Goal: Task Accomplishment & Management: Use online tool/utility

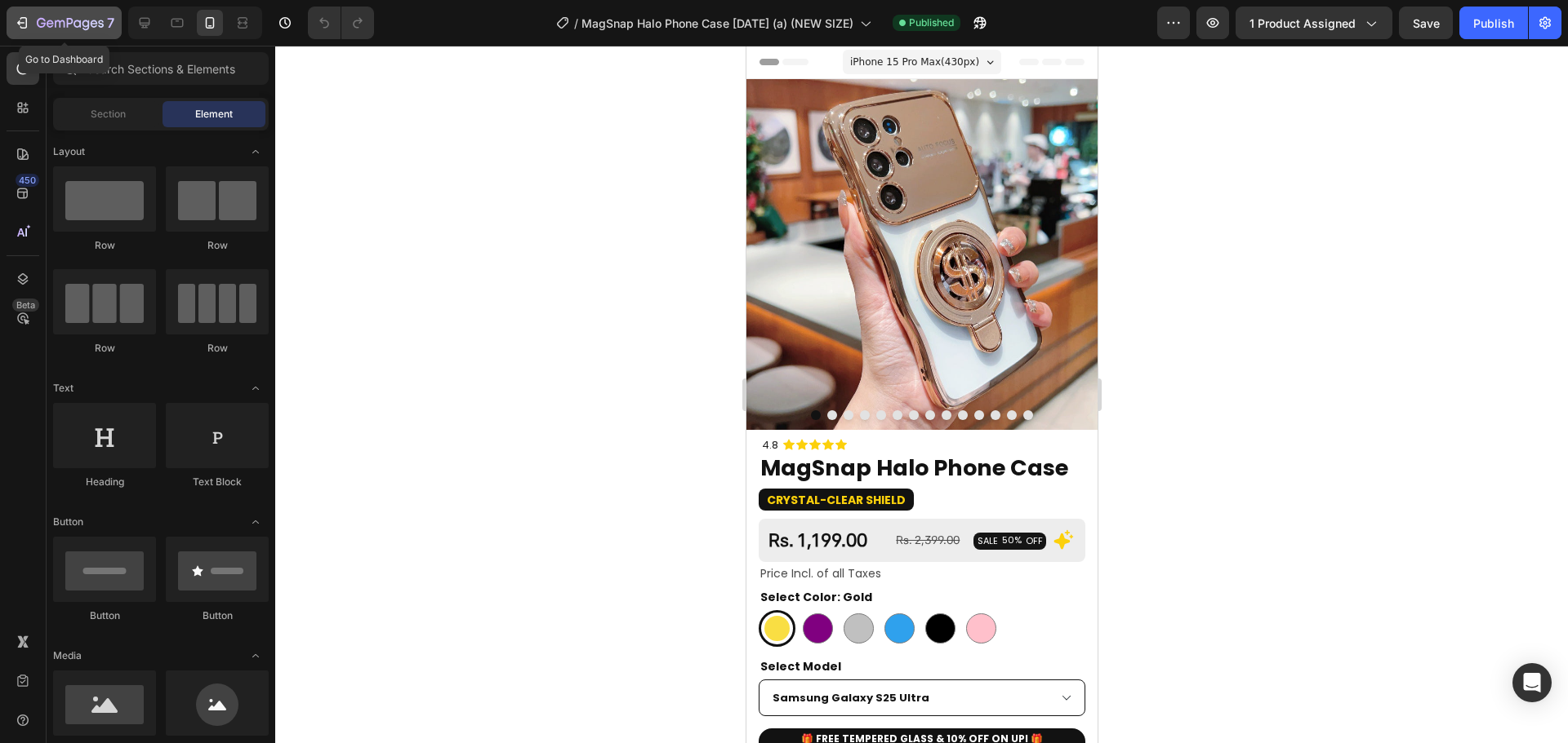
click at [62, 28] on icon "button" at bounding box center [70, 24] width 67 height 14
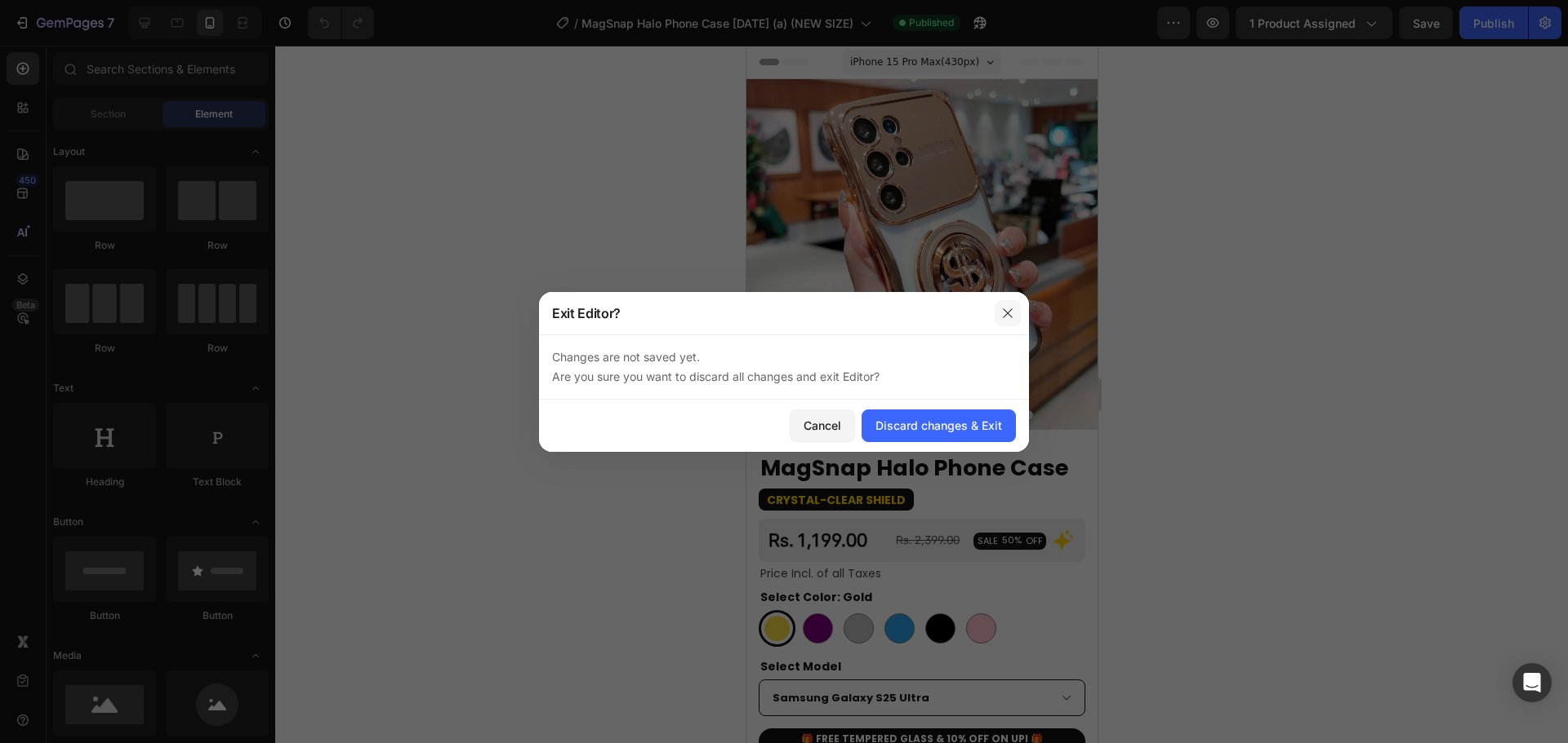
click at [1004, 313] on icon "button" at bounding box center [1007, 313] width 13 height 13
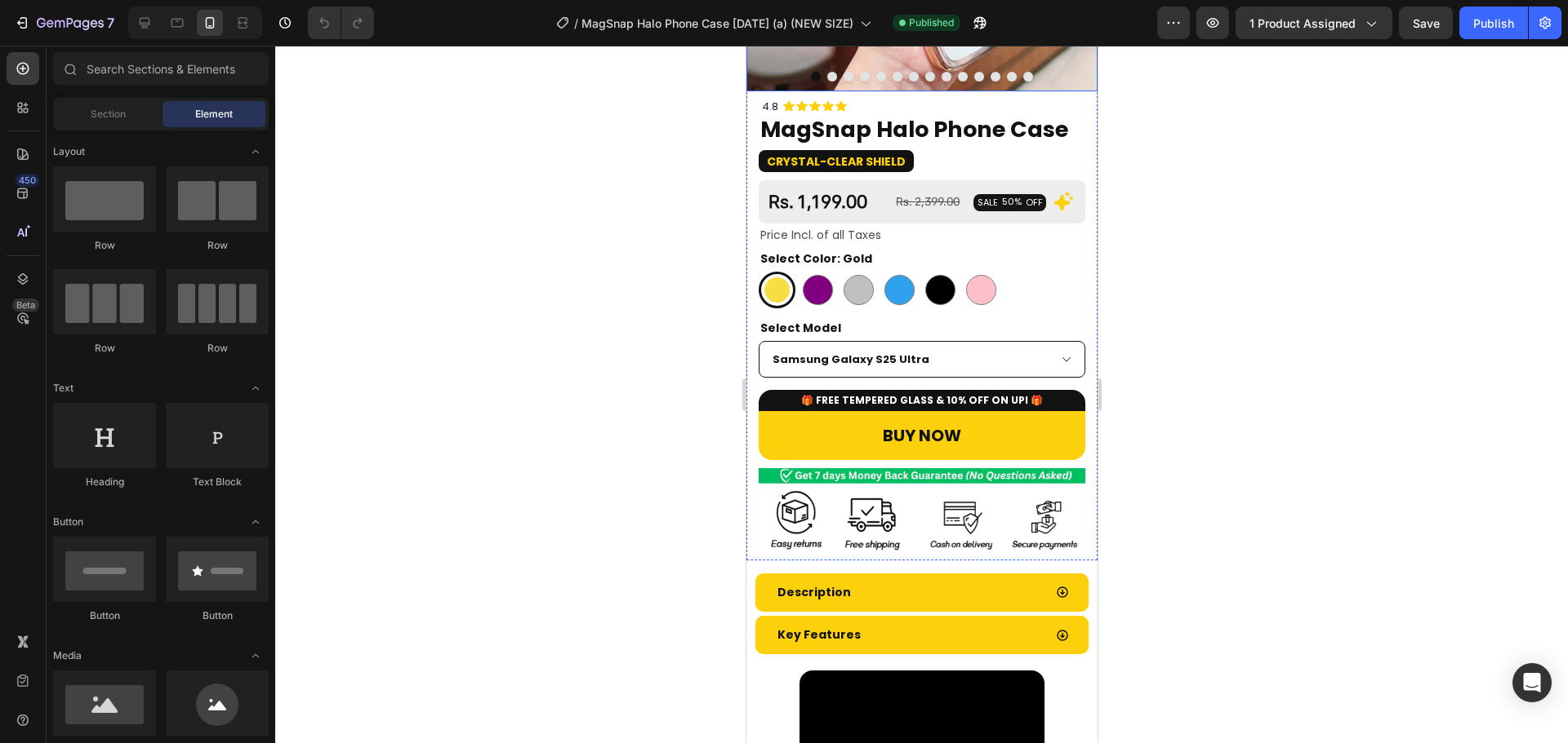
scroll to position [504, 0]
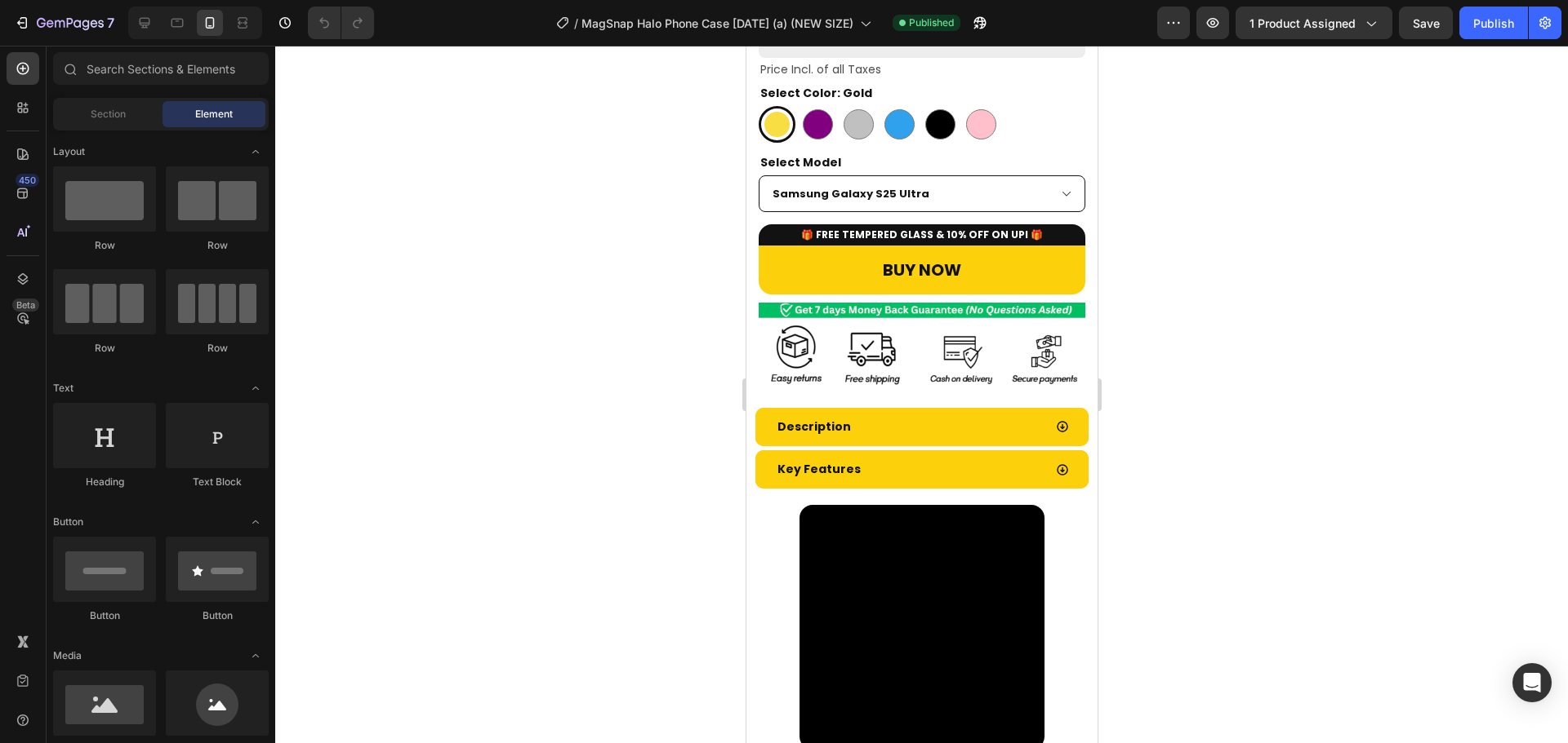
click at [1493, 19] on div "7 Version history / MagSnap Halo Phone Case 25 Aug (a) (NEW SIZE) Published Pre…" at bounding box center [784, 23] width 1568 height 47
click at [1495, 30] on div "7 Version history / MagSnap Halo Phone Case 25 Aug (a) (NEW SIZE) Published Pre…" at bounding box center [784, 23] width 1568 height 47
click at [1434, 17] on div "7 Version history / MagSnap Halo Phone Case 25 Aug (a) (NEW SIZE) Published Pre…" at bounding box center [784, 23] width 1568 height 47
click at [1484, 23] on div "7 Version history / MagSnap Halo Phone Case 25 Aug (a) (NEW SIZE) Published Pre…" at bounding box center [784, 23] width 1568 height 47
click at [1482, 26] on div "7 Version history / MagSnap Halo Phone Case 25 Aug (a) (NEW SIZE) Published Pre…" at bounding box center [784, 23] width 1568 height 47
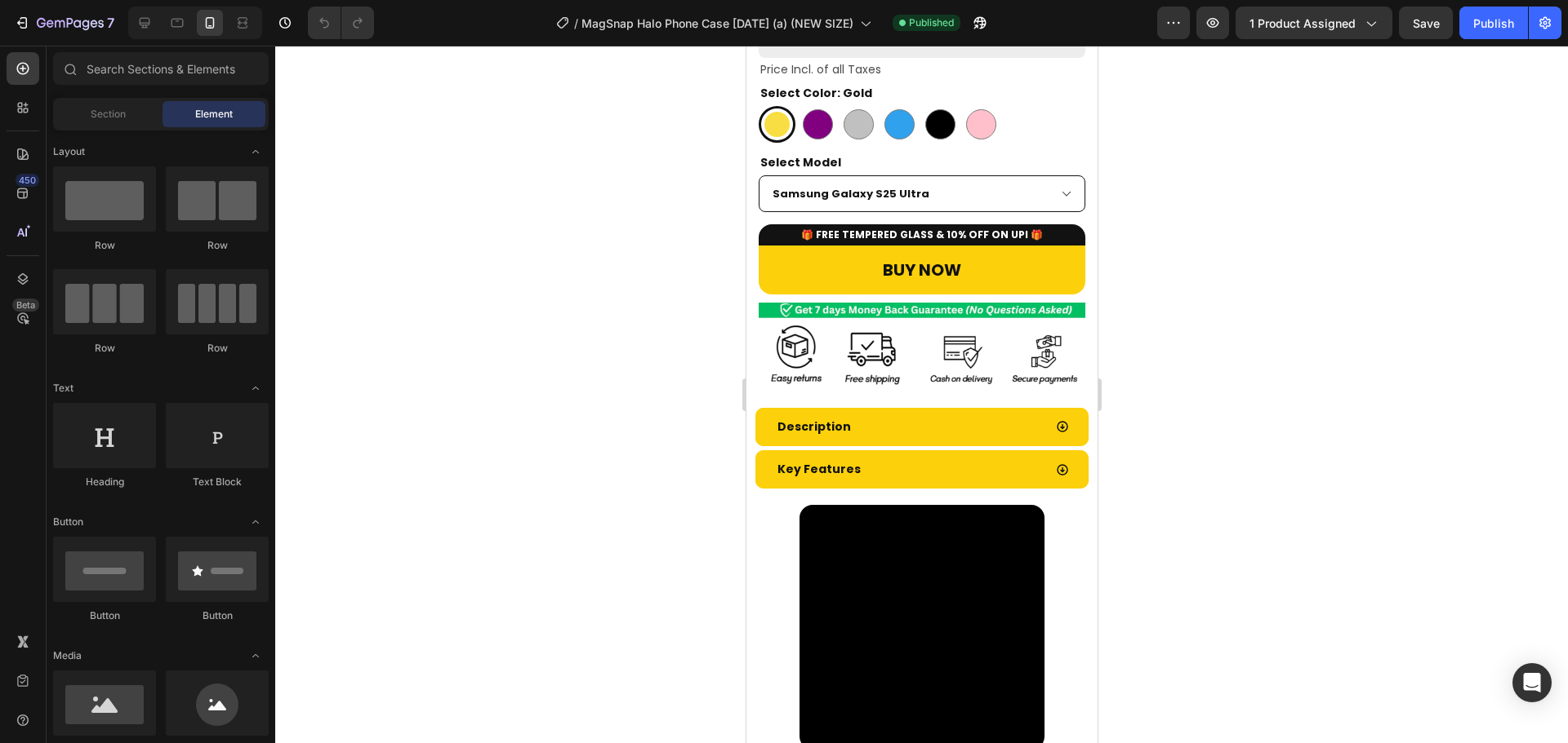
click at [1477, 29] on div "7 Version history / MagSnap Halo Phone Case 25 Aug (a) (NEW SIZE) Published Pre…" at bounding box center [784, 23] width 1568 height 47
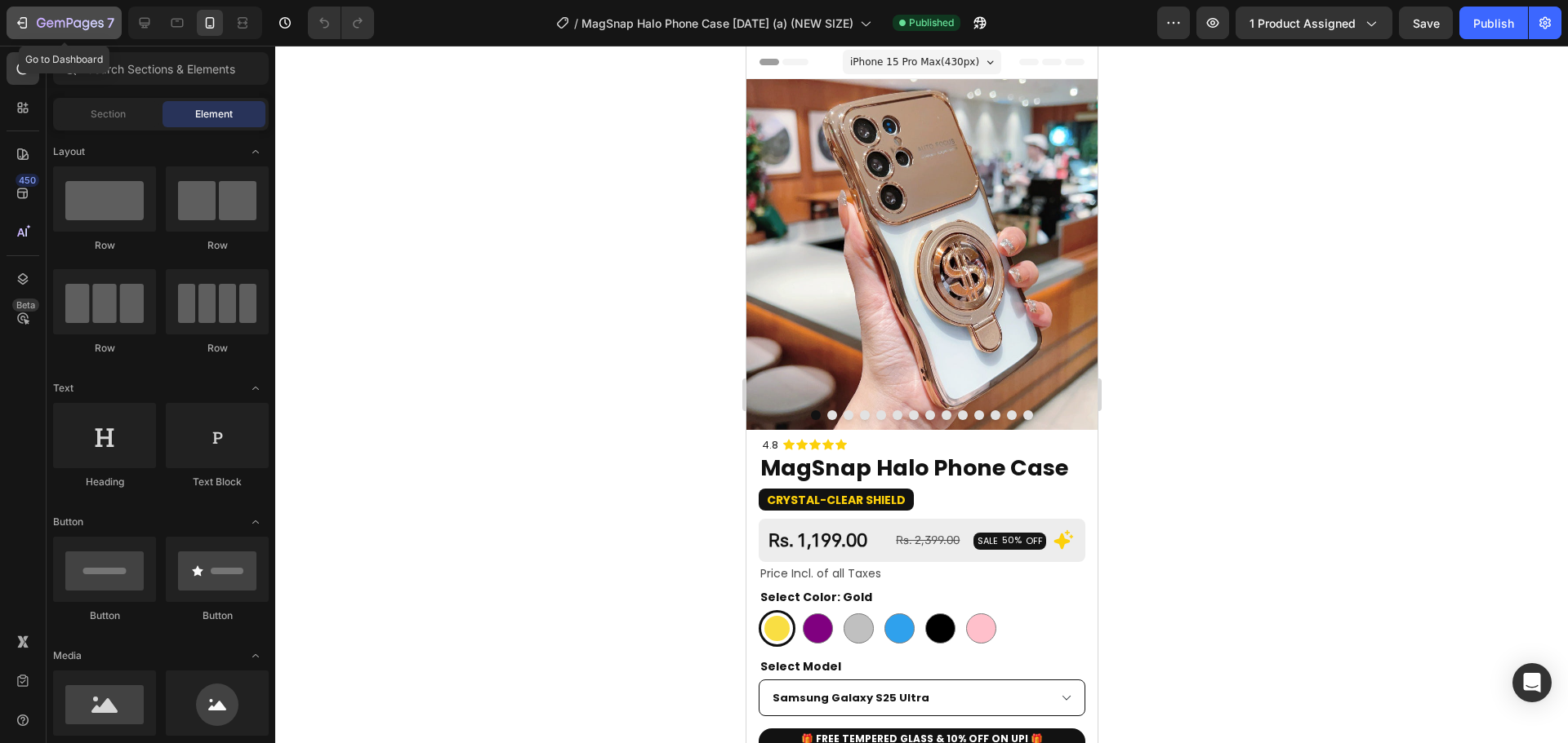
click at [81, 21] on icon "button" at bounding box center [76, 23] width 7 height 7
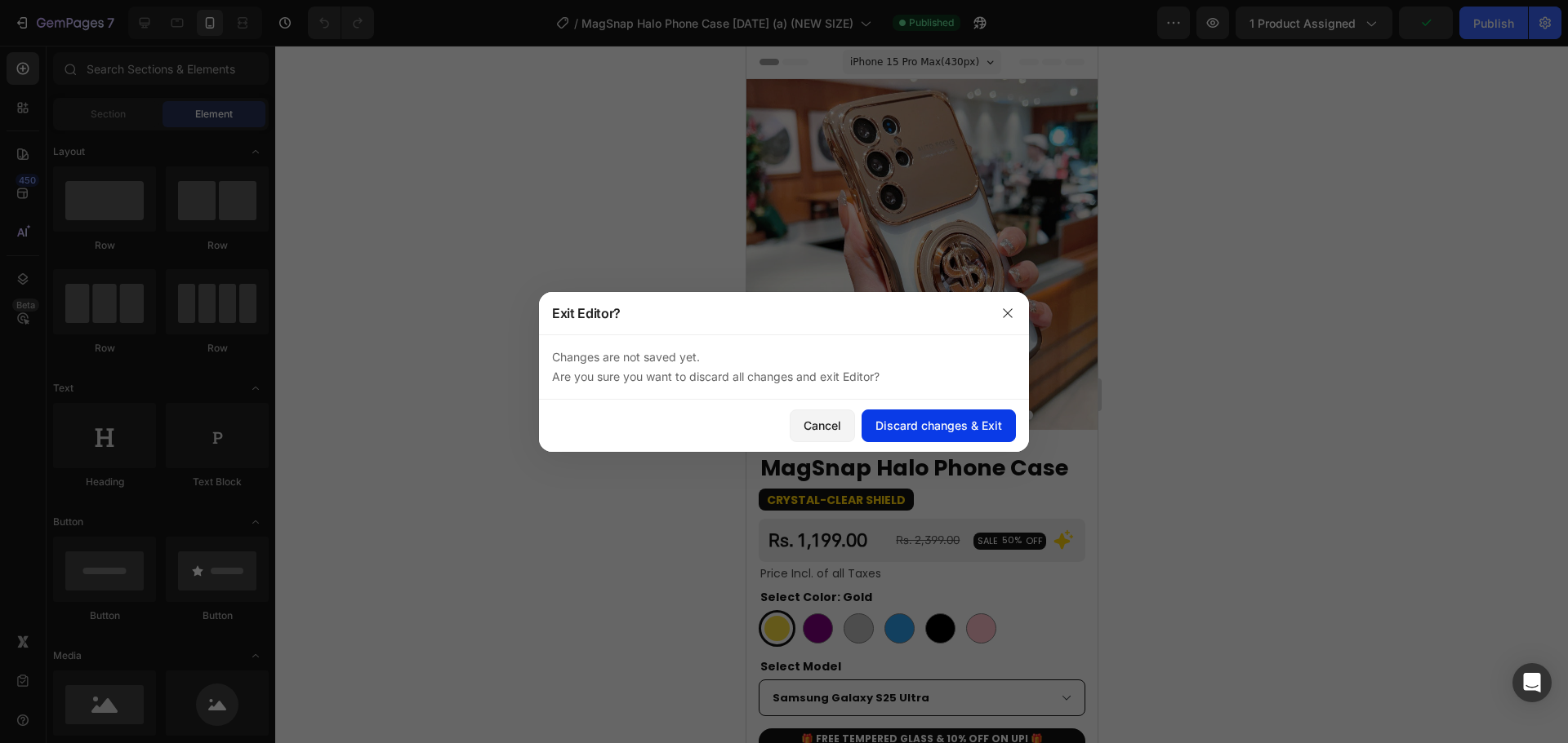
click at [908, 429] on div "Discard changes & Exit" at bounding box center [939, 425] width 127 height 17
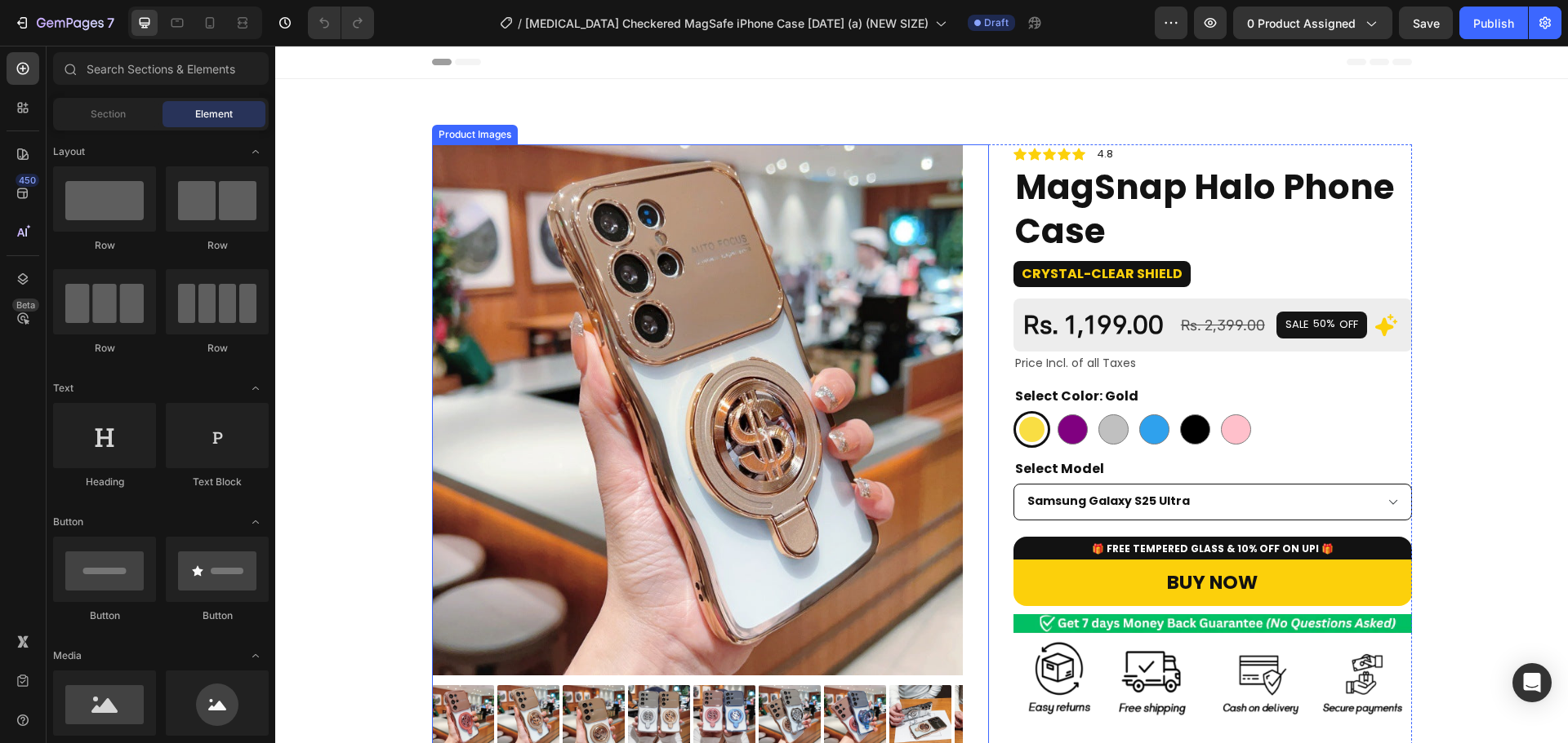
click at [743, 340] on img at bounding box center [698, 410] width 531 height 531
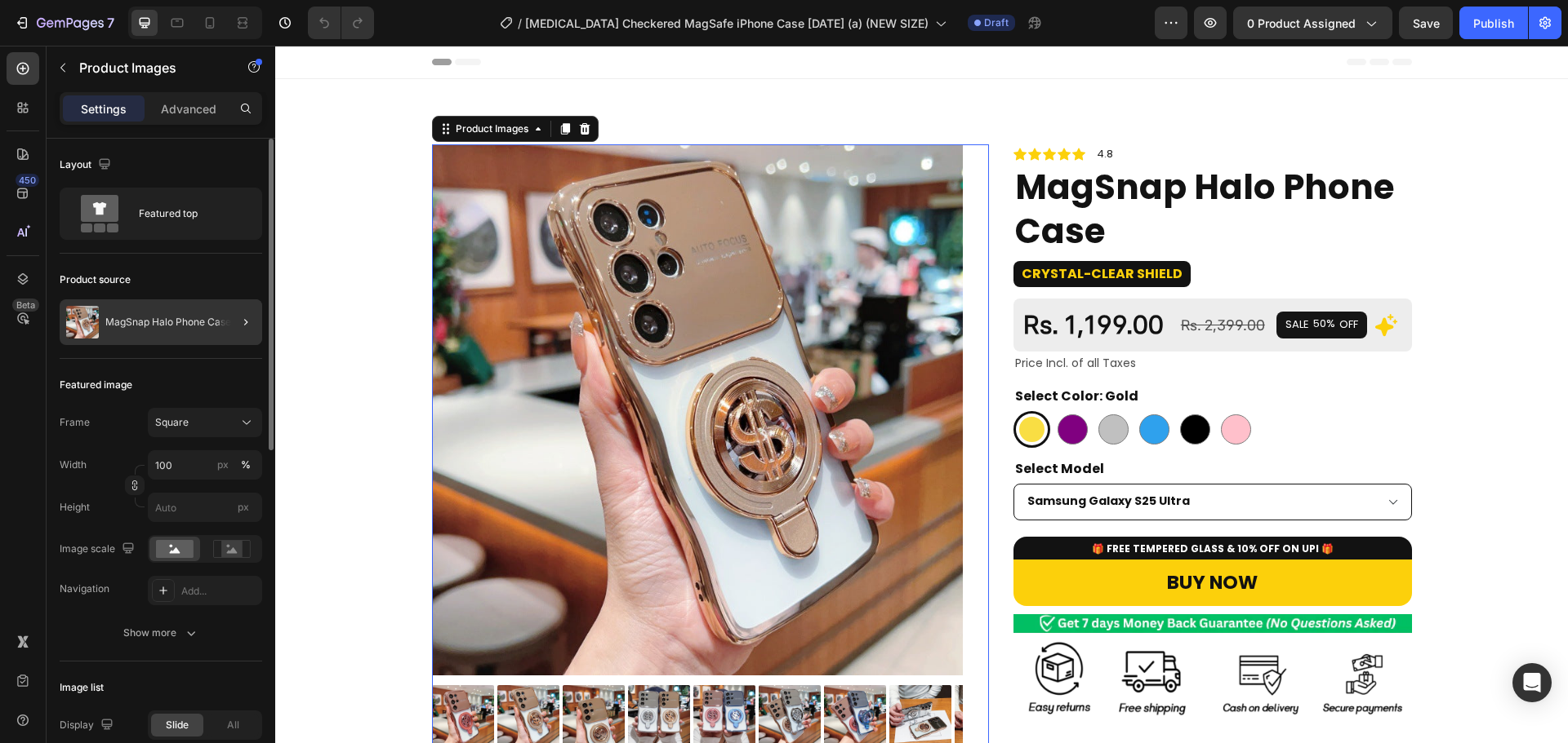
click at [217, 331] on div at bounding box center [239, 322] width 46 height 46
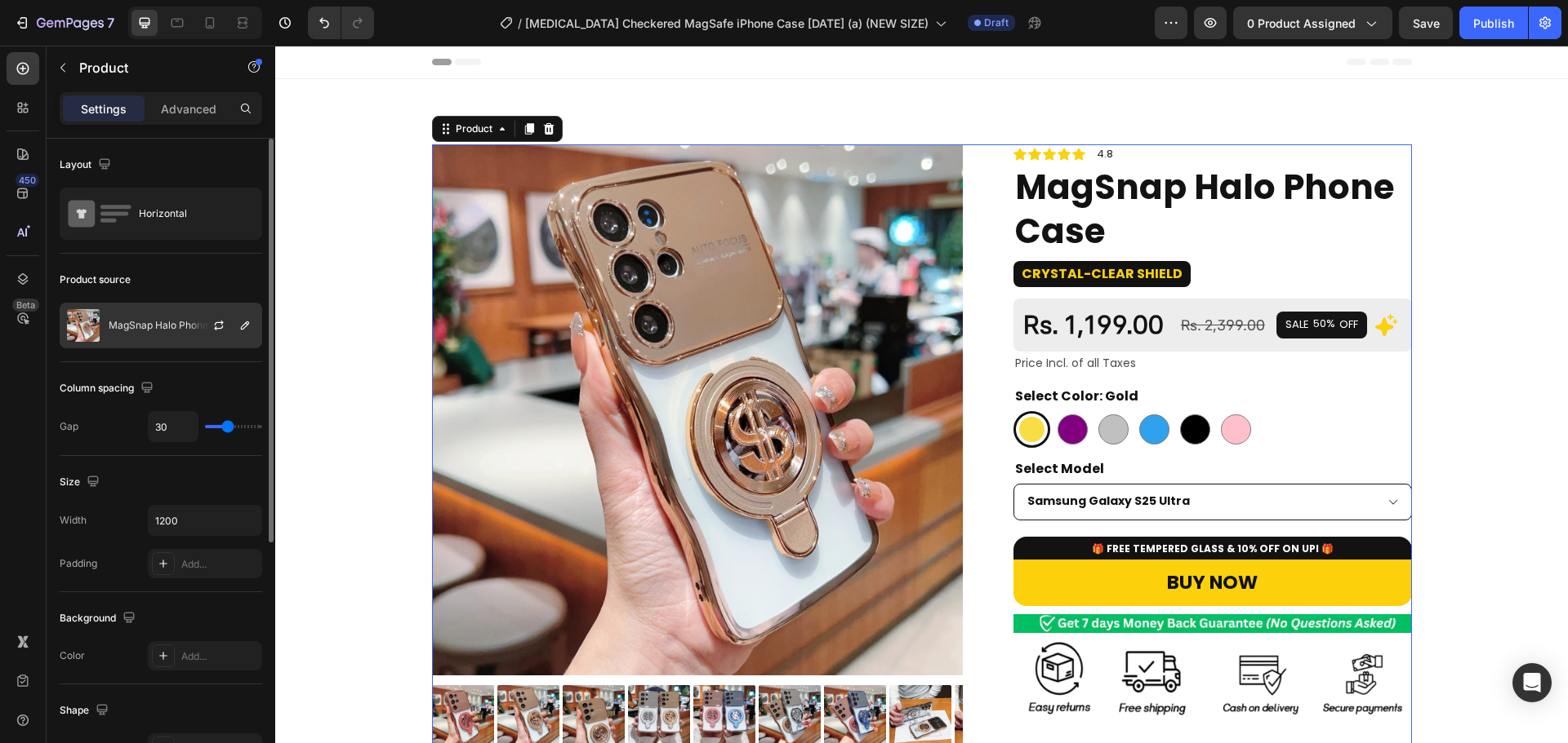
click at [165, 336] on div "MagSnap Halo Phone Case" at bounding box center [161, 326] width 202 height 46
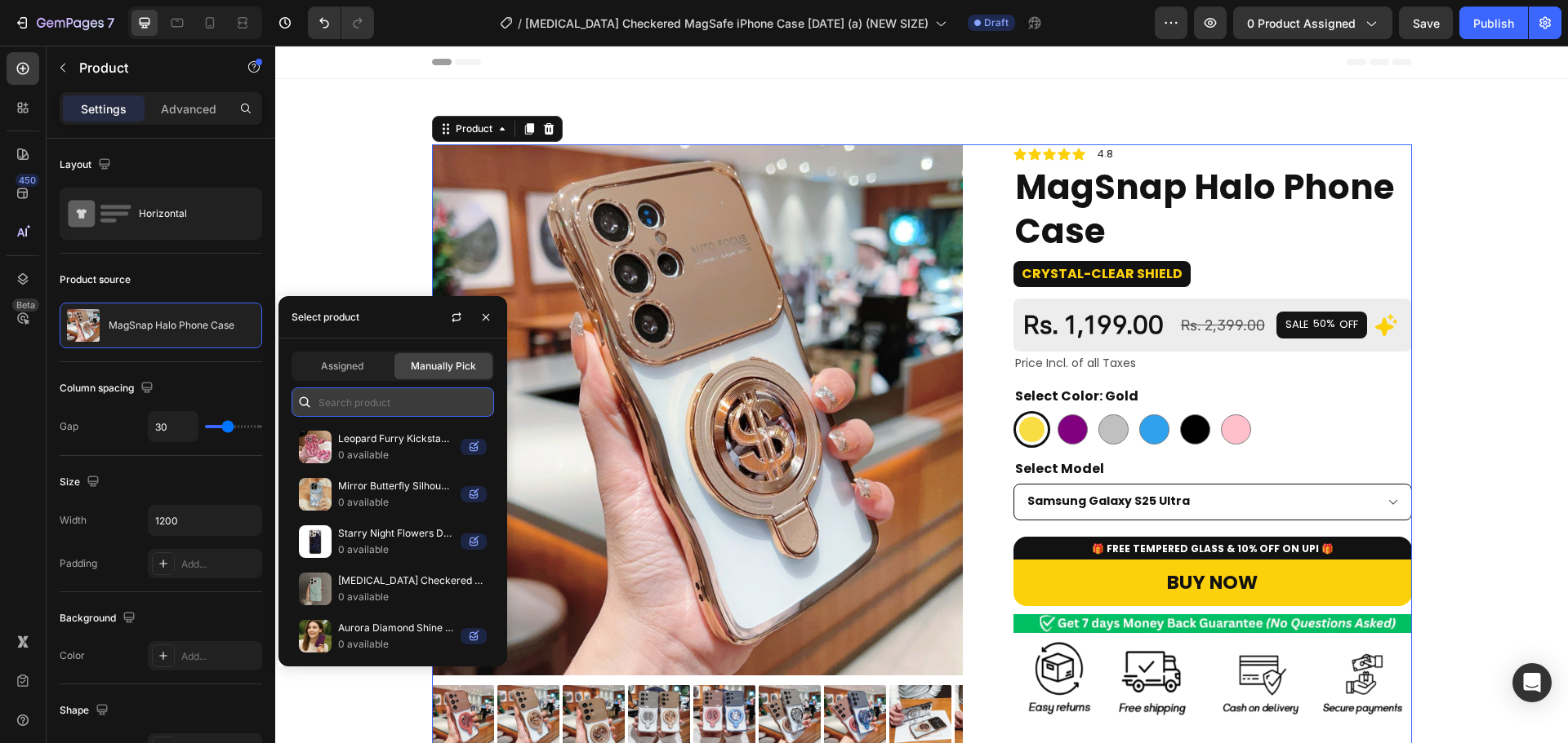
click at [392, 408] on input "text" at bounding box center [392, 402] width 202 height 30
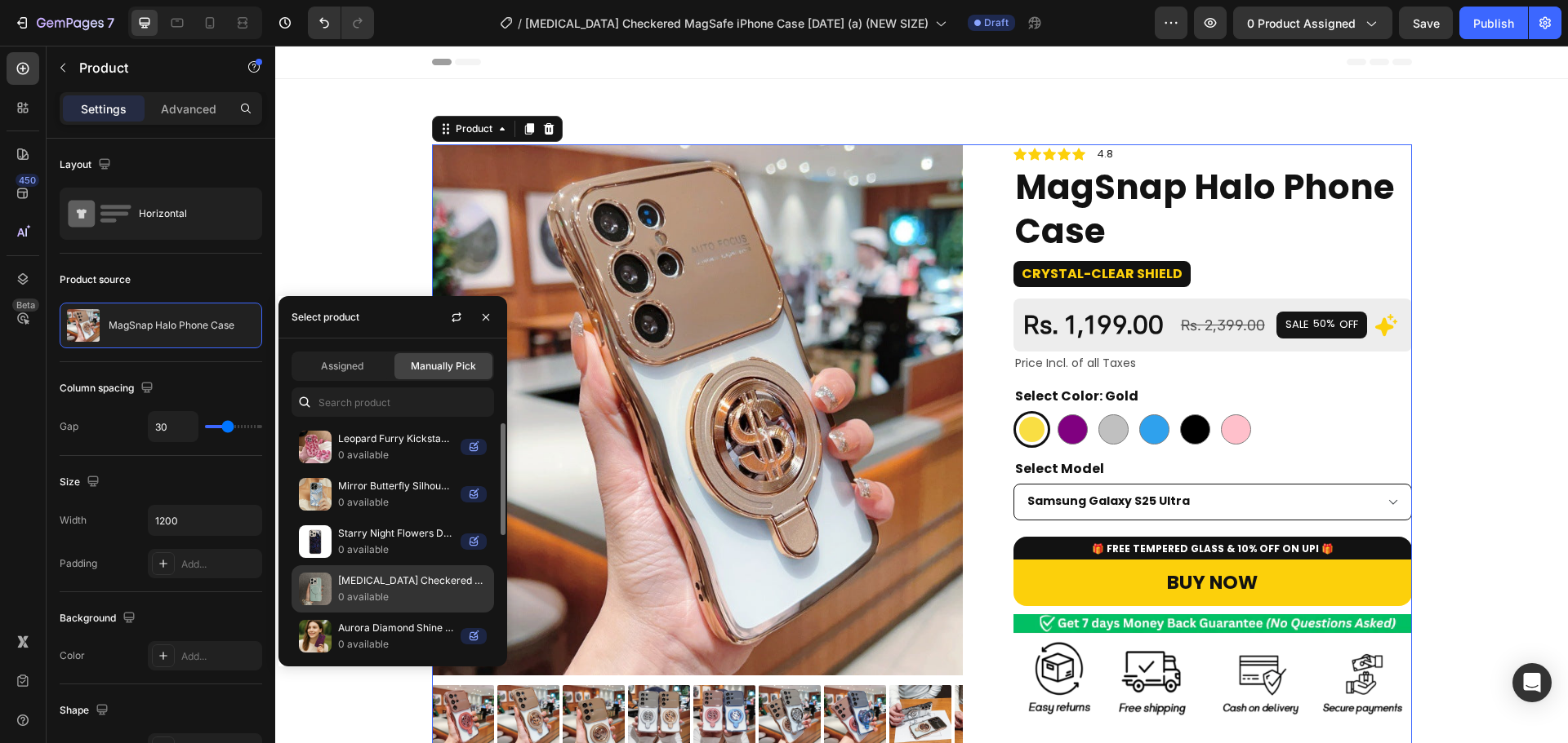
click at [369, 575] on p "Dopamine Checkered MagSafe iPhone Case" at bounding box center [412, 581] width 149 height 16
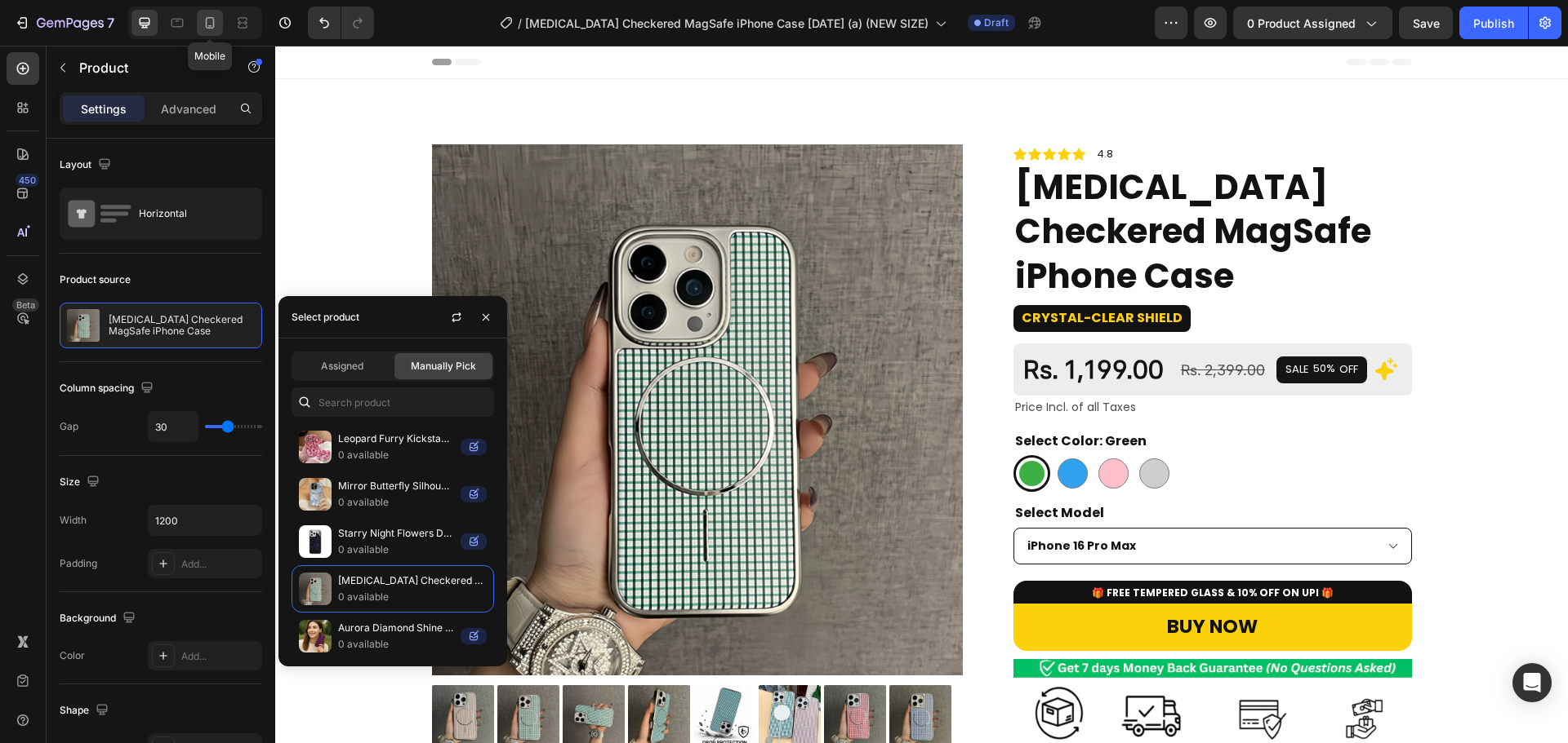
click at [209, 25] on icon at bounding box center [209, 23] width 16 height 16
type input "0"
type input "100%"
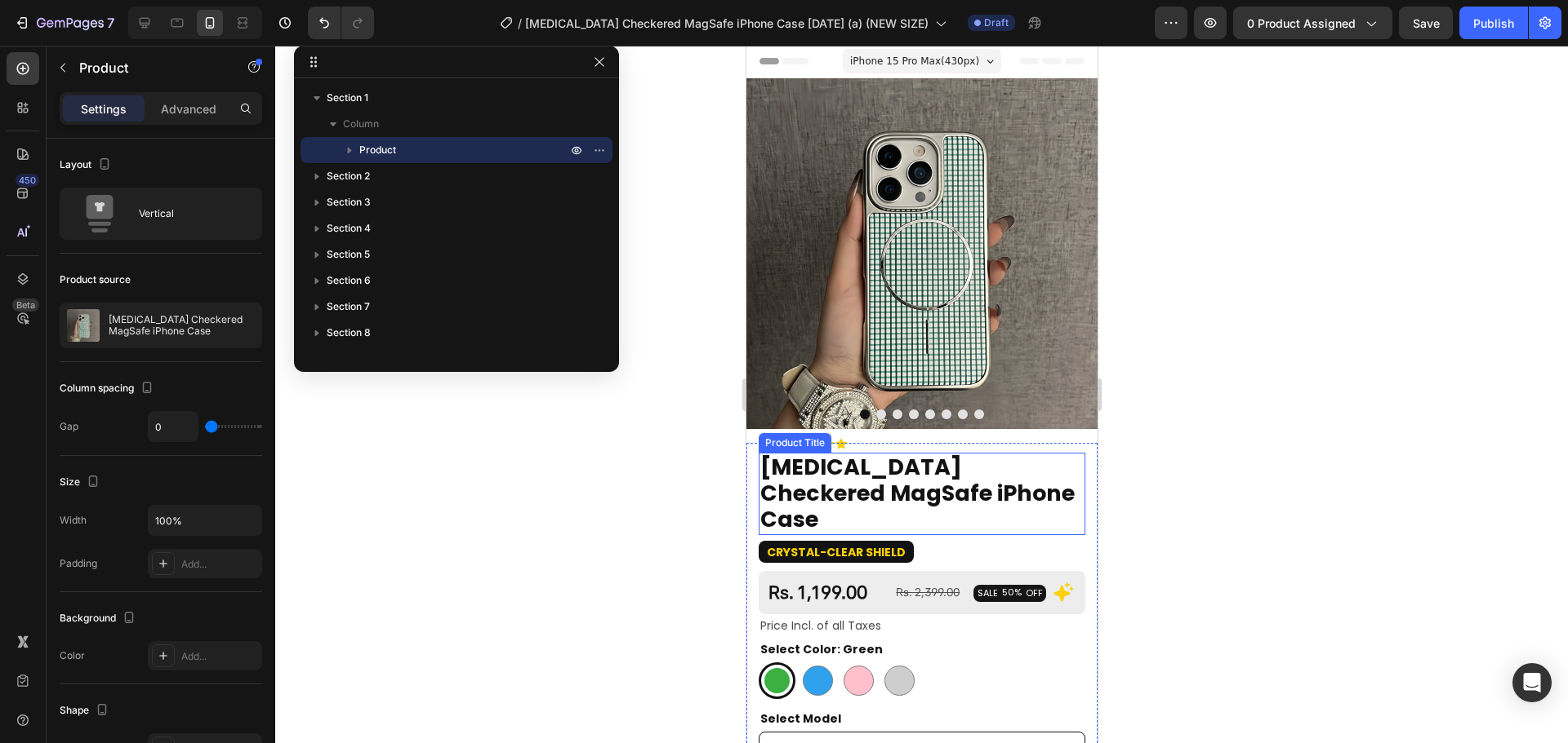
scroll to position [47, 0]
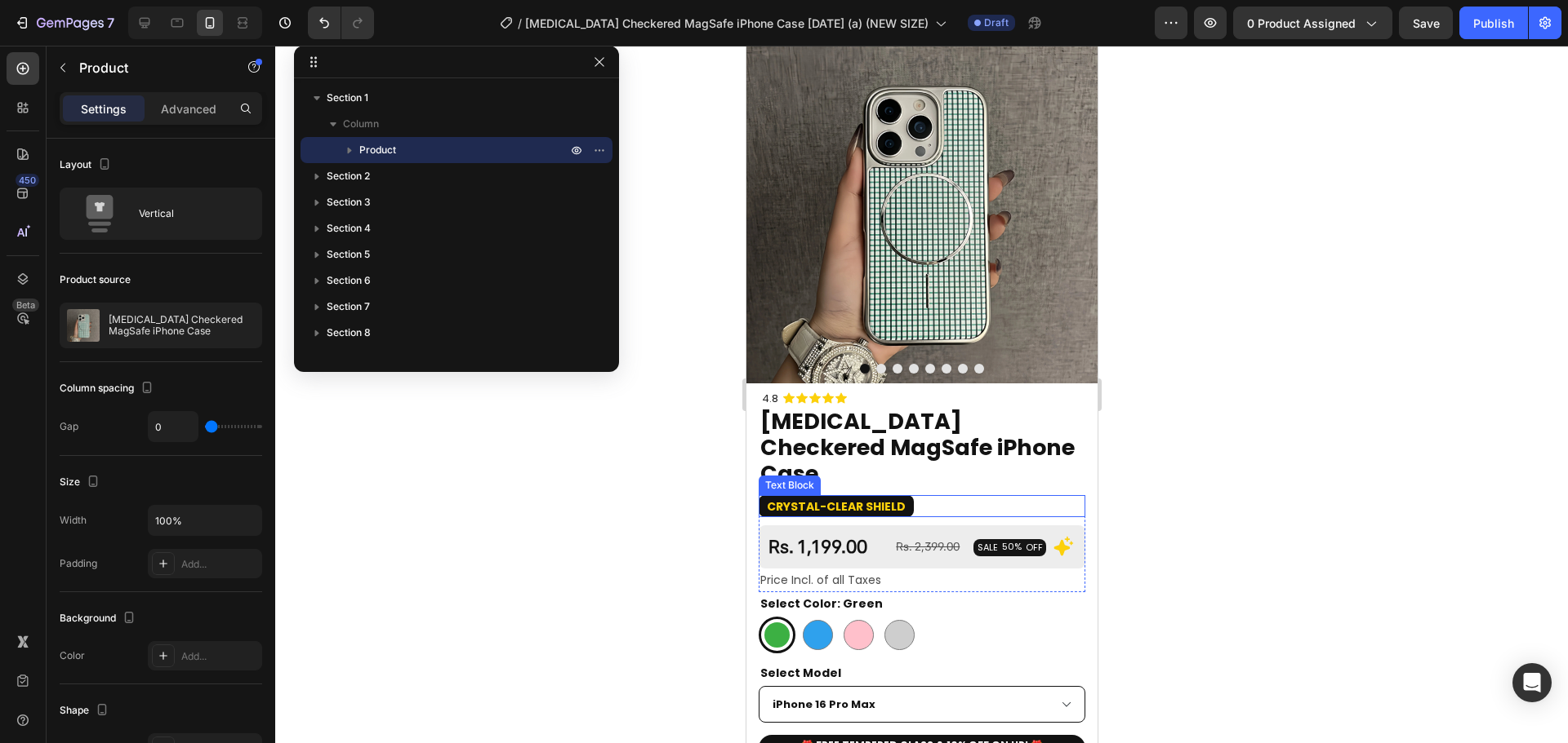
click at [881, 498] on strong "Crystal-Clear Shield" at bounding box center [836, 506] width 139 height 16
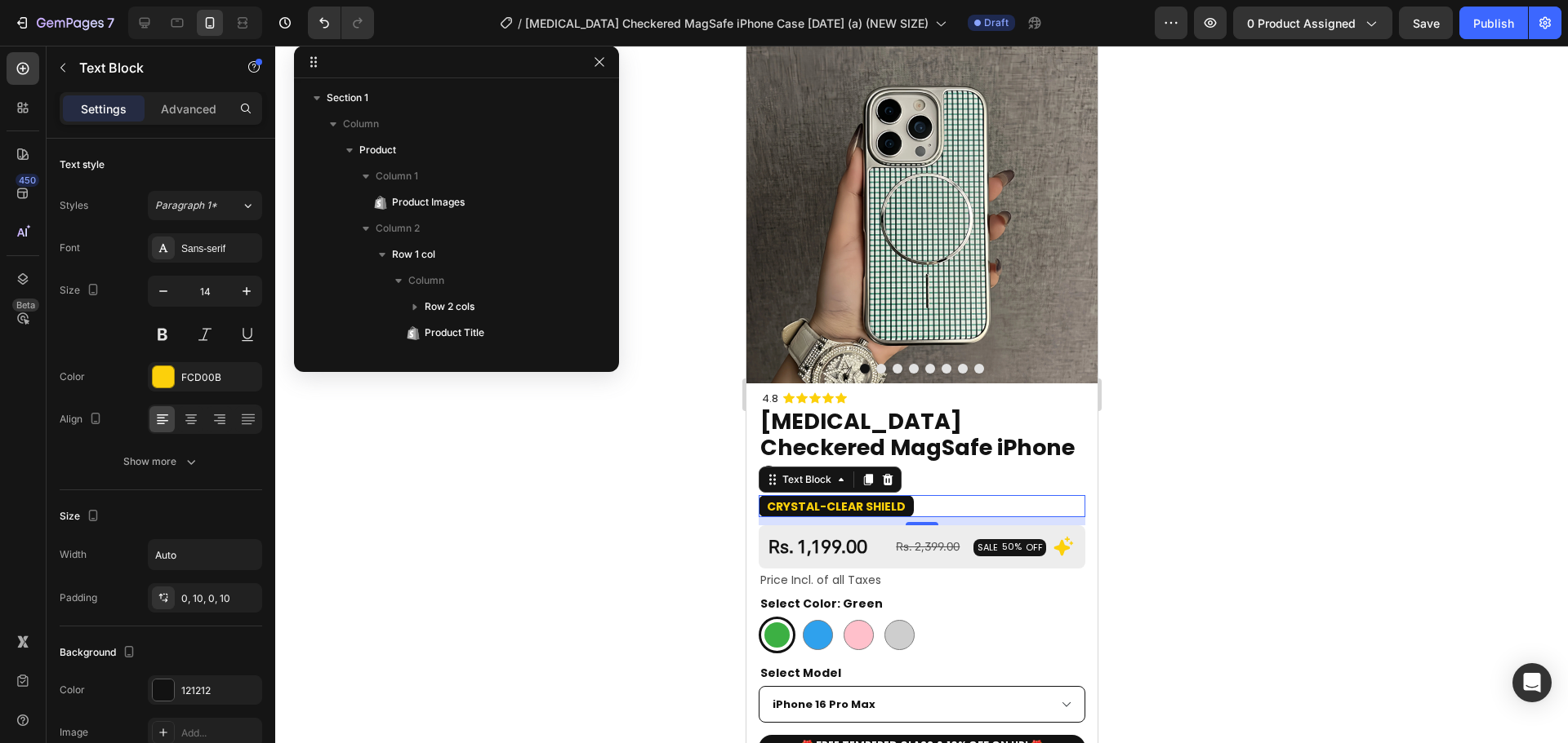
scroll to position [205, 0]
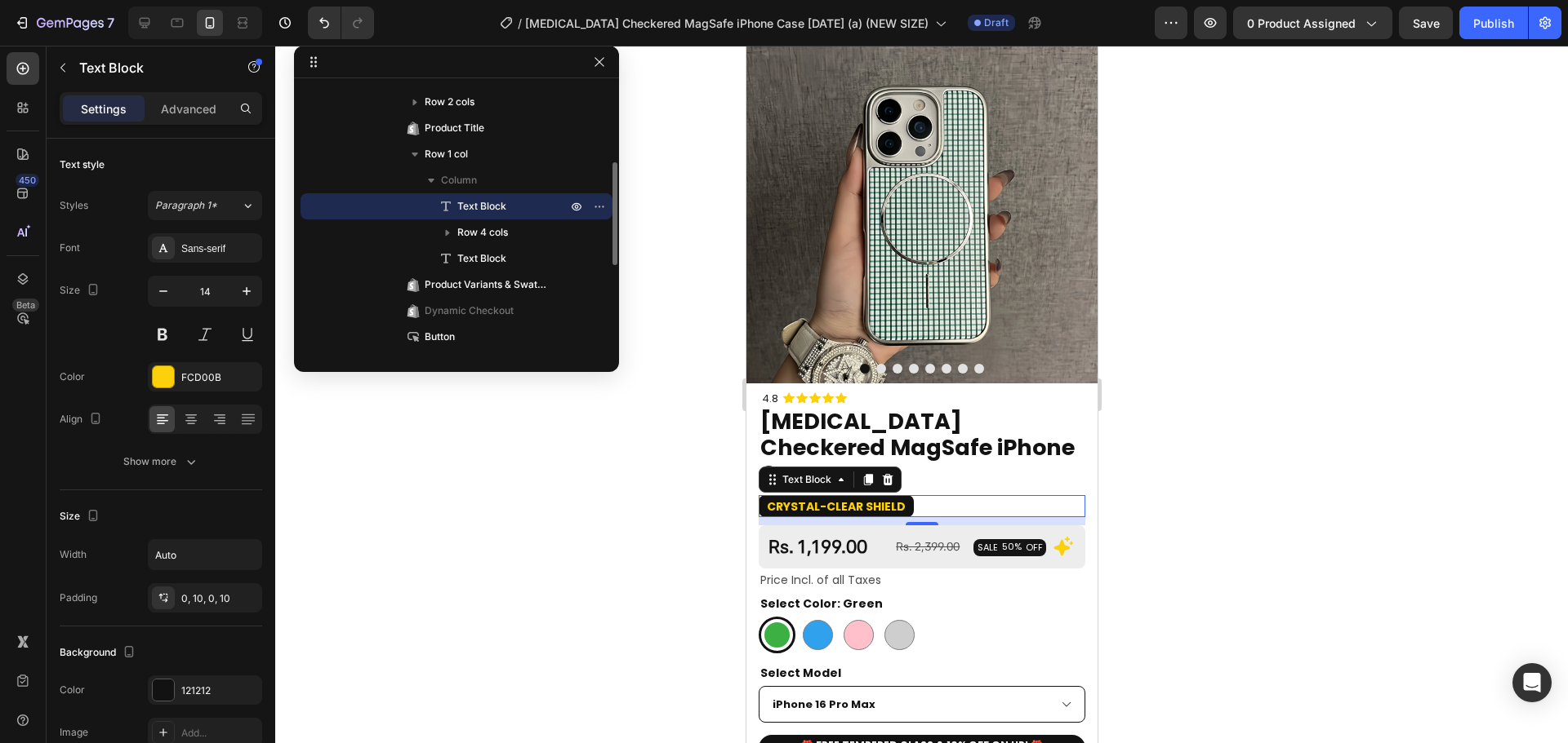
click at [881, 498] on strong "Crystal-Clear Shield" at bounding box center [836, 506] width 139 height 16
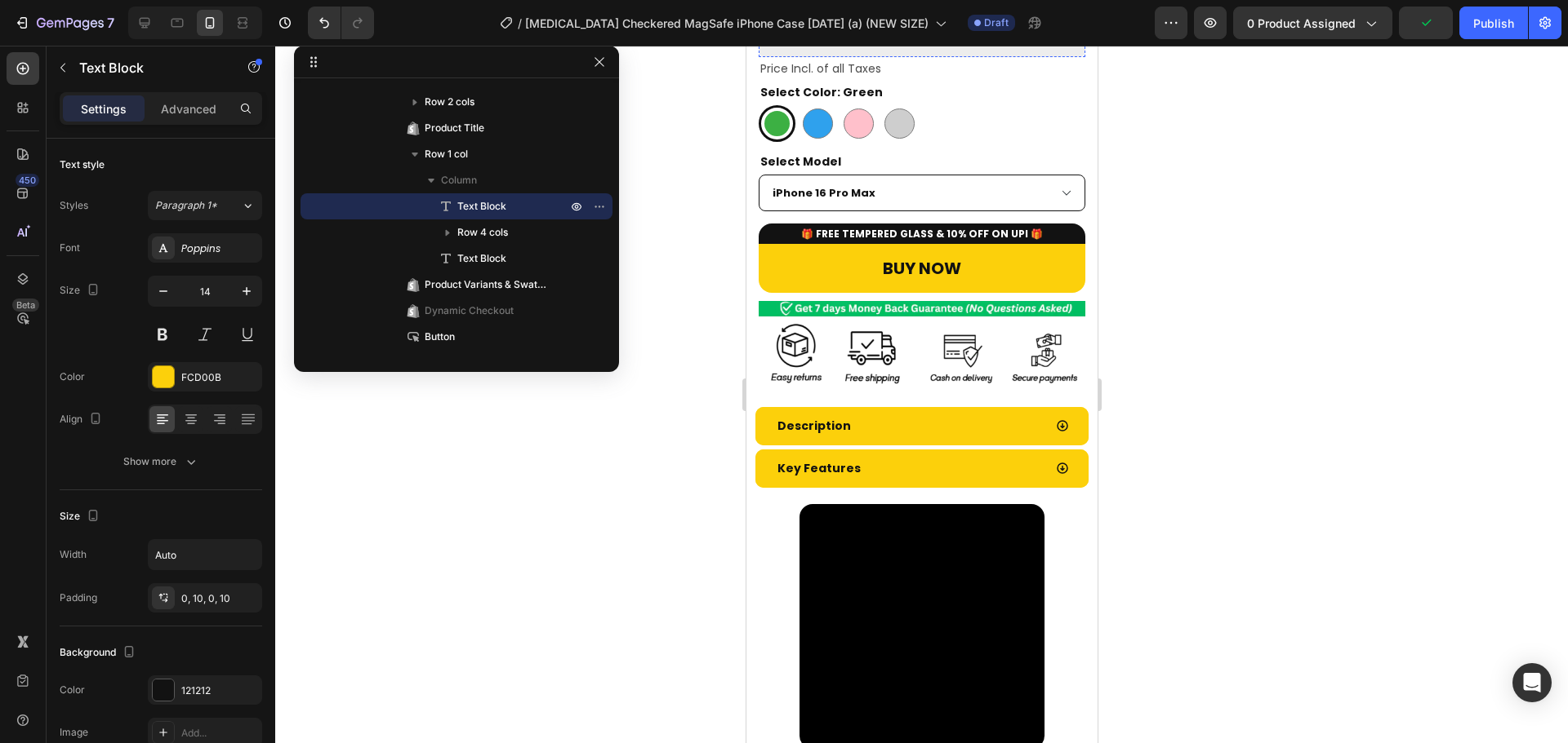
scroll to position [572, 0]
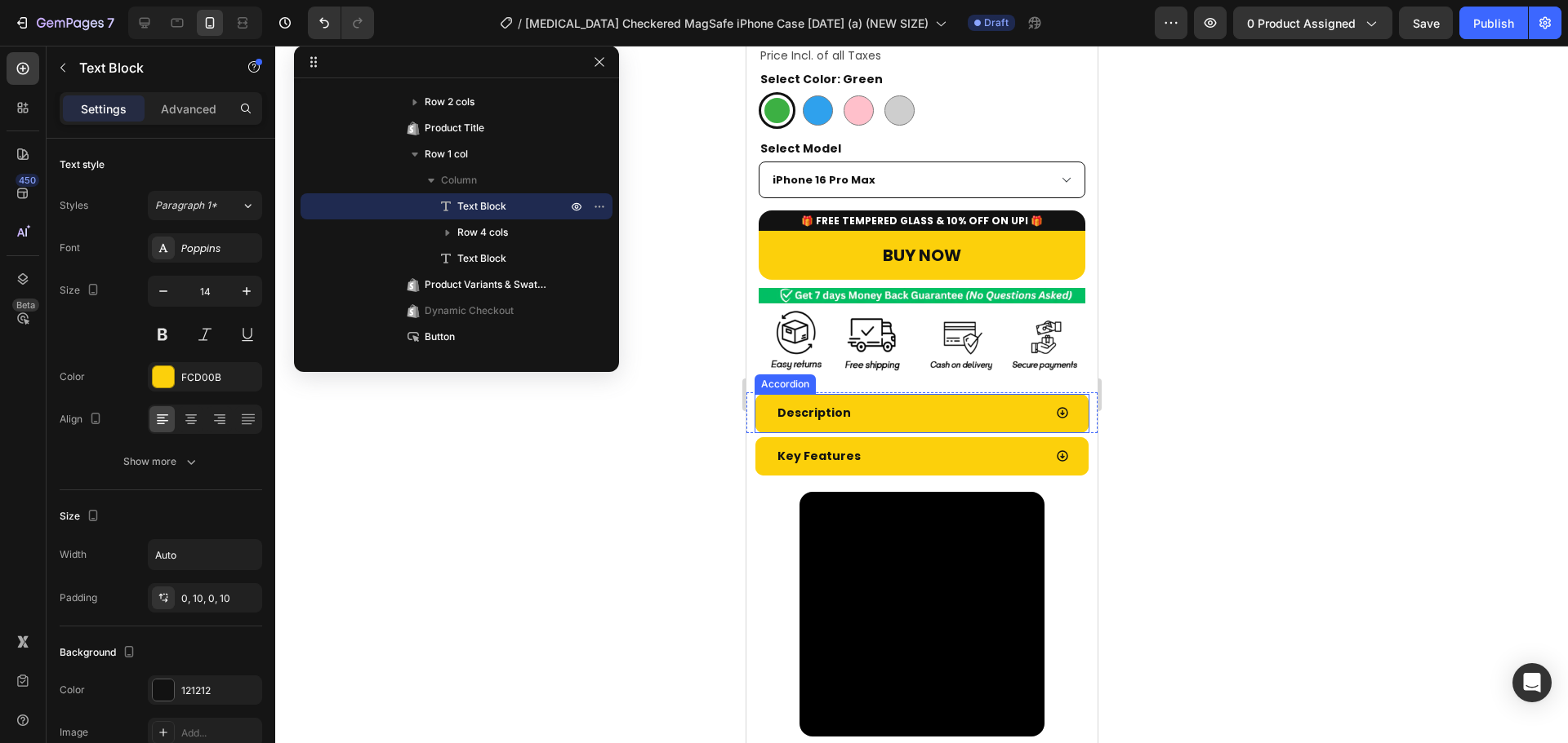
click at [928, 400] on div "Description" at bounding box center [908, 413] width 268 height 26
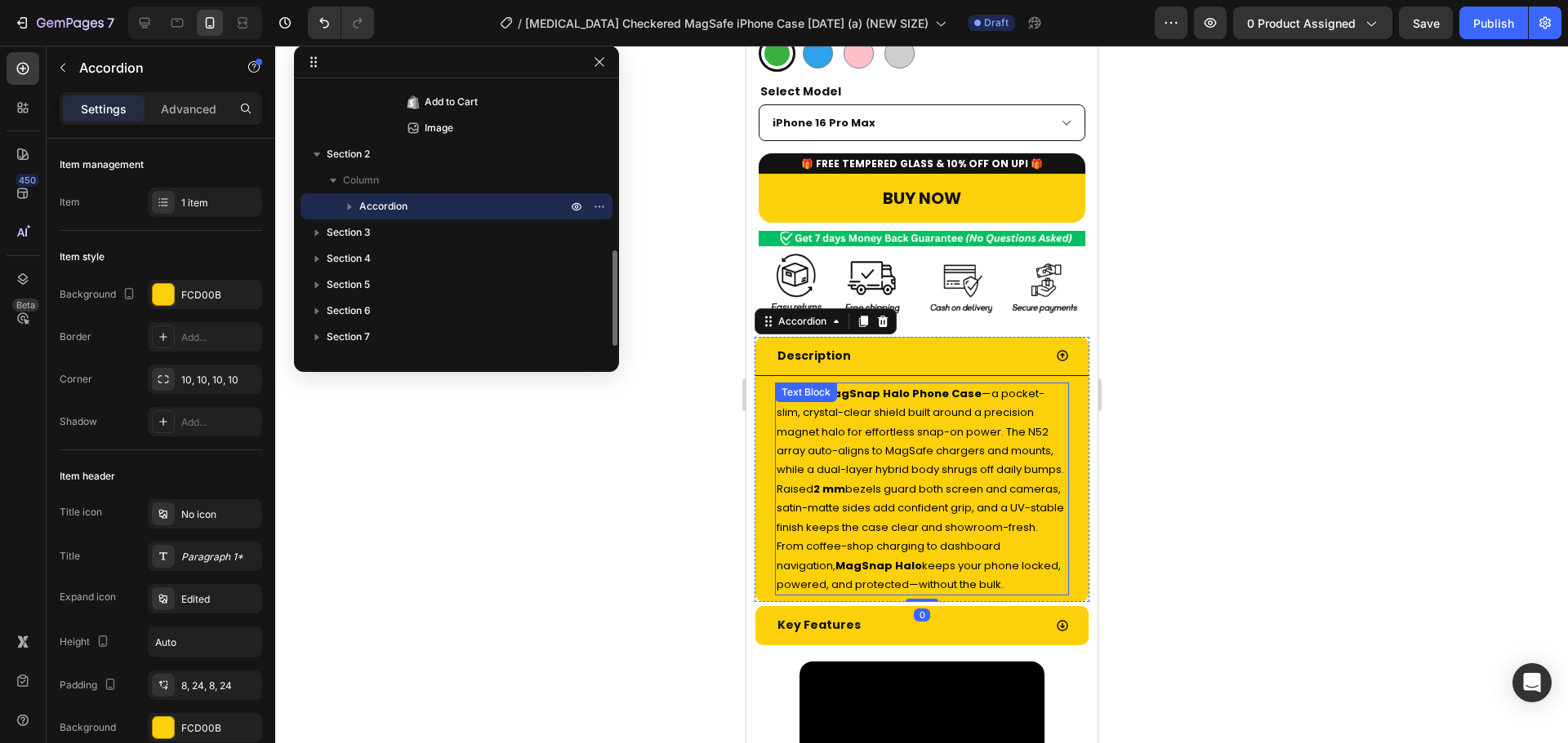
scroll to position [651, 0]
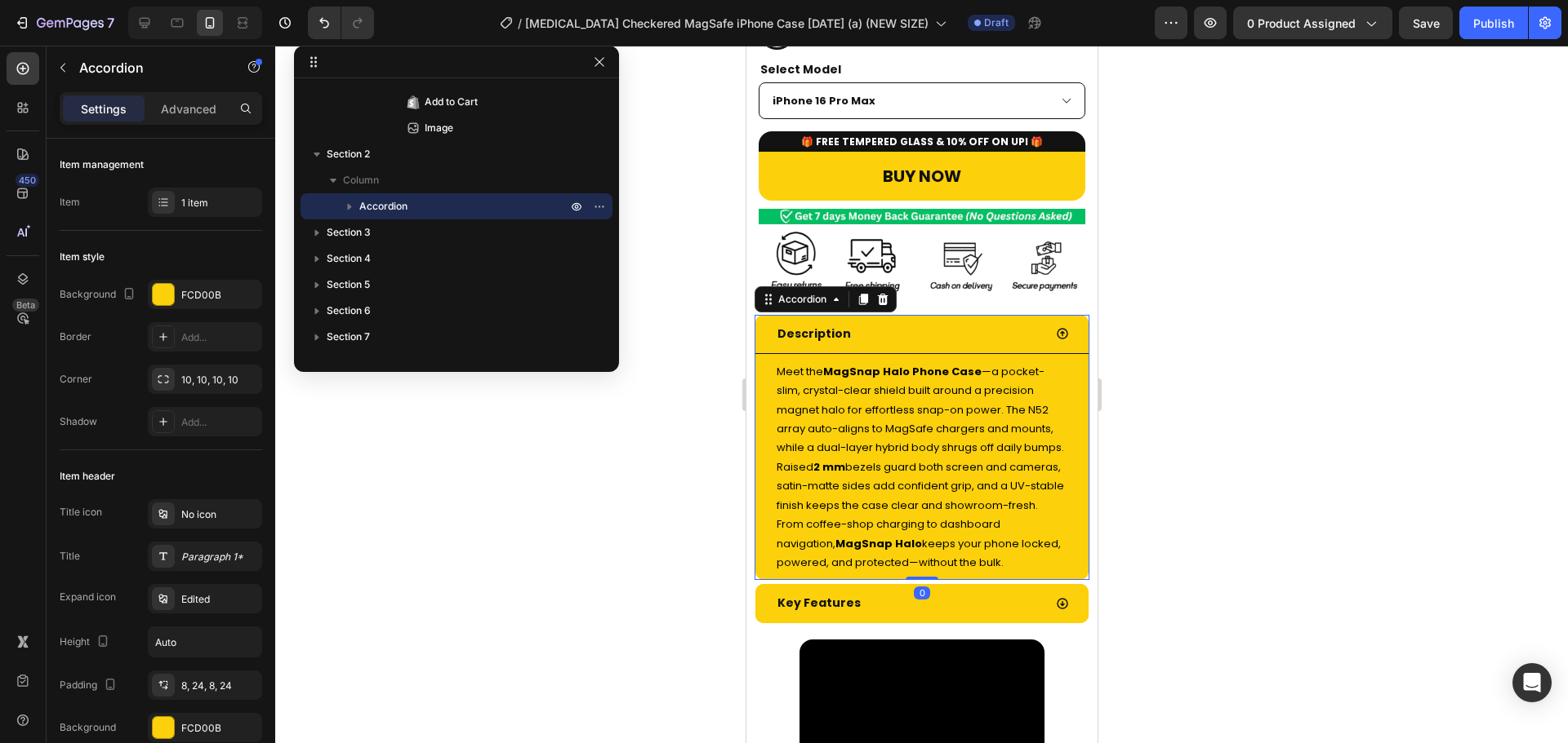
click at [963, 322] on div "Description" at bounding box center [908, 335] width 268 height 26
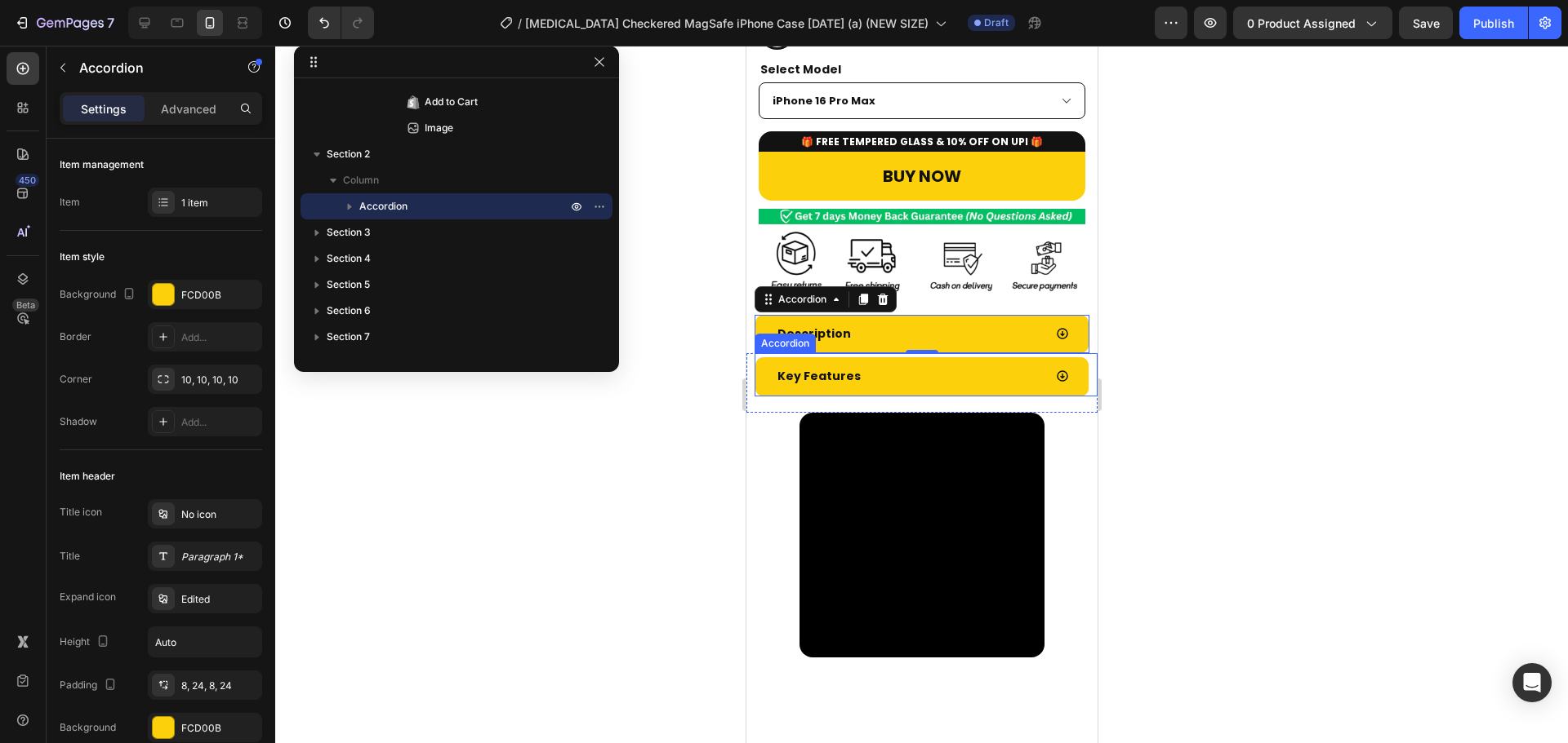
click at [952, 364] on div "Key Features" at bounding box center [908, 376] width 268 height 26
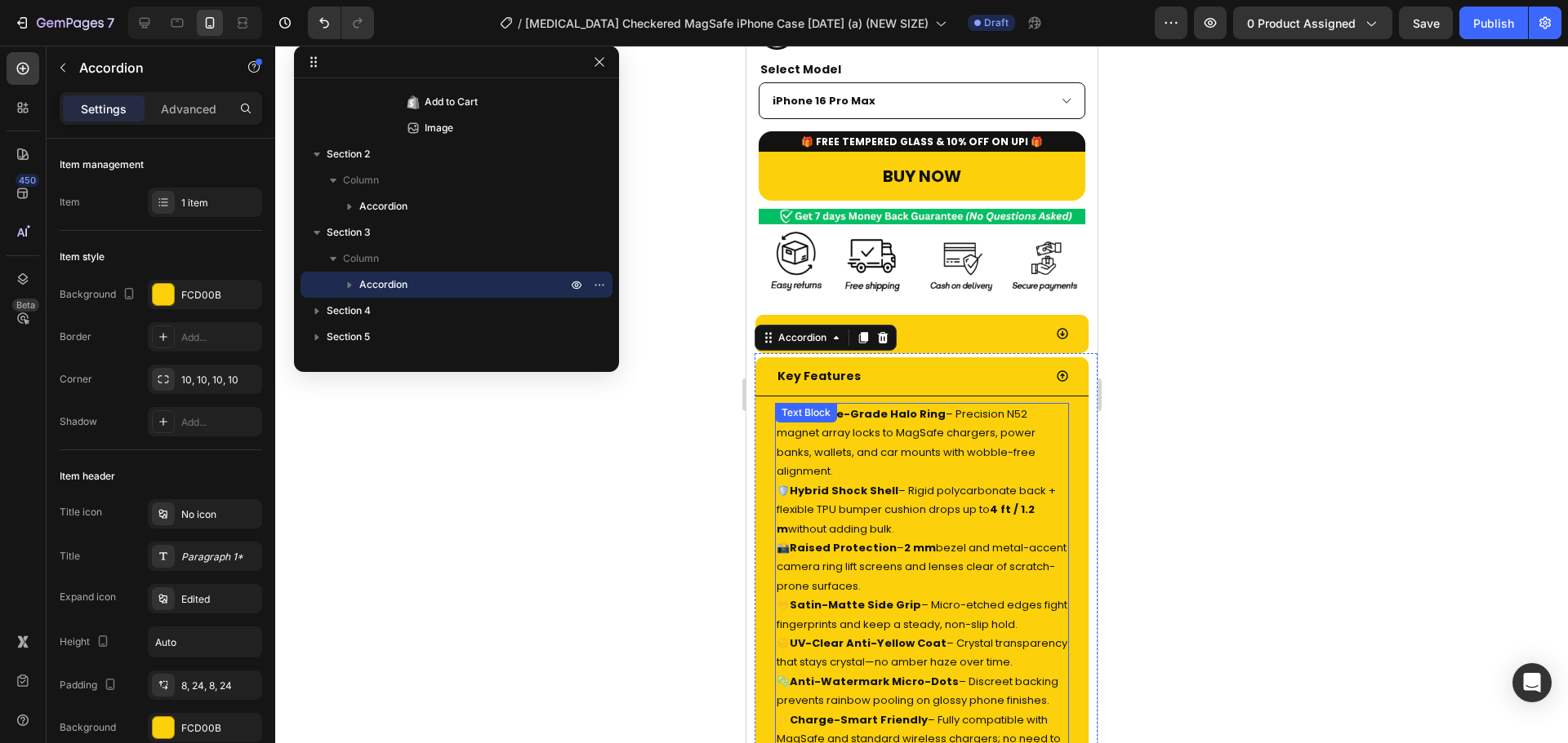
click at [937, 440] on p "🧲 MagSafe-Grade Halo Ring – Precision N52 magnet array locks to MagSafe charger…" at bounding box center [921, 443] width 290 height 76
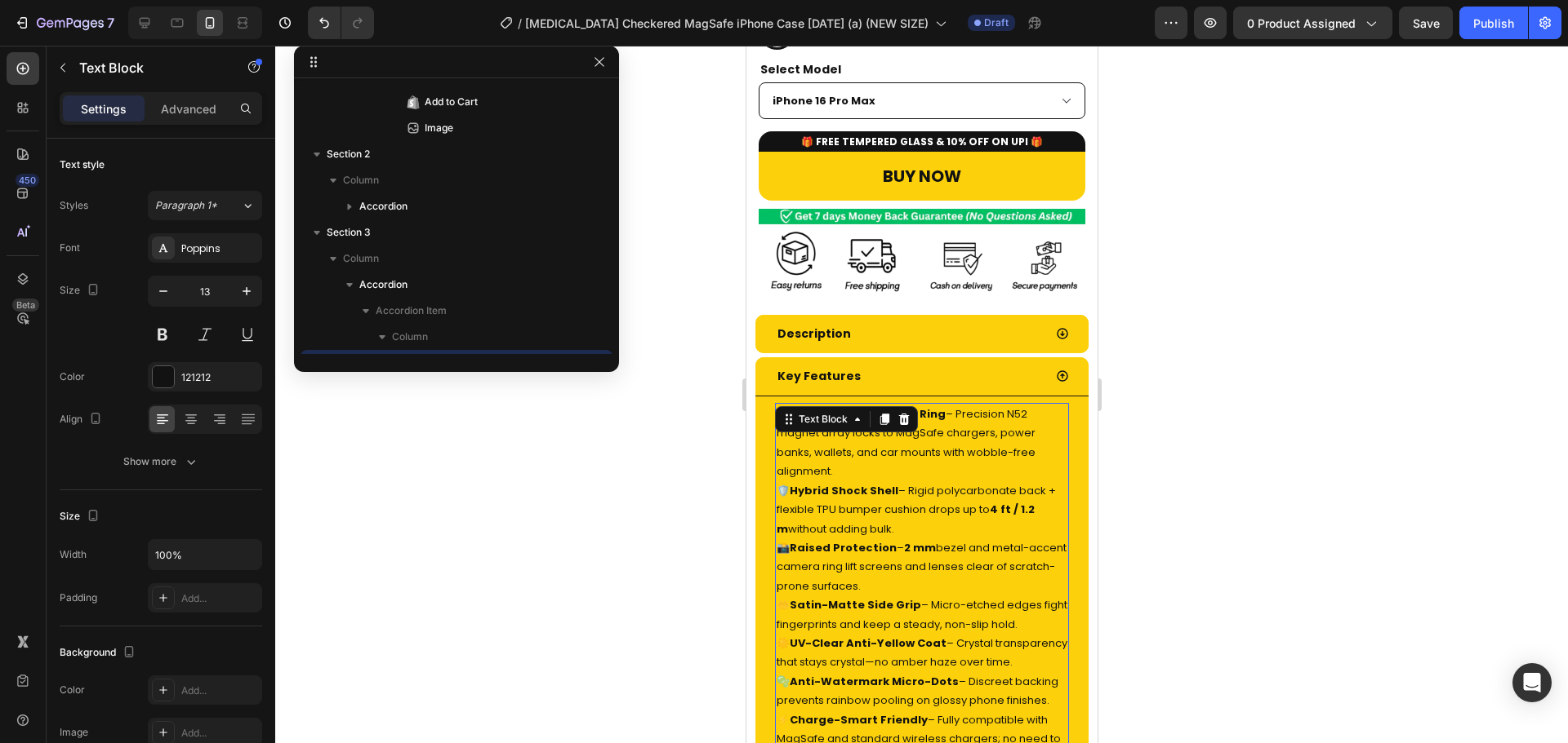
click at [937, 440] on p "🧲 MagSafe-Grade Halo Ring – Precision N52 magnet array locks to MagSafe charger…" at bounding box center [921, 443] width 290 height 76
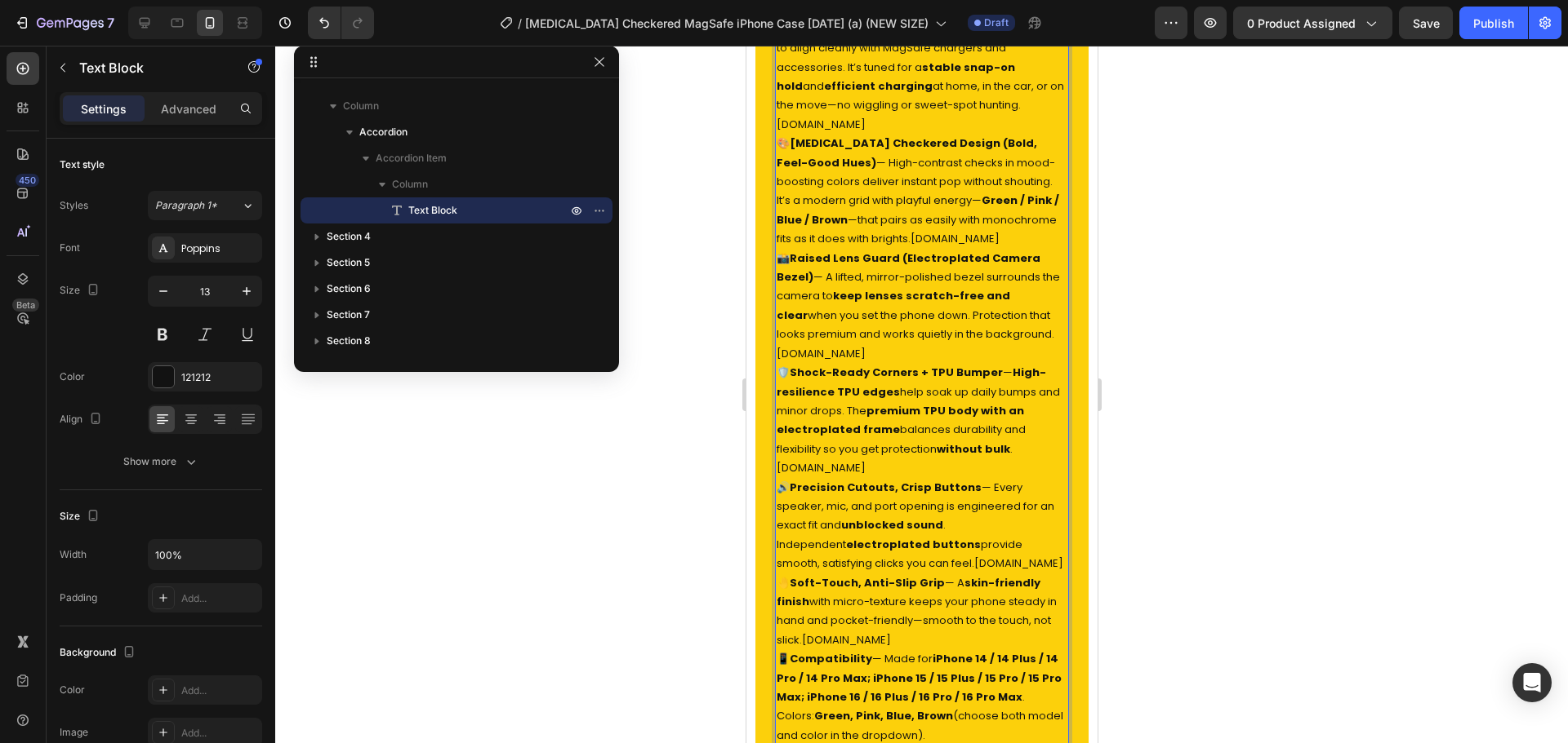
scroll to position [939, 0]
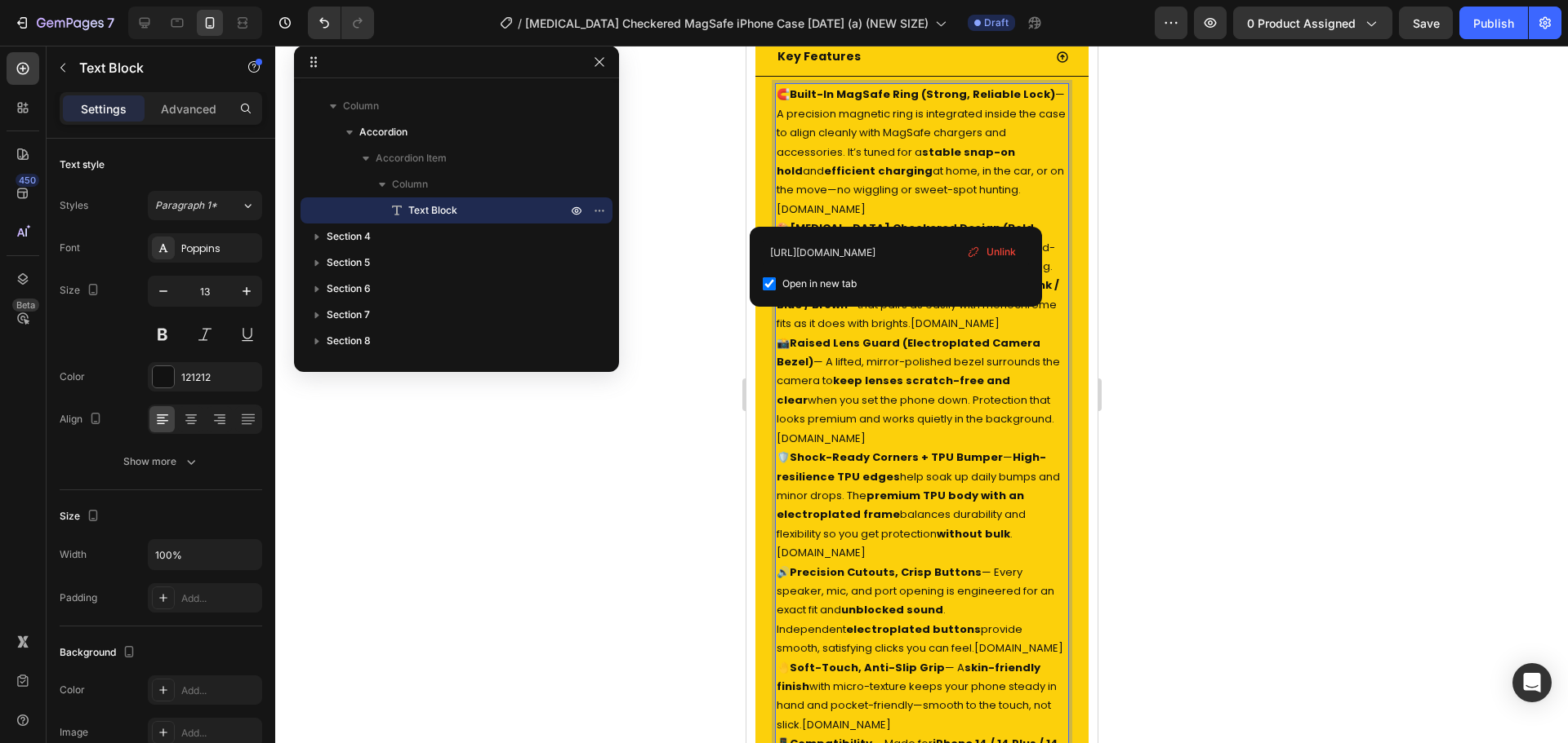
click at [867, 205] on p "🧲 Built-In MagSafe Ring (Strong, Reliable Lock) — A precision magnetic ring is …" at bounding box center [921, 152] width 290 height 134
click at [934, 444] on div "🧲 Built-In MagSafe Ring (Strong, Reliable Lock) — A precision magnetic ring is …" at bounding box center [921, 457] width 294 height 748
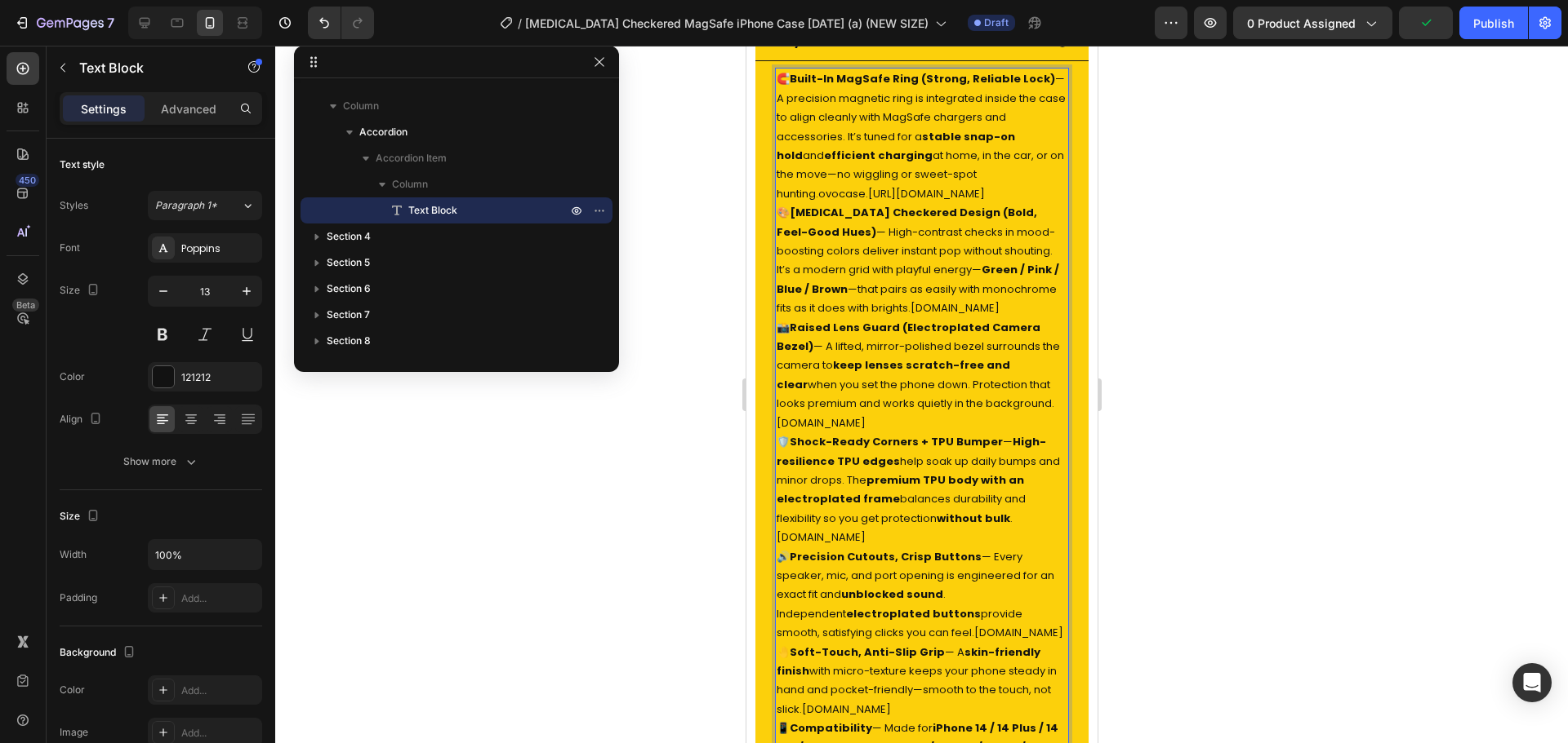
scroll to position [956, 0]
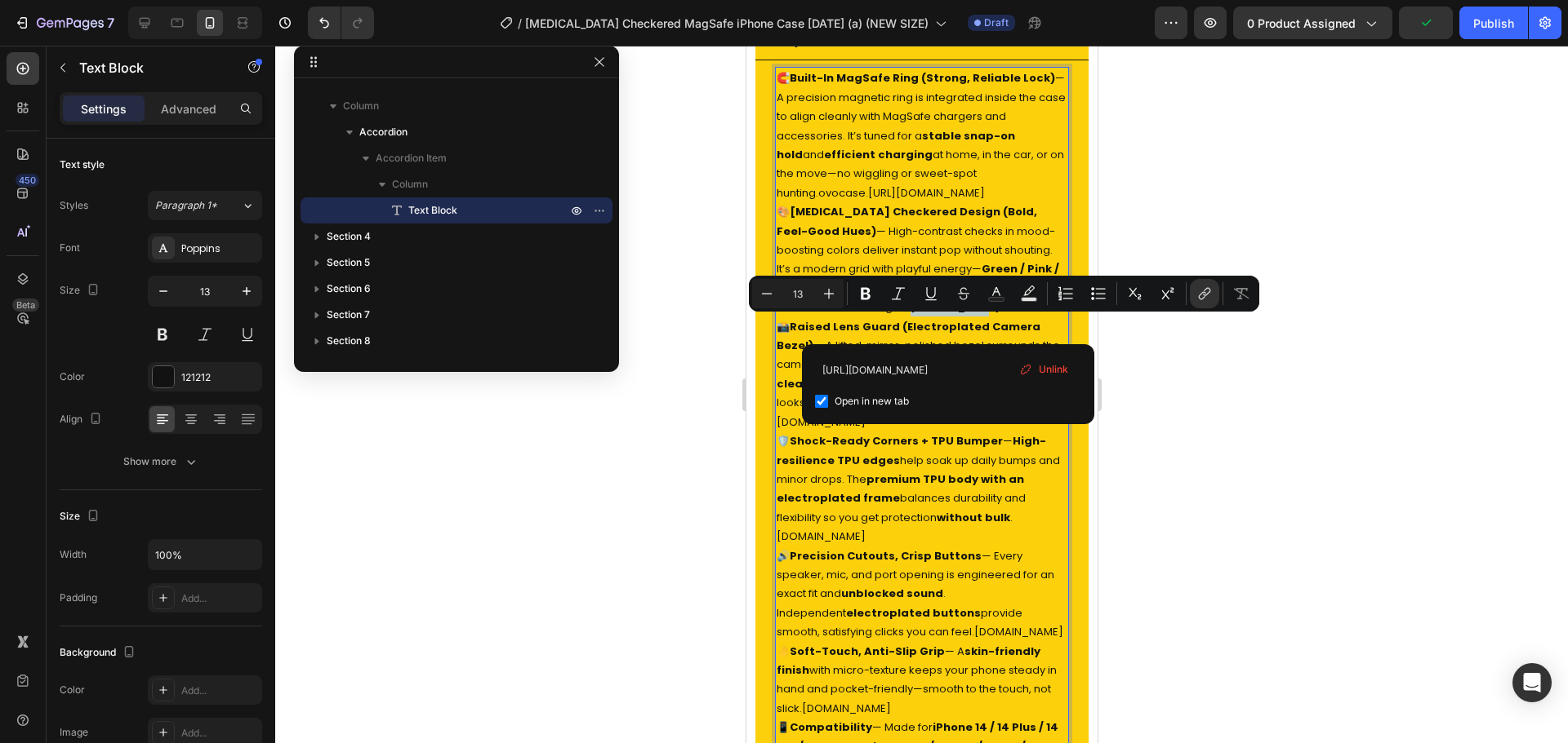
drag, startPoint x: 980, startPoint y: 327, endPoint x: 897, endPoint y: 330, distance: 83.1
click at [897, 317] on p "🎨 Dopamine Checkered Design (Bold, Feel-Good Hues) — High-contrast checks in mo…" at bounding box center [921, 259] width 290 height 114
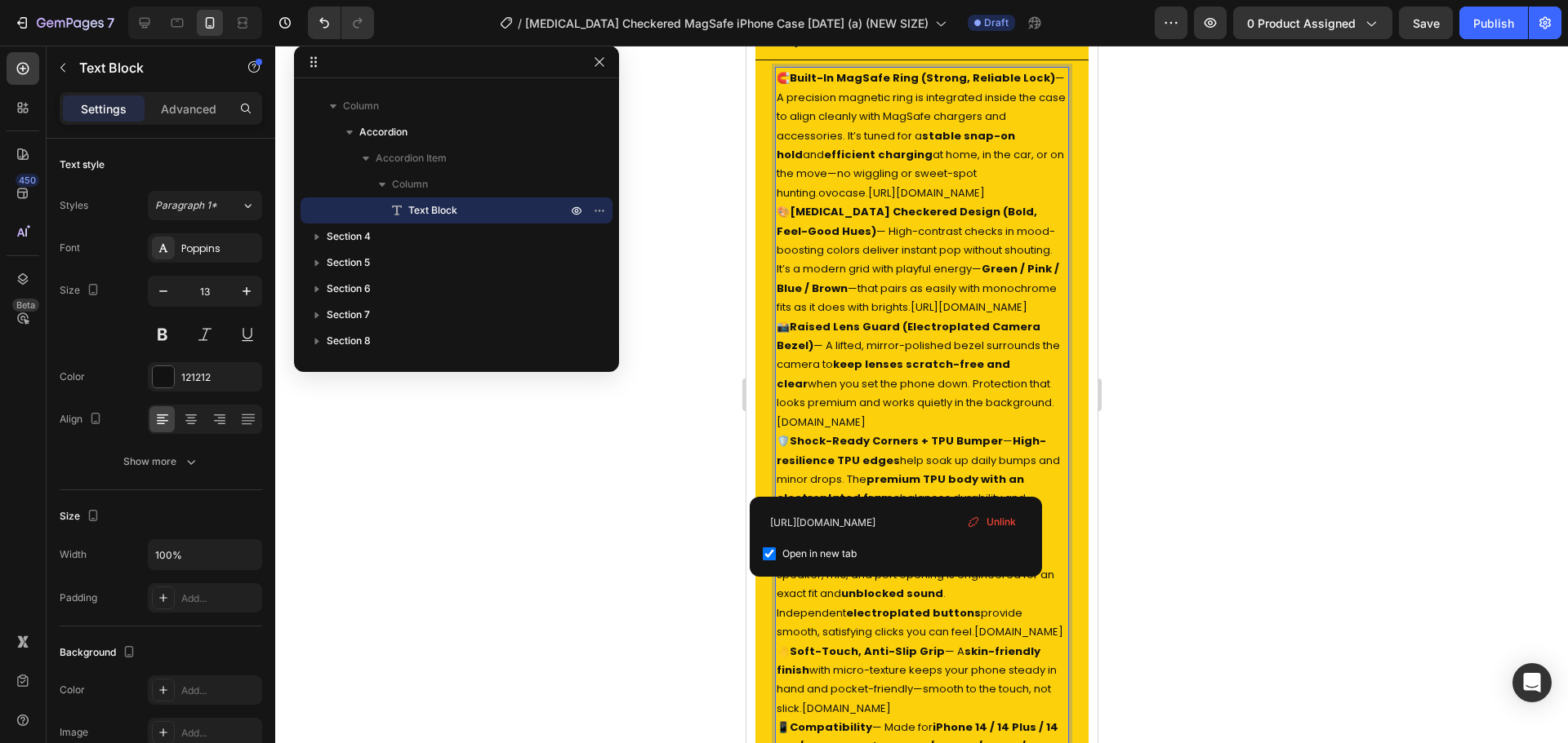
drag, startPoint x: 863, startPoint y: 440, endPoint x: 786, endPoint y: 443, distance: 77.1
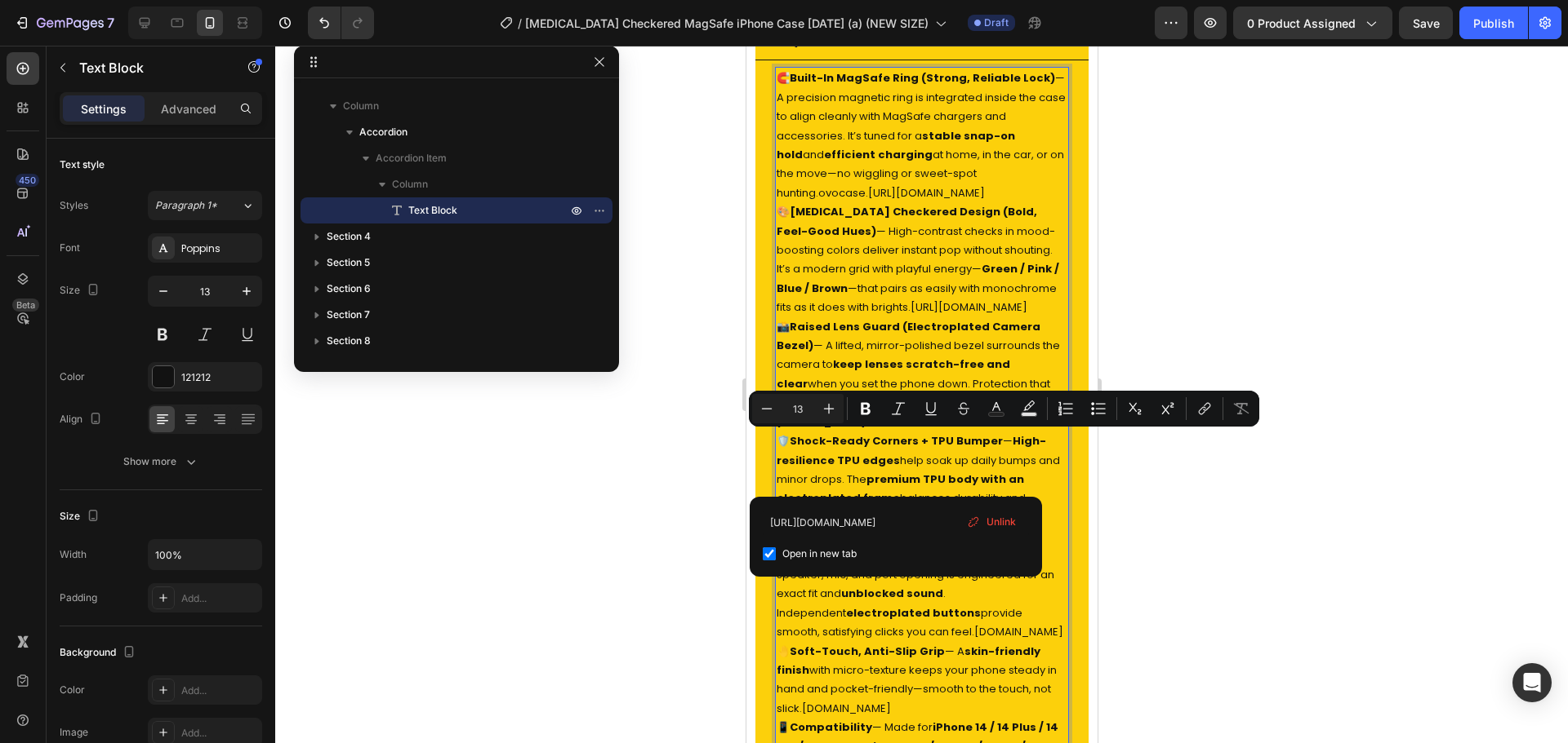
click at [901, 432] on p "📸 Raised Lens Guard (Electroplated Camera Bezel) — A lifted, mirror-polished be…" at bounding box center [921, 373] width 290 height 114
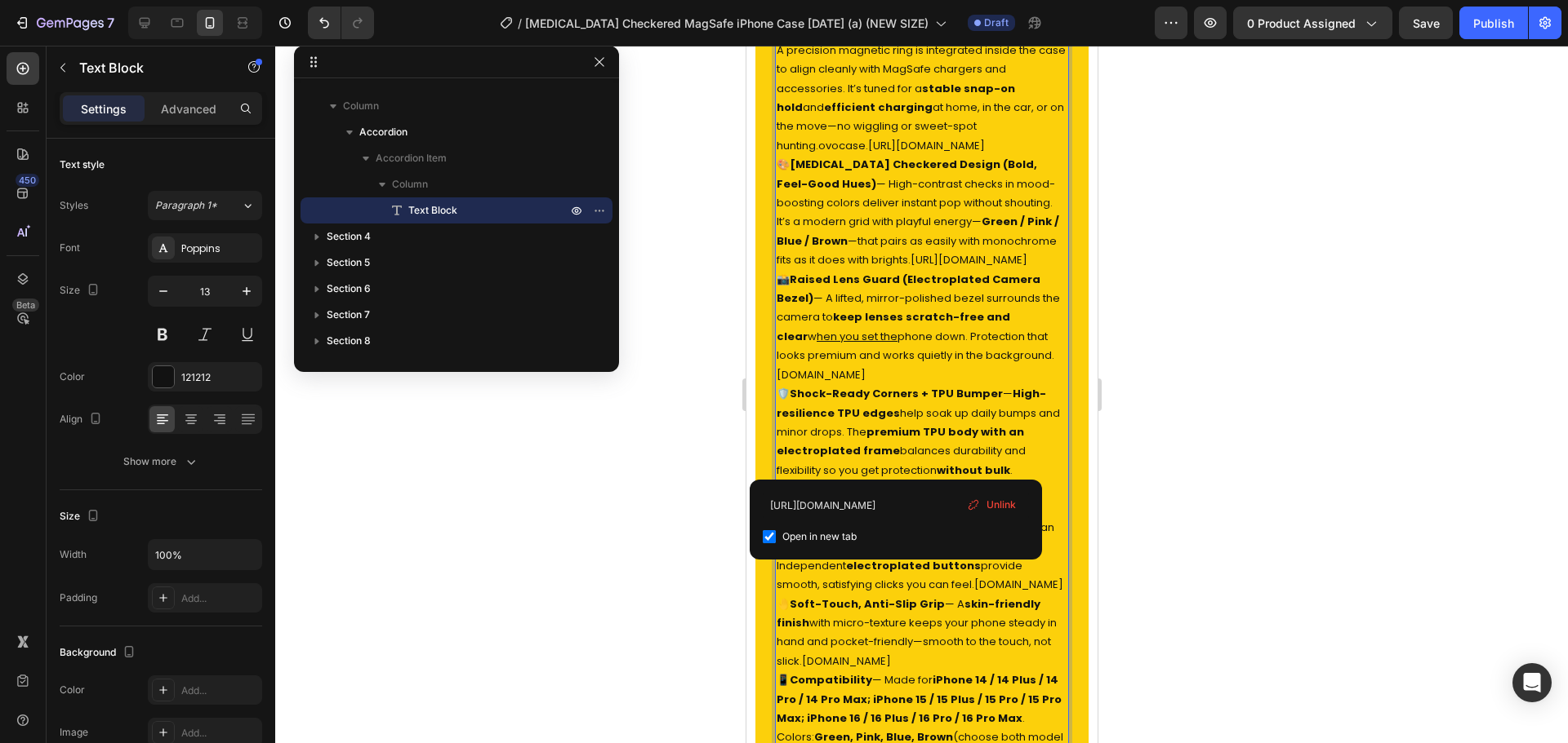
scroll to position [1010, 0]
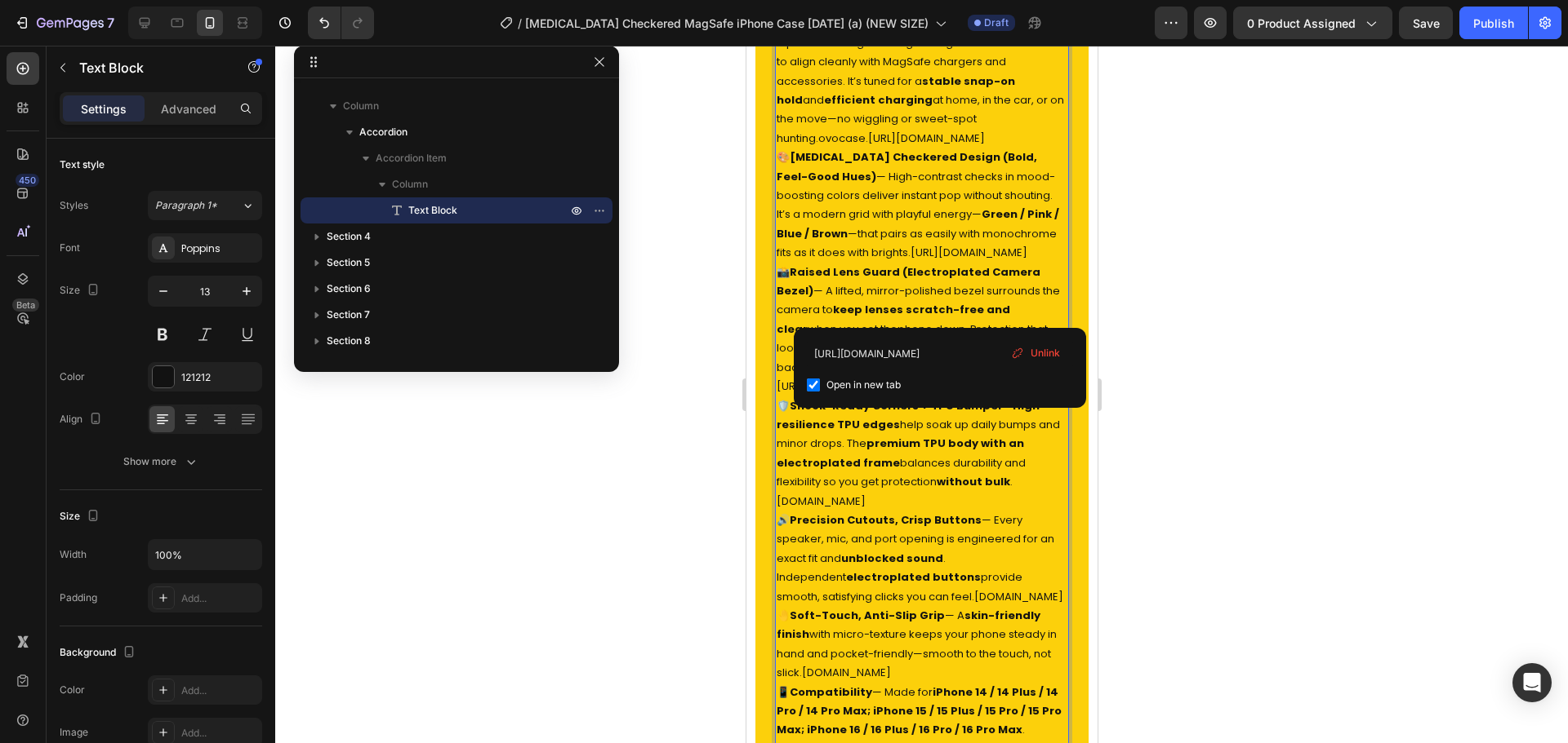
drag, startPoint x: 952, startPoint y: 311, endPoint x: 814, endPoint y: 293, distance: 139.2
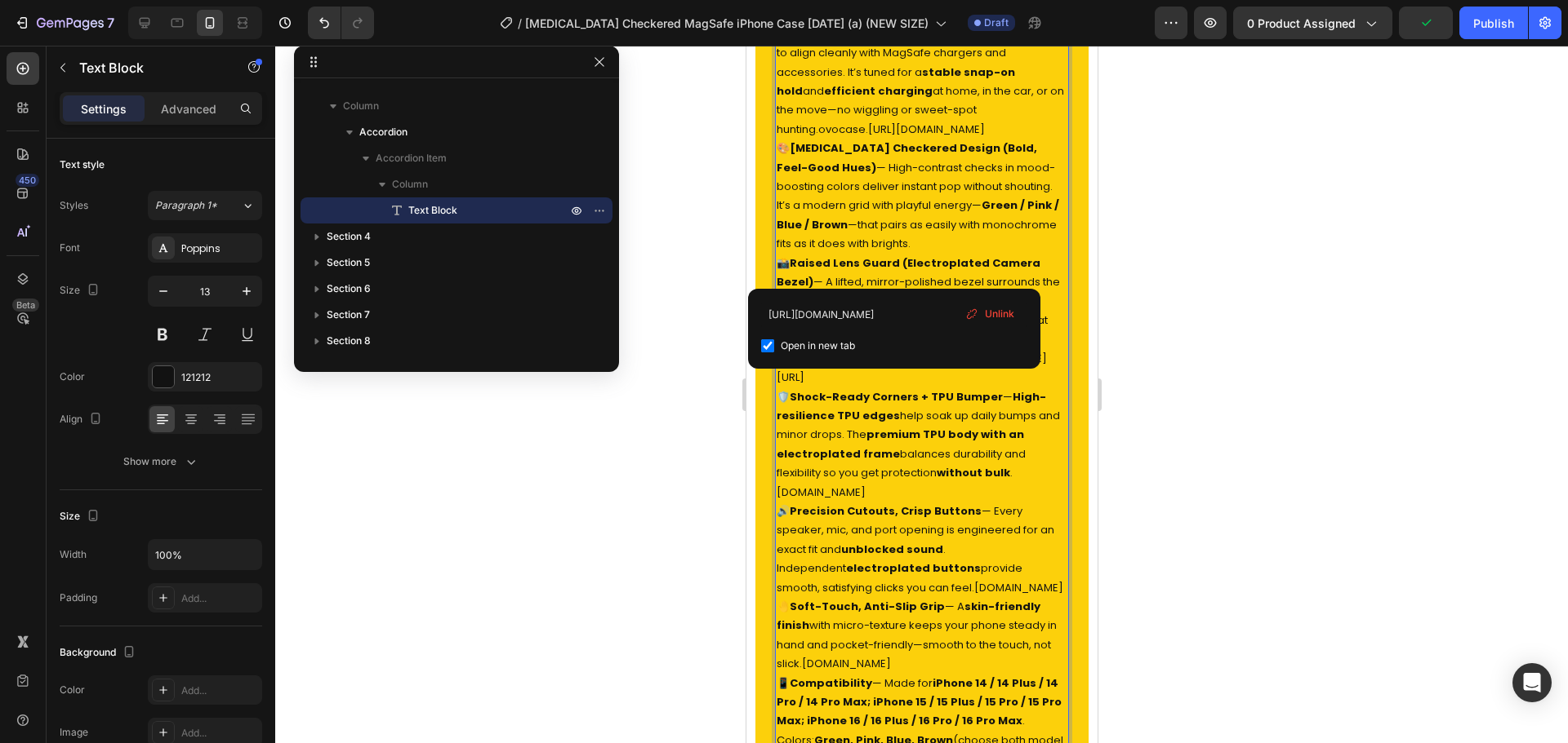
scroll to position [1021, 0]
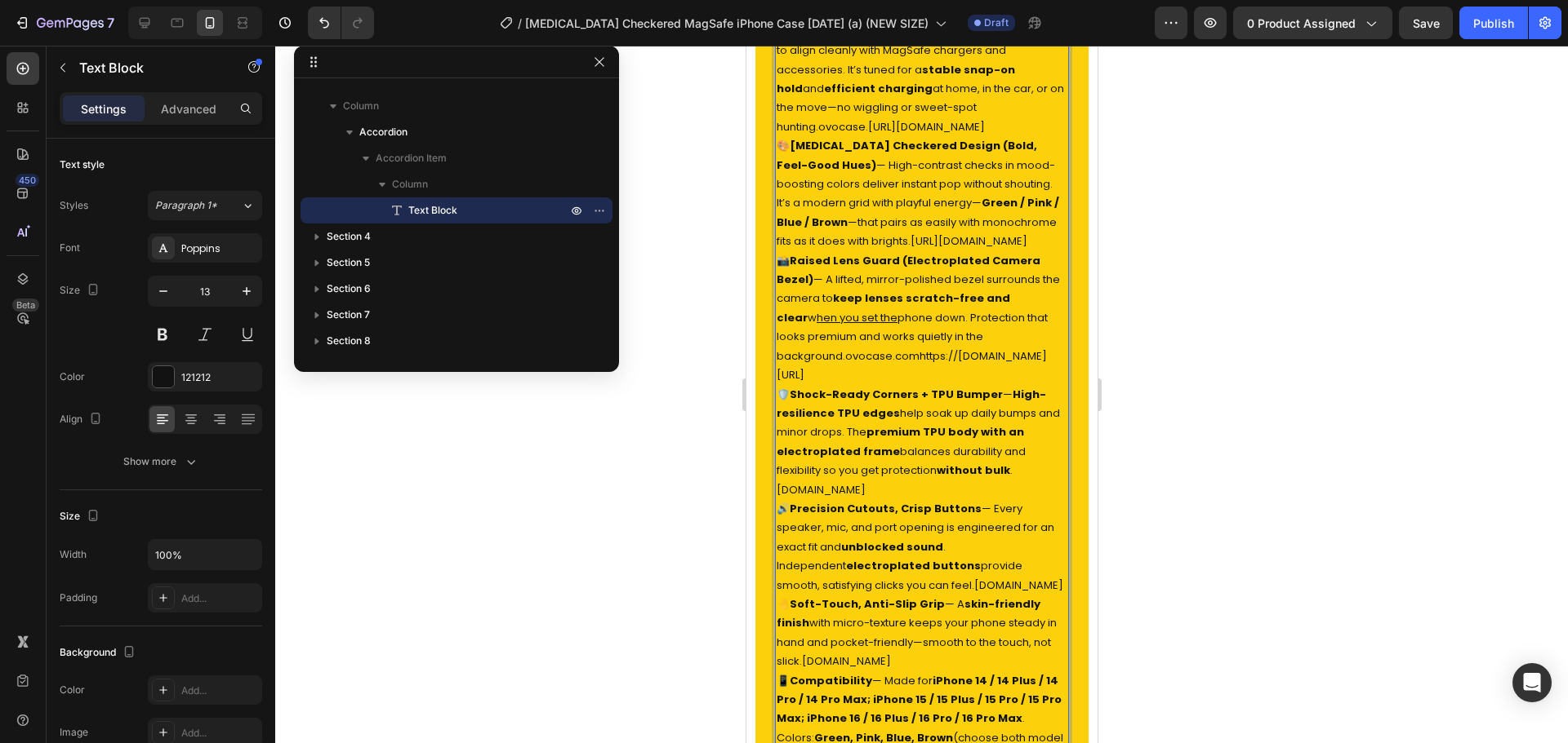
click at [995, 498] on p "🛡️ Shock-Ready Corners + TPU Bumper — High-resilience TPU edges help soak up da…" at bounding box center [921, 442] width 290 height 114
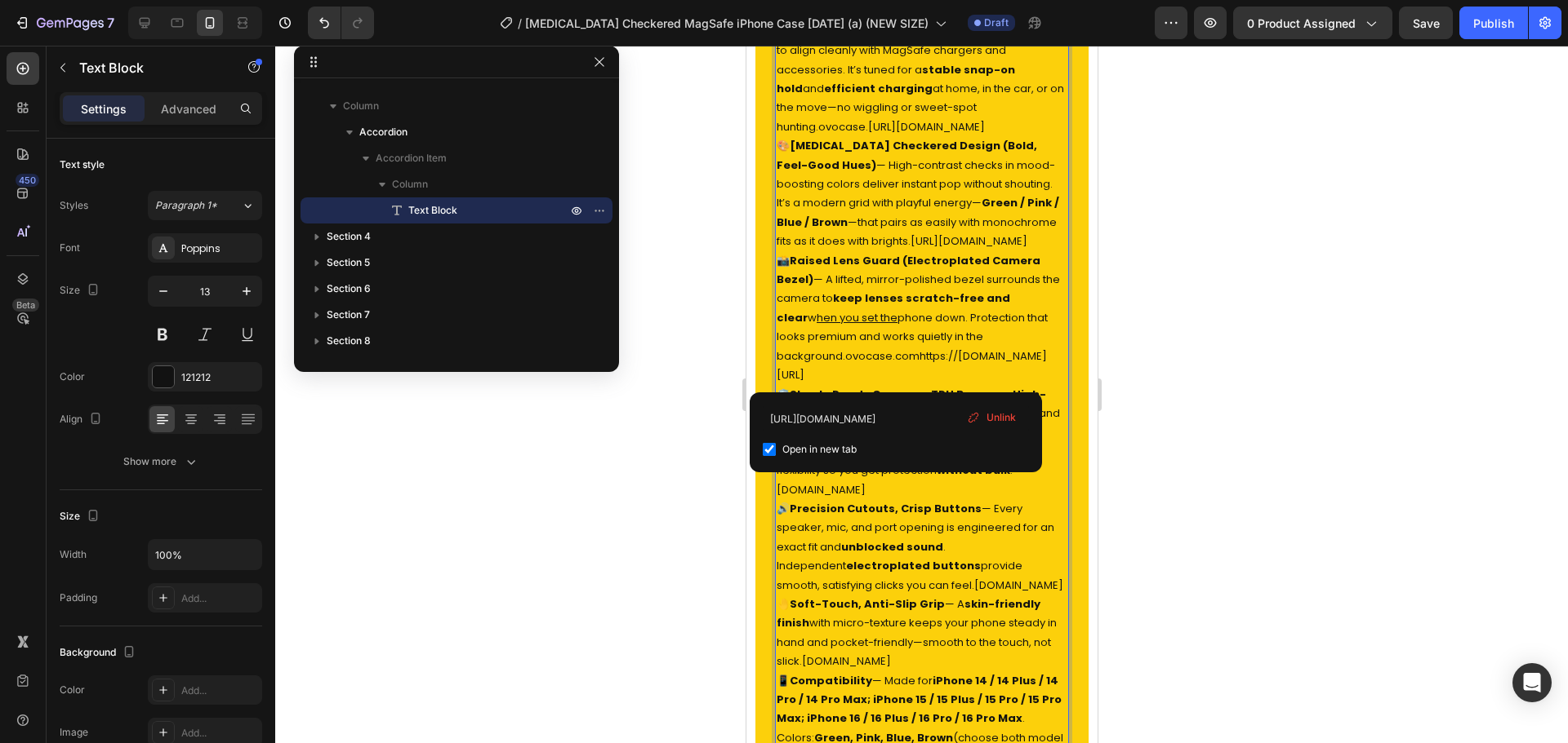
click at [850, 326] on u "hen you set the" at bounding box center [856, 318] width 81 height 16
click at [1003, 425] on span "Unlink" at bounding box center [1001, 417] width 30 height 15
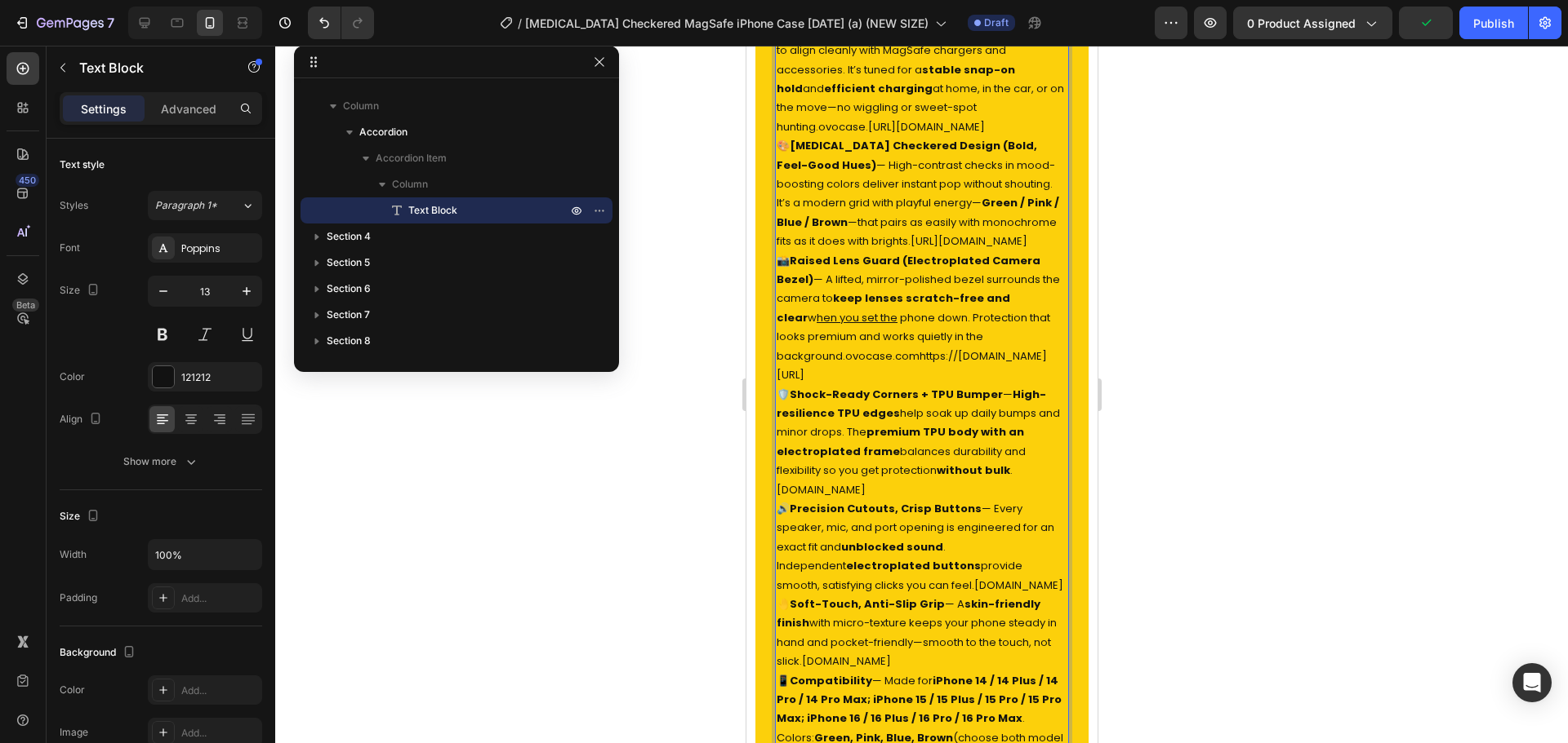
drag, startPoint x: 865, startPoint y: 377, endPoint x: 783, endPoint y: 373, distance: 82.1
click at [783, 373] on p "📸 Raised Lens Guard (Electroplated Camera Bezel) — A lifted, mirror-polished be…" at bounding box center [921, 318] width 290 height 134
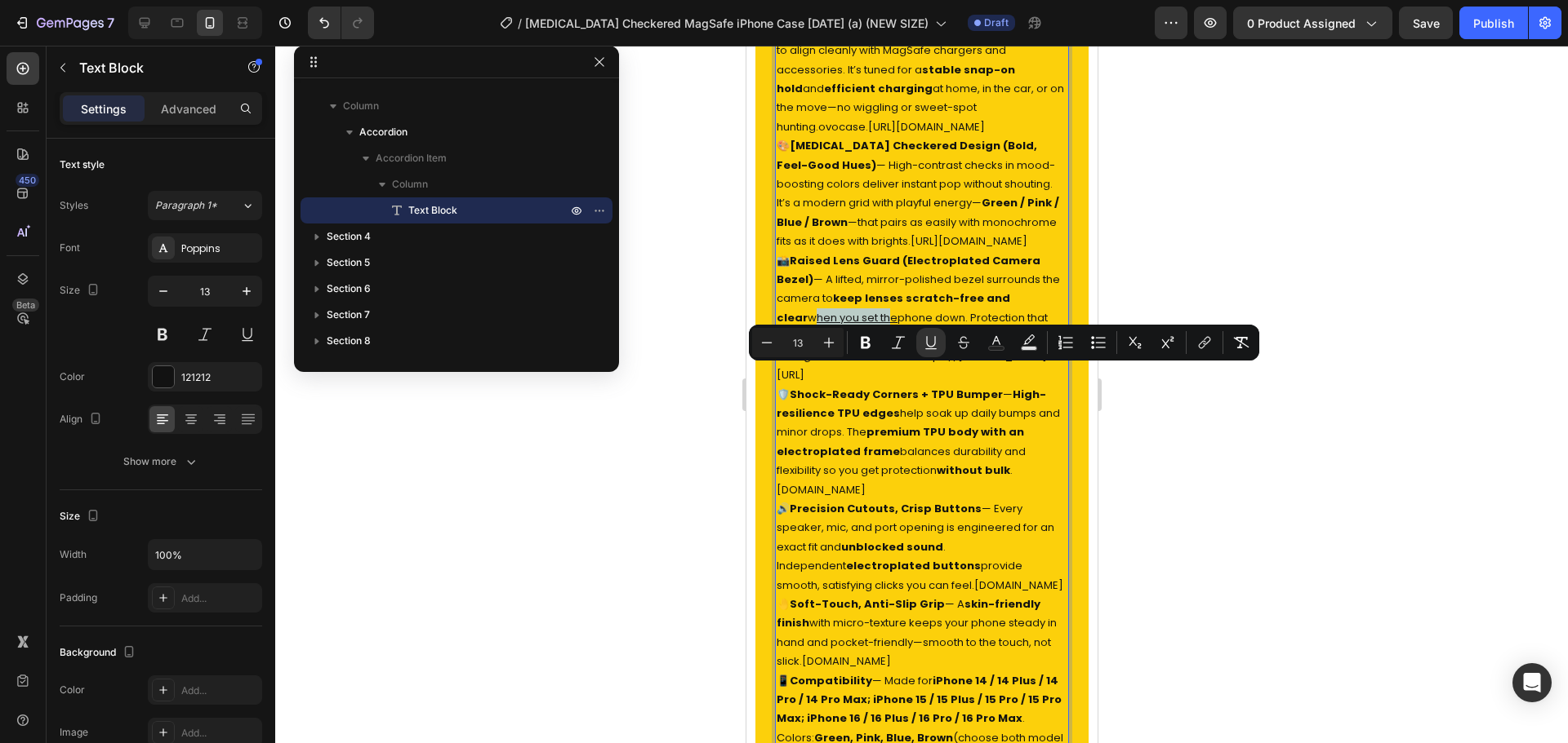
drag, startPoint x: 780, startPoint y: 377, endPoint x: 857, endPoint y: 381, distance: 77.1
click at [857, 381] on p "📸 Raised Lens Guard (Electroplated Camera Bezel) — A lifted, mirror-polished be…" at bounding box center [921, 318] width 290 height 134
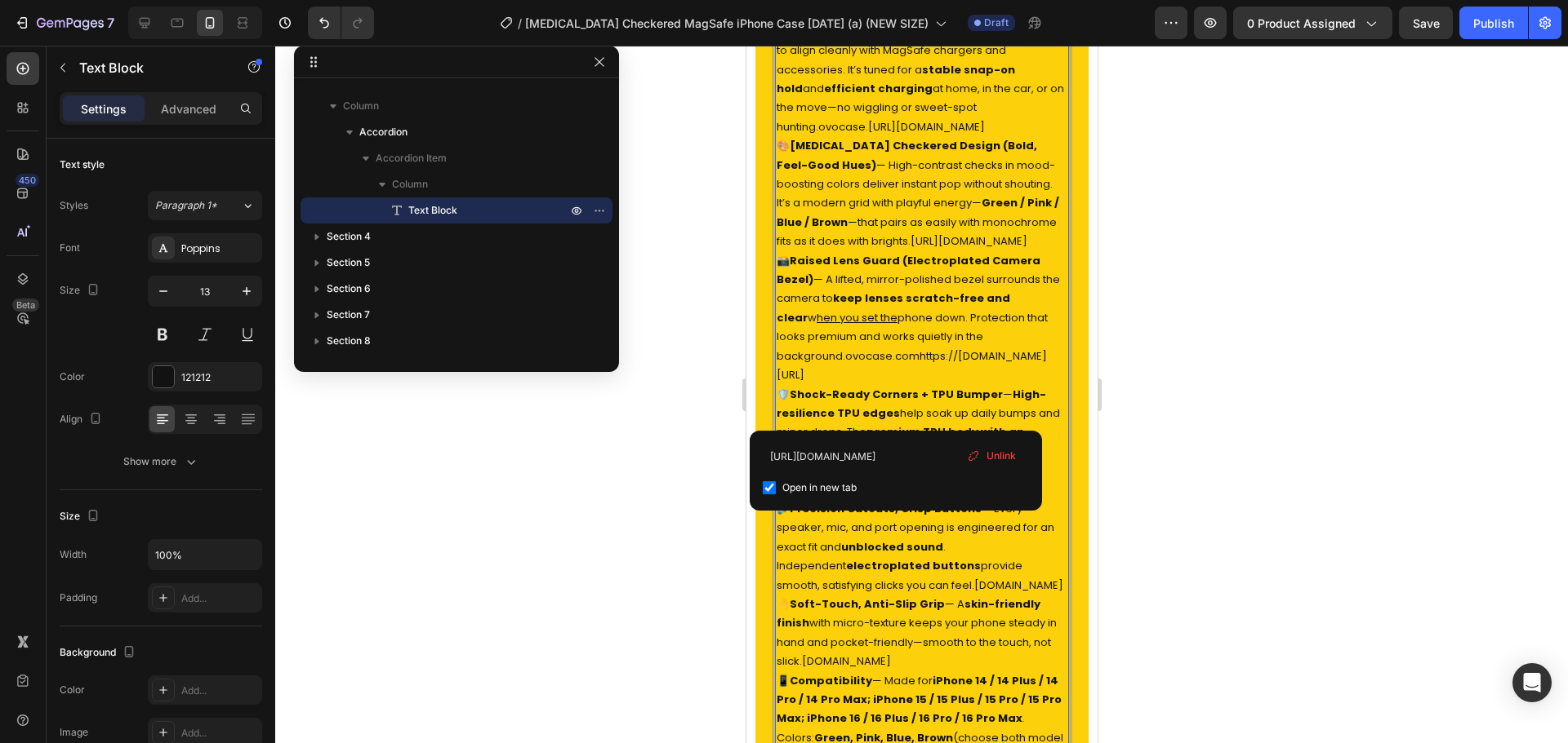
click at [870, 382] on link "ovocase.comhttps://www.ovocase.com/products/dopamine-checkered-magsafe-case" at bounding box center [911, 366] width 271 height 35
click at [910, 249] on link "https://www.ovocase.com/products/dopamine-checkered-magsafe-case" at bounding box center [968, 242] width 117 height 16
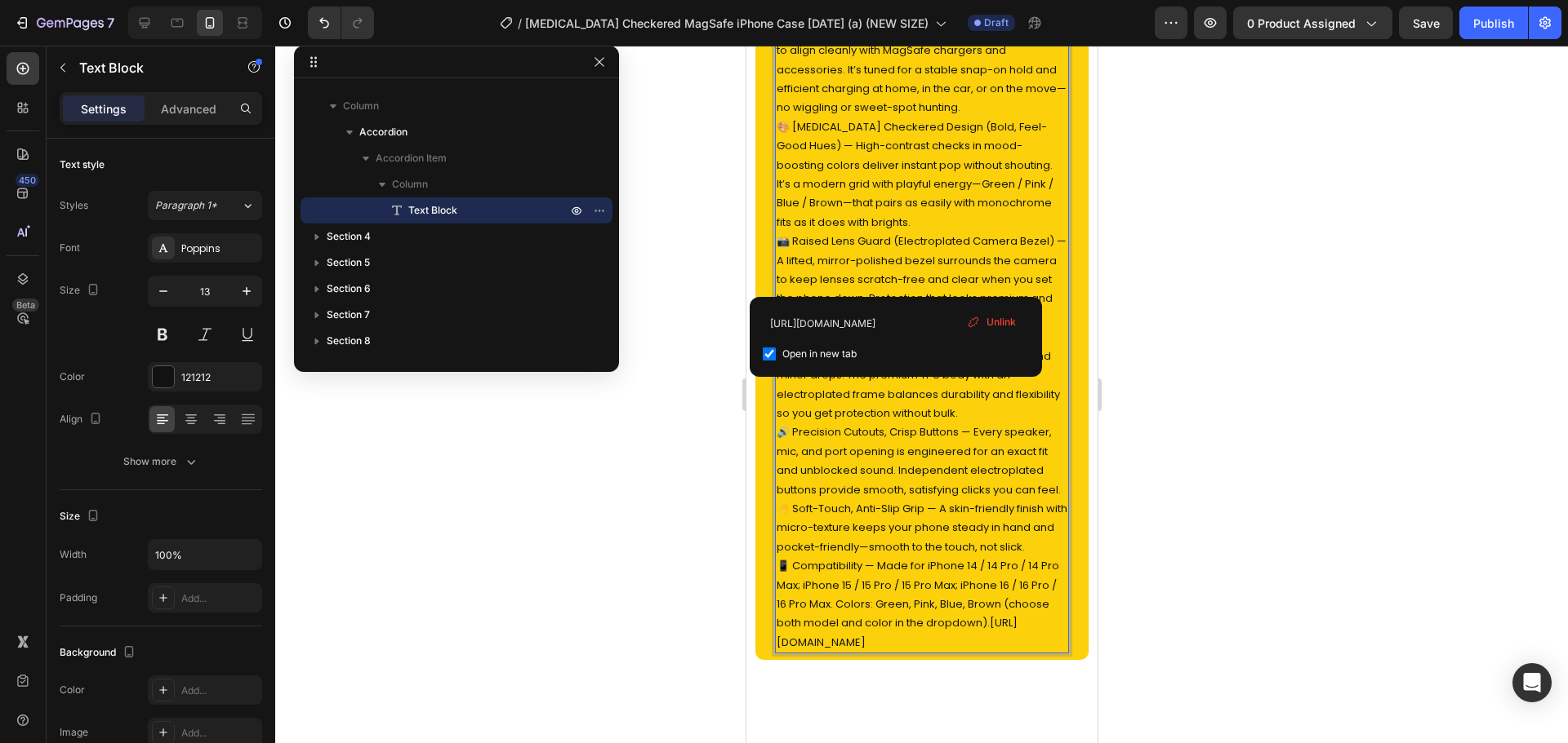
click at [906, 234] on p "📸 Raised Lens Guard (Electroplated Camera Bezel) — A lifted, mirror-polished be…" at bounding box center [921, 279] width 290 height 95
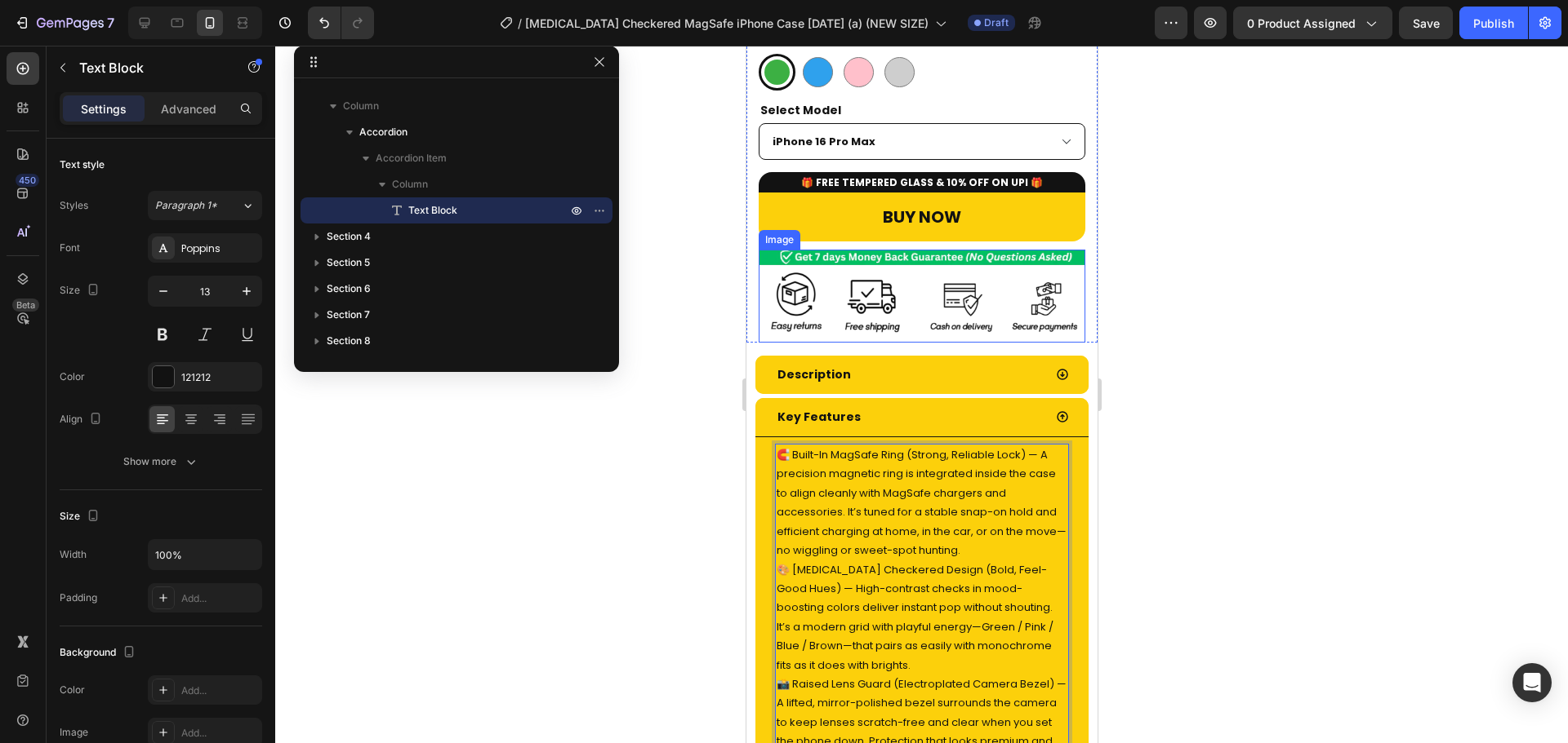
scroll to position [609, 0]
click at [962, 507] on p "🧲 Built-In MagSafe Ring (Strong, Reliable Lock) — A precision magnetic ring is …" at bounding box center [921, 503] width 290 height 114
drag, startPoint x: 1027, startPoint y: 422, endPoint x: 791, endPoint y: 414, distance: 236.1
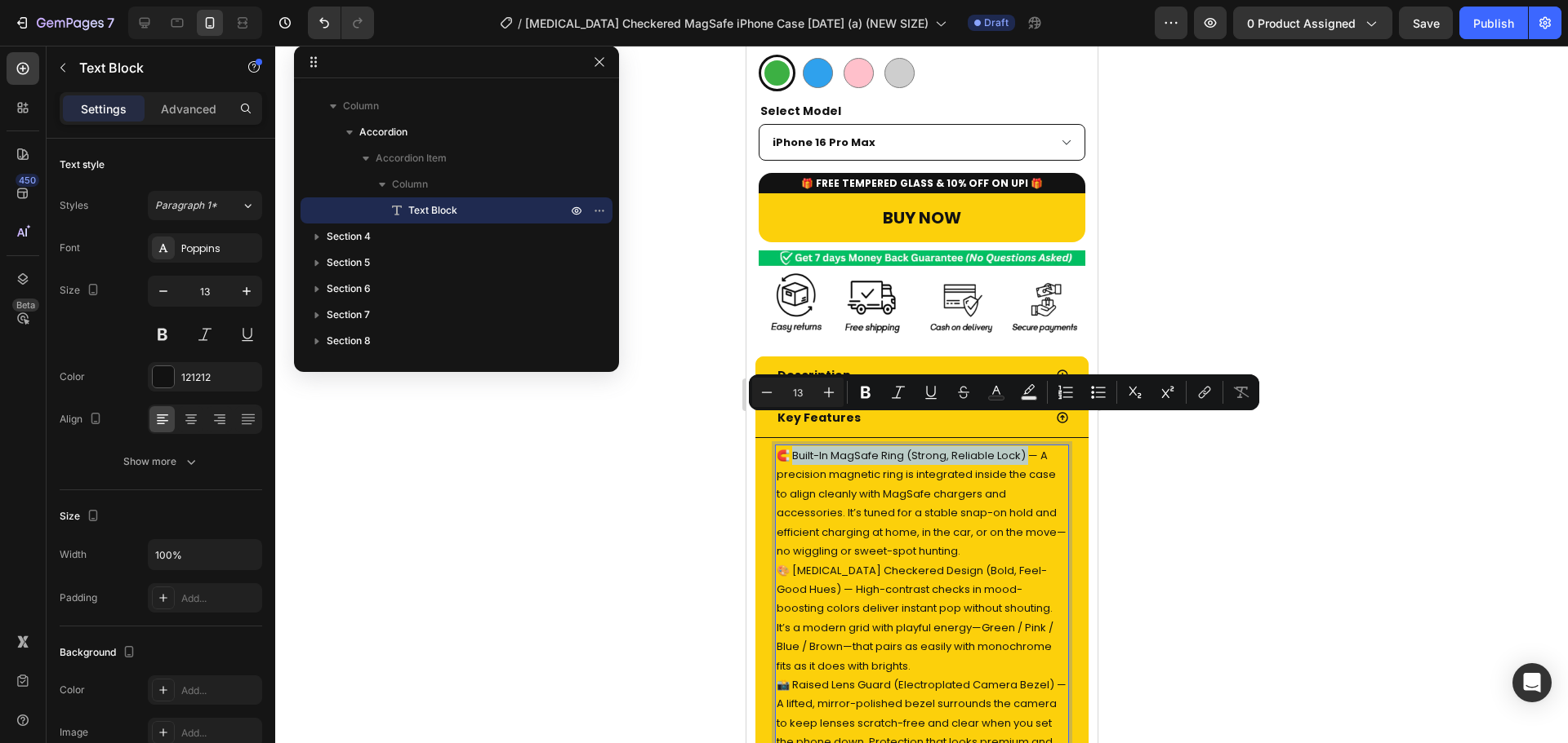
drag, startPoint x: 792, startPoint y: 422, endPoint x: 1031, endPoint y: 424, distance: 239.0
click at [1031, 447] on p "🧲 Built-In MagSafe Ring (Strong, Reliable Lock) — A precision magnetic ring is …" at bounding box center [921, 503] width 290 height 114
click at [871, 386] on icon "Editor contextual toolbar" at bounding box center [865, 392] width 16 height 16
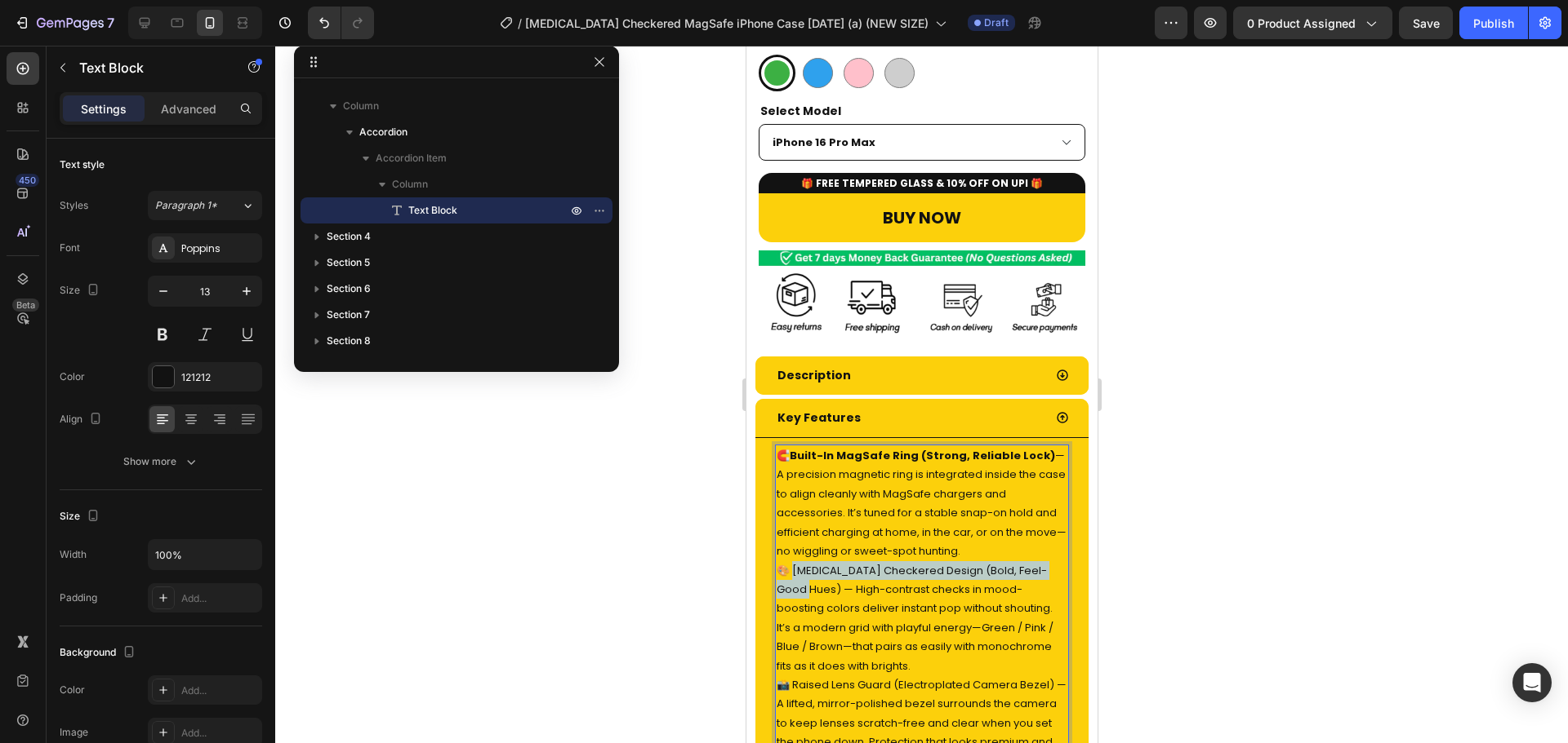
drag, startPoint x: 793, startPoint y: 539, endPoint x: 810, endPoint y: 563, distance: 29.4
click at [810, 563] on p "🎨 Dopamine Checkered Design (Bold, Feel-Good Hues) — High-contrast checks in mo…" at bounding box center [921, 618] width 290 height 114
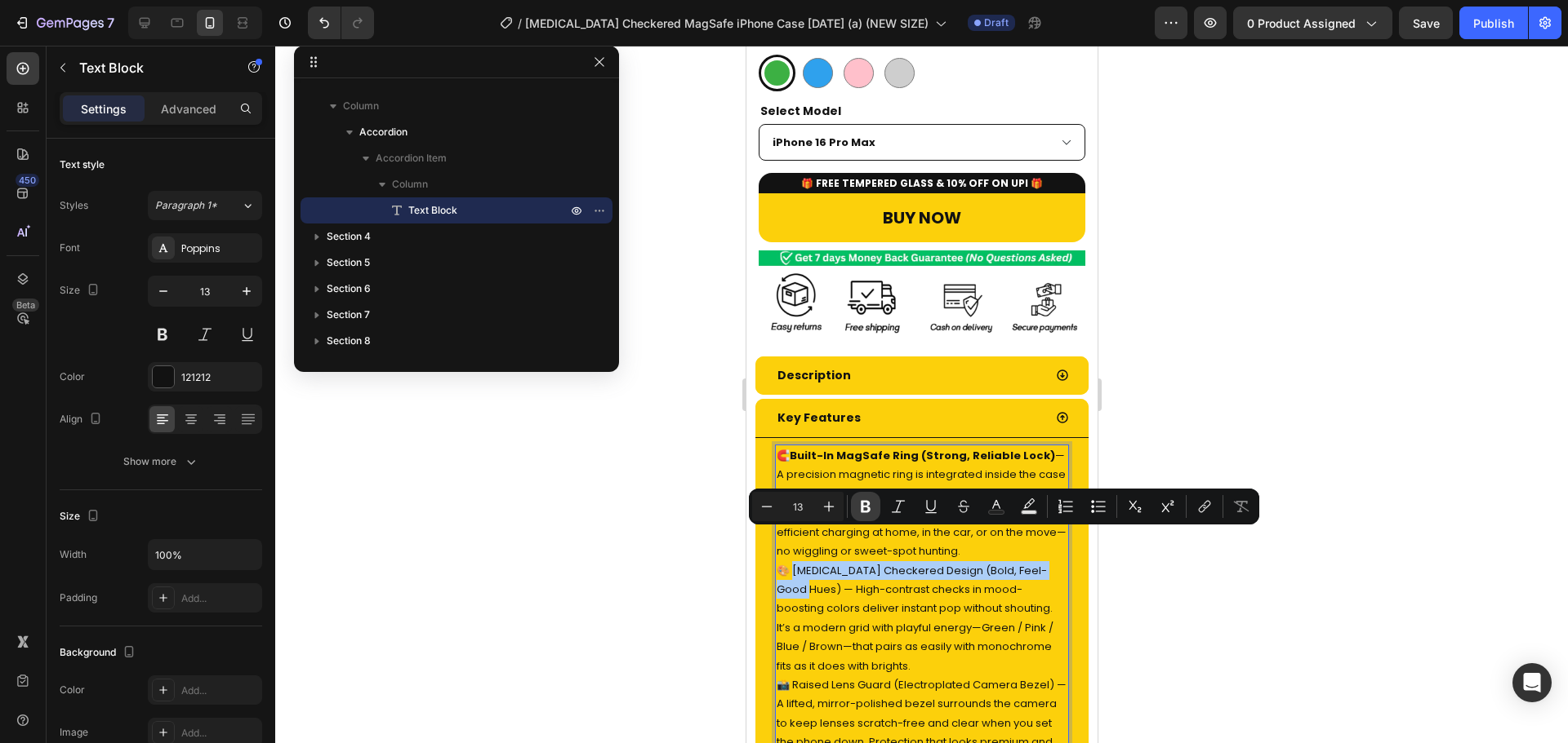
click at [857, 506] on icon "Editor contextual toolbar" at bounding box center [865, 506] width 16 height 16
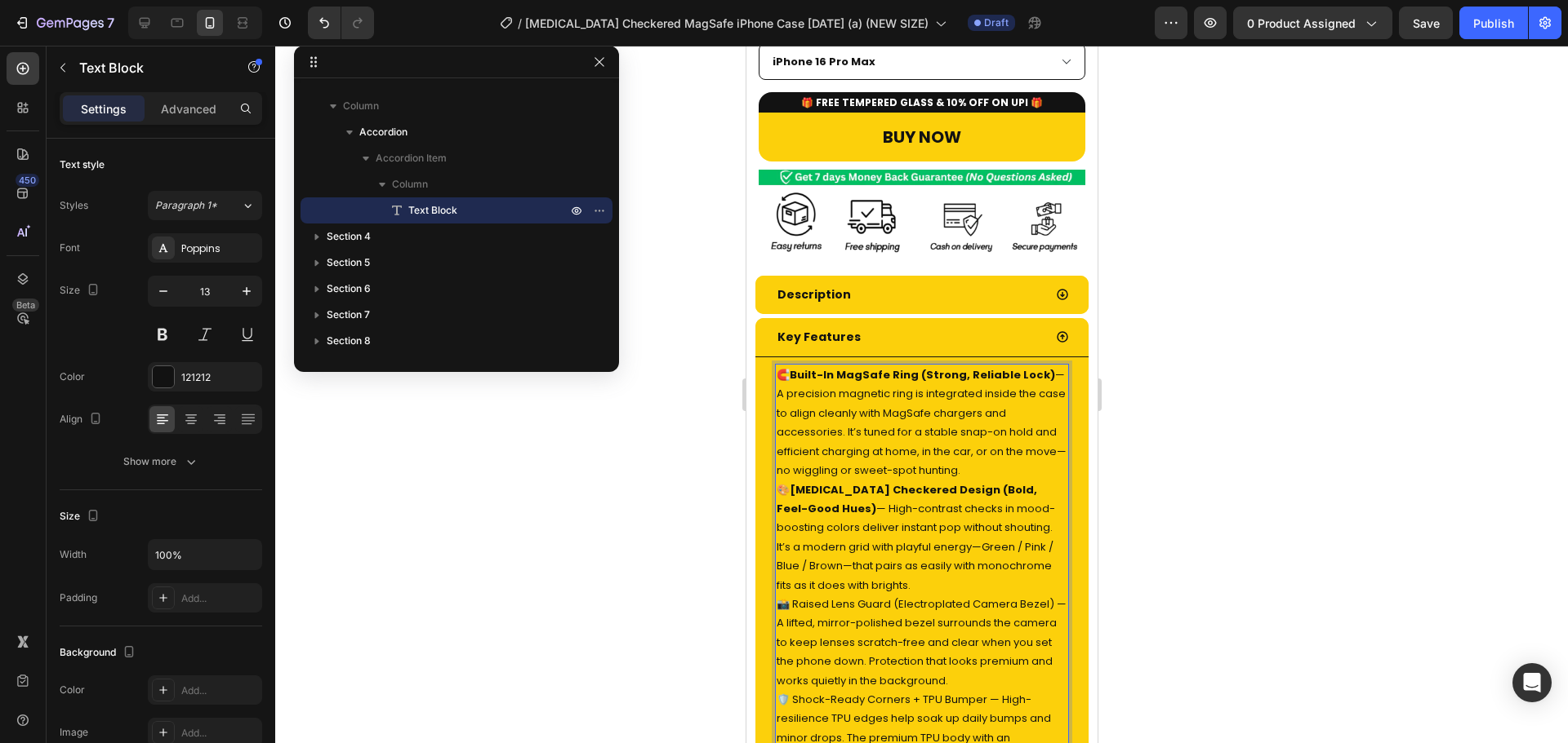
scroll to position [690, 0]
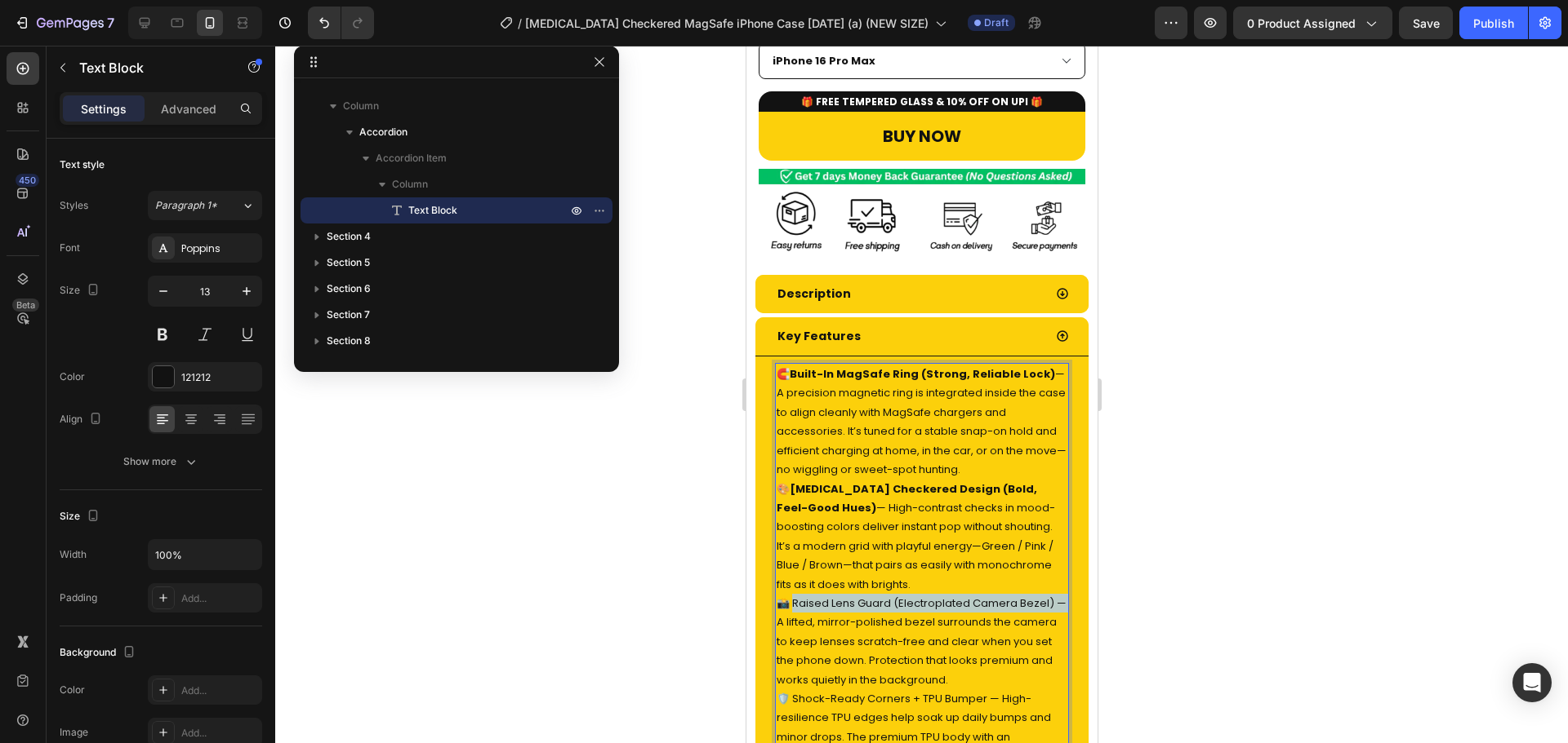
drag, startPoint x: 794, startPoint y: 572, endPoint x: 789, endPoint y: 586, distance: 14.9
click at [789, 594] on p "📸 Raised Lens Guard (Electroplated Camera Bezel) — A lifted, mirror-polished be…" at bounding box center [921, 642] width 290 height 95
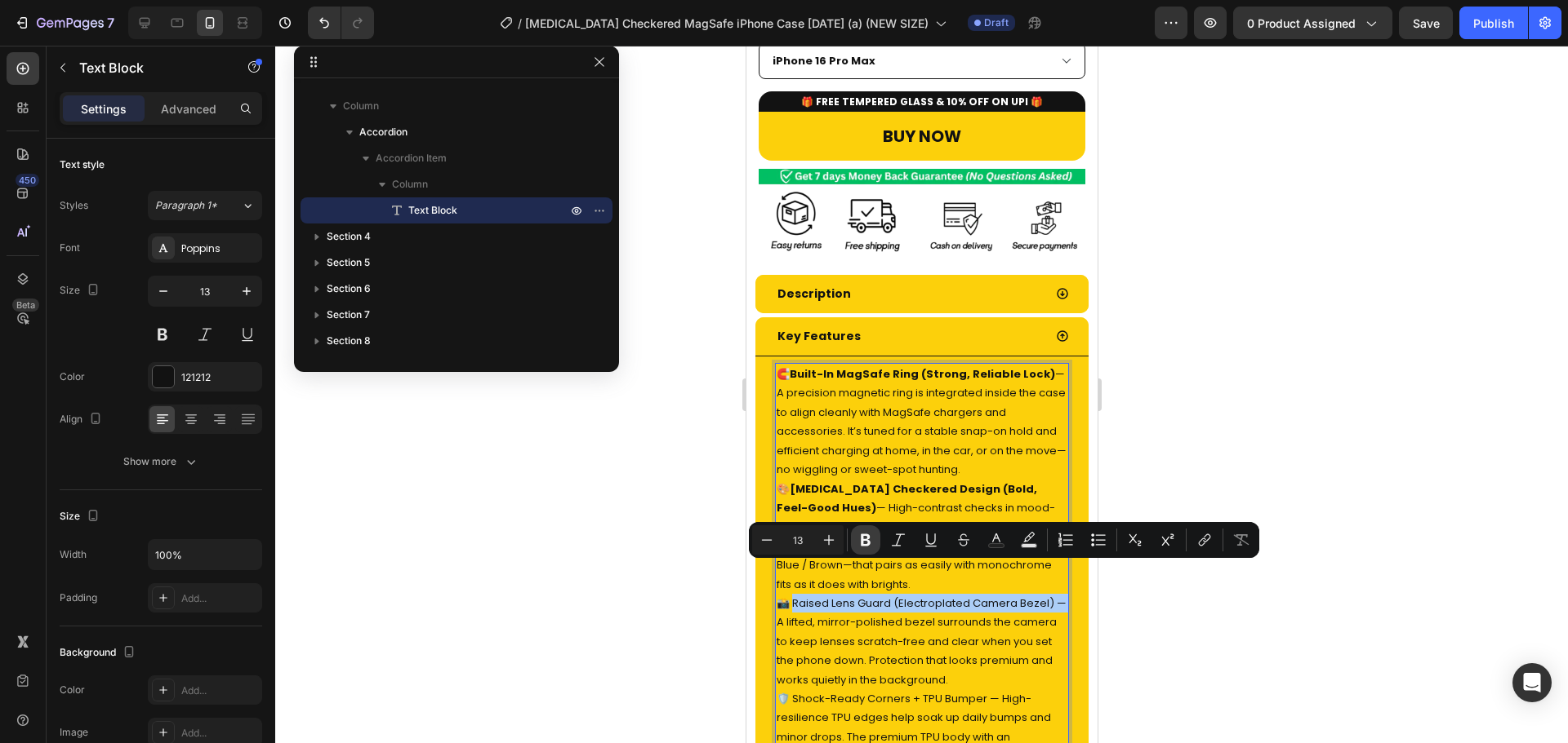
click at [862, 545] on icon "Editor contextual toolbar" at bounding box center [865, 541] width 10 height 12
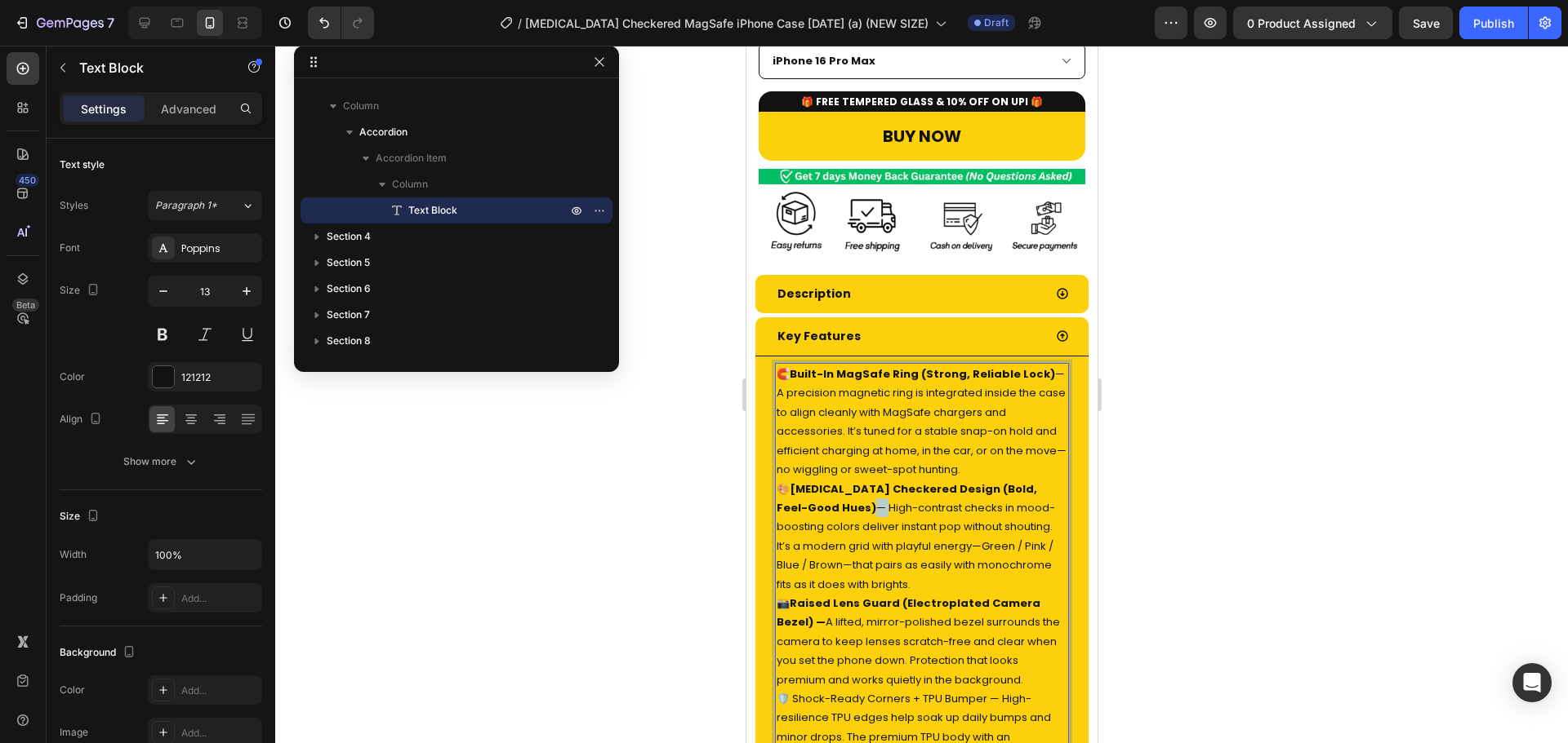
drag, startPoint x: 823, startPoint y: 475, endPoint x: 813, endPoint y: 478, distance: 10.4
click at [813, 479] on p "🎨 Dopamine Checkered Design (Bold, Feel-Good Hues) — High-contrast checks in mo…" at bounding box center [921, 536] width 290 height 114
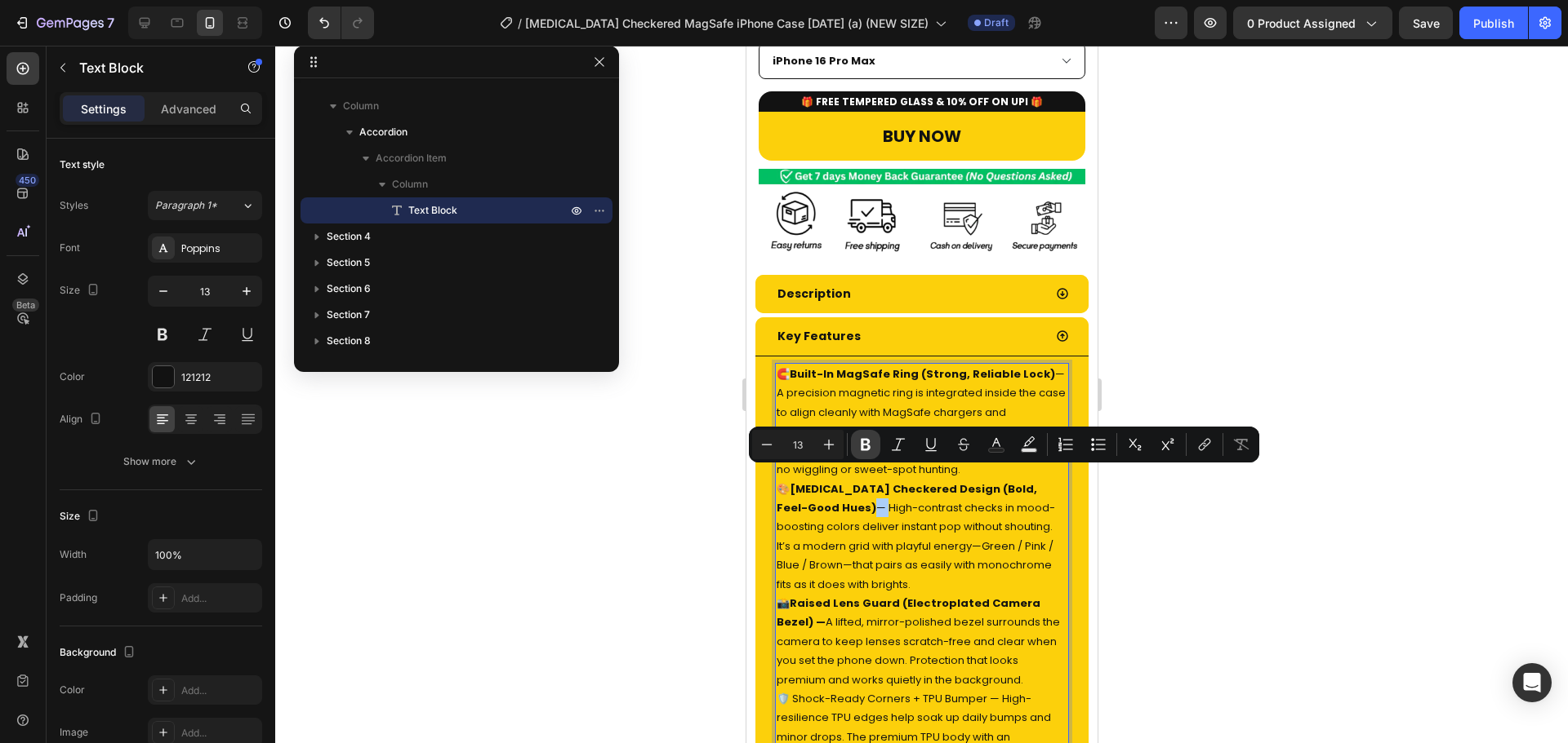
click at [866, 450] on icon "Editor contextual toolbar" at bounding box center [865, 445] width 10 height 12
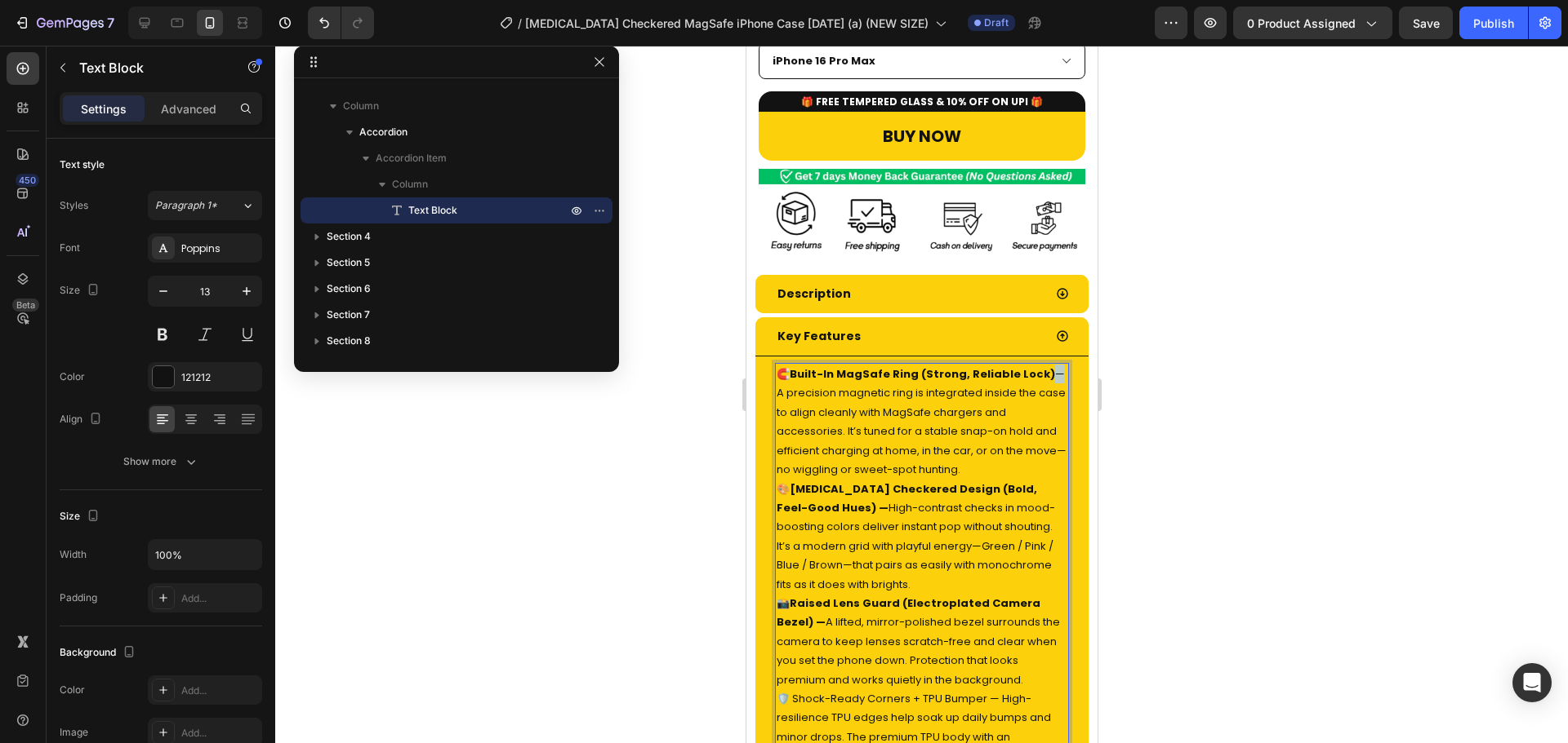
click at [1037, 365] on p "🧲 Built-In MagSafe Ring (Strong, Reliable Lock) — A precision magnetic ring is …" at bounding box center [921, 421] width 290 height 114
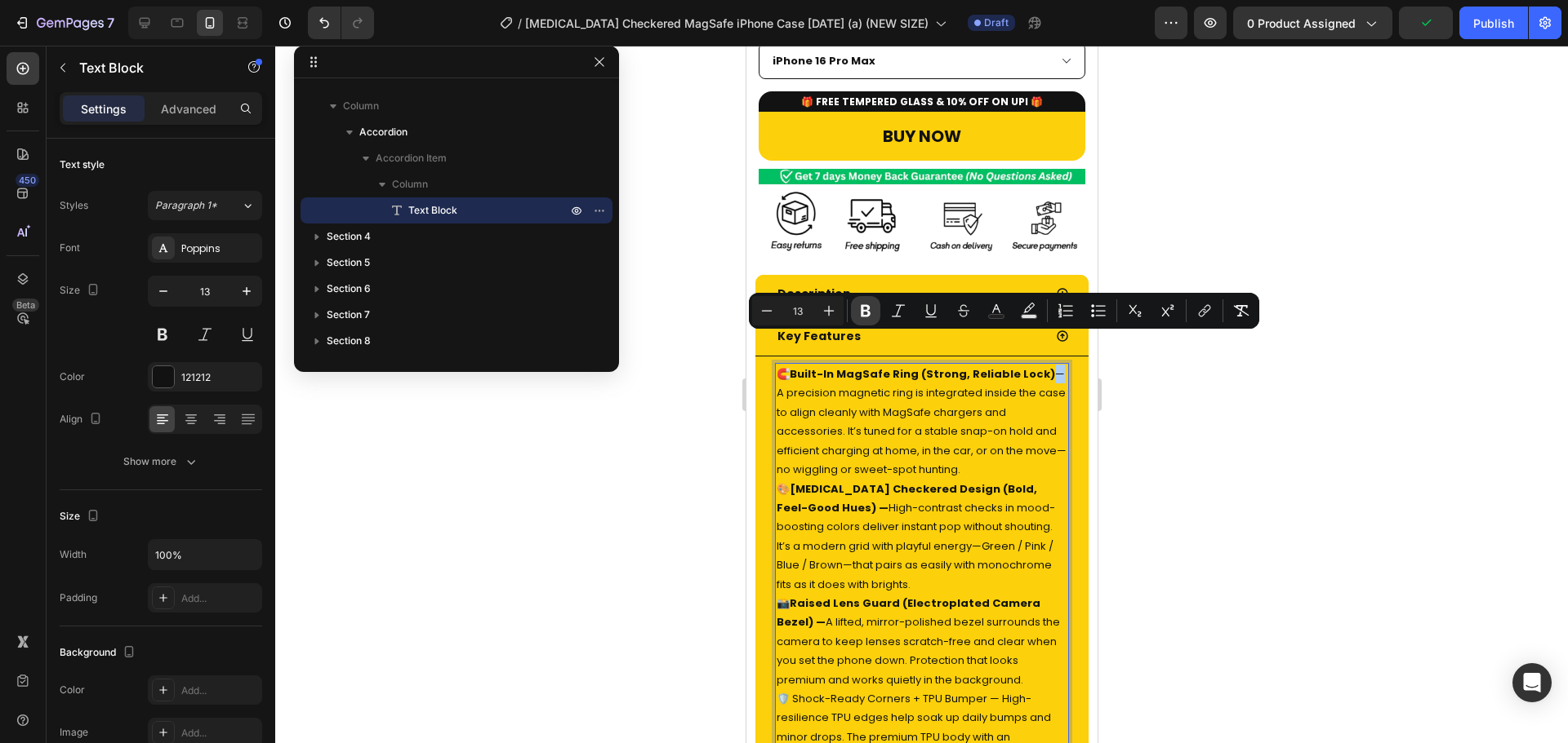
click at [878, 309] on button "Bold" at bounding box center [865, 311] width 30 height 30
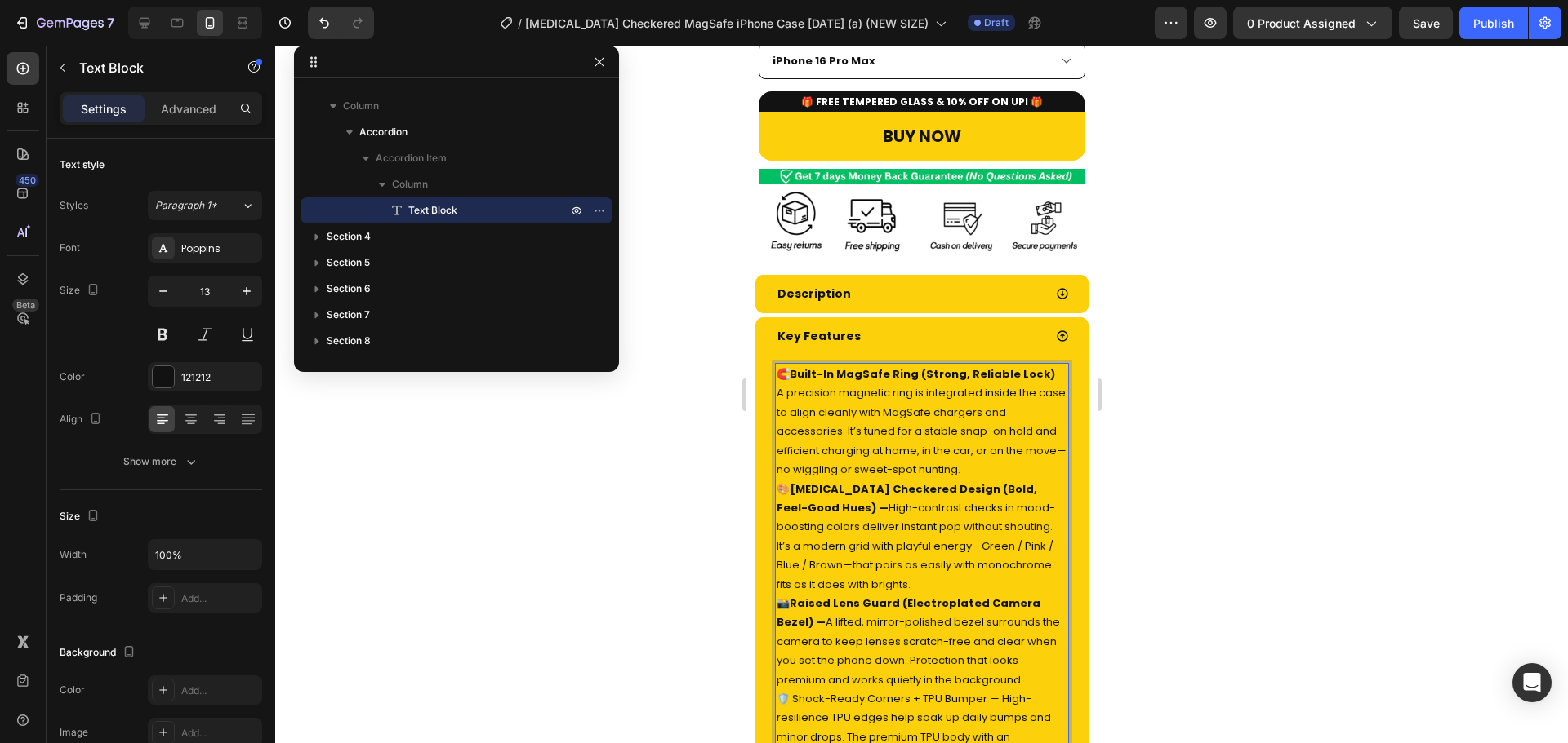
drag, startPoint x: 1041, startPoint y: 342, endPoint x: 1049, endPoint y: 341, distance: 8.1
click at [1049, 365] on p "🧲 Built-In MagSafe Ring (Strong, Reliable Lock) — A precision magnetic ring is …" at bounding box center [921, 421] width 290 height 114
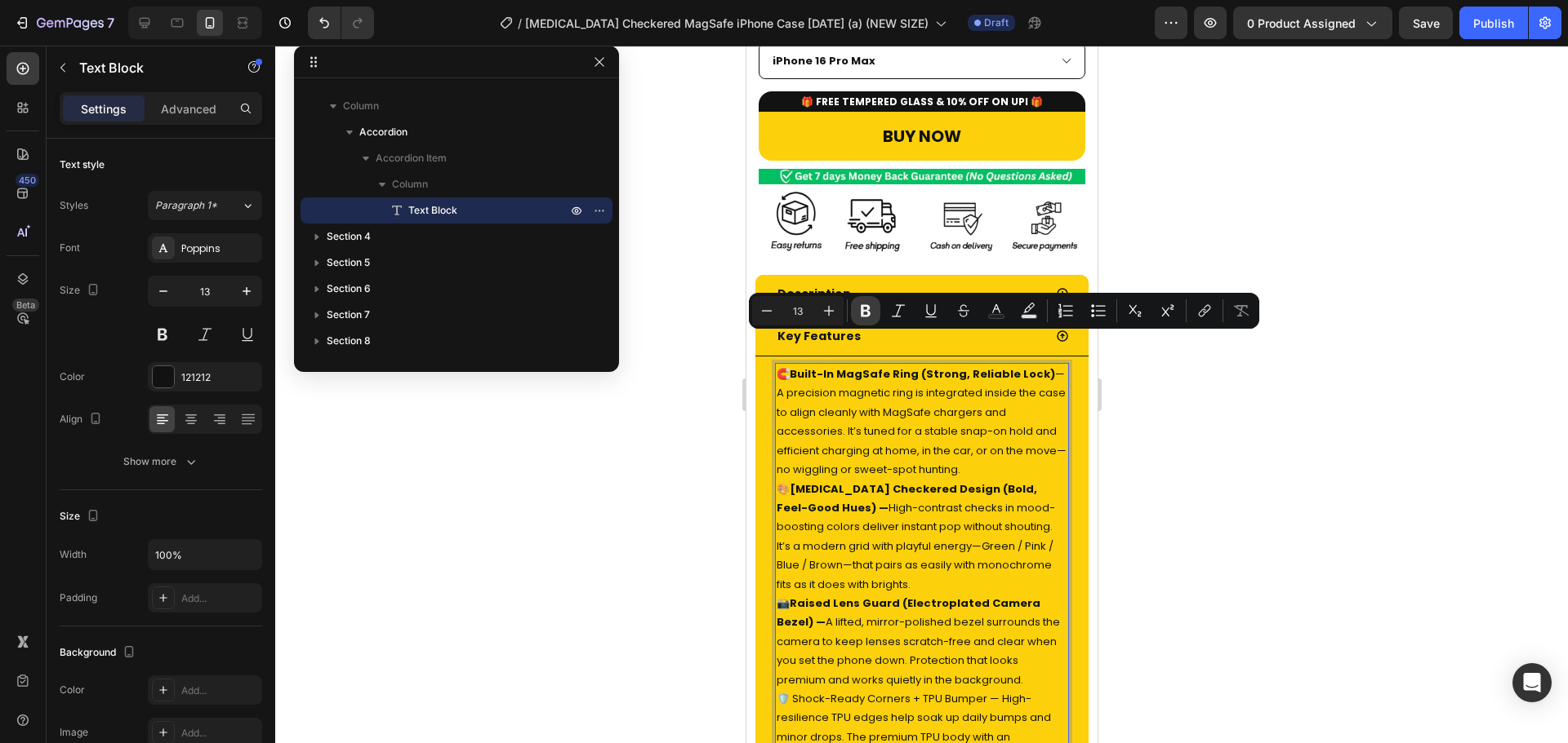
click at [863, 317] on icon "Editor contextual toolbar" at bounding box center [865, 311] width 10 height 12
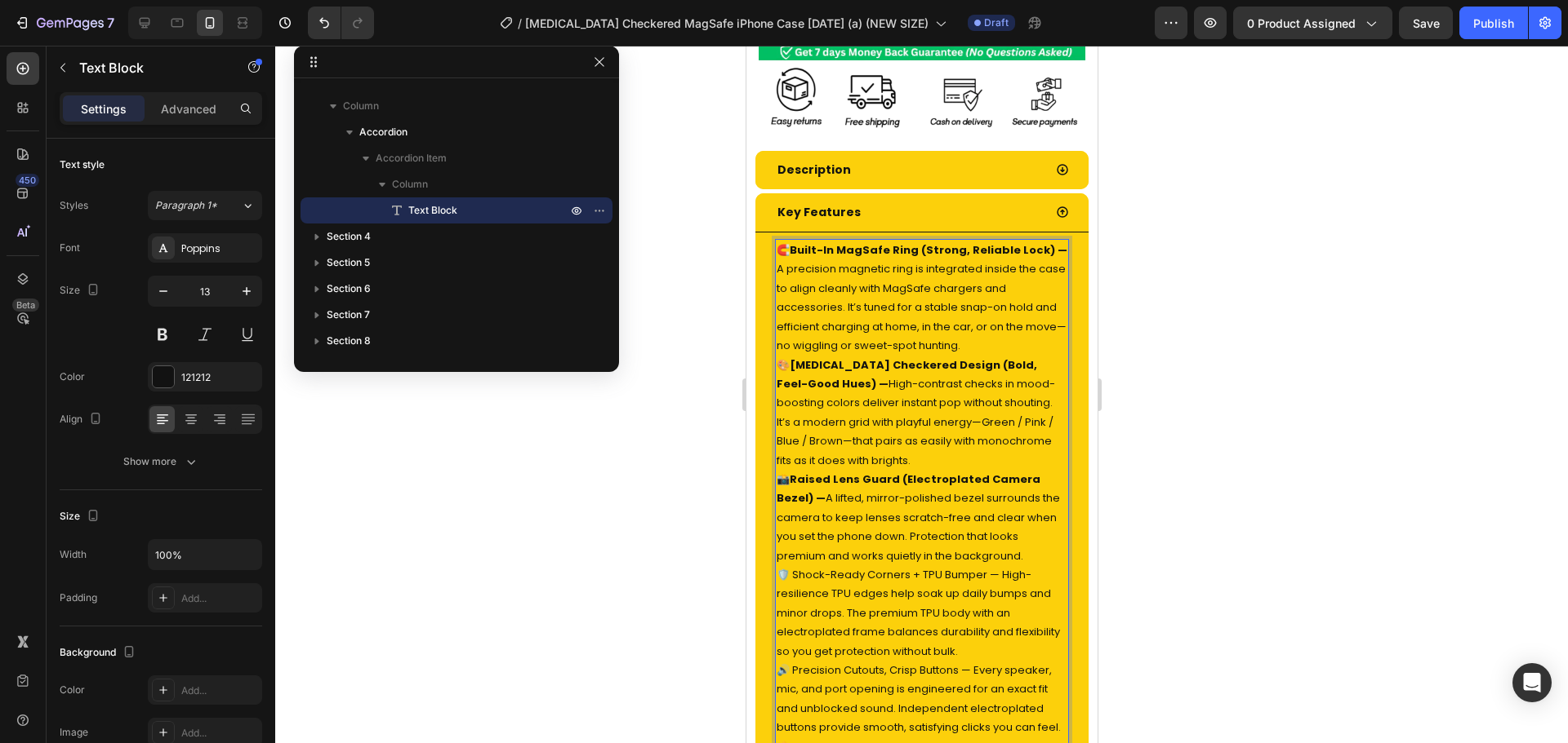
scroll to position [854, 0]
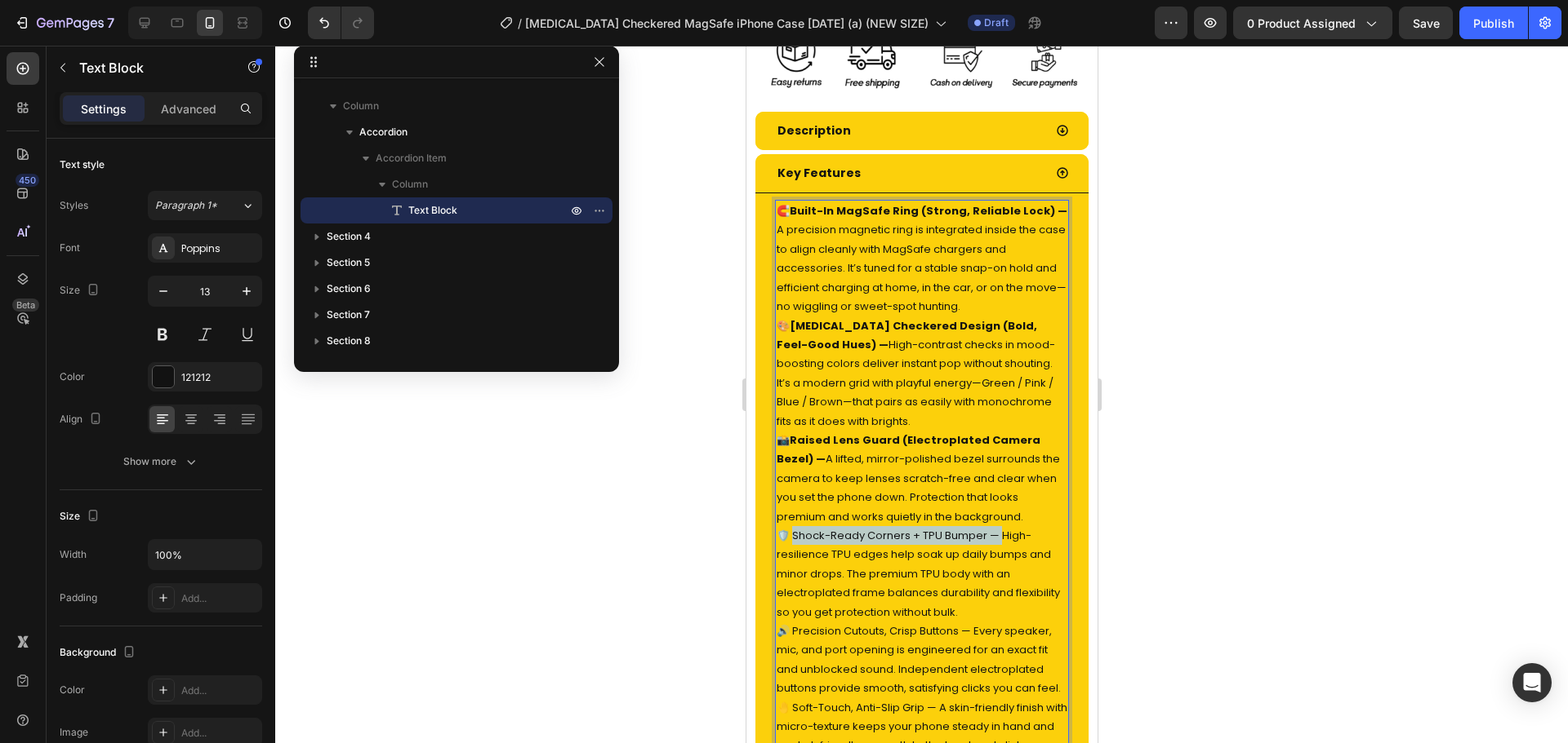
drag, startPoint x: 1000, startPoint y: 504, endPoint x: 795, endPoint y: 505, distance: 205.0
click at [795, 526] on p "🛡️ Shock-Ready Corners + TPU Bumper — High-resilience TPU edges help soak up da…" at bounding box center [921, 574] width 290 height 95
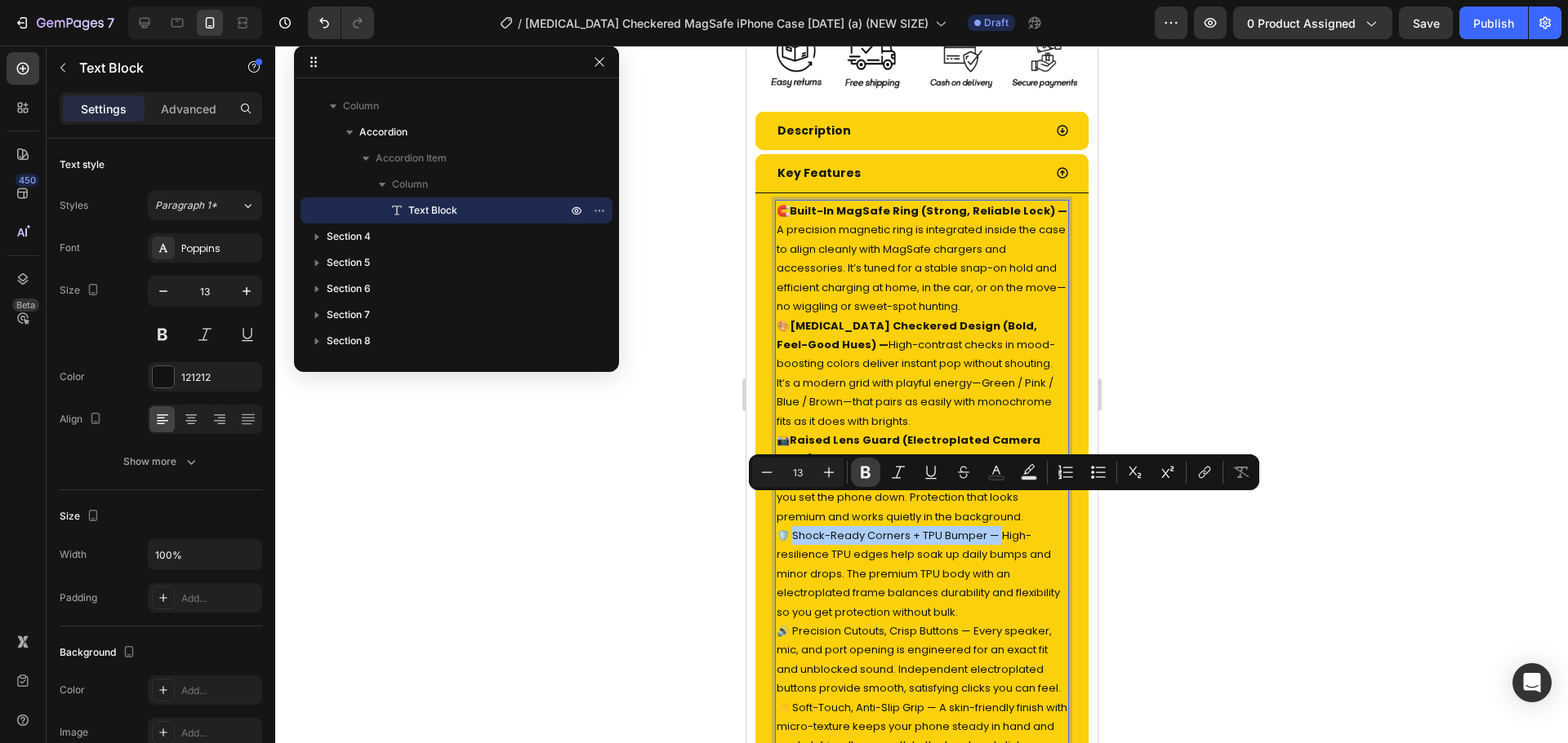
click at [860, 473] on icon "Editor contextual toolbar" at bounding box center [865, 473] width 16 height 16
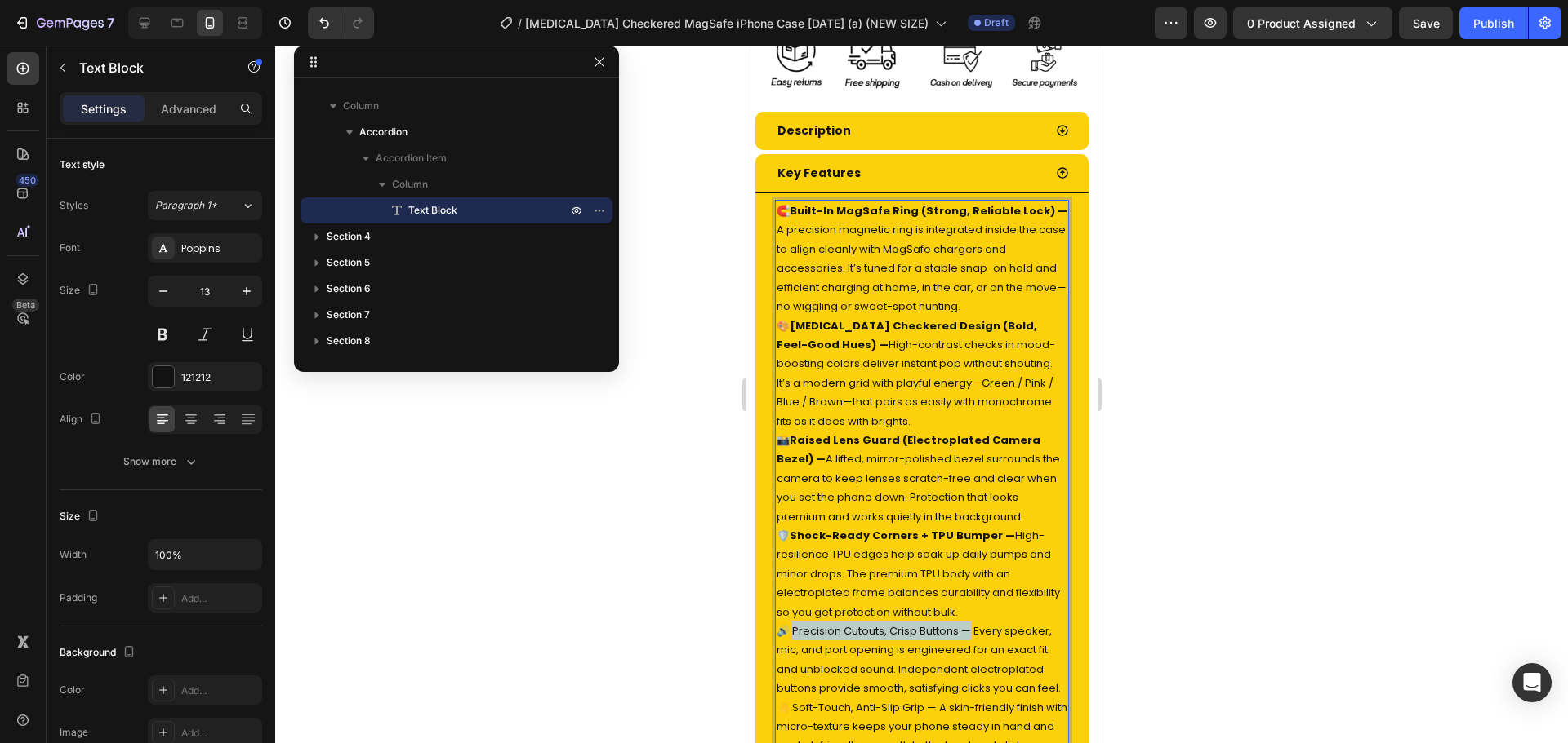
drag, startPoint x: 795, startPoint y: 596, endPoint x: 970, endPoint y: 604, distance: 175.2
click at [970, 622] on p "🔊 Precision Cutouts, Crisp Buttons — Every speaker, mic, and port opening is en…" at bounding box center [921, 660] width 290 height 76
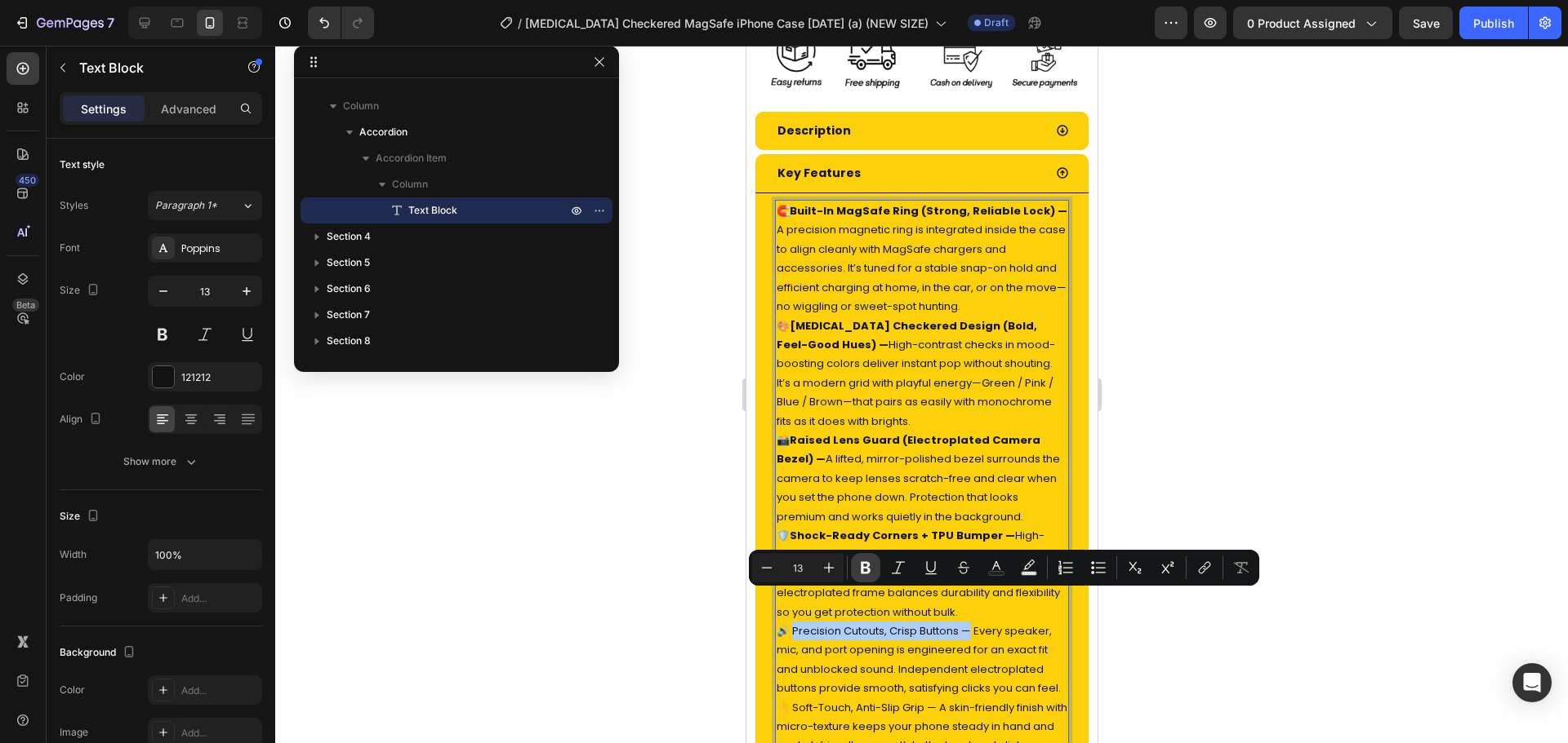
click at [868, 567] on icon "Editor contextual toolbar" at bounding box center [865, 569] width 10 height 12
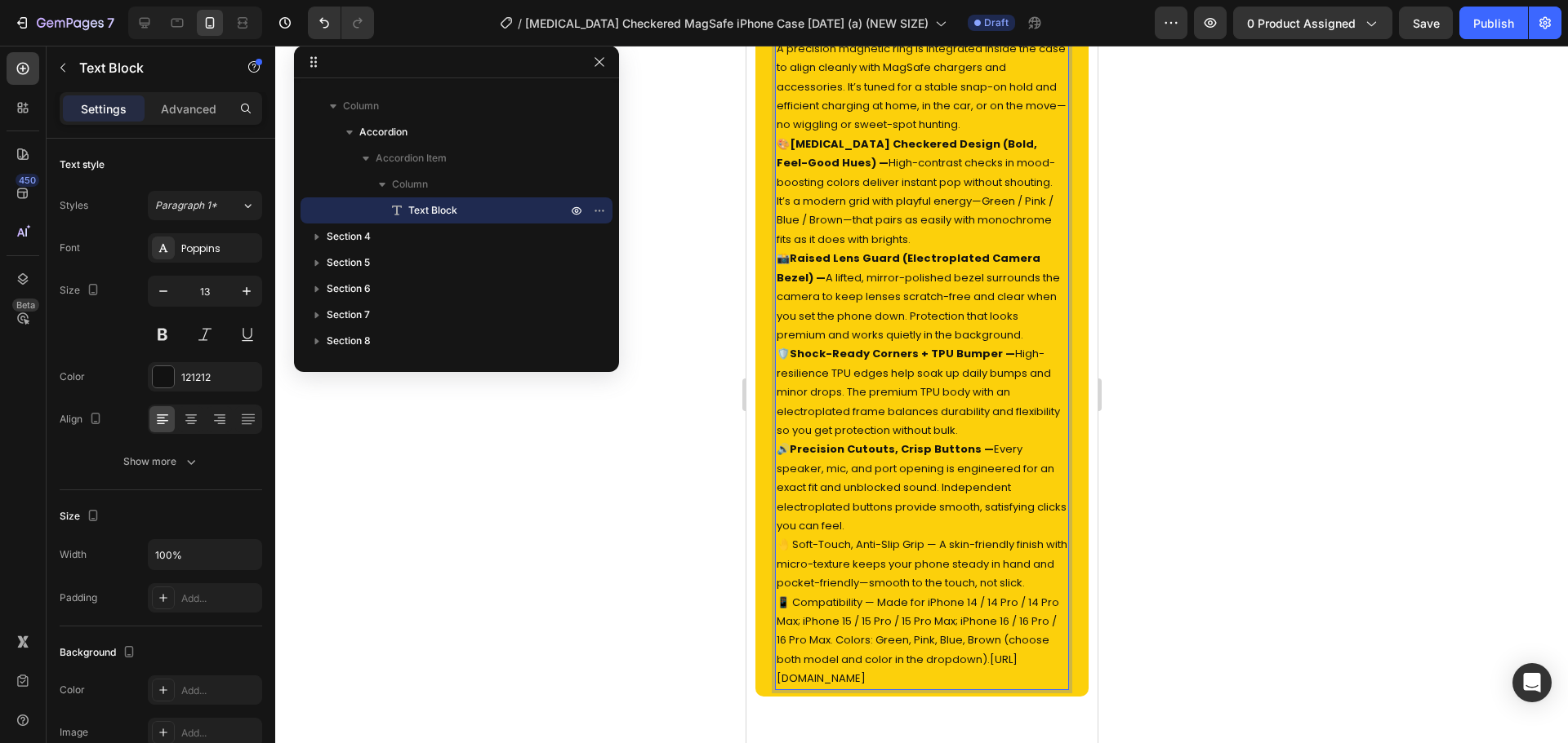
scroll to position [1099, 0]
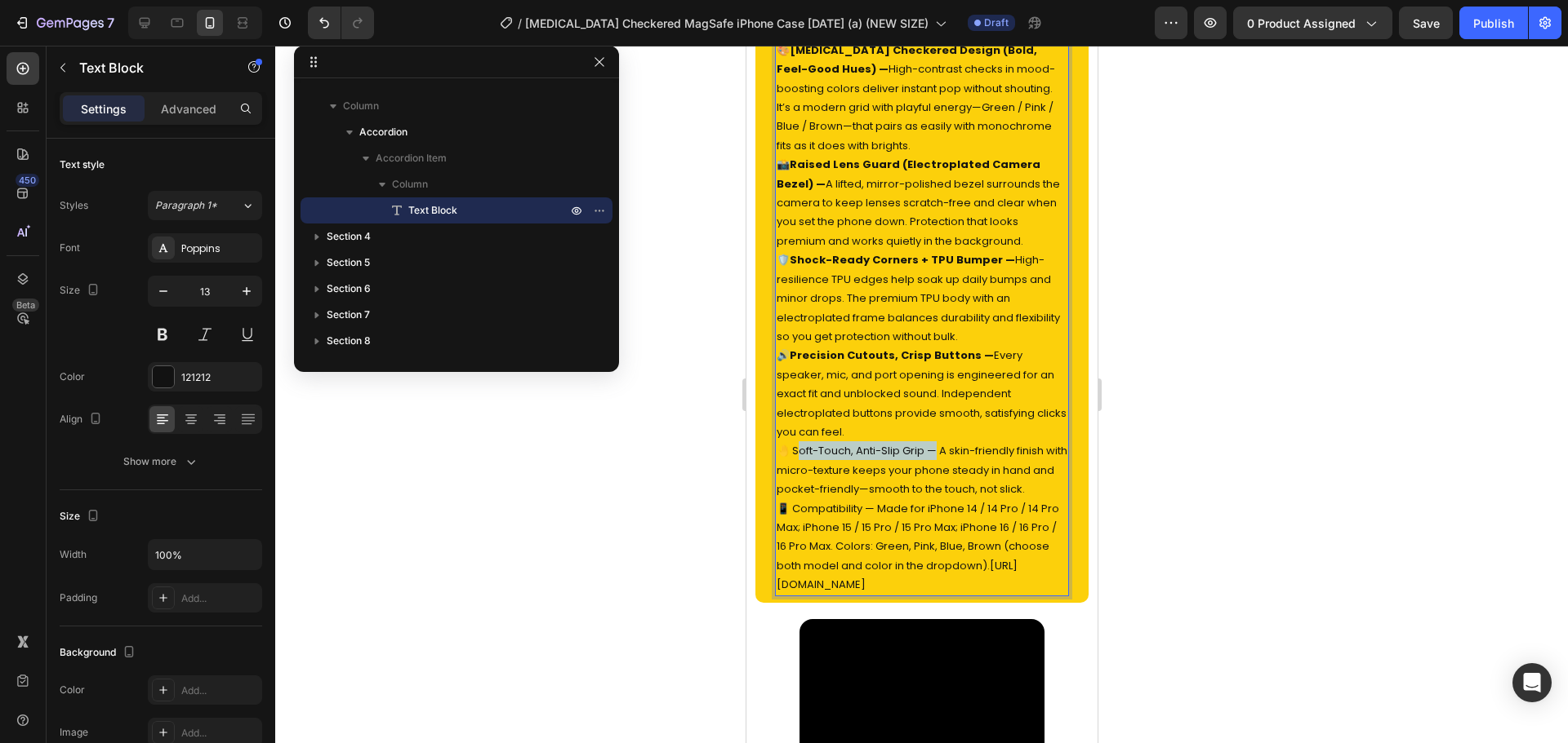
drag, startPoint x: 846, startPoint y: 452, endPoint x: 938, endPoint y: 452, distance: 92.0
click at [938, 452] on p "🤚 Soft-Touch, Anti-Slip Grip — A skin-friendly finish with micro-texture keeps …" at bounding box center [921, 471] width 290 height 57
drag, startPoint x: 790, startPoint y: 450, endPoint x: 939, endPoint y: 452, distance: 149.0
click at [939, 452] on p "🤚 Soft-Touch, Anti-Slip Grip — A skin-friendly finish with micro-texture keeps …" at bounding box center [921, 471] width 290 height 57
click at [873, 449] on p "🤚 Soft-Touch, Anti-Slip Grip — A skin-friendly finish with micro-texture keeps …" at bounding box center [921, 471] width 290 height 57
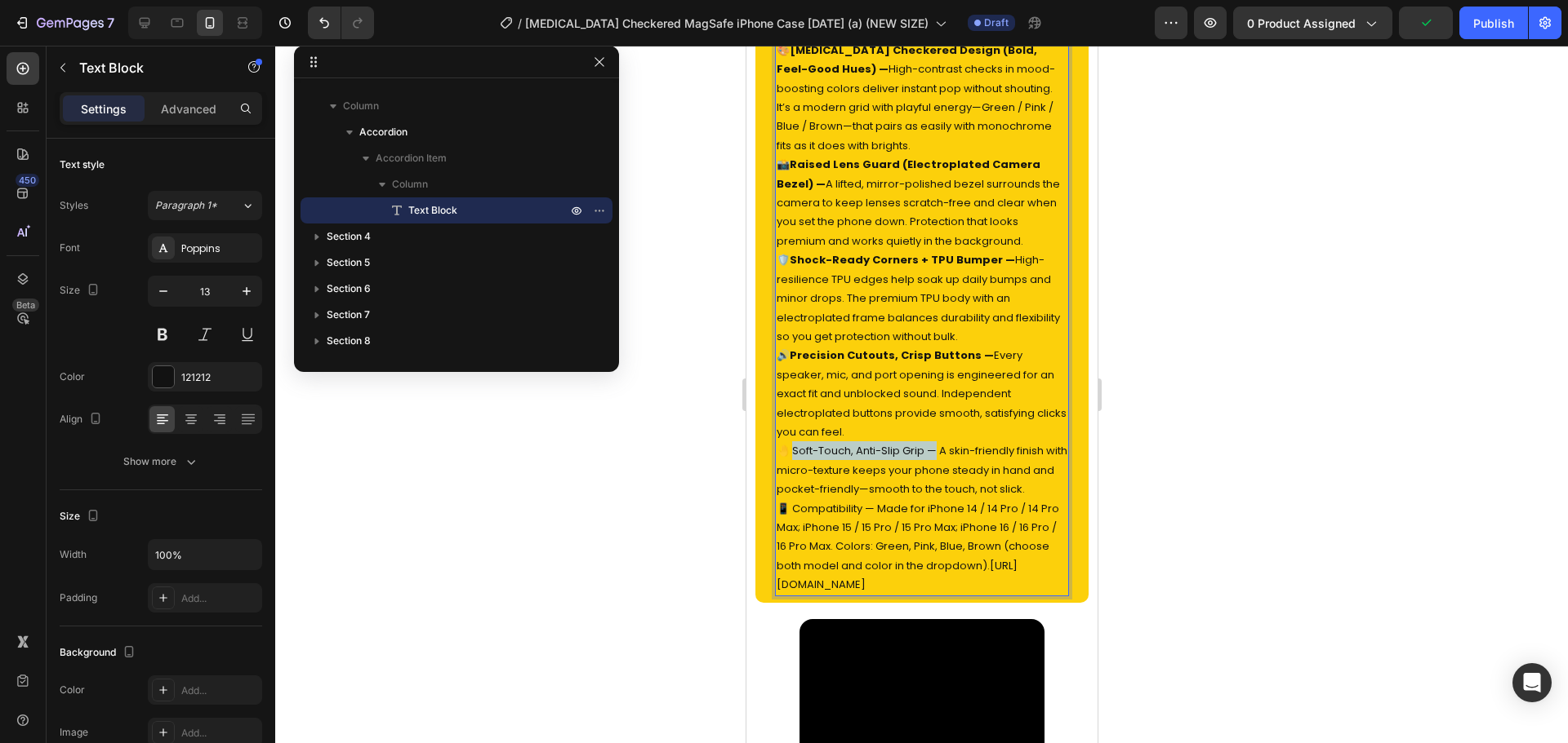
drag, startPoint x: 794, startPoint y: 447, endPoint x: 937, endPoint y: 454, distance: 143.2
click at [937, 454] on p "🤚 Soft-Touch, Anti-Slip Grip — A skin-friendly finish with micro-texture keeps …" at bounding box center [921, 471] width 290 height 57
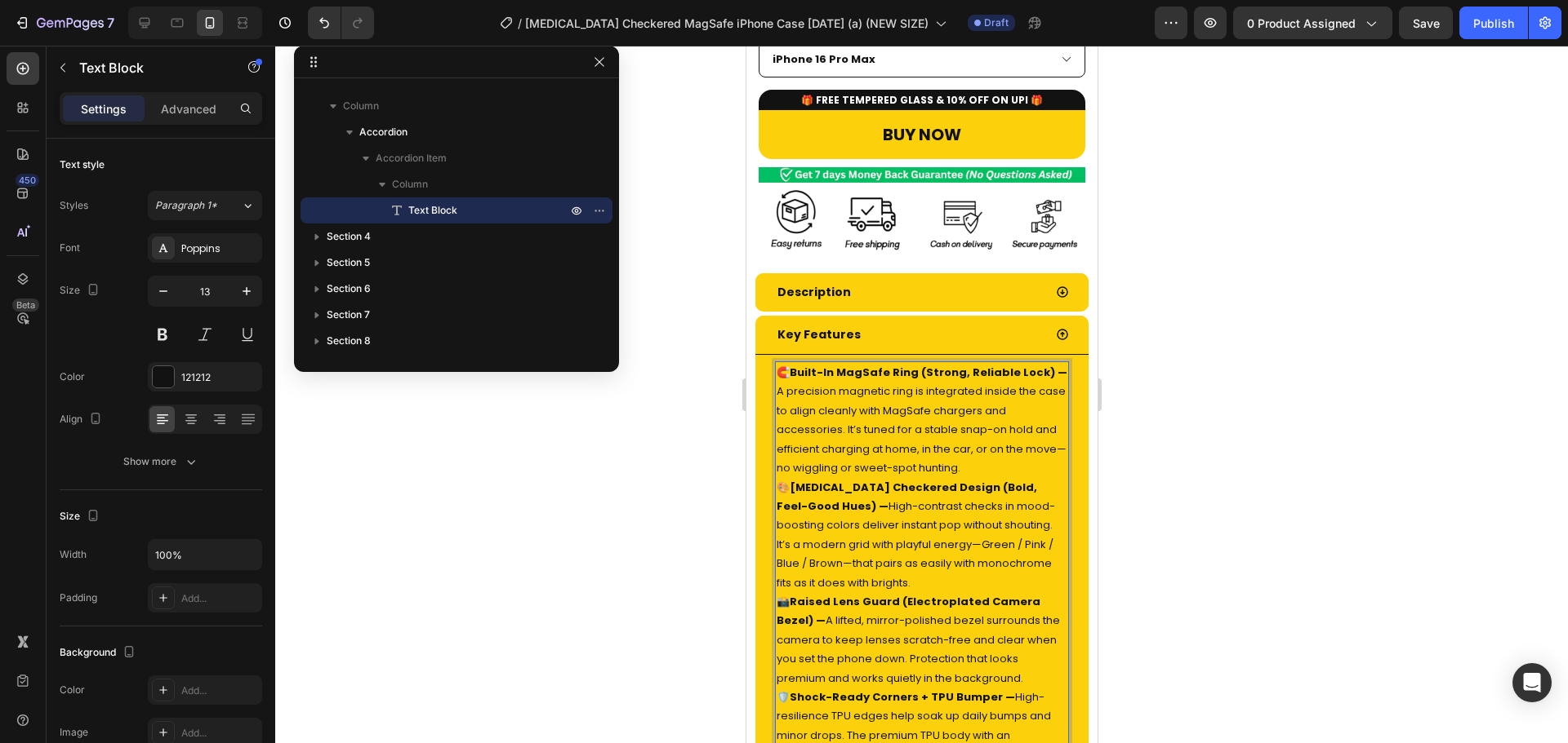
scroll to position [1180, 0]
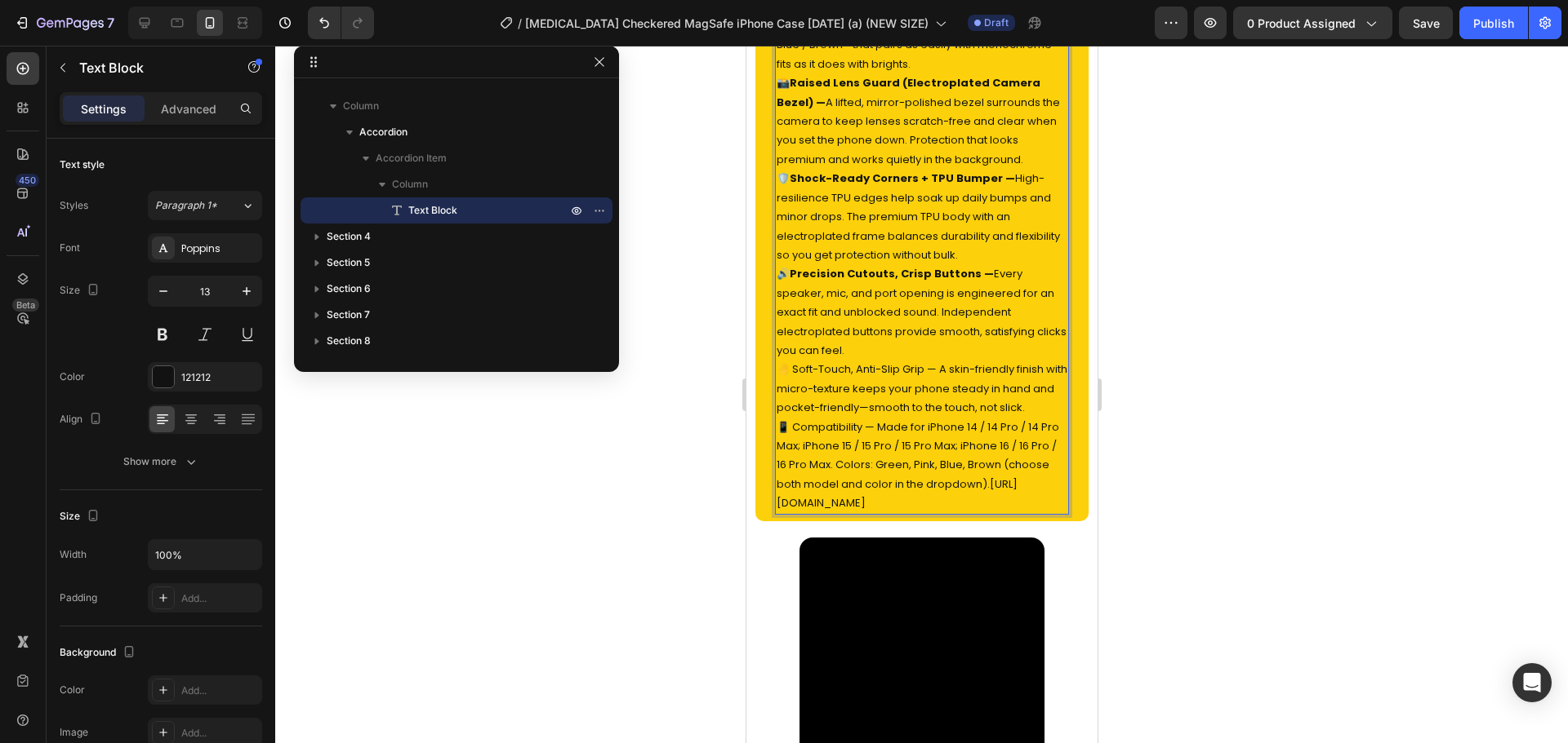
click at [833, 428] on p "📱 Compatibility — Made for iPhone 14 / 14 Pro / 14 Pro Max; iPhone 15 / 15 Pro …" at bounding box center [921, 466] width 290 height 95
drag, startPoint x: 878, startPoint y: 426, endPoint x: 795, endPoint y: 428, distance: 83.0
click at [795, 428] on p "📱 Compatibility — Made for iPhone 14 / 14 Pro / 14 Pro Max; iPhone 15 / 15 Pro …" at bounding box center [921, 466] width 290 height 95
drag, startPoint x: 829, startPoint y: 424, endPoint x: 840, endPoint y: 433, distance: 14.2
click at [840, 433] on p "📱 Compatibility — Made for iPhone 14 / 14 Pro / 14 Pro Max; iPhone 15 / 15 Pro …" at bounding box center [921, 466] width 290 height 95
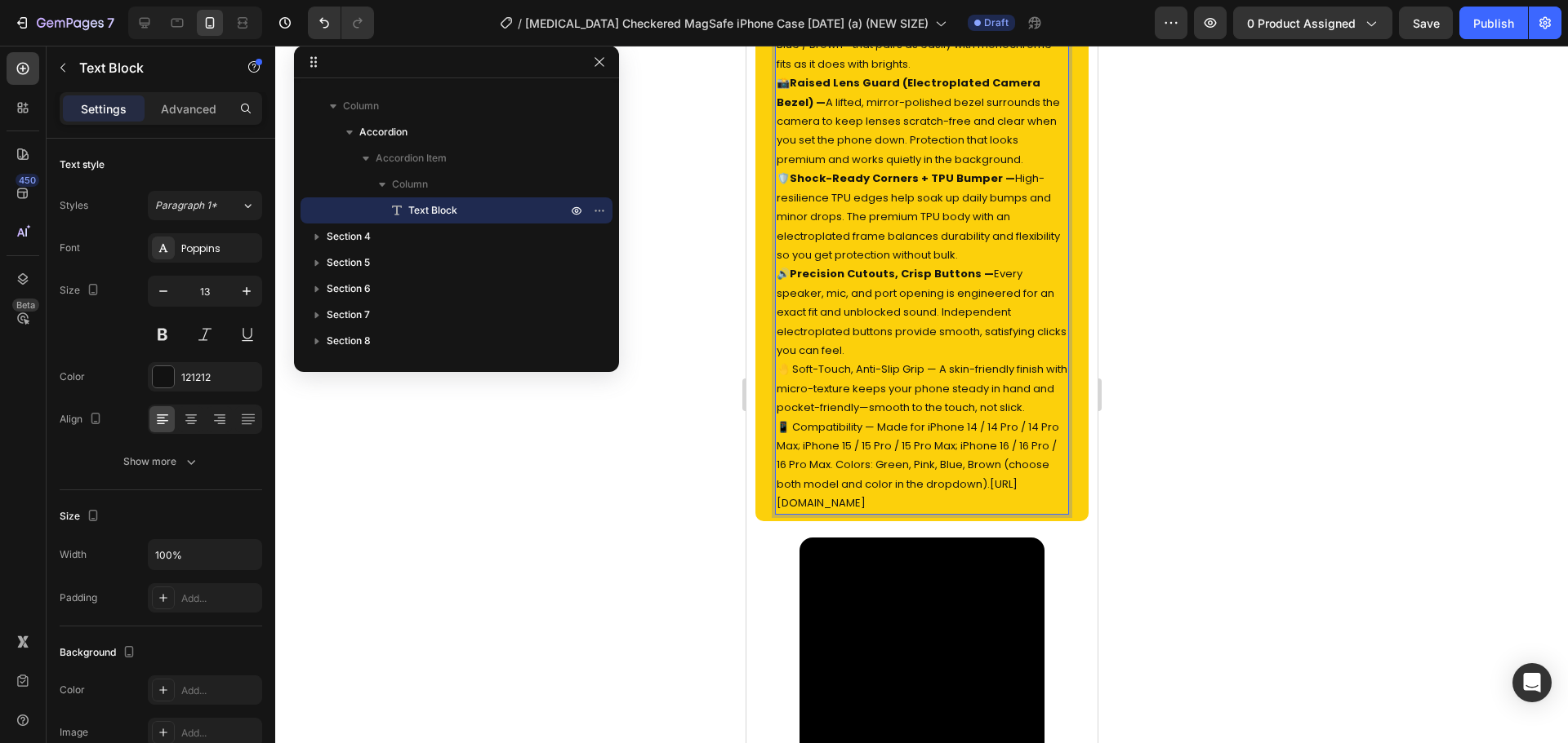
click at [883, 367] on p "🤚 Soft-Touch, Anti-Slip Grip — A skin-friendly finish with micro-texture keeps …" at bounding box center [921, 388] width 290 height 57
click at [885, 386] on p "🤚 Soft-Touch, Anti-Slip Grip — A skin-friendly finish with micro-texture keeps …" at bounding box center [921, 388] width 290 height 57
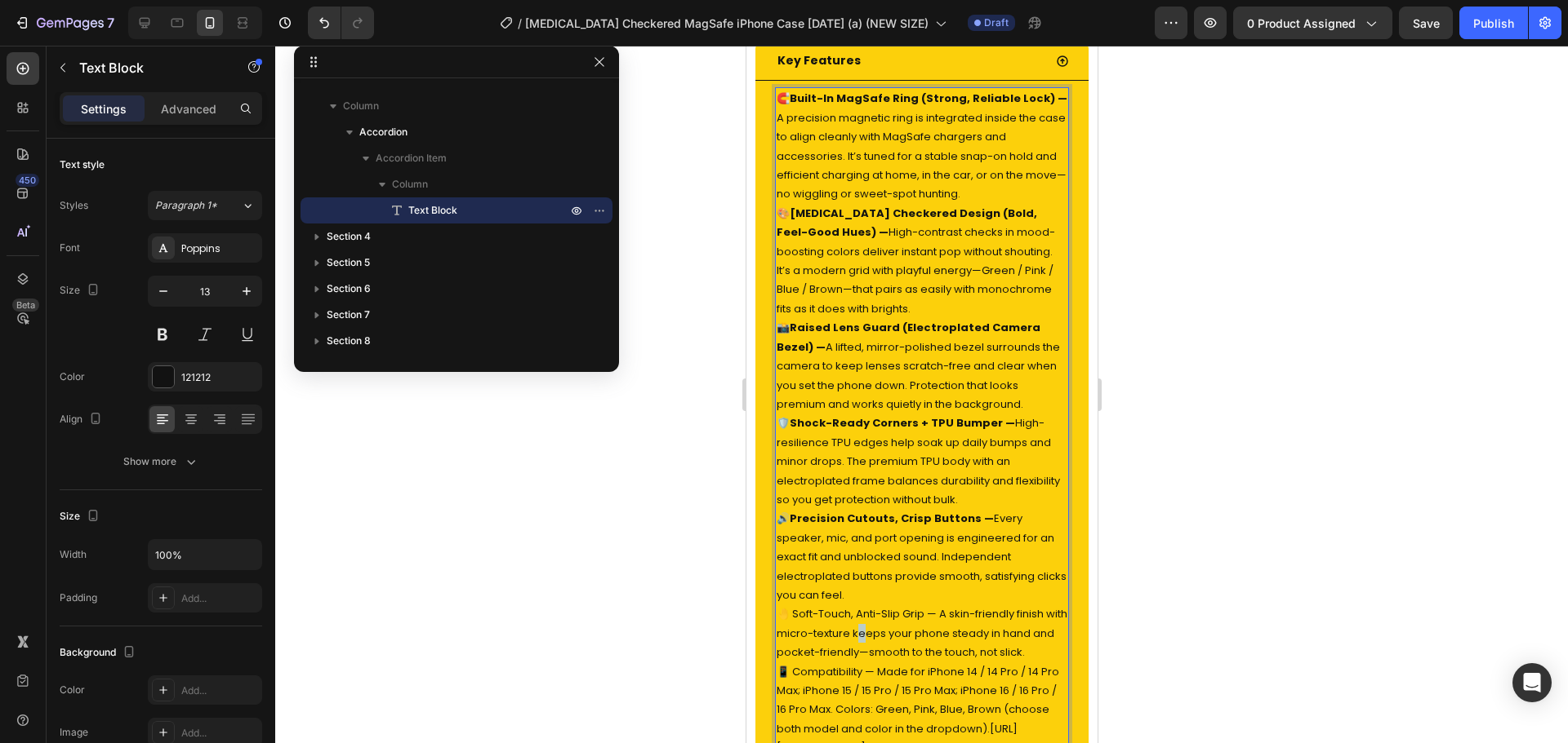
scroll to position [690, 0]
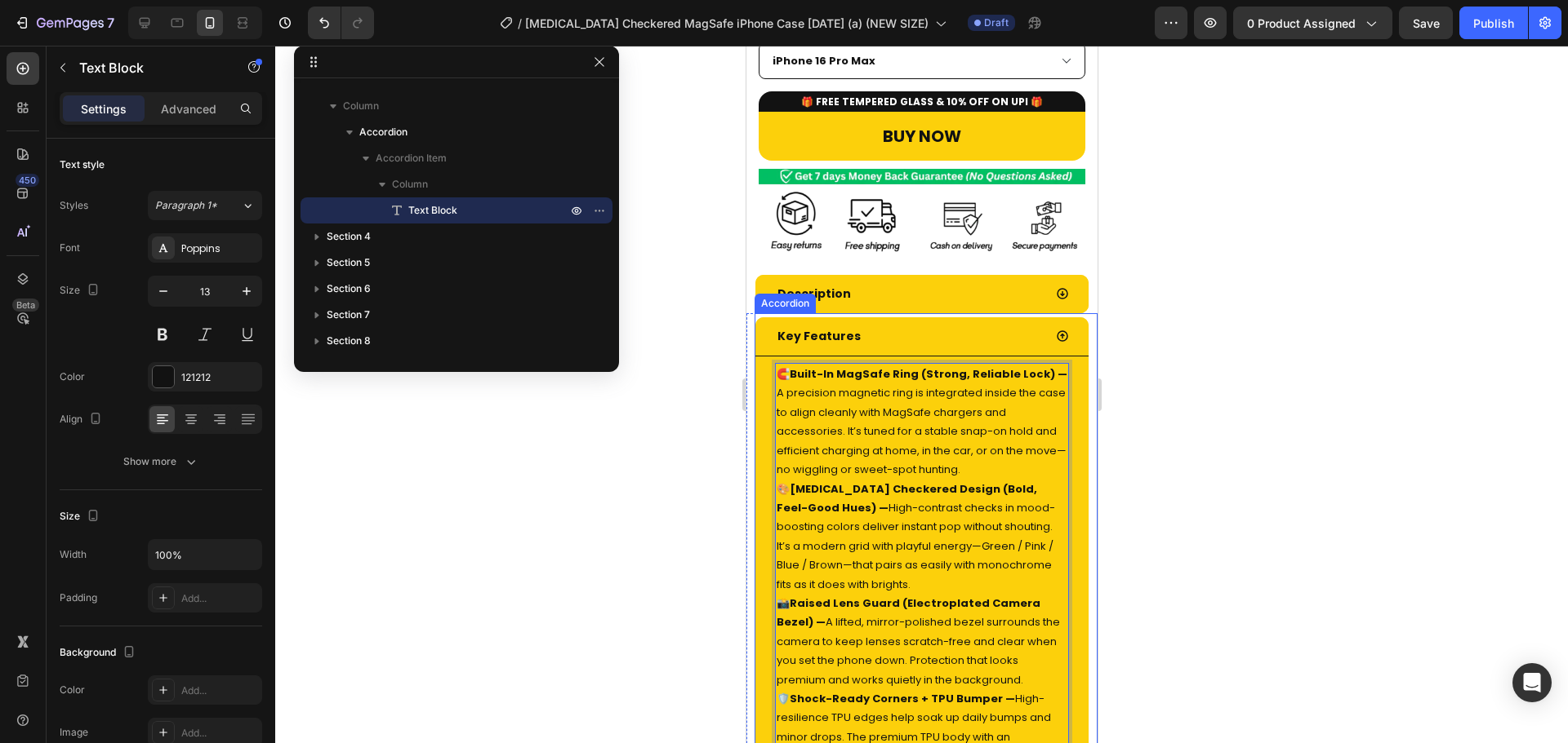
click at [965, 324] on div "Key Features" at bounding box center [908, 337] width 268 height 26
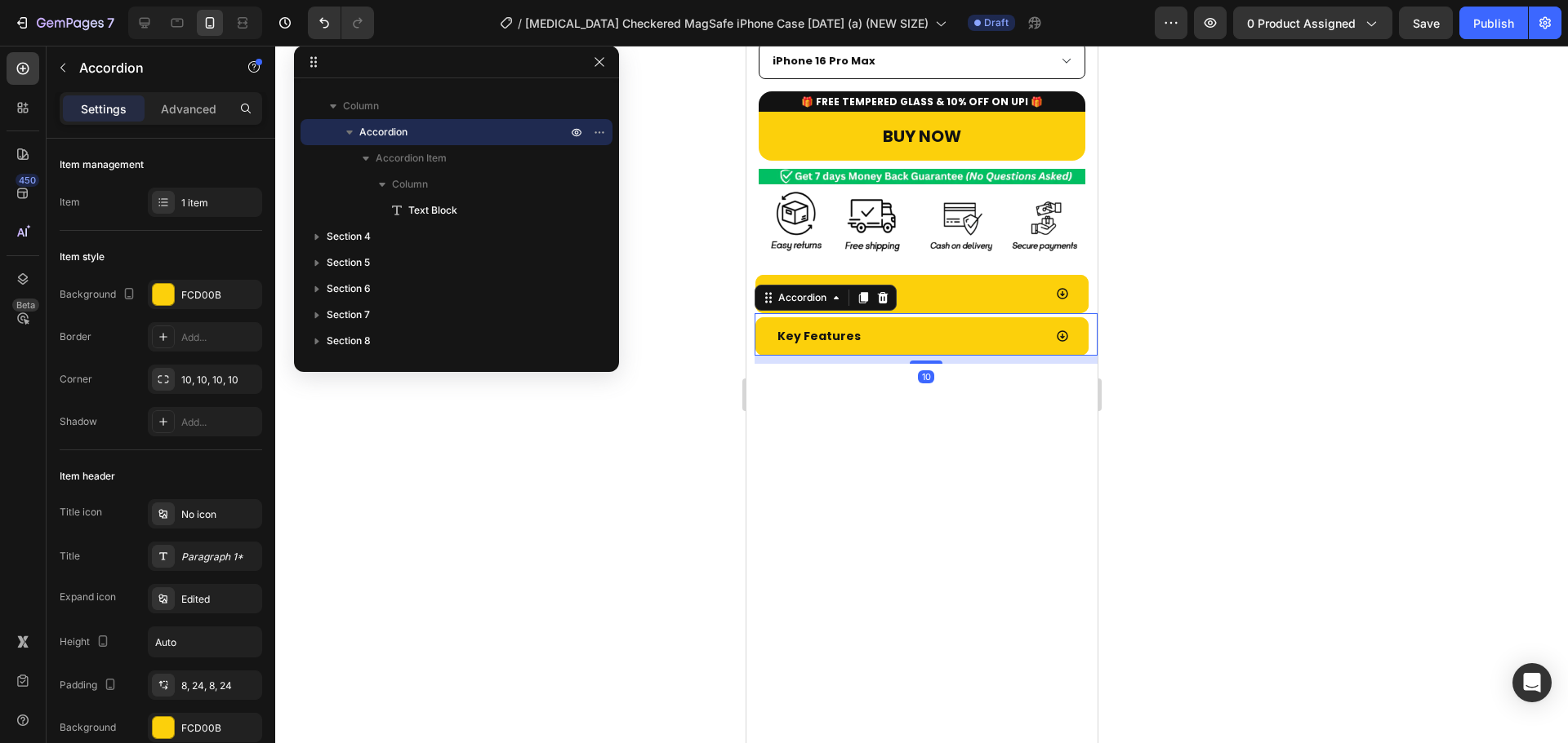
click at [1307, 303] on div at bounding box center [922, 394] width 1292 height 697
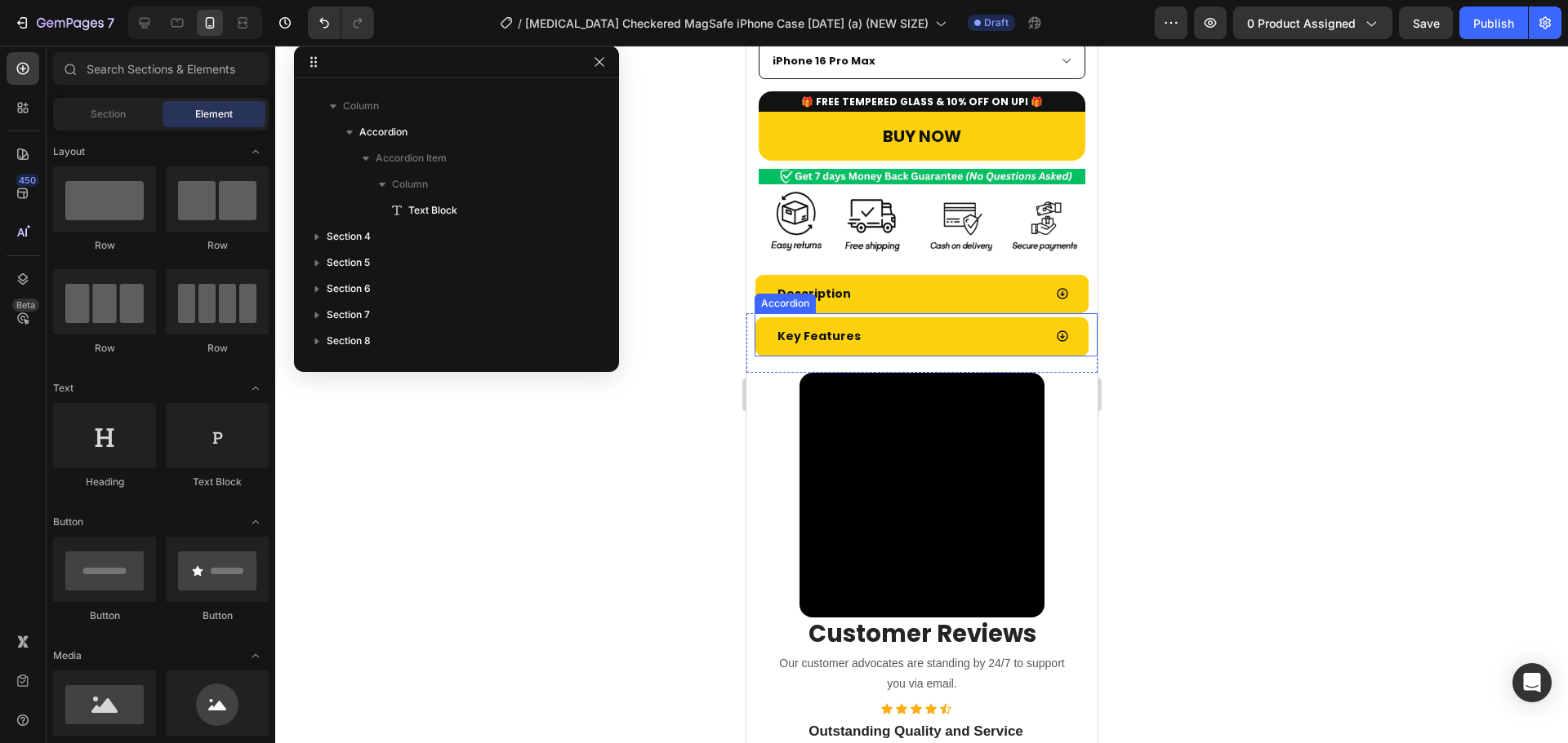
click at [975, 324] on div "Key Features" at bounding box center [908, 337] width 268 height 26
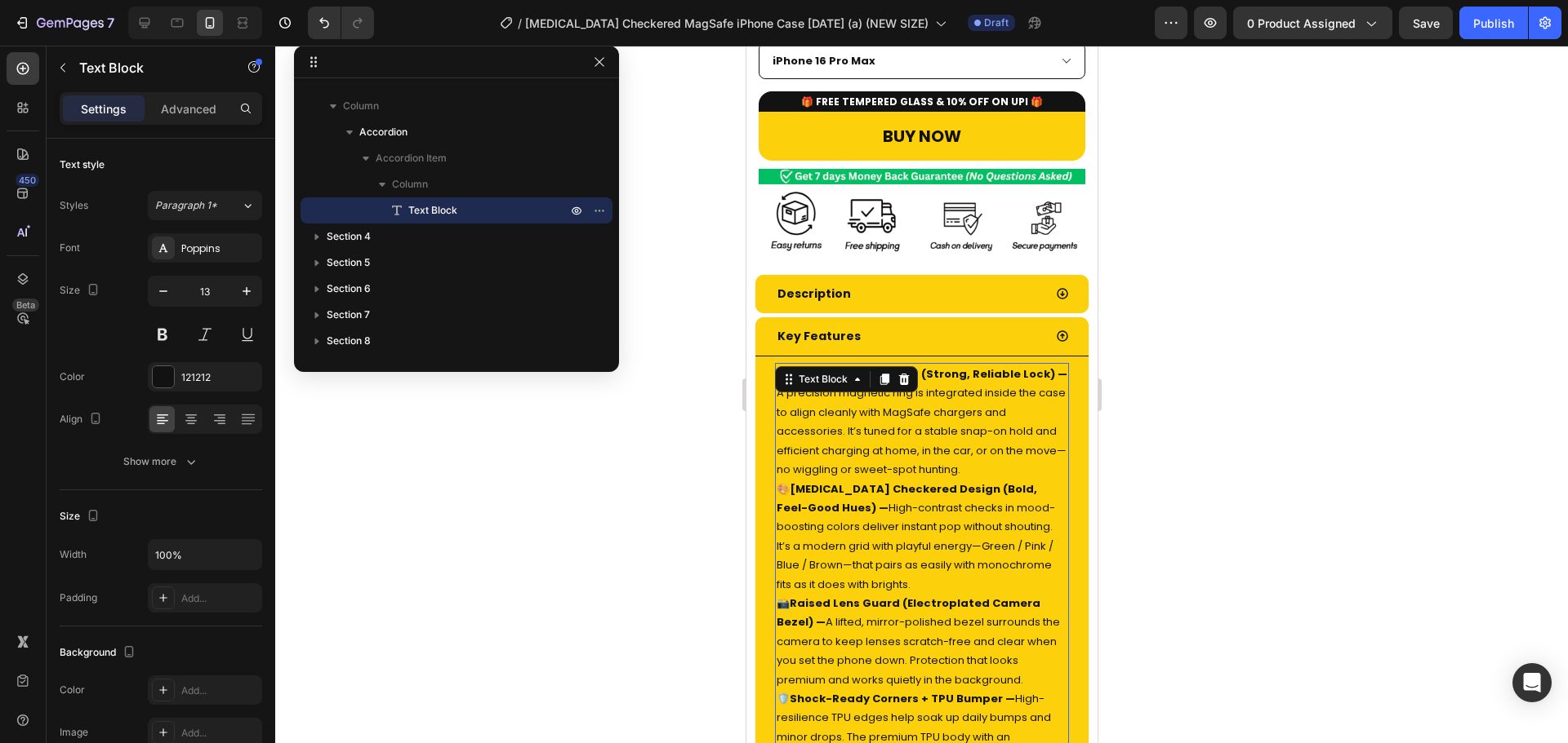
click at [936, 479] on p "🎨 Dopamine Checkered Design (Bold, Feel-Good Hues) — High-contrast checks in mo…" at bounding box center [921, 536] width 290 height 114
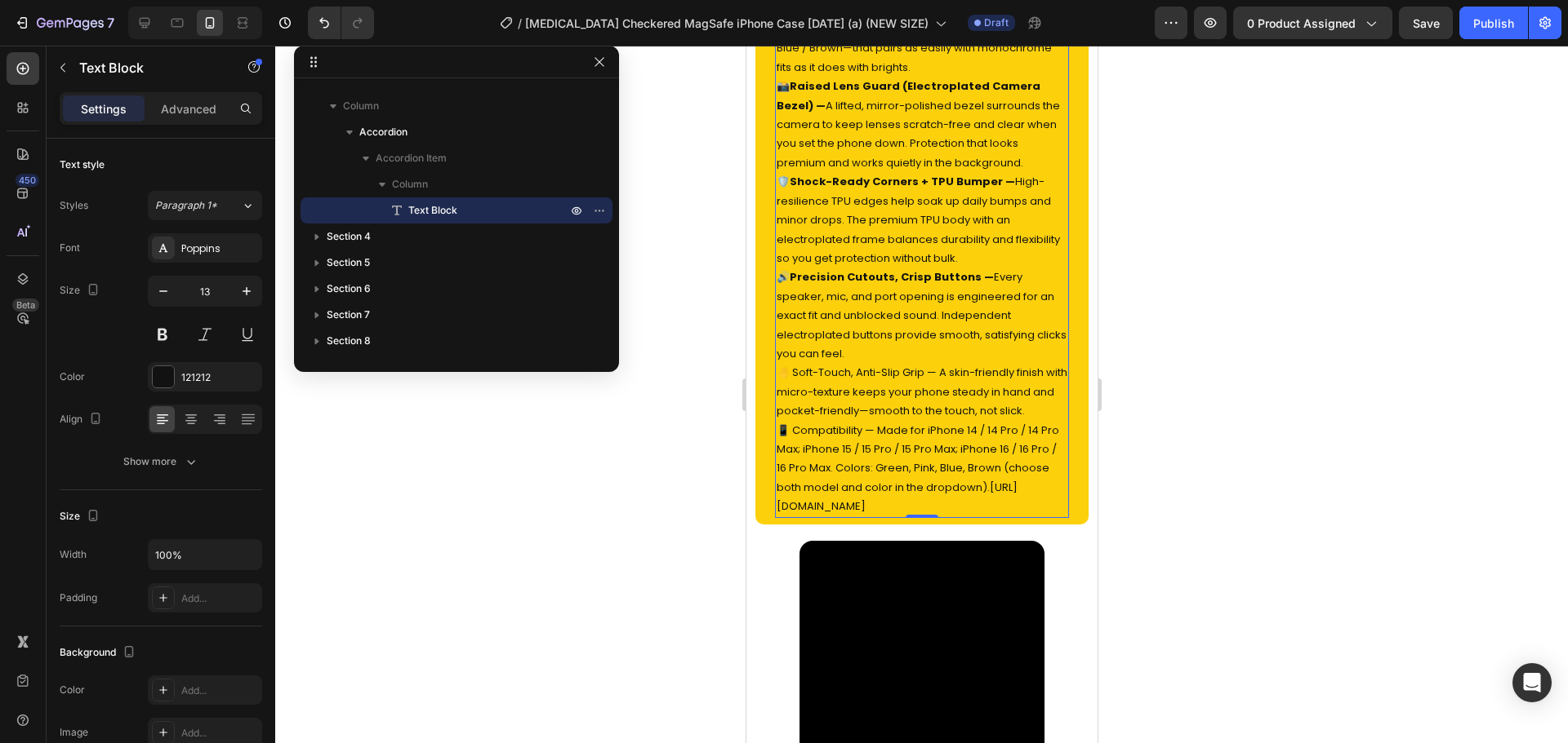
scroll to position [1180, 0]
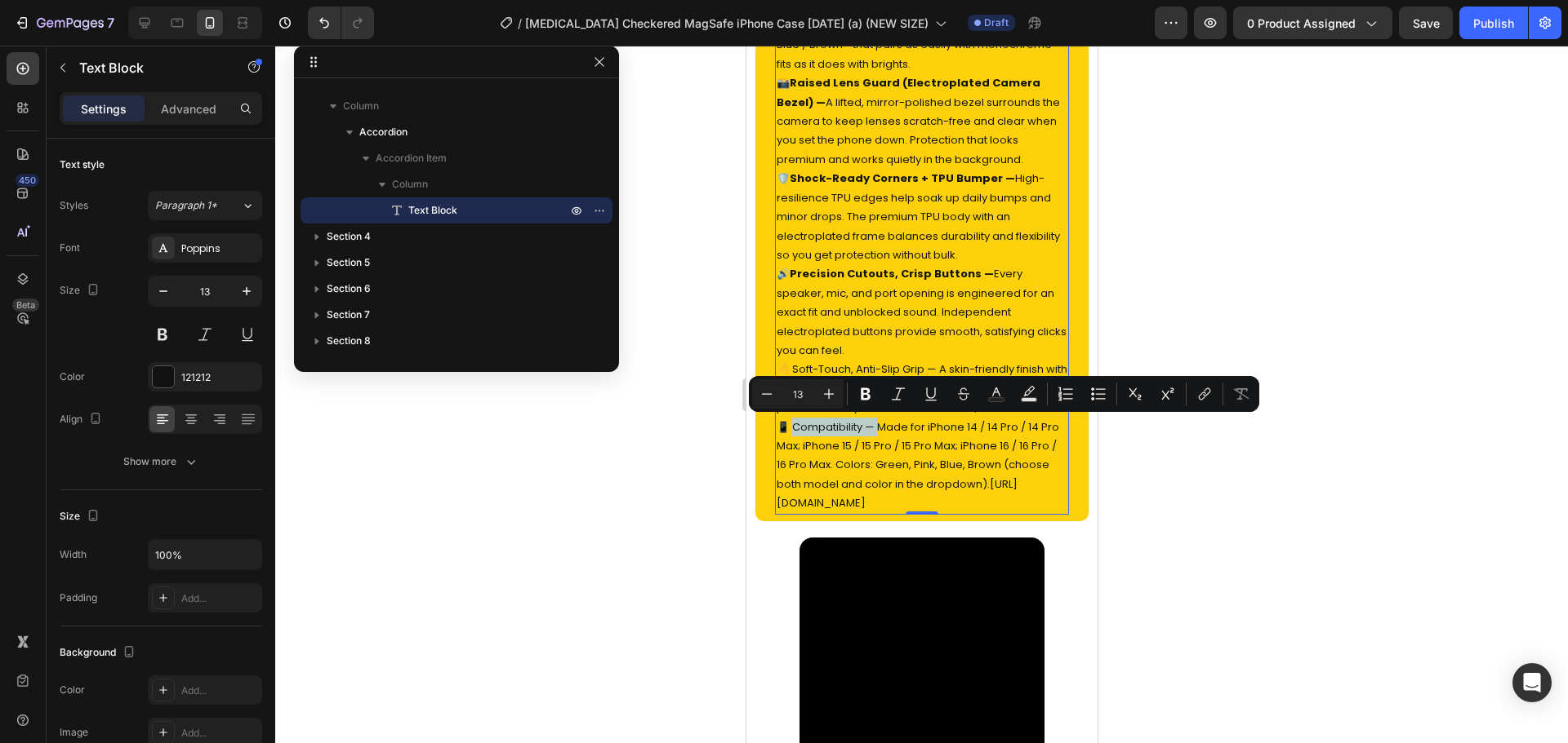
drag, startPoint x: 794, startPoint y: 423, endPoint x: 882, endPoint y: 432, distance: 88.5
click at [882, 432] on p "📱 Compatibility — Made for iPhone 14 / 14 Pro / 14 Pro Max; iPhone 15 / 15 Pro …" at bounding box center [921, 466] width 290 height 95
click at [864, 395] on icon "Editor contextual toolbar" at bounding box center [865, 394] width 16 height 16
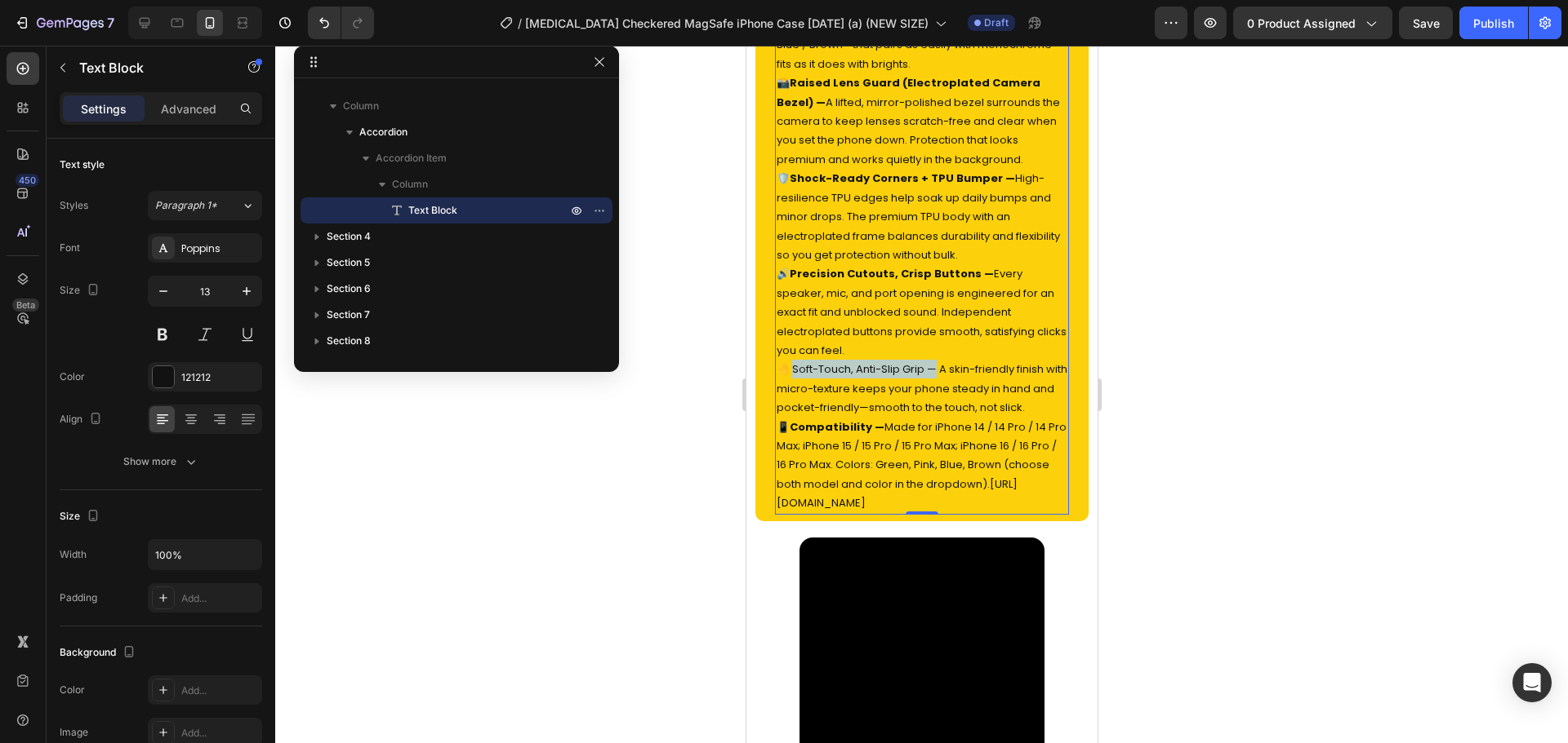
drag, startPoint x: 793, startPoint y: 371, endPoint x: 938, endPoint y: 370, distance: 145.0
click at [938, 370] on p "🤚 Soft-Touch, Anti-Slip Grip — A skin-friendly finish with micro-texture keeps …" at bounding box center [921, 388] width 290 height 57
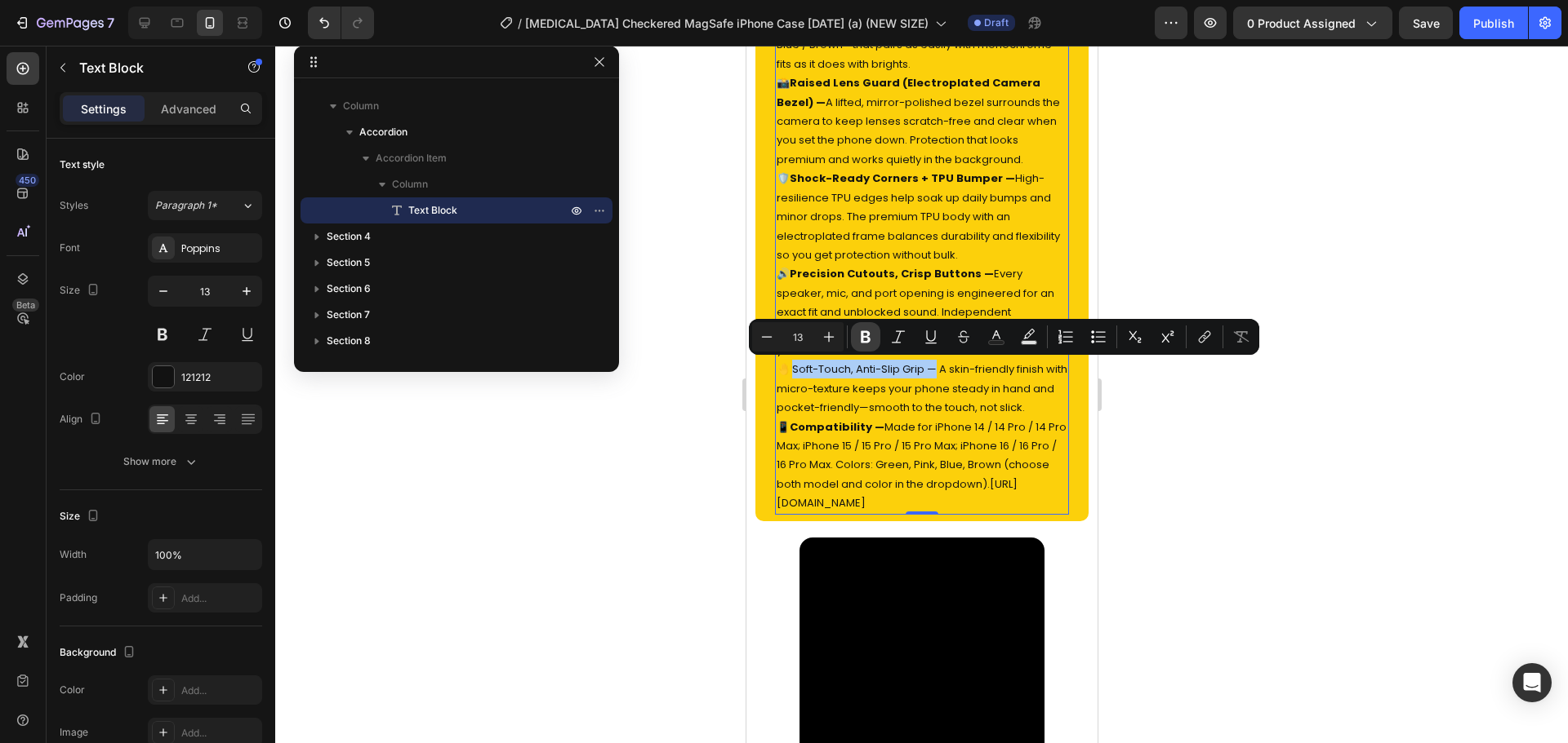
drag, startPoint x: 858, startPoint y: 337, endPoint x: 315, endPoint y: 352, distance: 543.2
click at [858, 337] on icon "Editor contextual toolbar" at bounding box center [865, 337] width 16 height 16
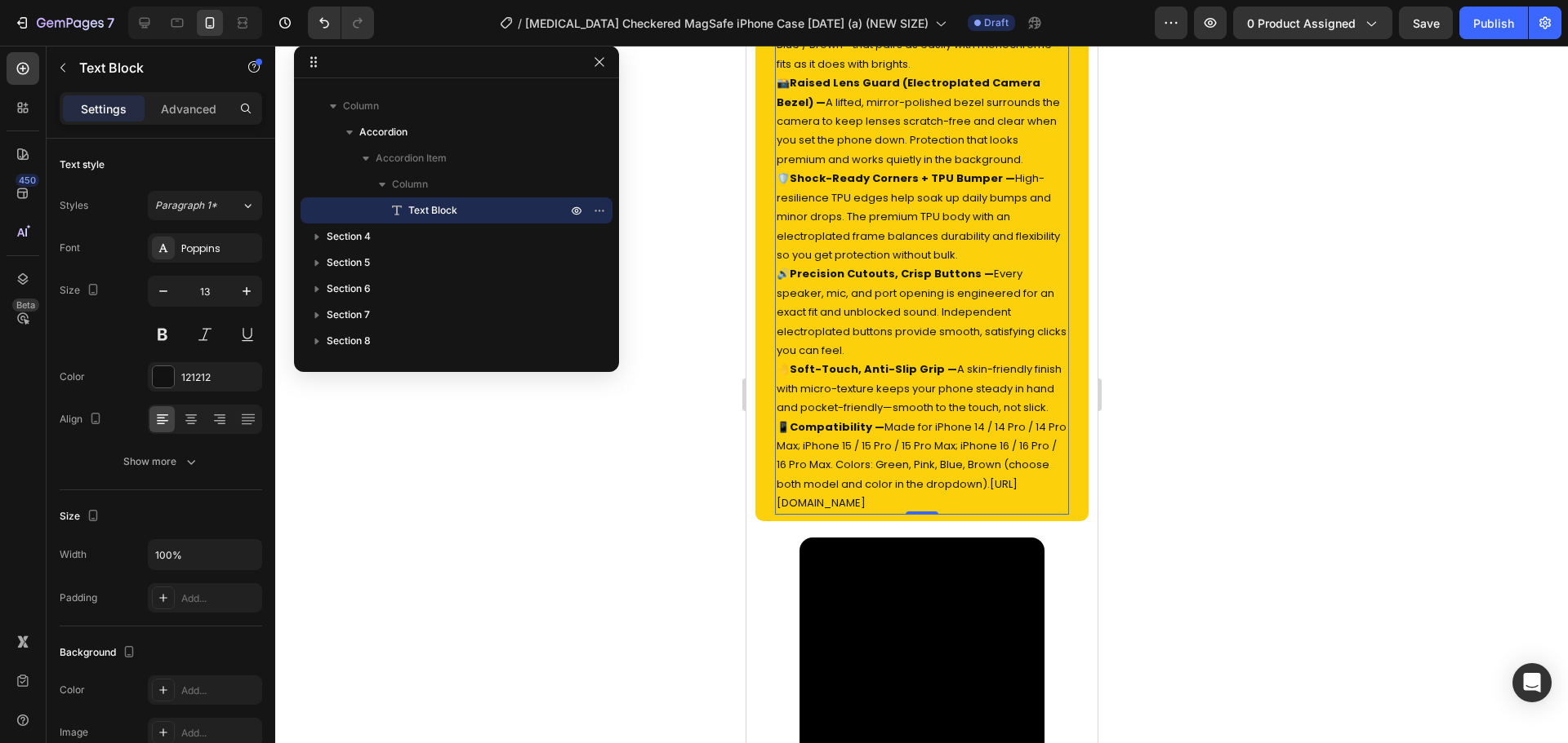
click at [1224, 430] on div at bounding box center [922, 394] width 1292 height 697
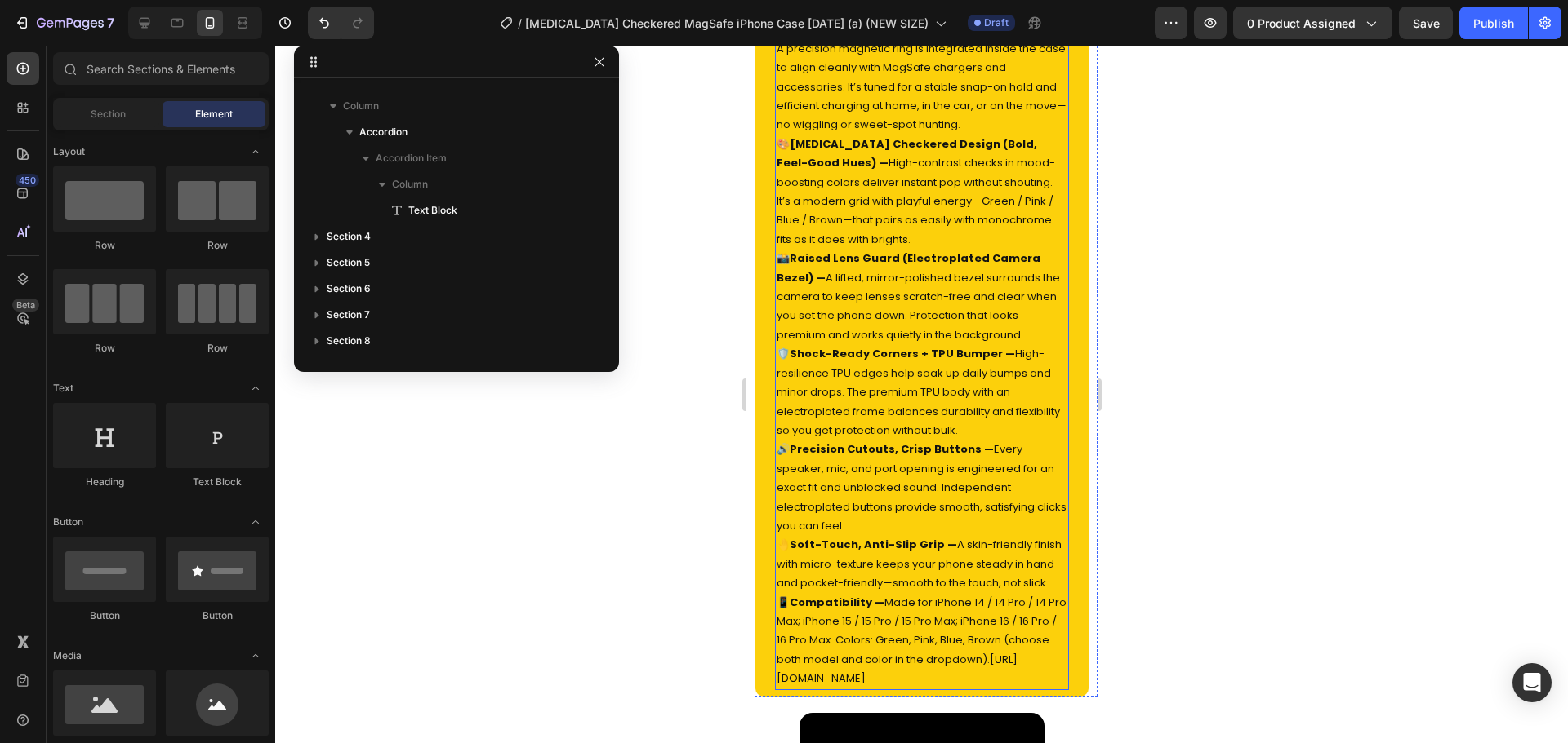
scroll to position [609, 0]
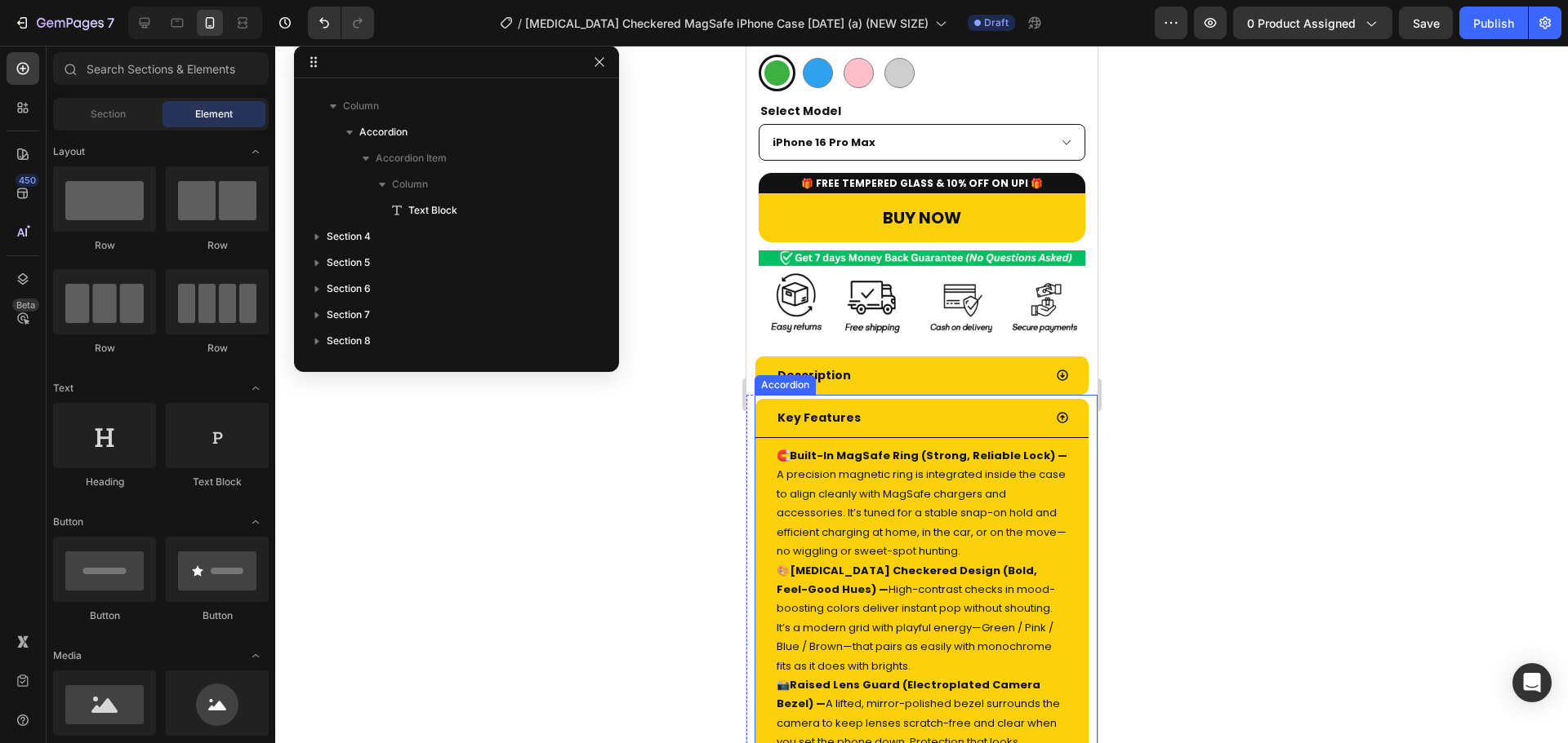
click at [944, 405] on div "Key Features" at bounding box center [908, 418] width 268 height 26
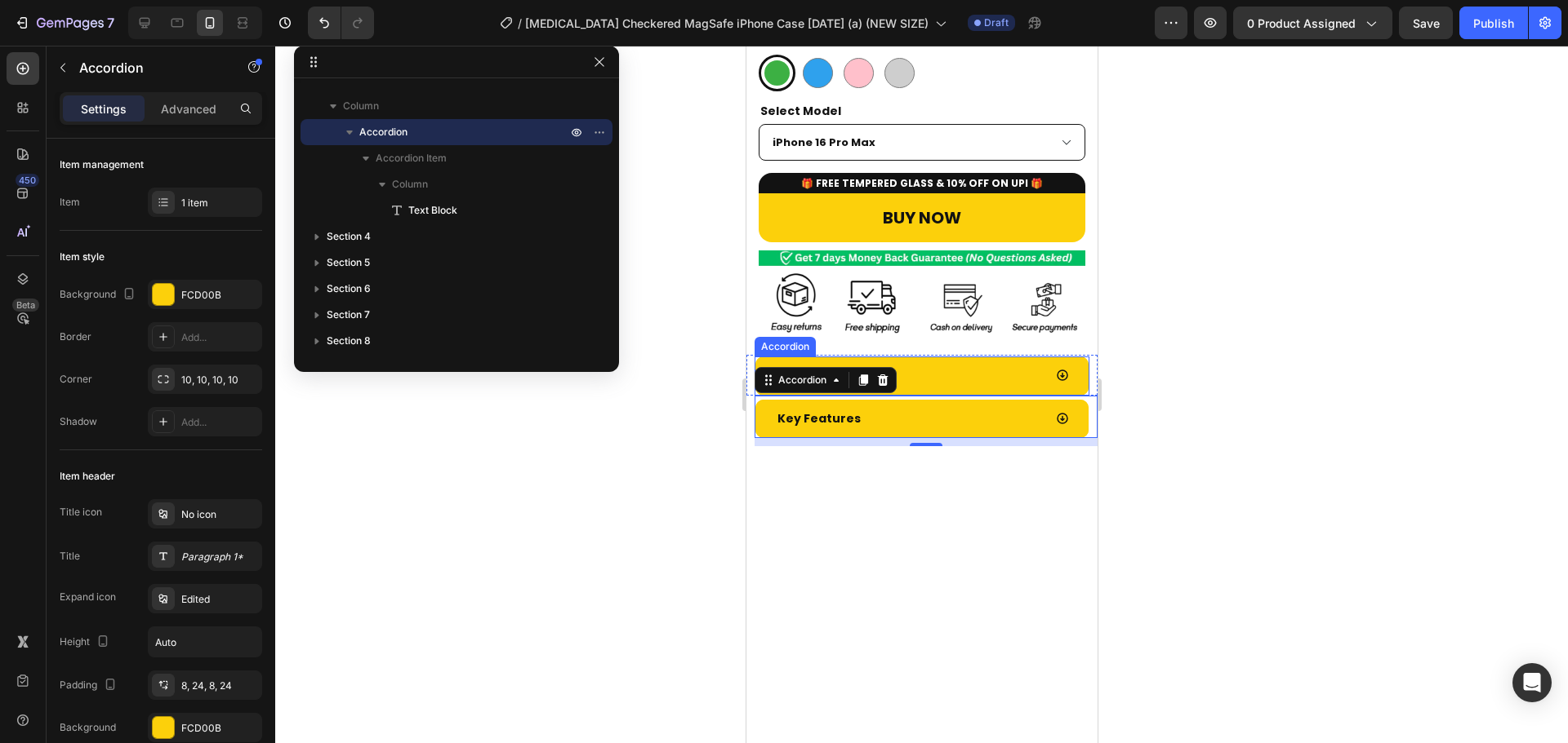
click at [977, 364] on div "Description" at bounding box center [908, 376] width 268 height 26
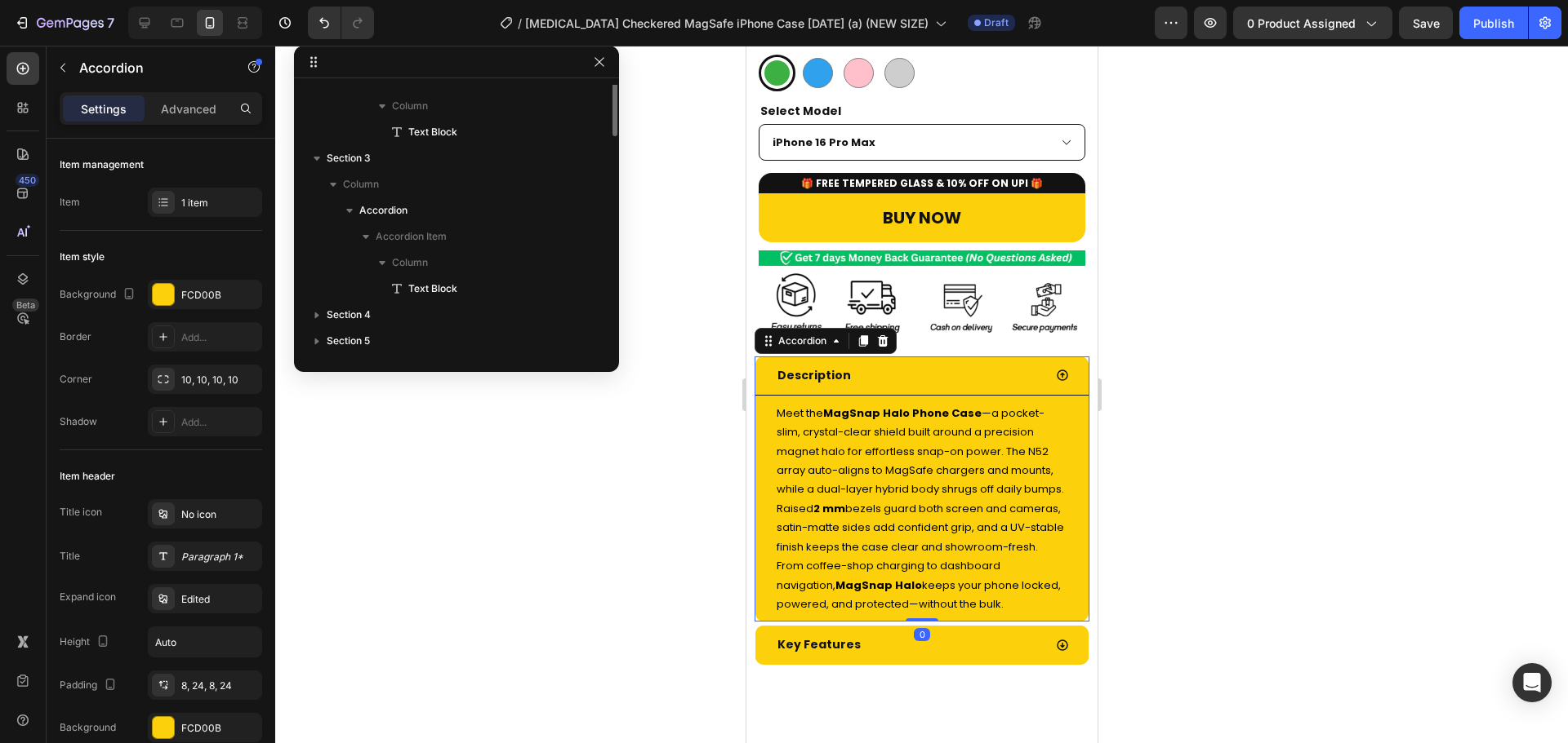
scroll to position [466, 0]
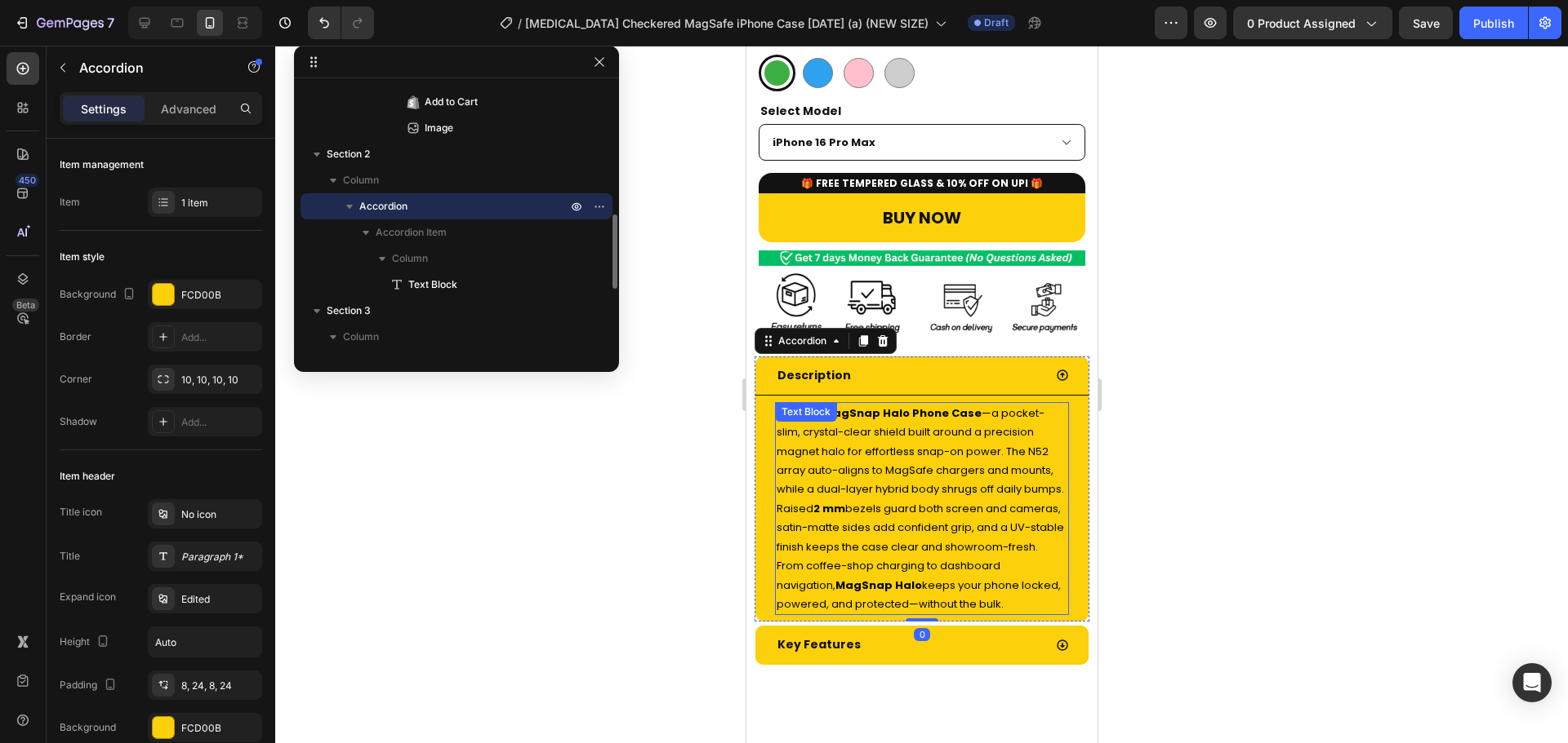
click at [940, 405] on span "Meet the MagSnap Halo Phone Case —a pocket-slim, crystal-clear shield built aro…" at bounding box center [920, 479] width 287 height 150
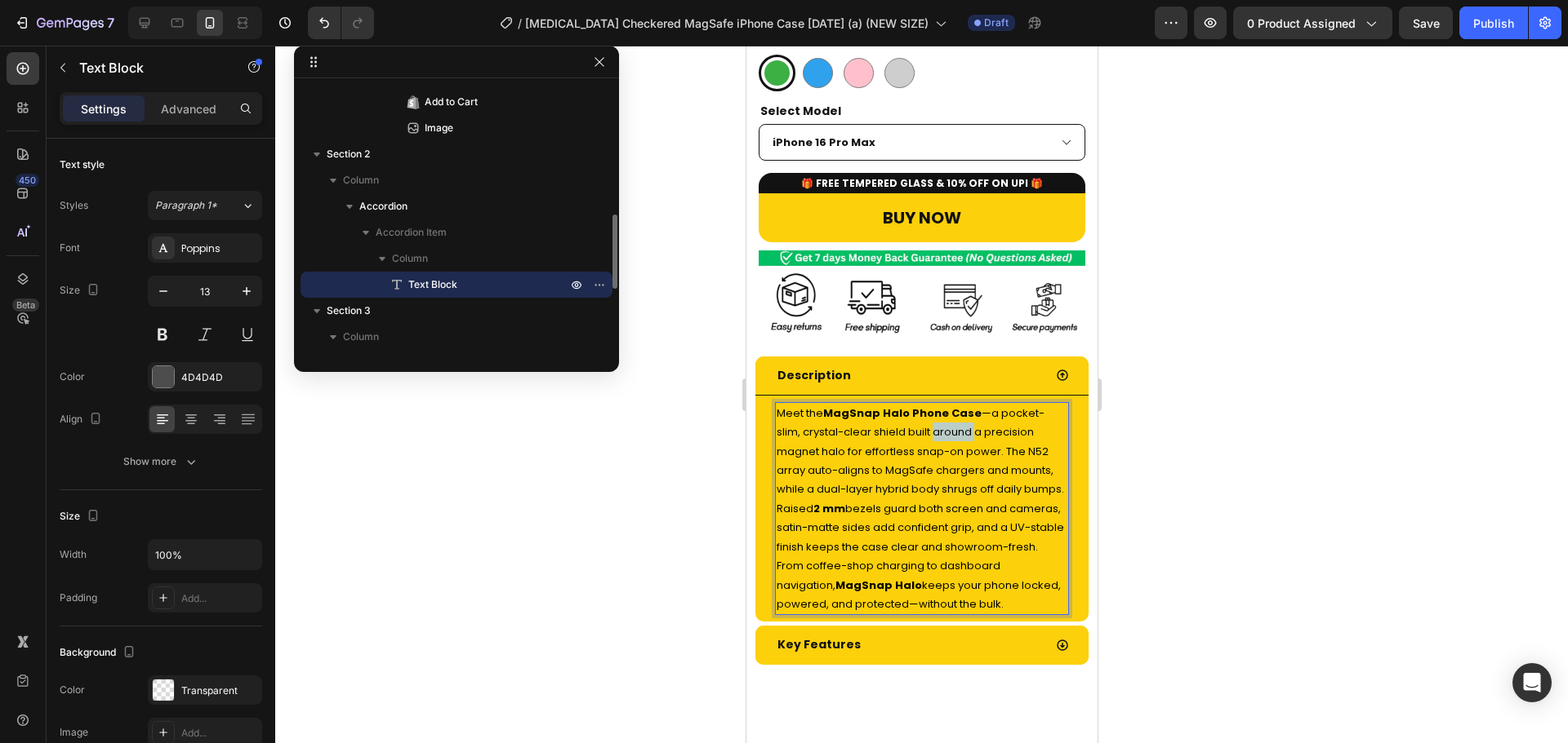
click at [940, 405] on span "Meet the MagSnap Halo Phone Case —a pocket-slim, crystal-clear shield built aro…" at bounding box center [920, 479] width 287 height 150
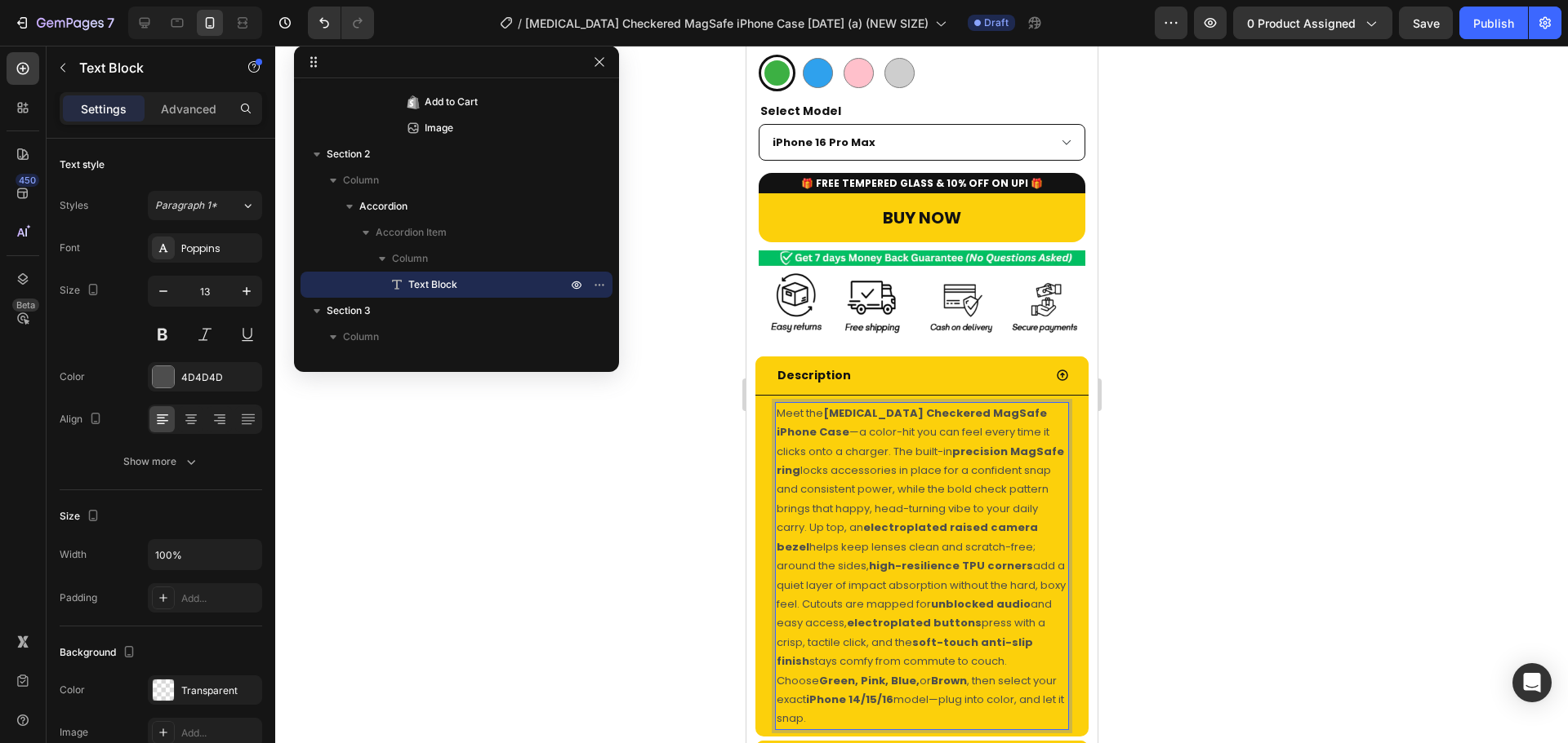
click at [940, 404] on p "Meet the Dopamine Checkered MagSafe iPhone Case —a color-hit you can feel every…" at bounding box center [921, 567] width 290 height 325
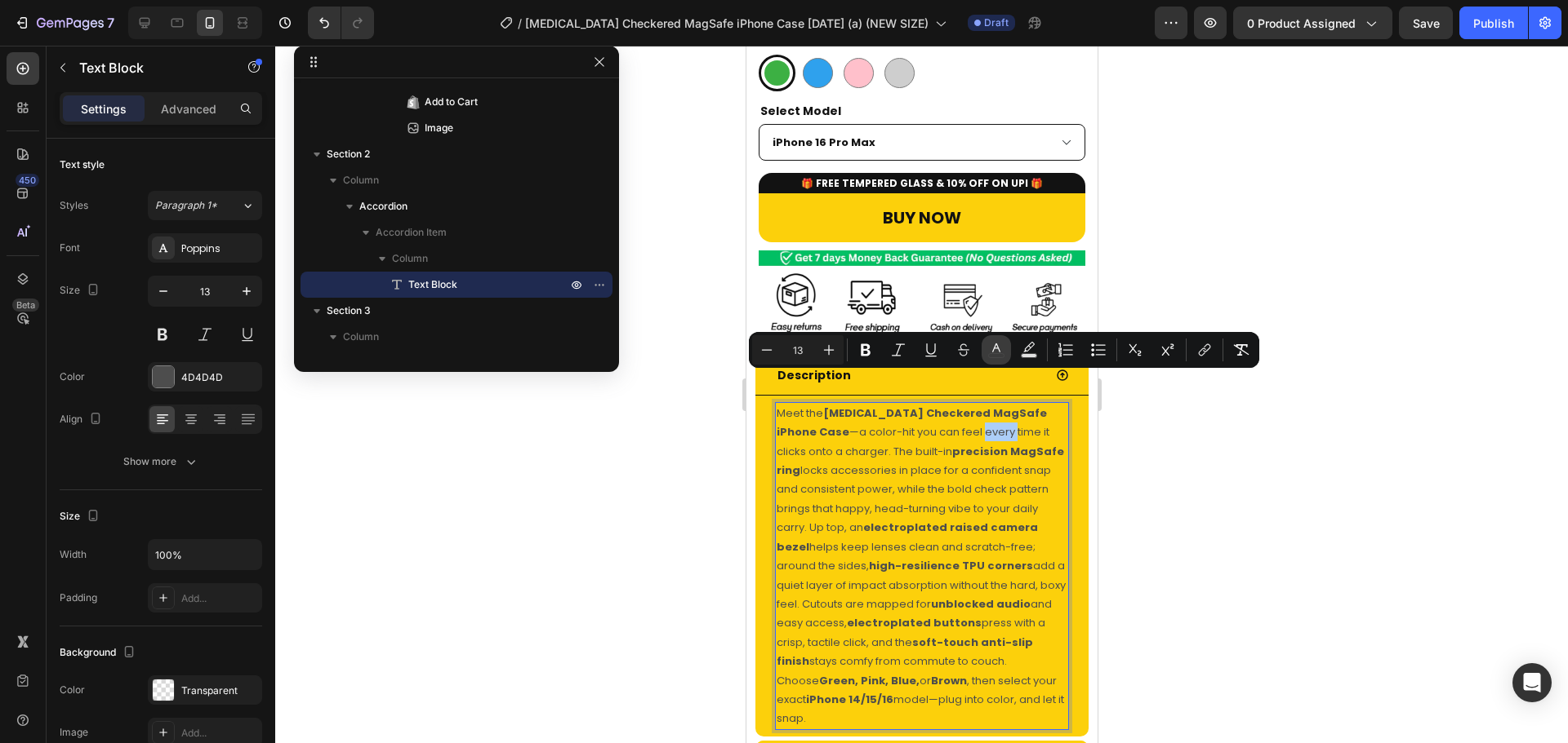
click at [990, 350] on icon "Editor contextual toolbar" at bounding box center [996, 350] width 16 height 16
type input "4D4D4D"
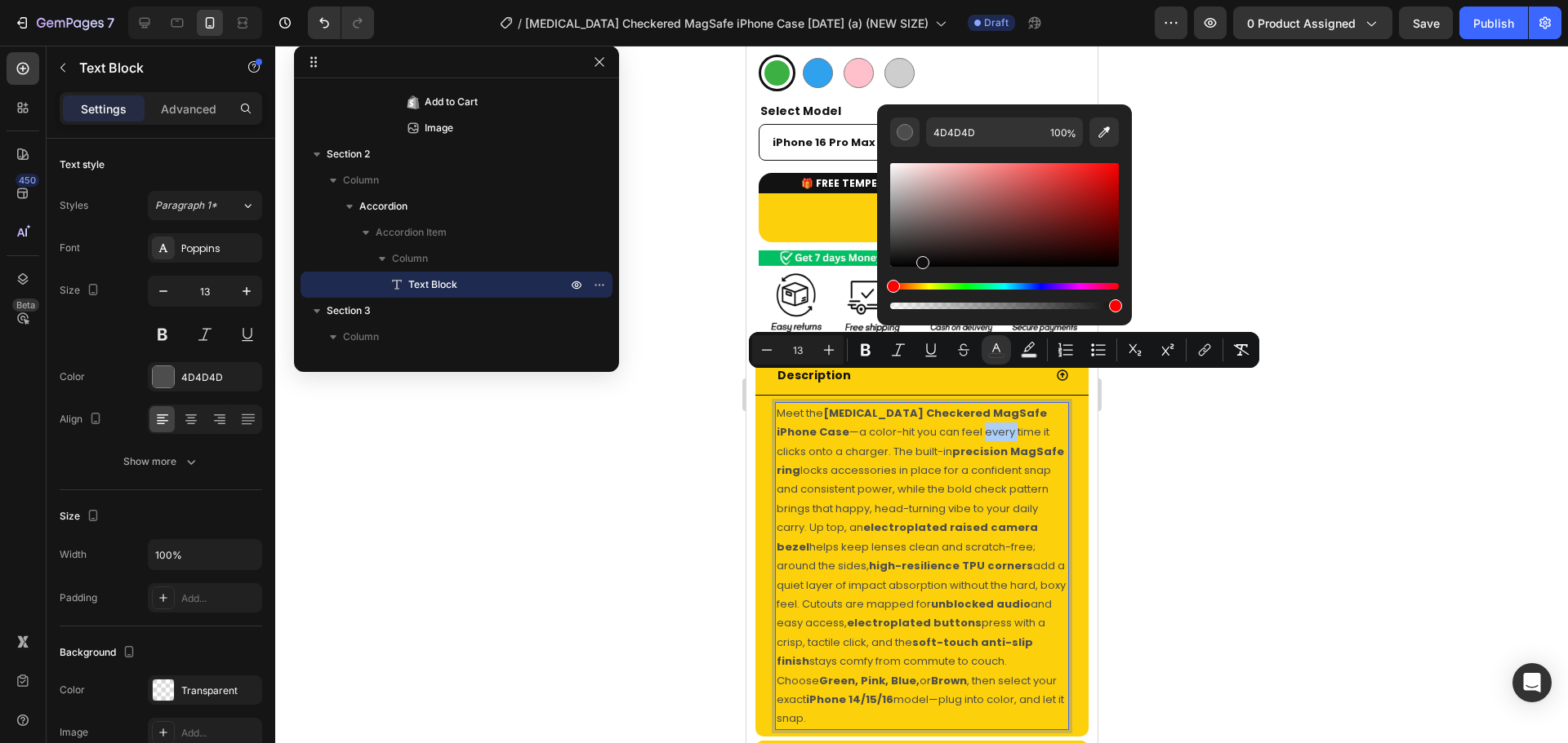
drag, startPoint x: 1667, startPoint y: 303, endPoint x: 851, endPoint y: 321, distance: 816.2
type input "000000"
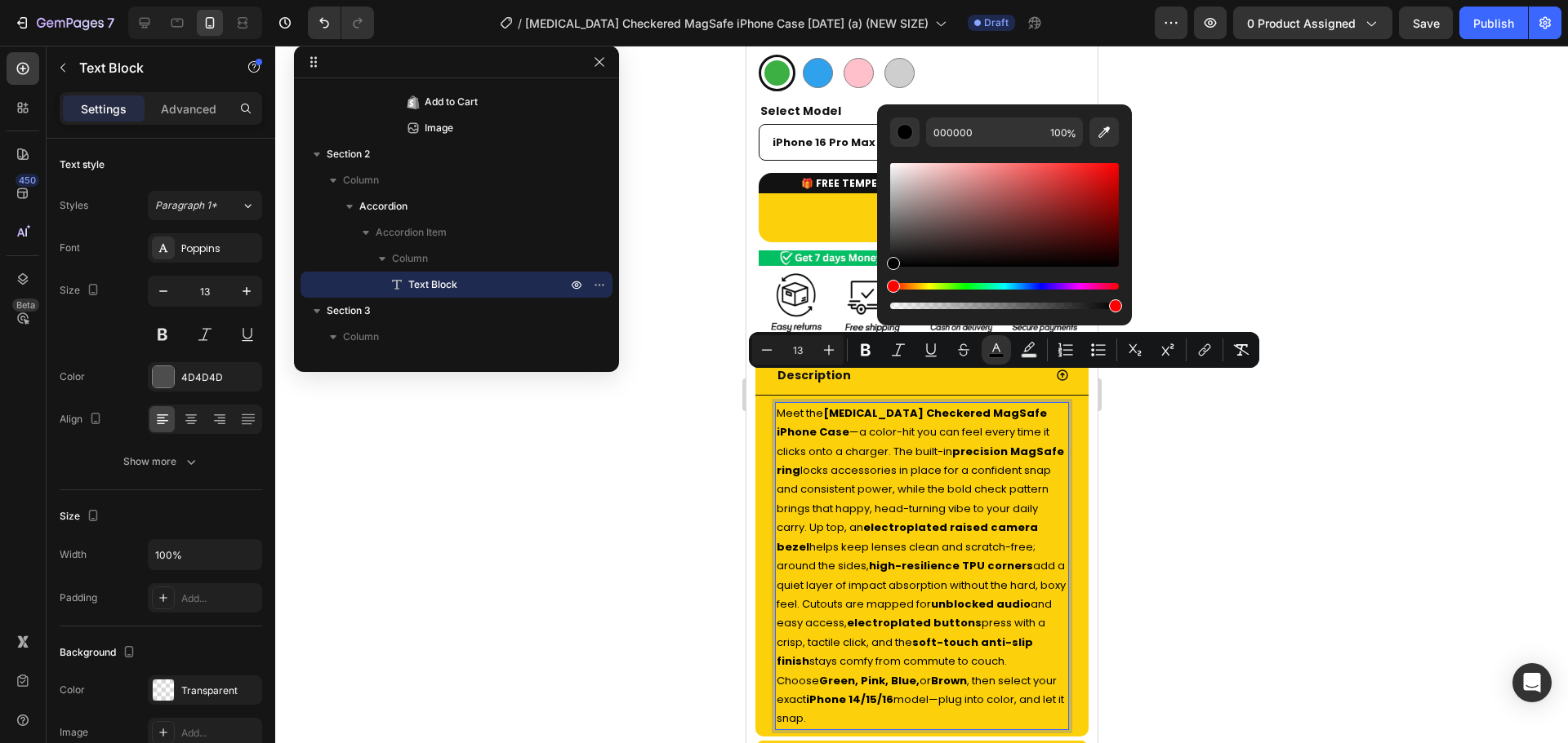
click at [1277, 184] on div at bounding box center [922, 394] width 1292 height 697
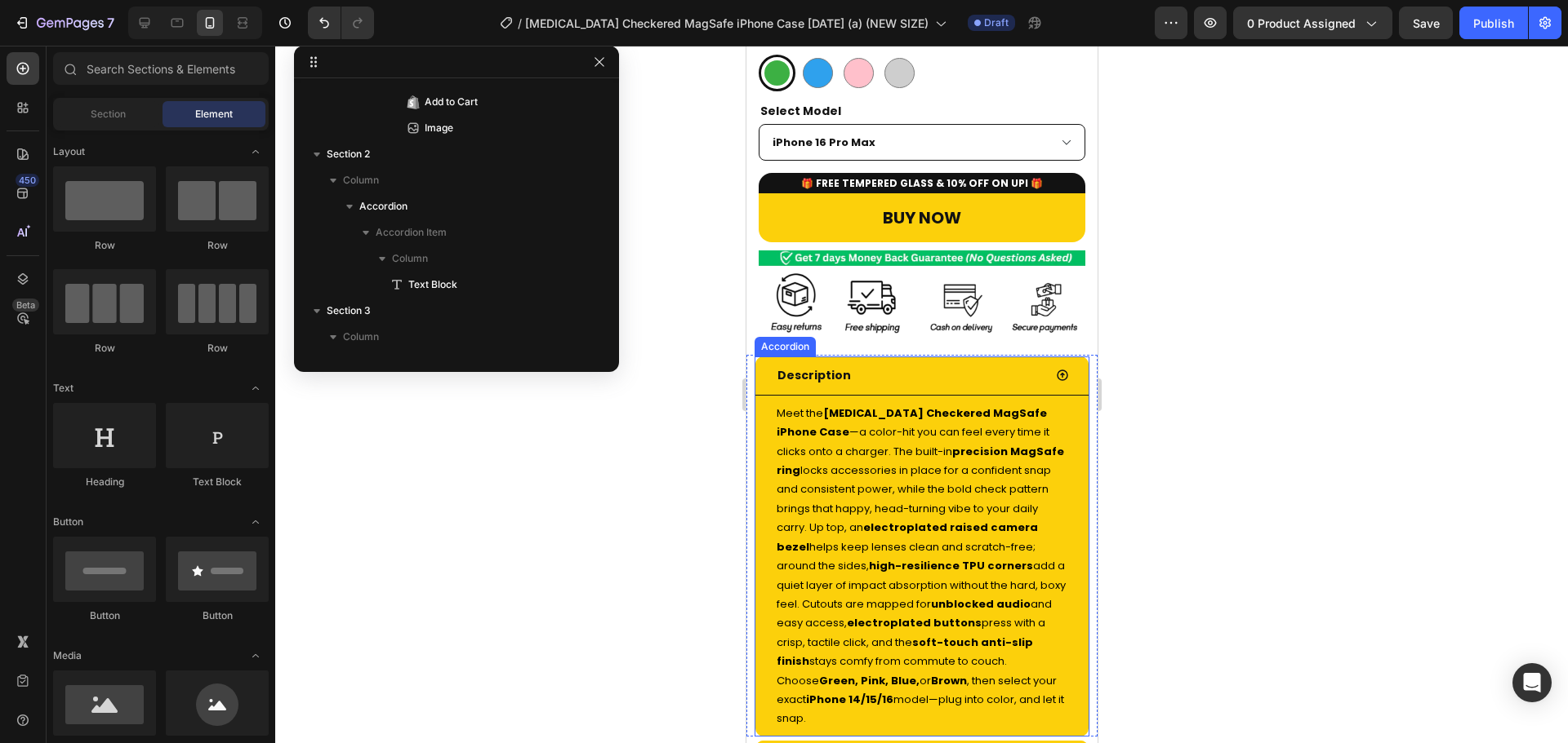
click at [994, 364] on div "Description" at bounding box center [908, 376] width 268 height 26
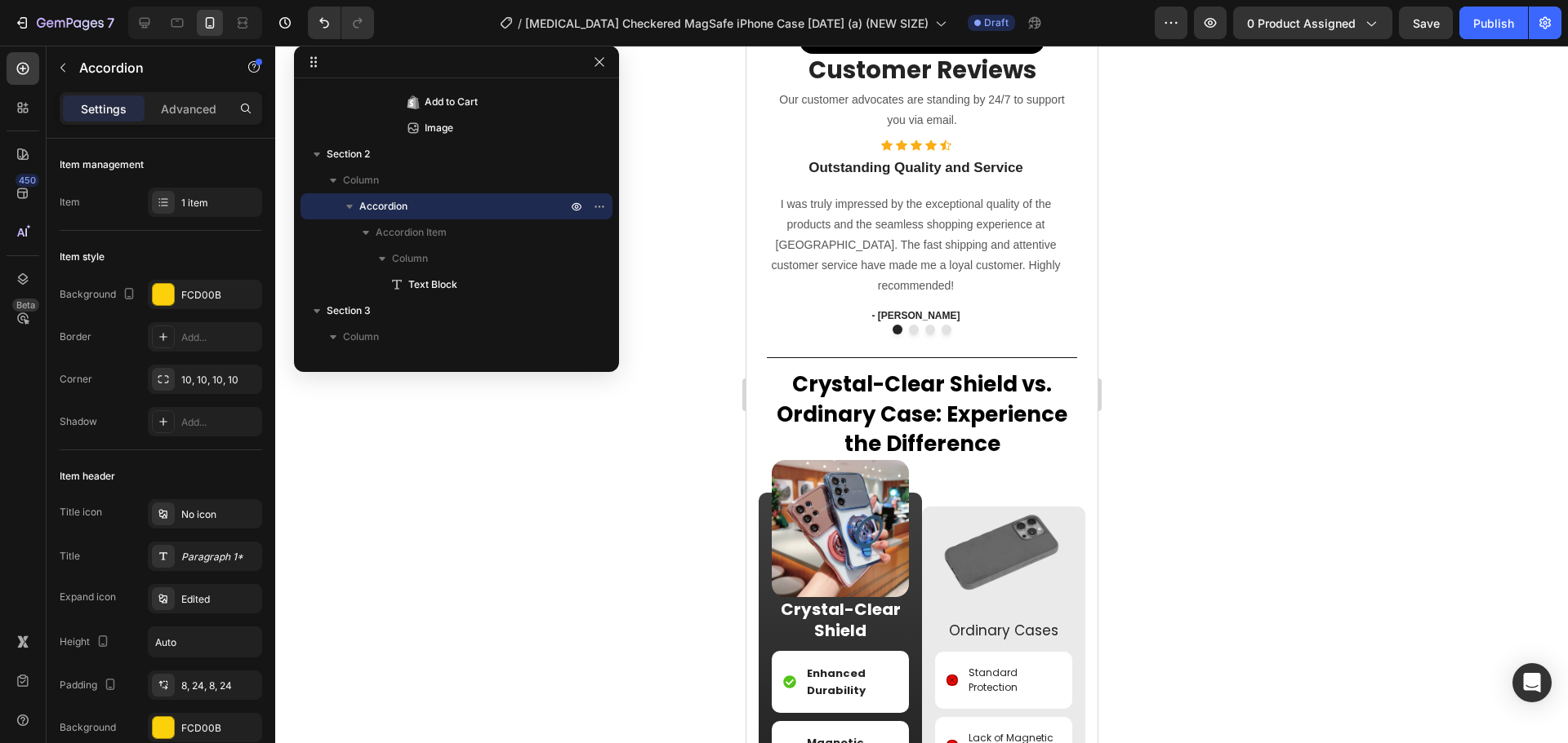
scroll to position [1343, 0]
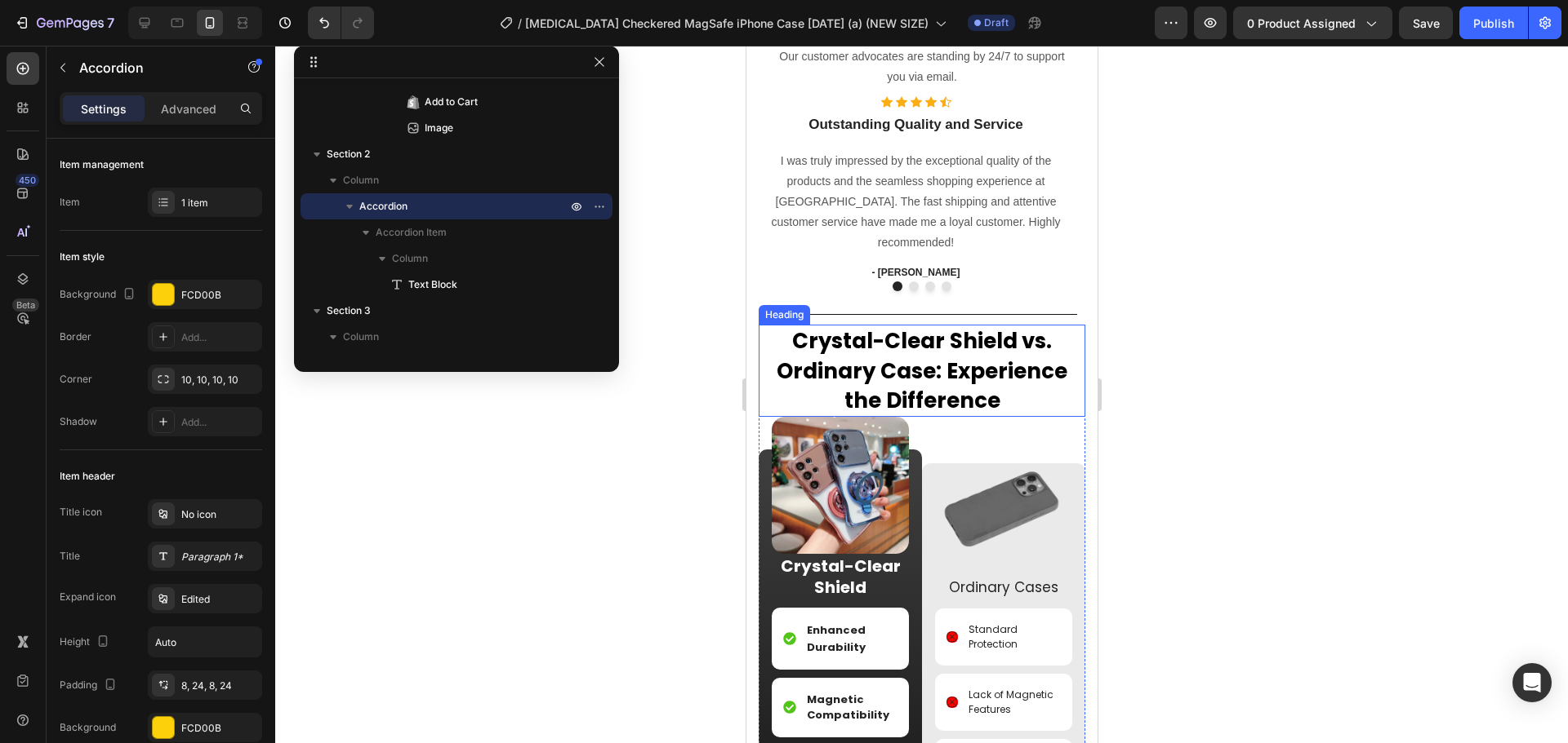
click at [880, 355] on strong "Crystal-Clear Shield" at bounding box center [903, 342] width 225 height 30
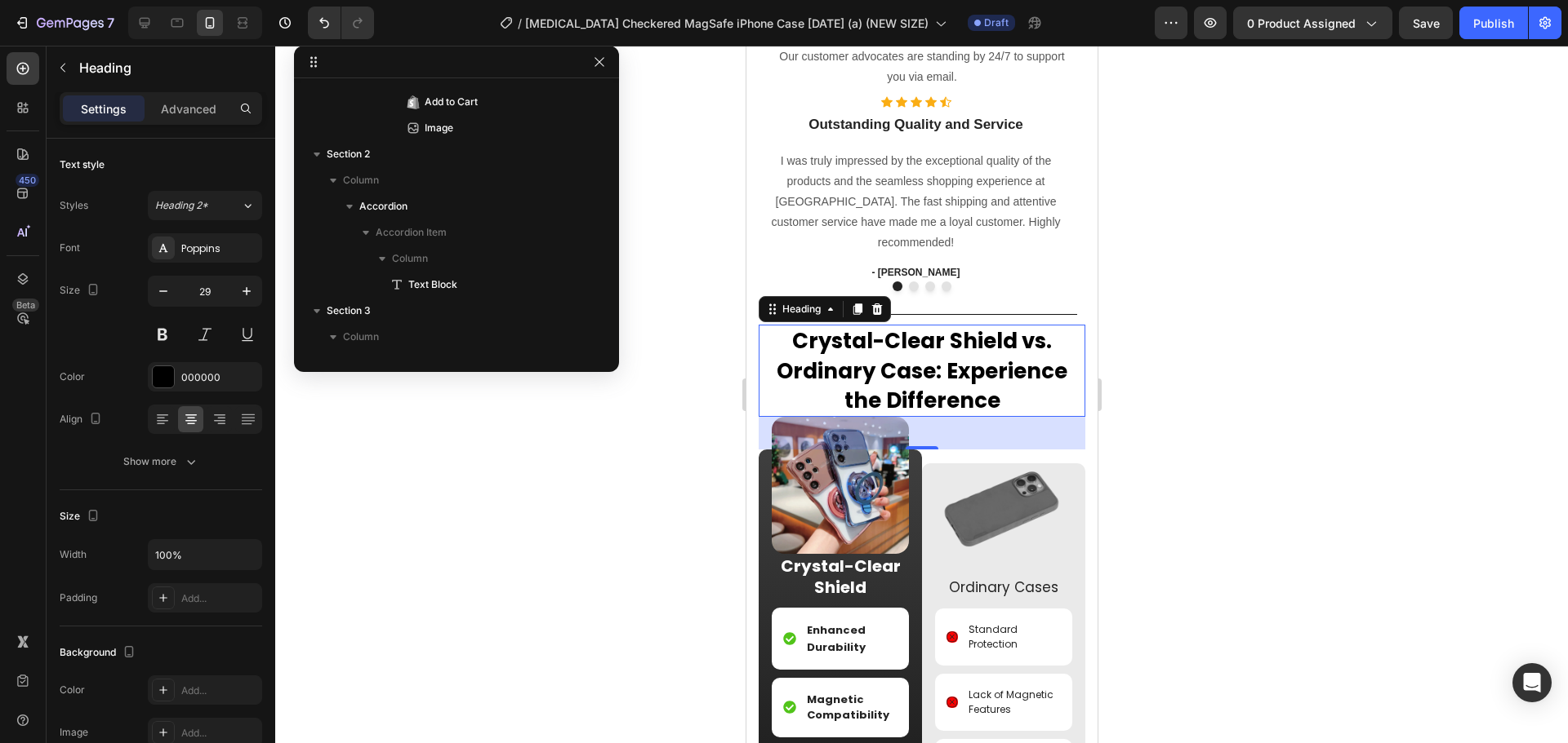
scroll to position [827, 0]
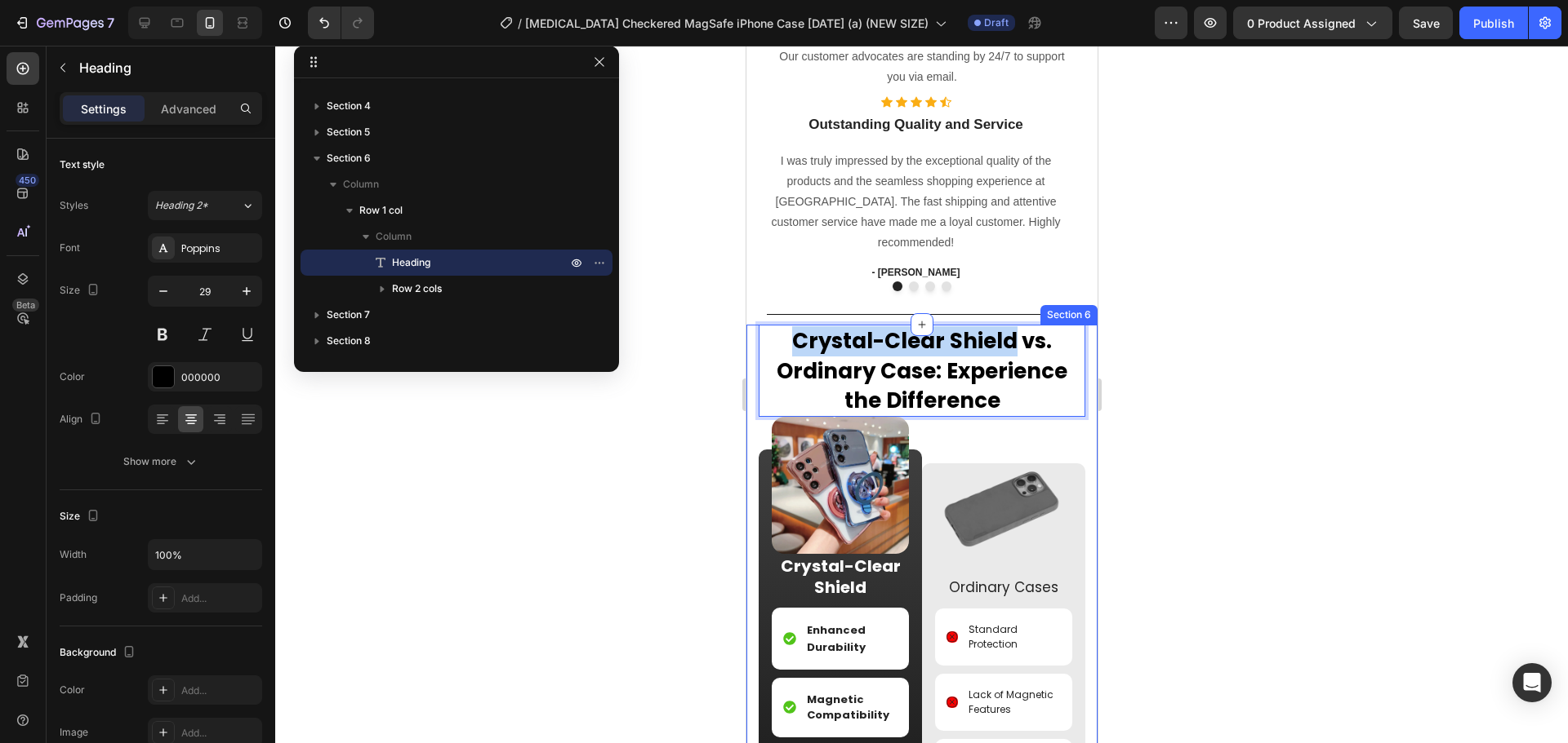
drag, startPoint x: 1010, startPoint y: 341, endPoint x: 753, endPoint y: 335, distance: 257.1
click at [753, 335] on div "Crystal-Clear Shield vs. Ordinary Case : Experience the Difference Heading 40 I…" at bounding box center [921, 628] width 351 height 606
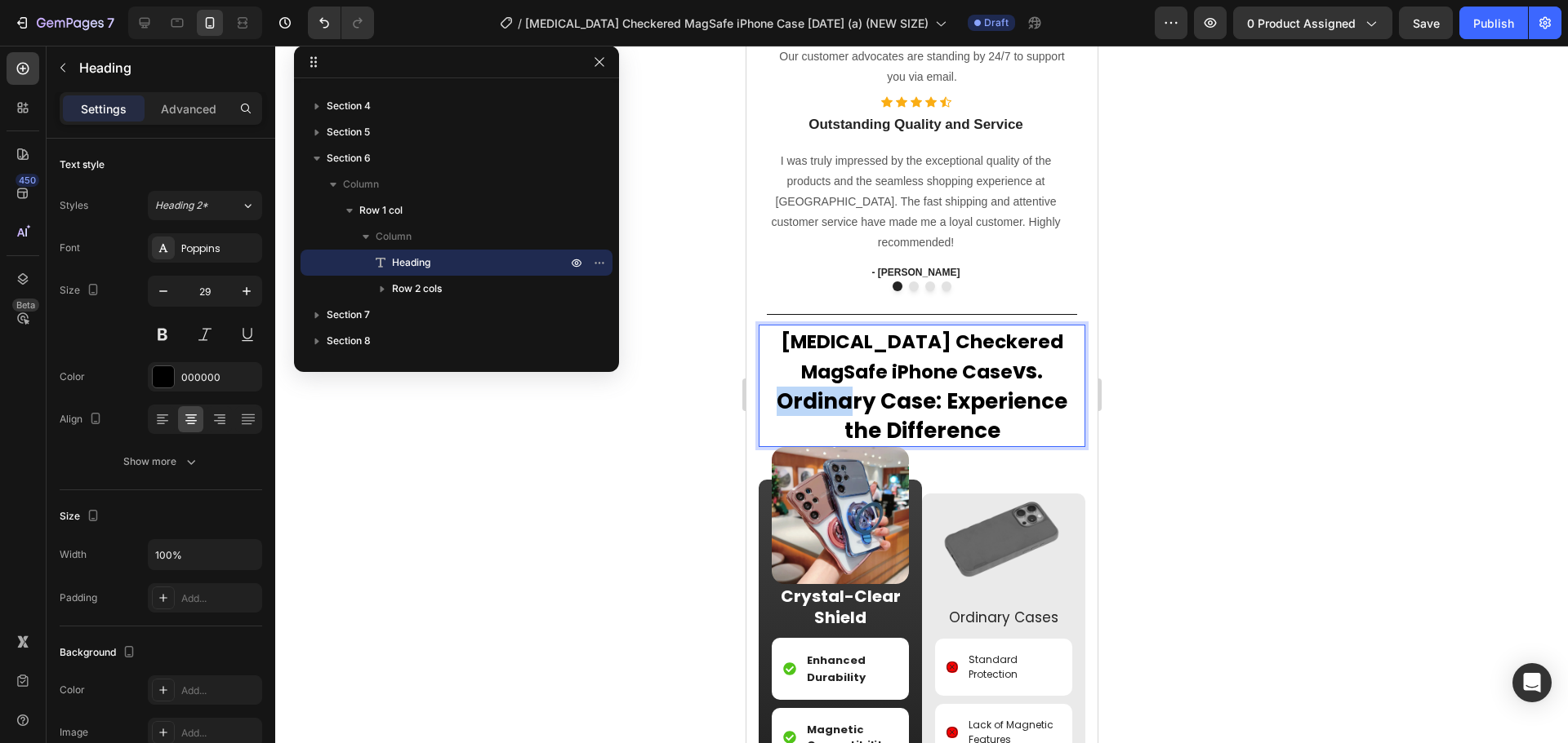
drag, startPoint x: 939, startPoint y: 373, endPoint x: 1019, endPoint y: 374, distance: 80.0
click at [1019, 374] on span "vs. Ordinary Case" at bounding box center [909, 386] width 267 height 59
click at [918, 400] on span ": Experience the Difference" at bounding box center [955, 415] width 224 height 58
drag, startPoint x: 890, startPoint y: 374, endPoint x: 911, endPoint y: 373, distance: 21.0
click at [911, 373] on p "Dopamine Checkered MagSafe iPhone Case vs. Ordinary Case : Experience the Diffe…" at bounding box center [921, 385] width 323 height 118
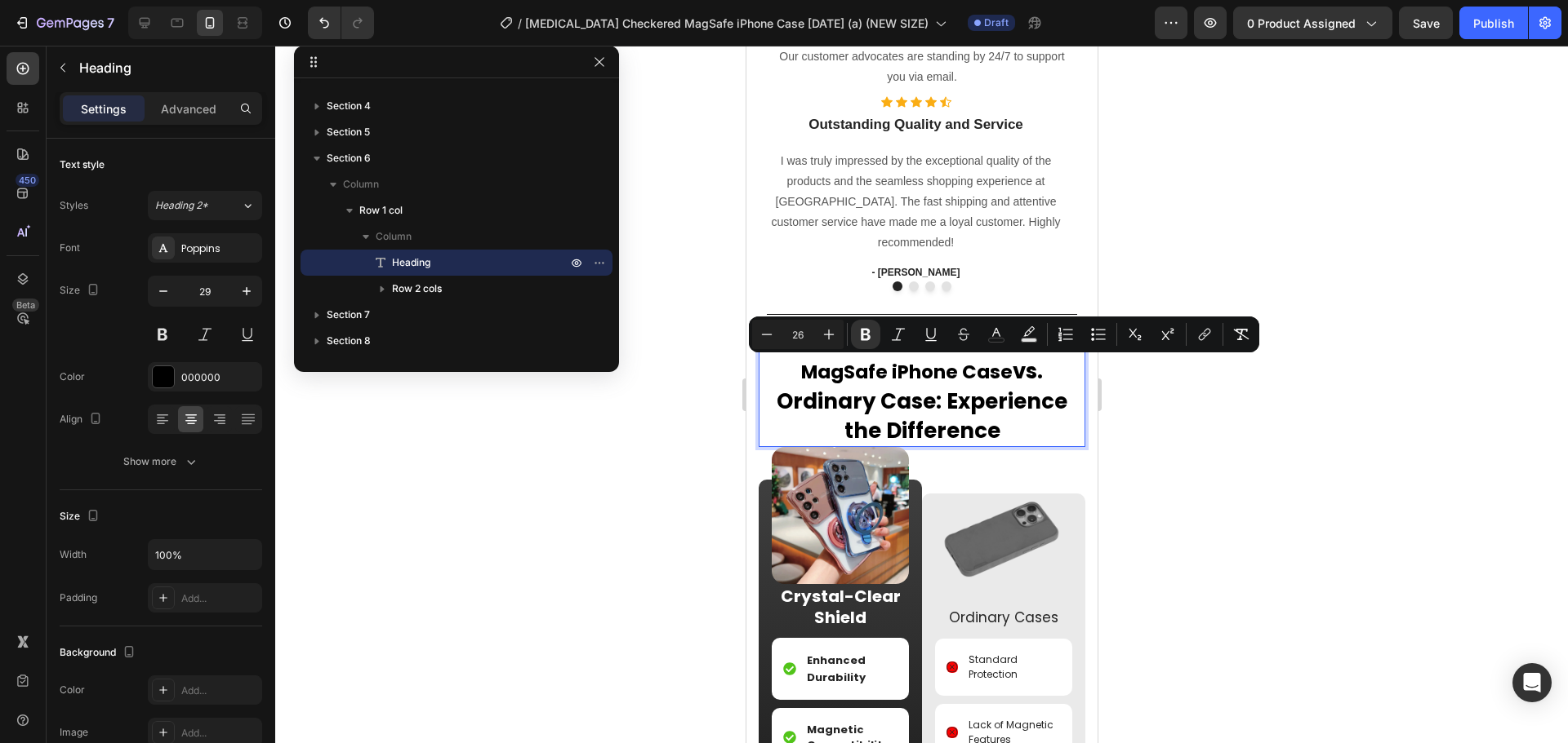
click at [897, 394] on span ": Experience the Difference" at bounding box center [955, 415] width 224 height 58
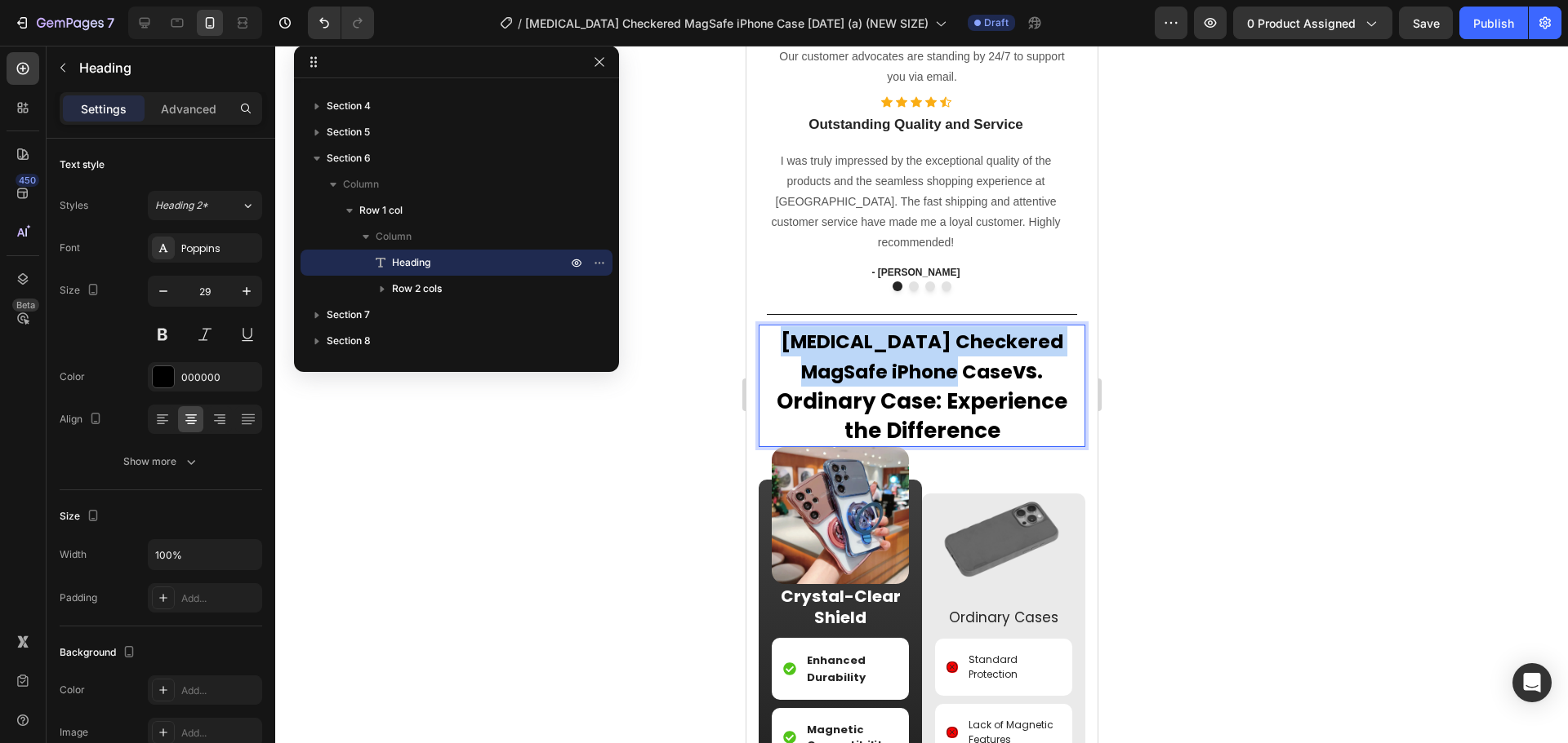
drag, startPoint x: 911, startPoint y: 373, endPoint x: 762, endPoint y: 336, distance: 153.5
click at [762, 336] on p "Dopamine Checkered MagSafe iPhone Case vs. Ordinary Case : Experience the Diffe…" at bounding box center [921, 385] width 323 height 118
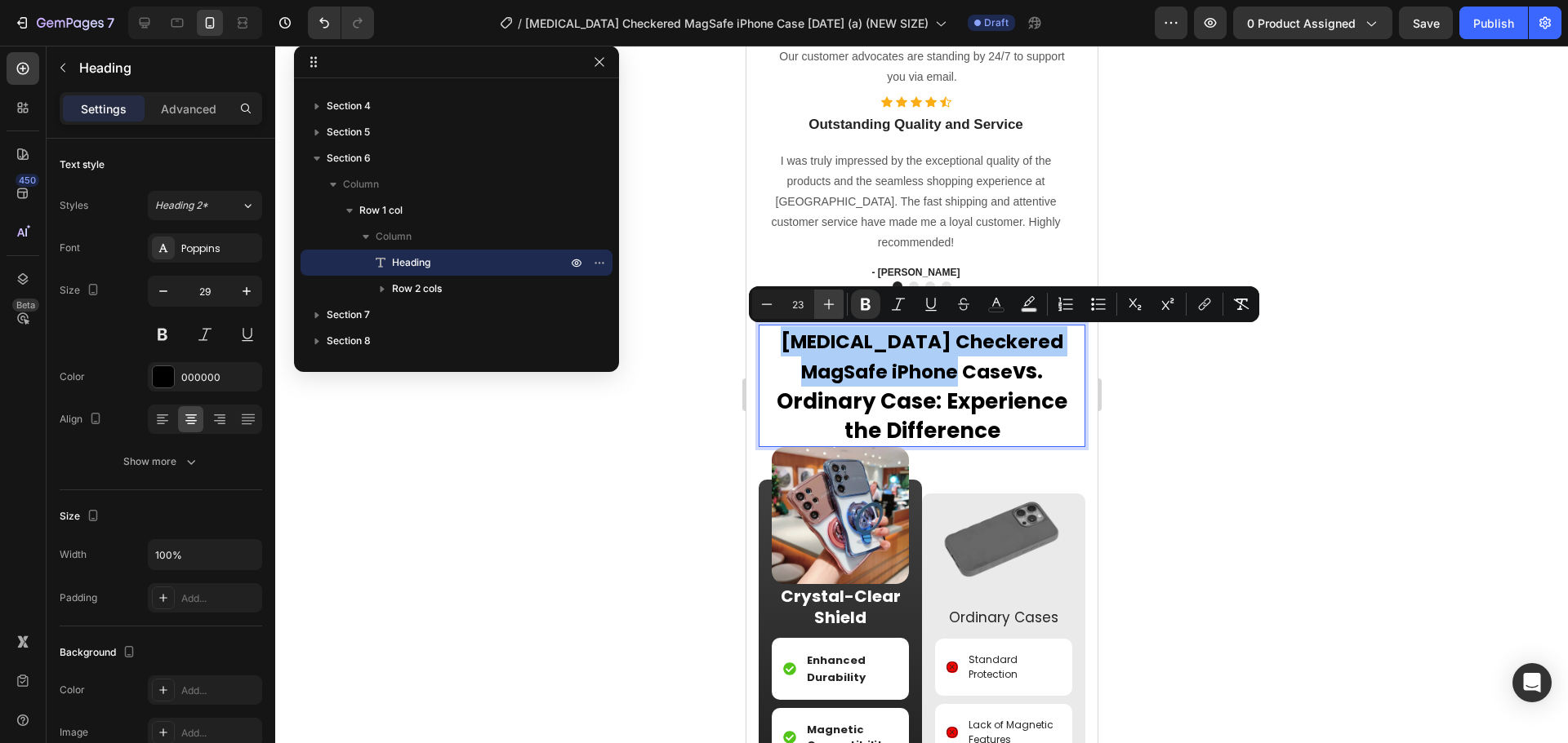
click at [831, 309] on icon "Editor contextual toolbar" at bounding box center [829, 304] width 16 height 16
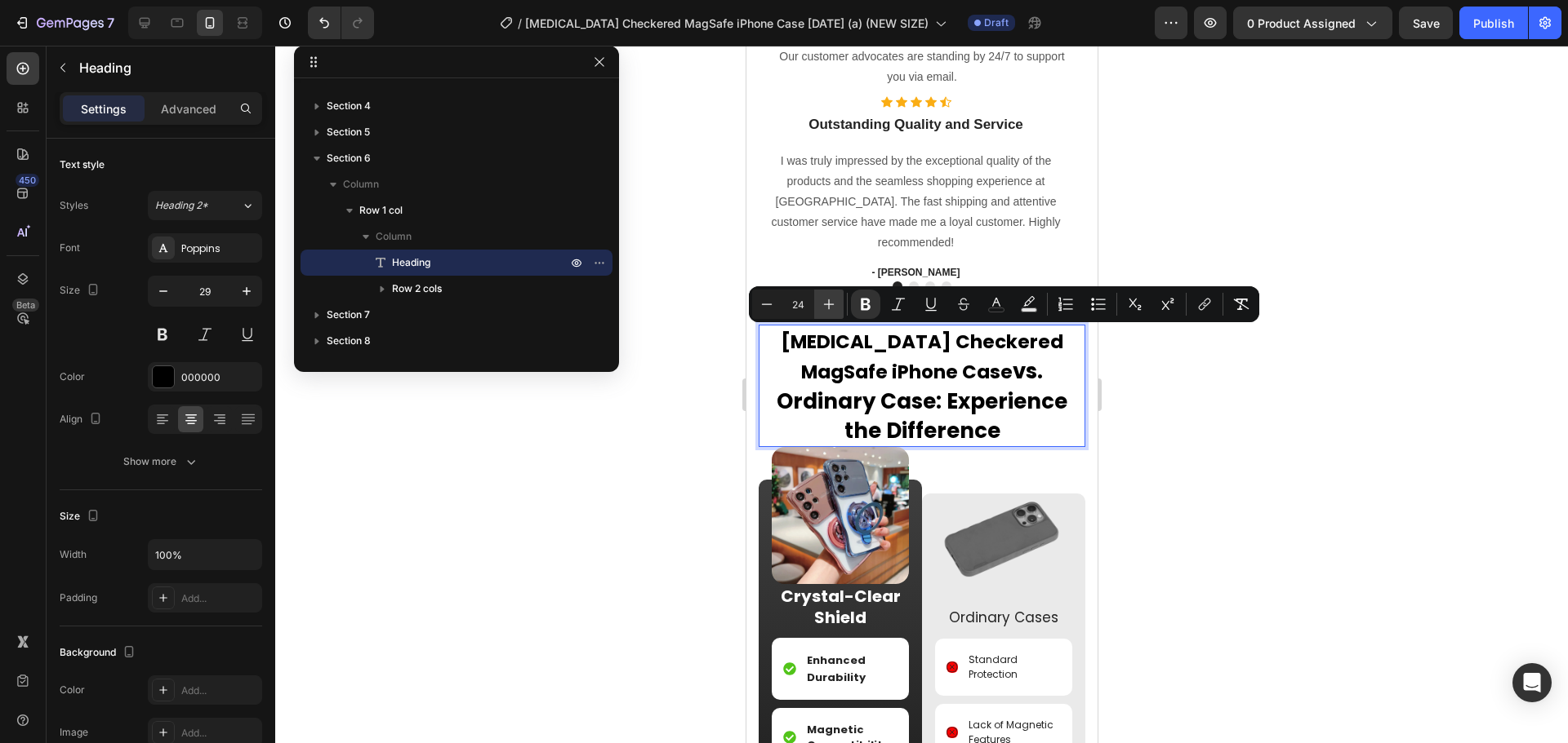
click at [831, 309] on icon "Editor contextual toolbar" at bounding box center [829, 304] width 16 height 16
type input "26"
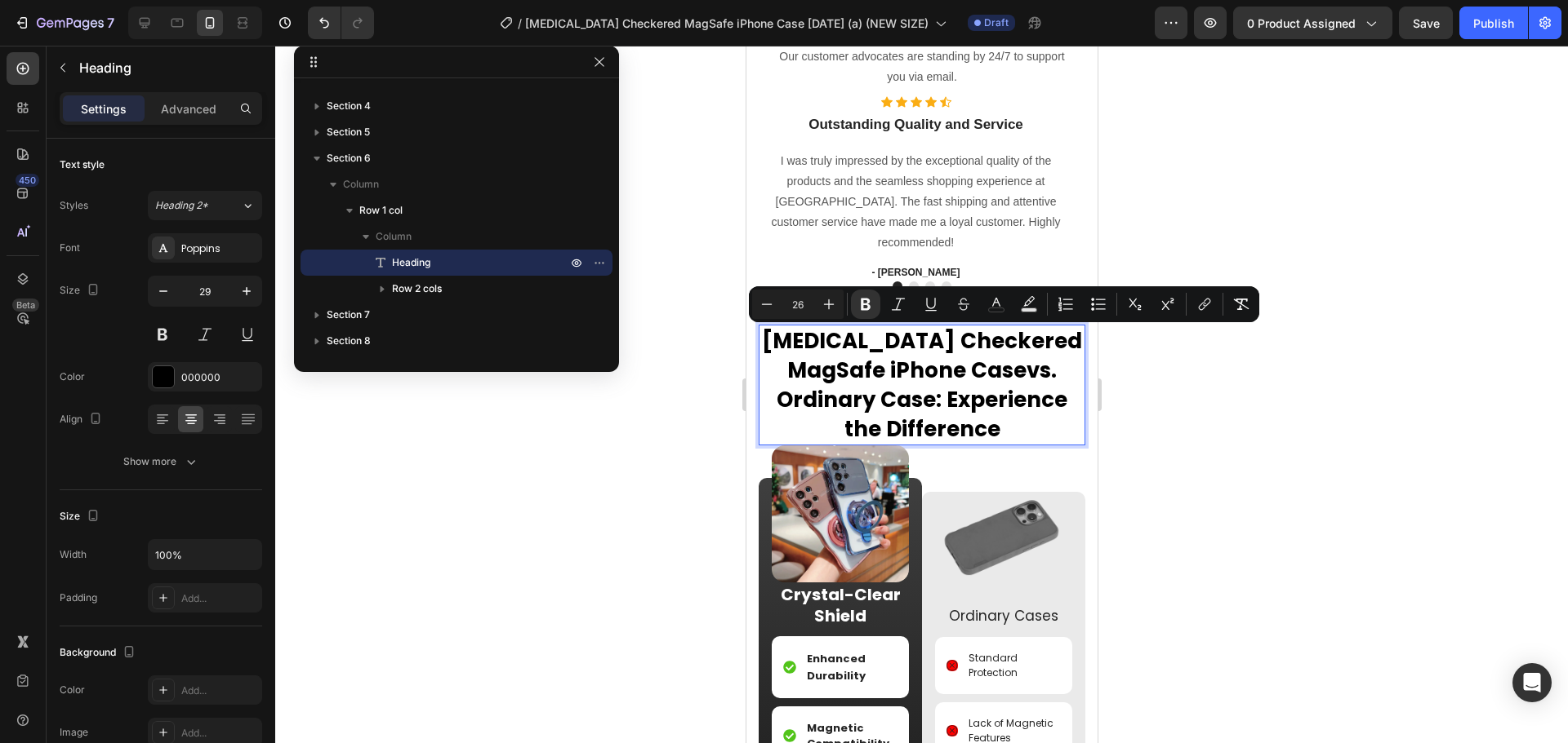
click at [1200, 458] on div at bounding box center [922, 394] width 1292 height 697
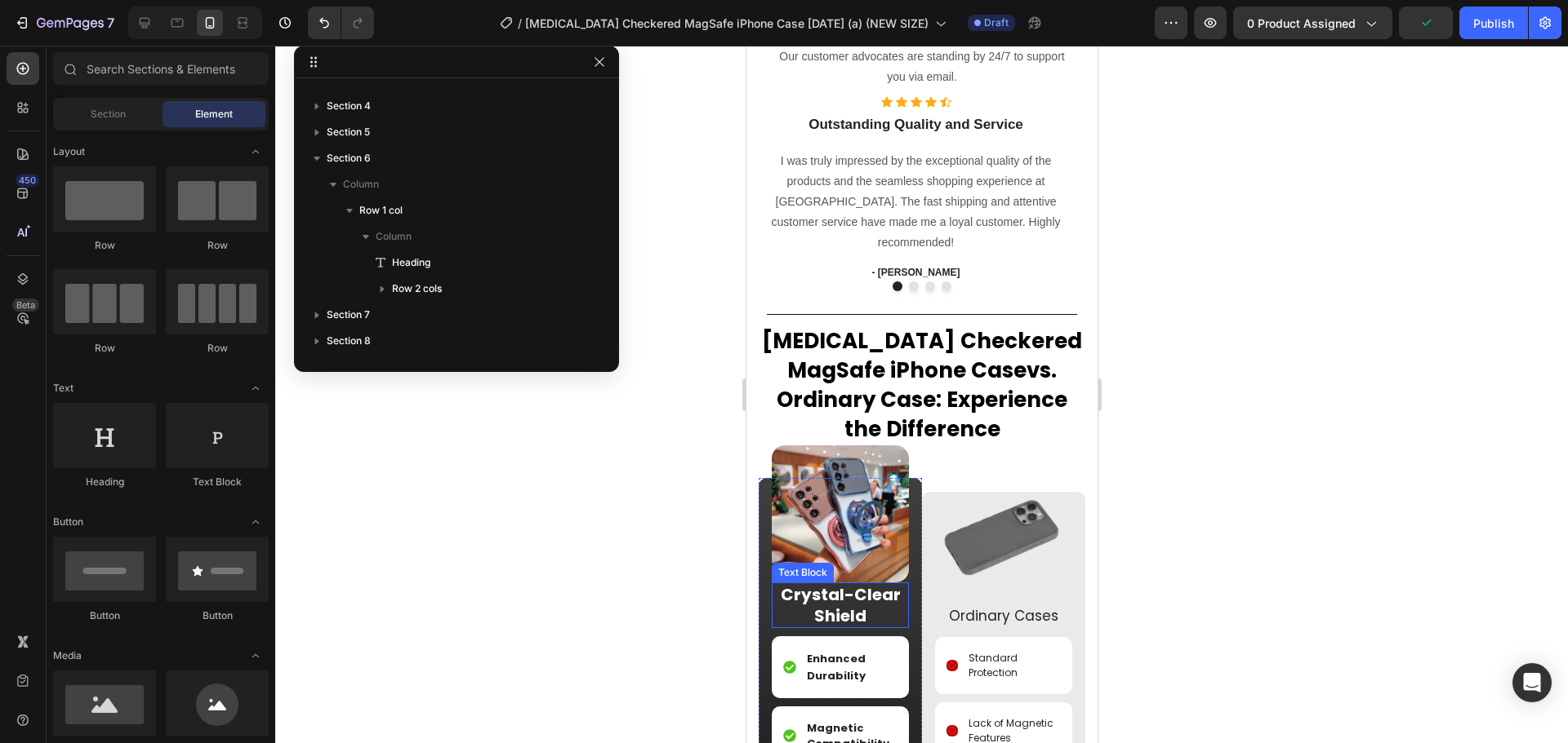
click at [839, 595] on p "Crystal-Clear Shield" at bounding box center [839, 605] width 134 height 43
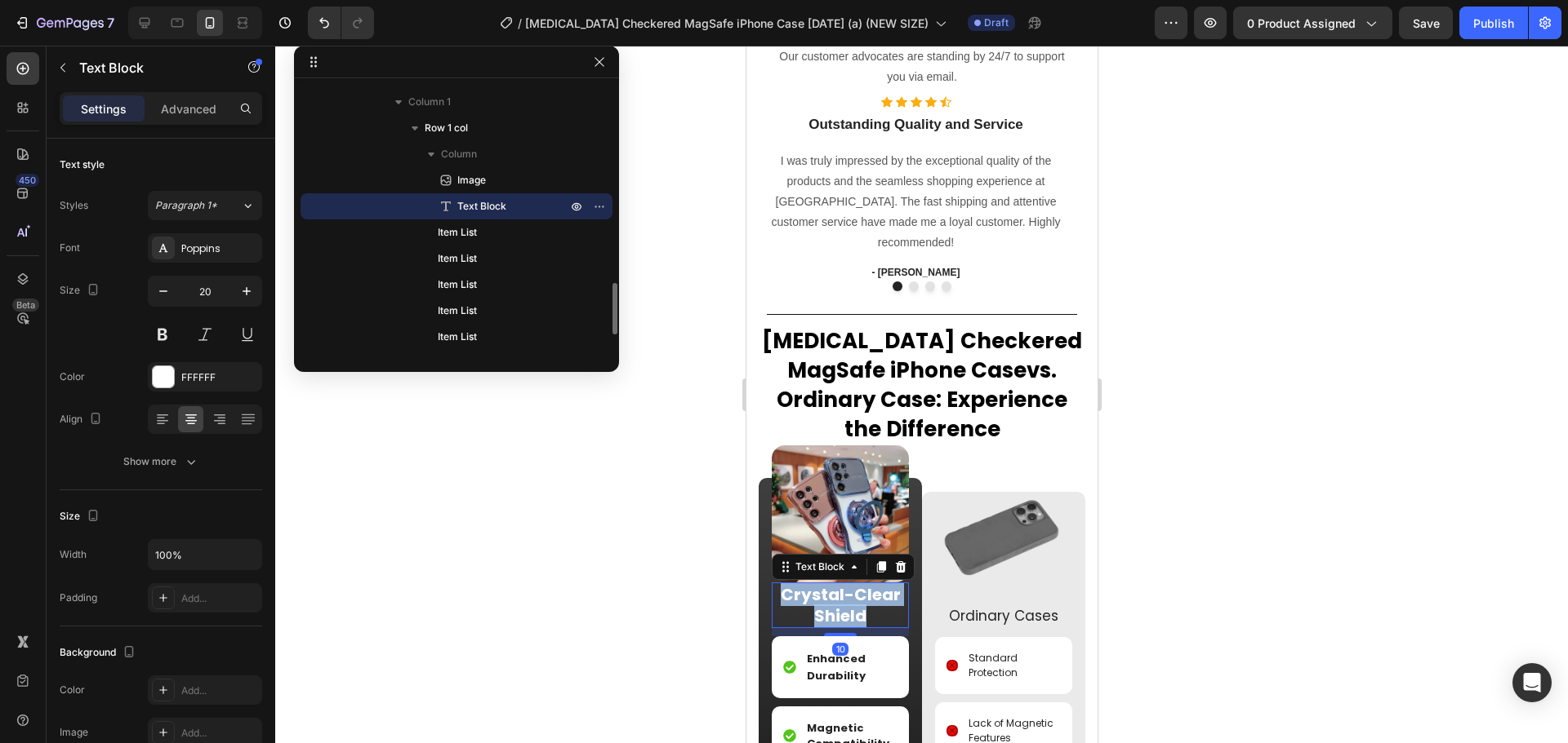
click at [839, 595] on p "Crystal-Clear Shield" at bounding box center [839, 605] width 134 height 43
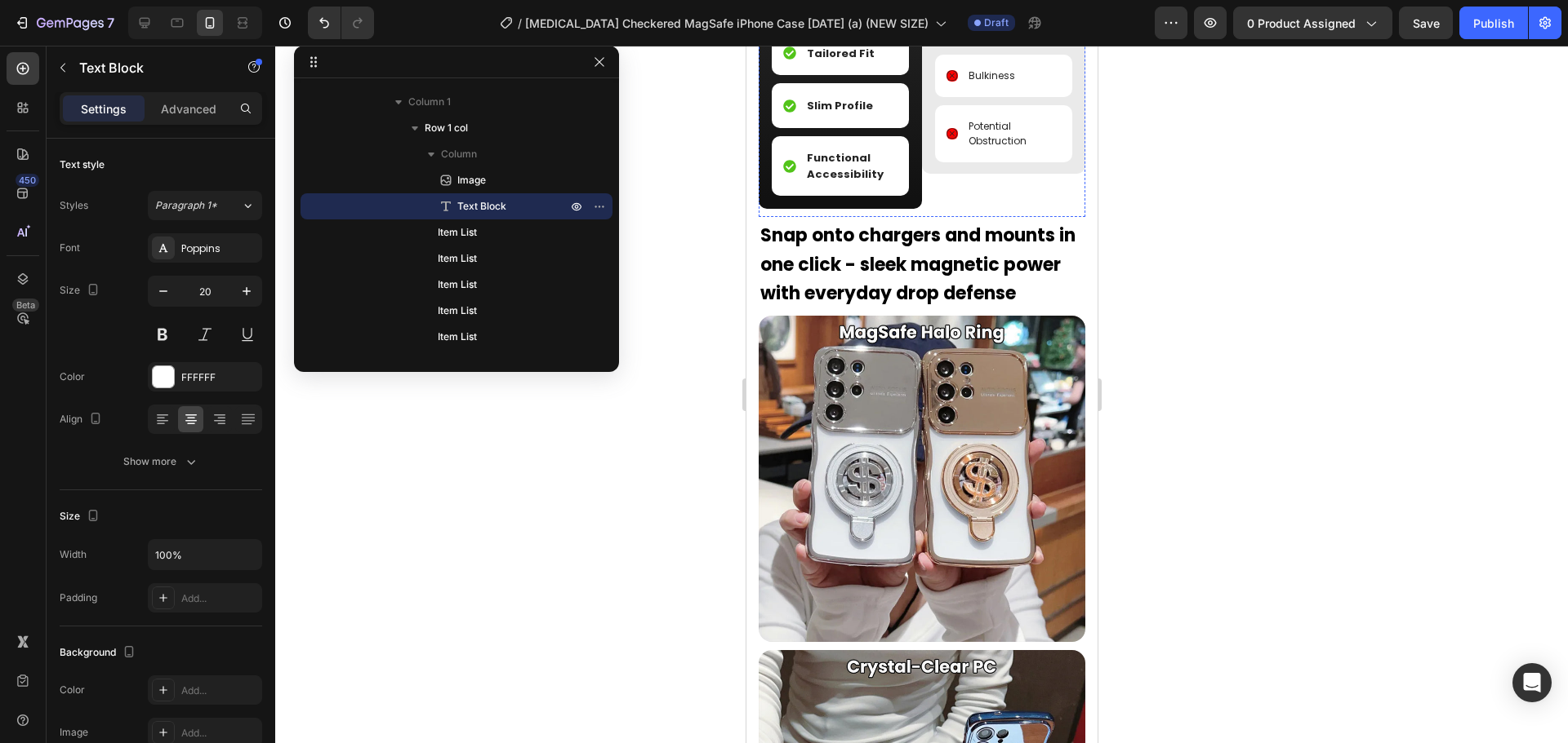
scroll to position [2160, 0]
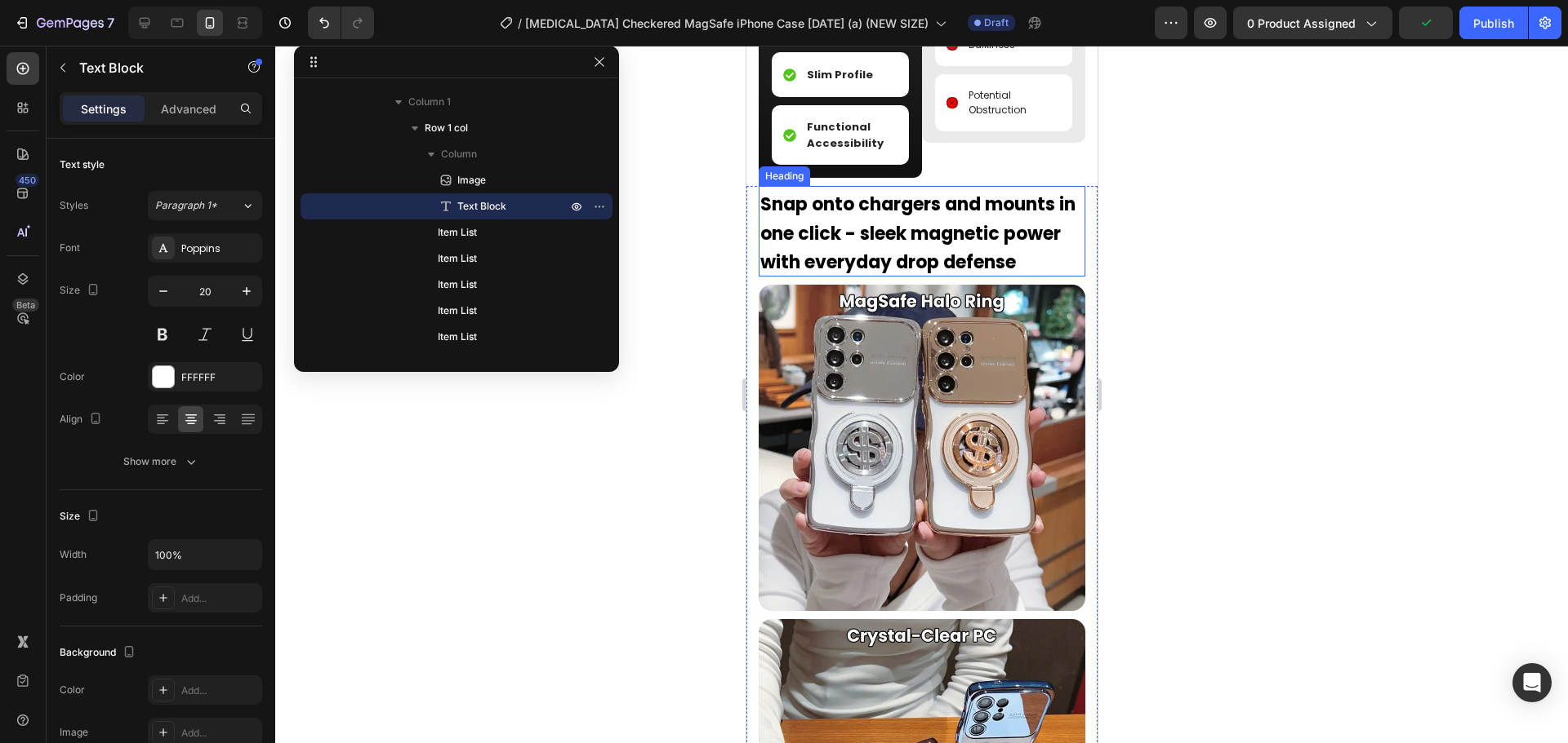
click at [908, 249] on strong "Snap onto chargers and mounts in one click - sleek magnetic power with everyday…" at bounding box center [917, 234] width 315 height 83
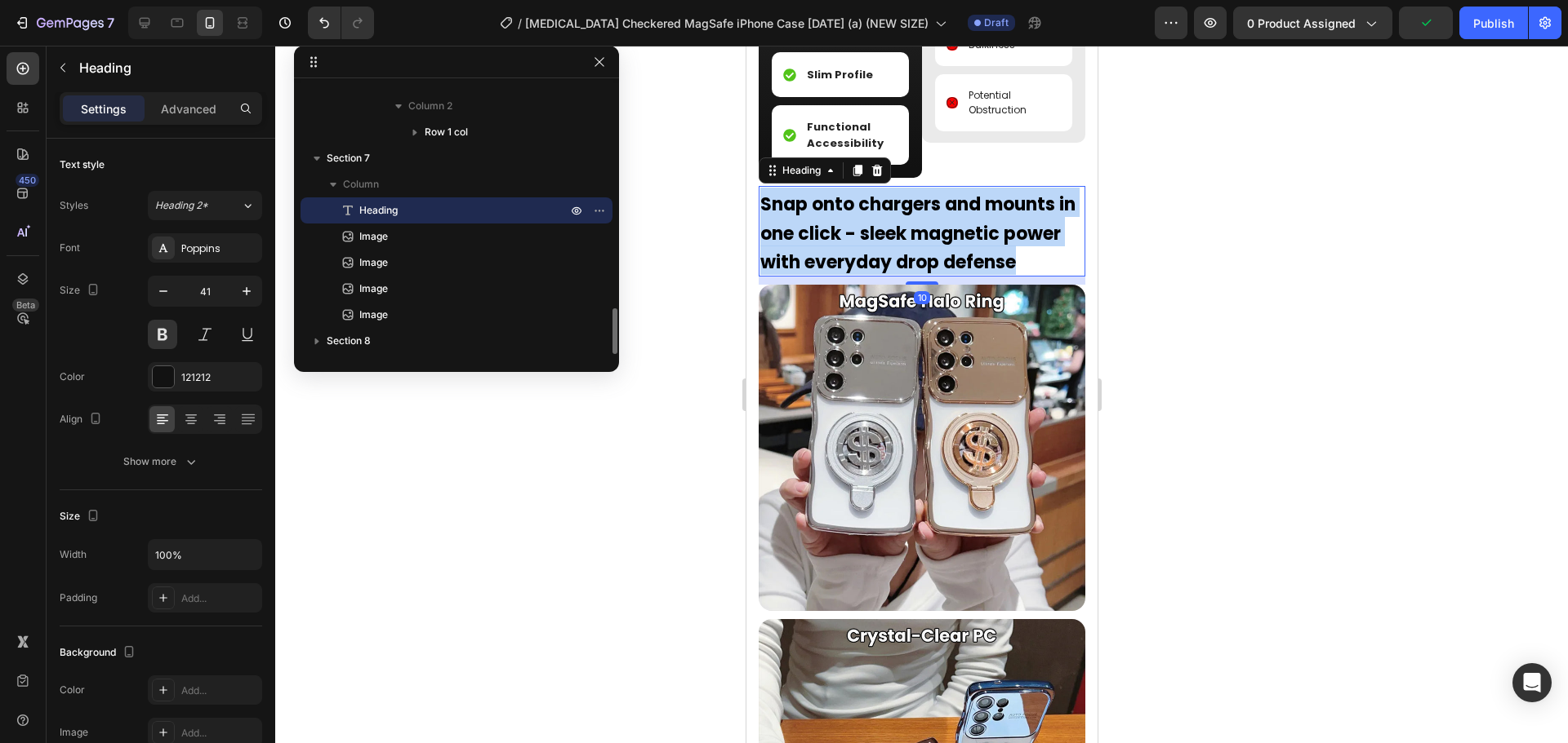
click at [908, 249] on strong "Snap onto chargers and mounts in one click - sleek magnetic power with everyday…" at bounding box center [917, 234] width 315 height 83
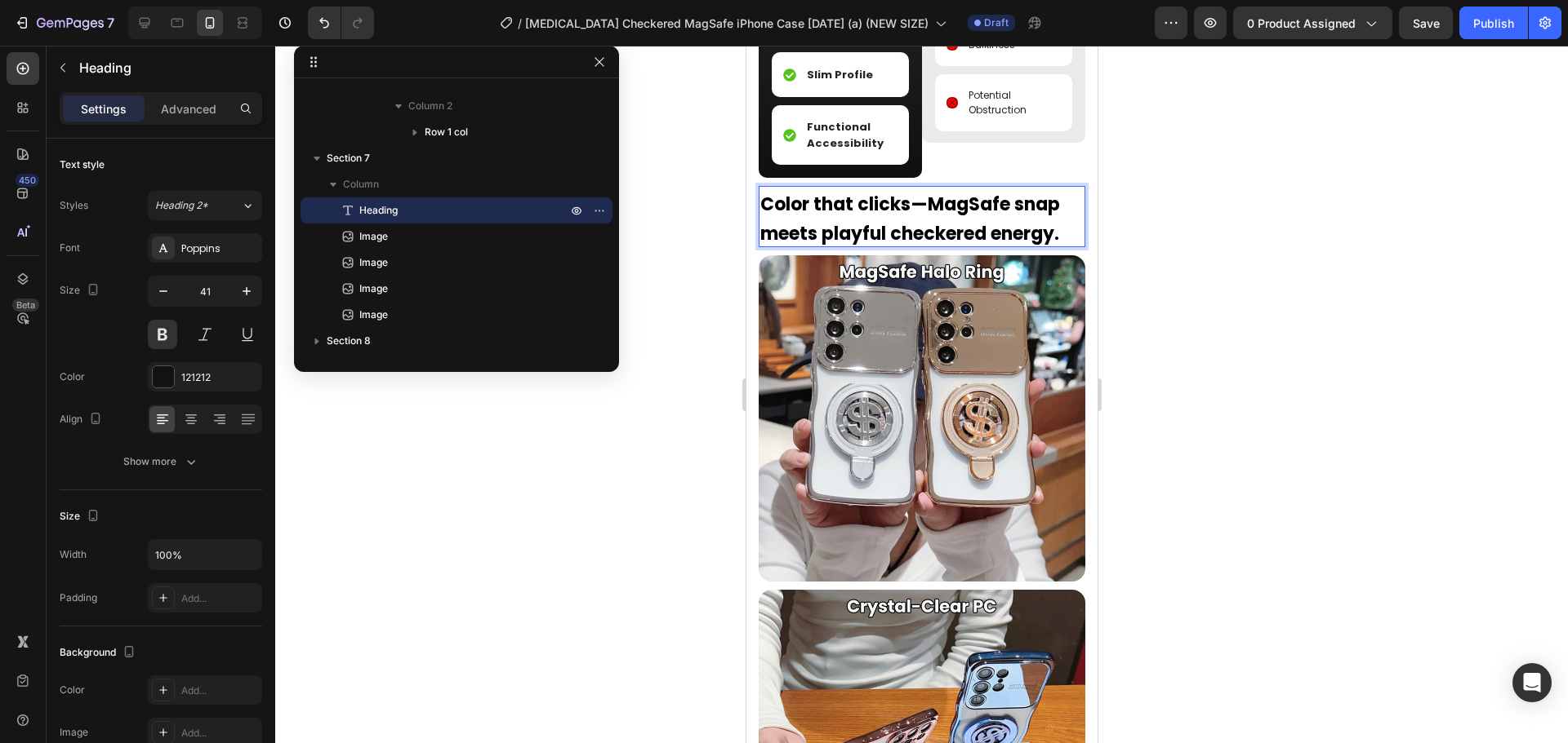
click at [927, 198] on strong "Color that clicks—MagSafe snap meets playful checkered energy." at bounding box center [909, 219] width 299 height 54
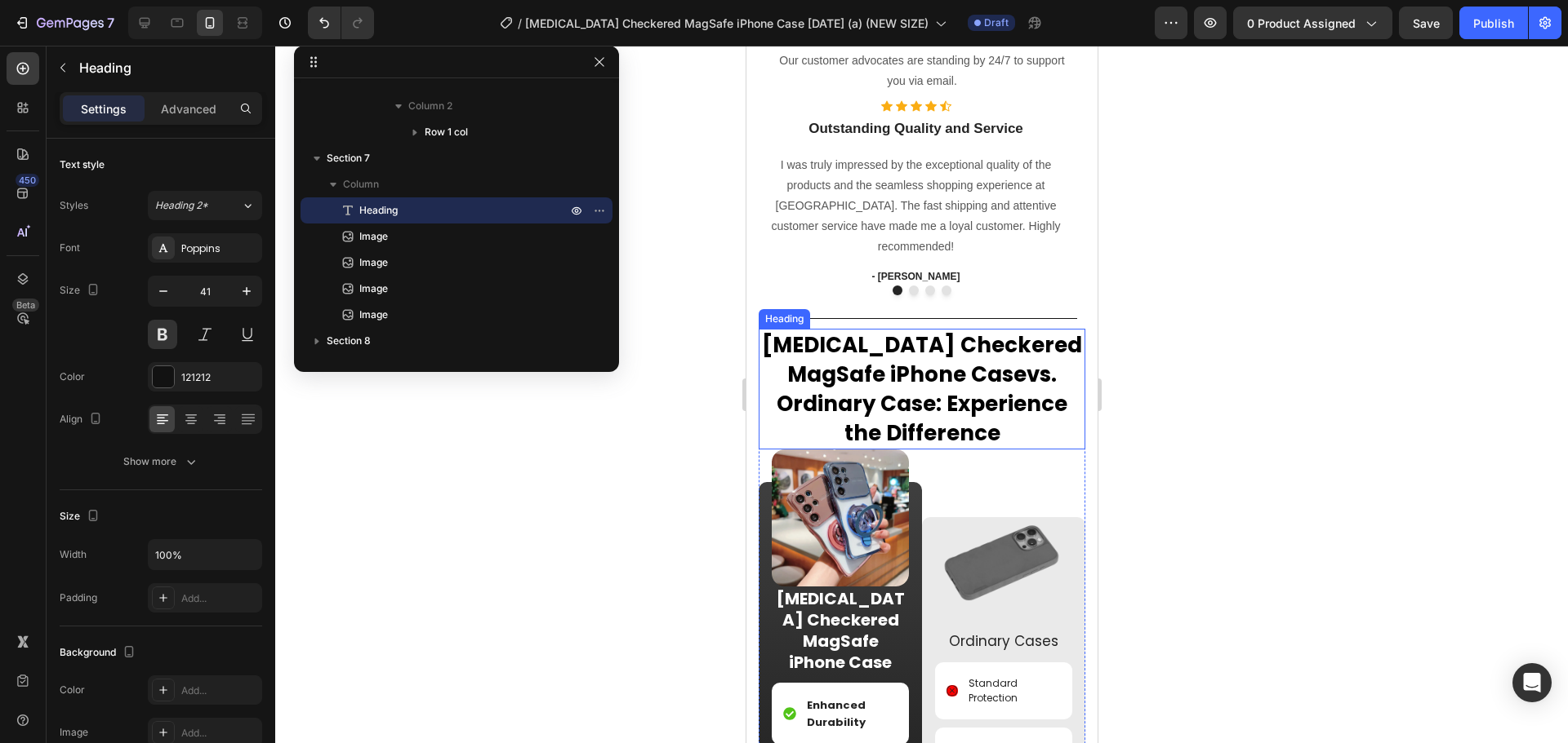
scroll to position [1588, 0]
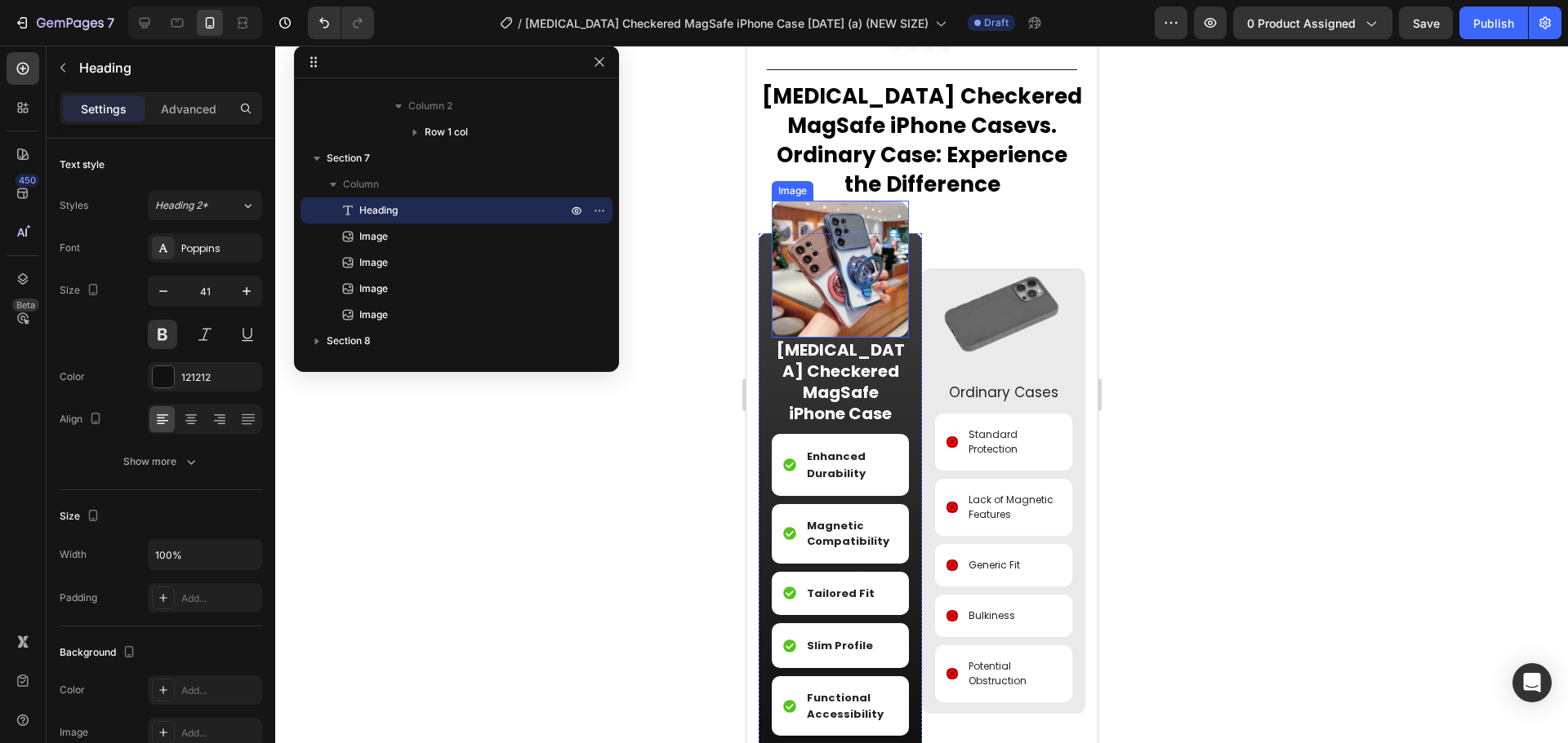
click at [853, 271] on img at bounding box center [840, 269] width 137 height 137
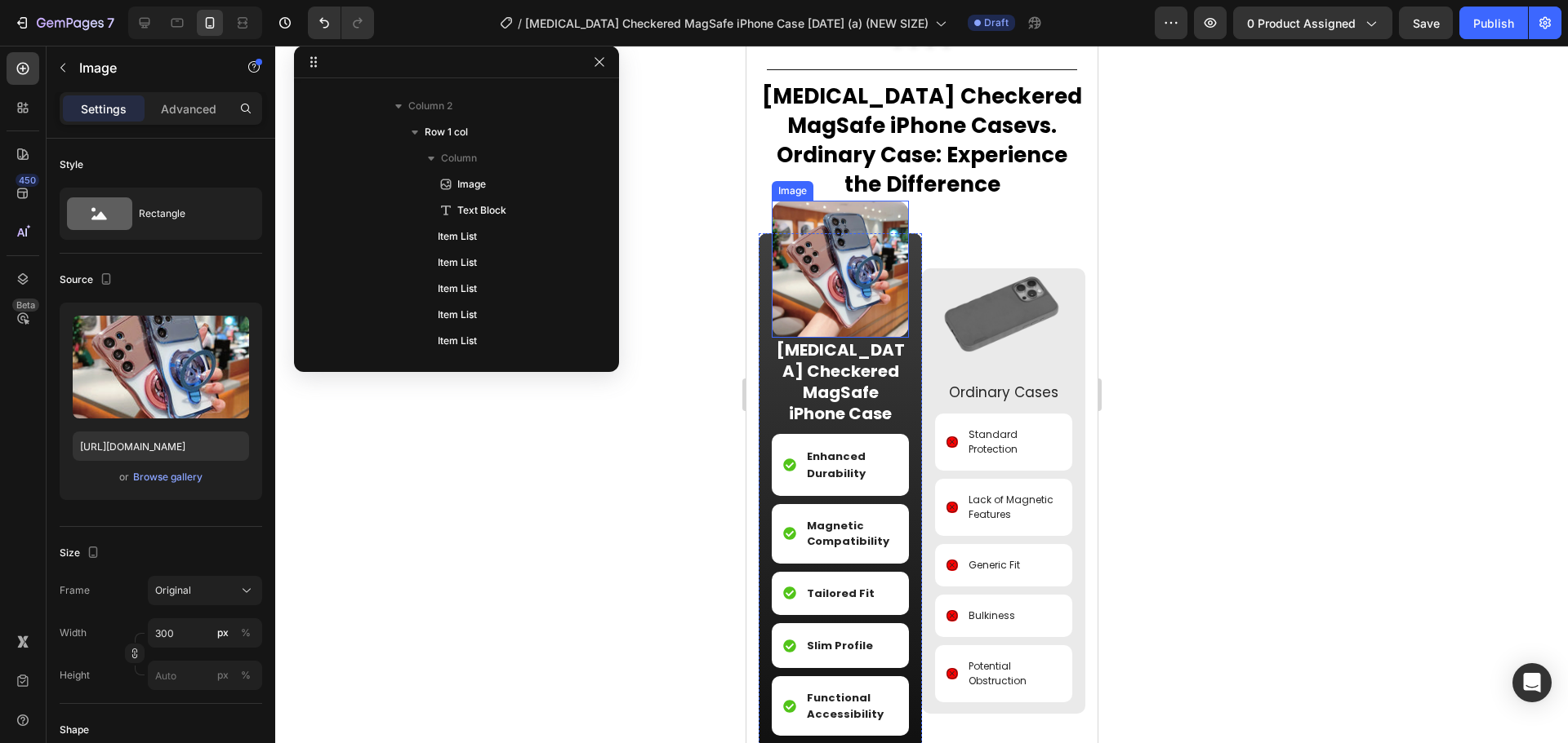
scroll to position [1014, 0]
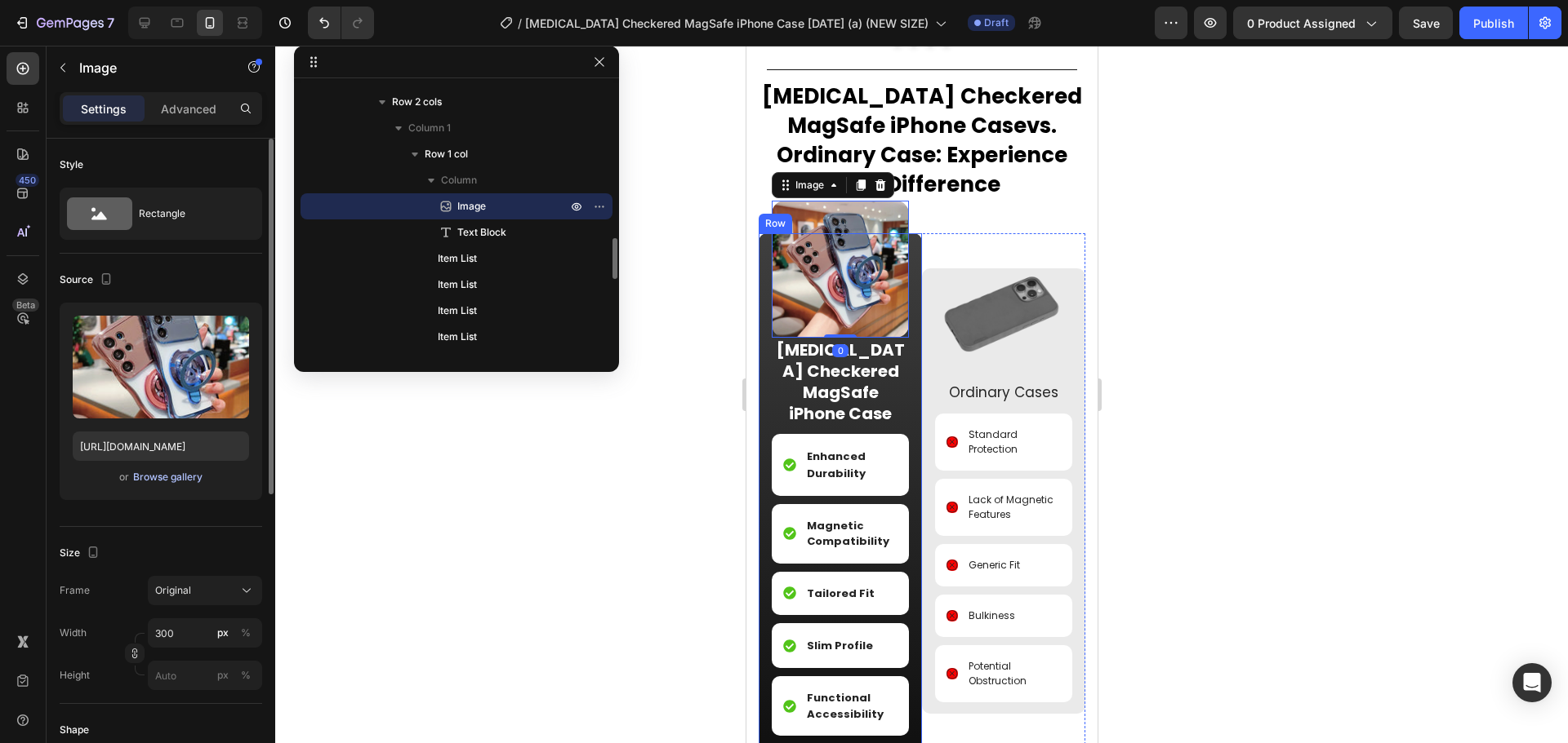
click at [174, 479] on div "Browse gallery" at bounding box center [168, 478] width 69 height 15
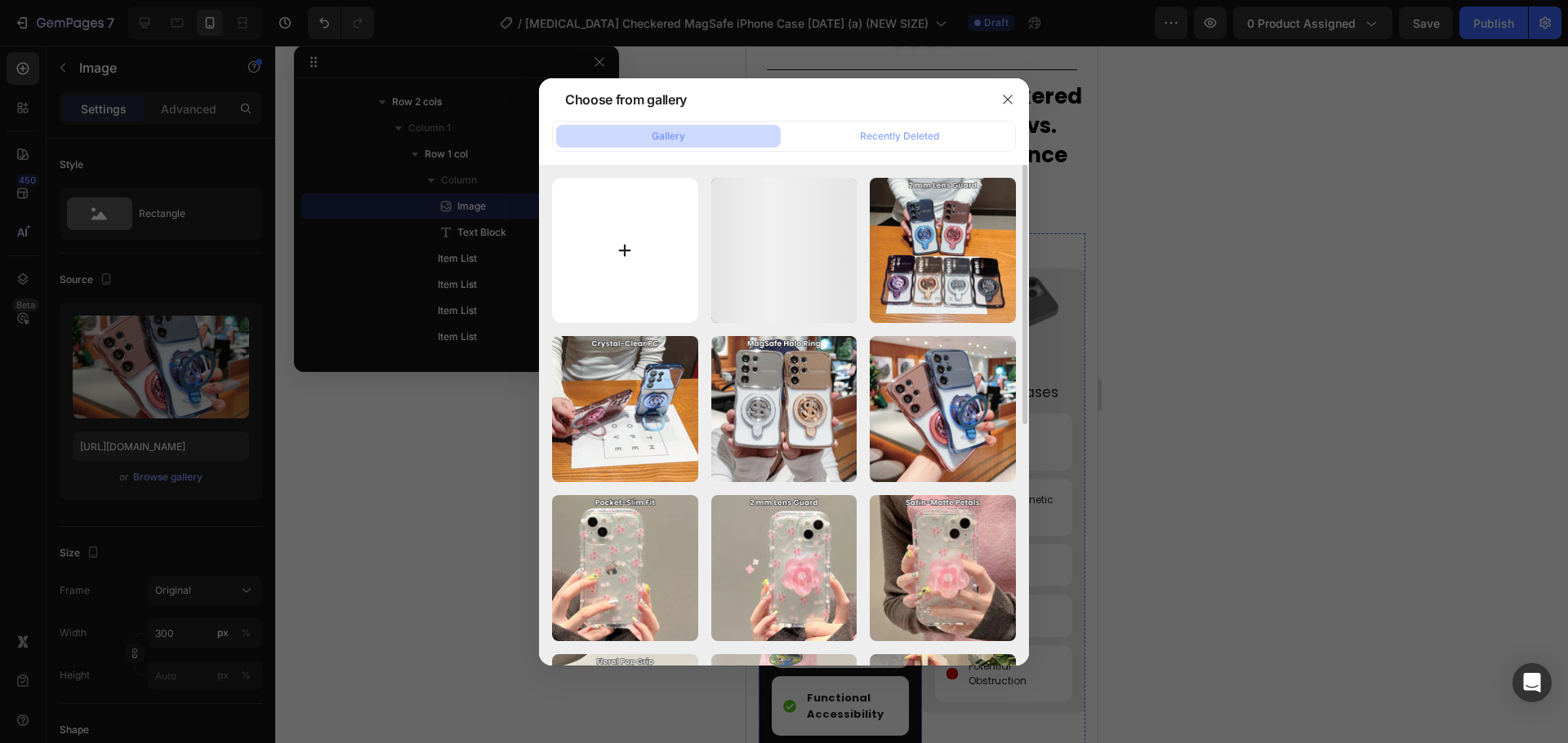
click at [610, 285] on input "file" at bounding box center [624, 251] width 146 height 146
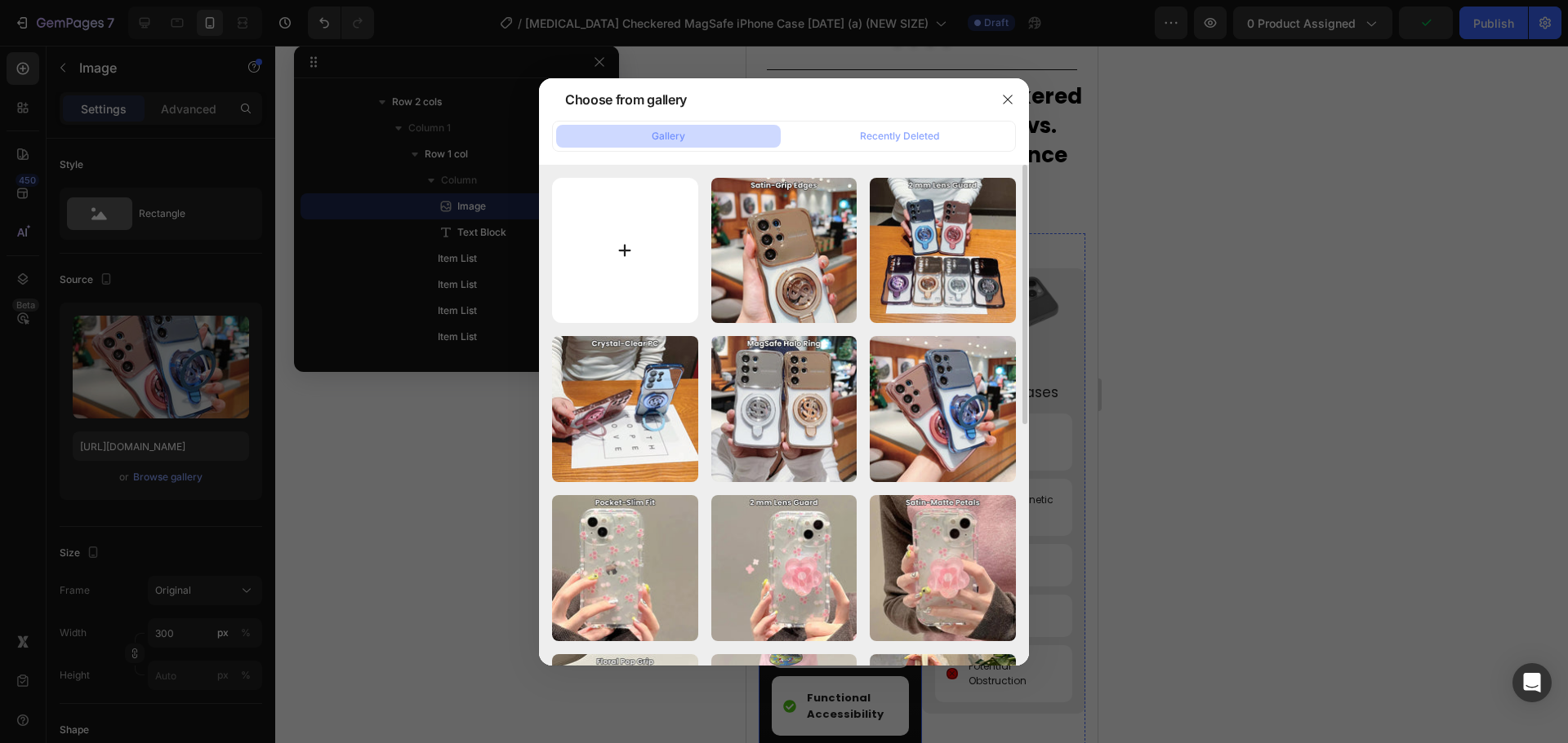
type input "C:\fakepath\O1CN01kRRnN129nLx1W3Pvu__2215015258112-0-cib_jpg.webp"
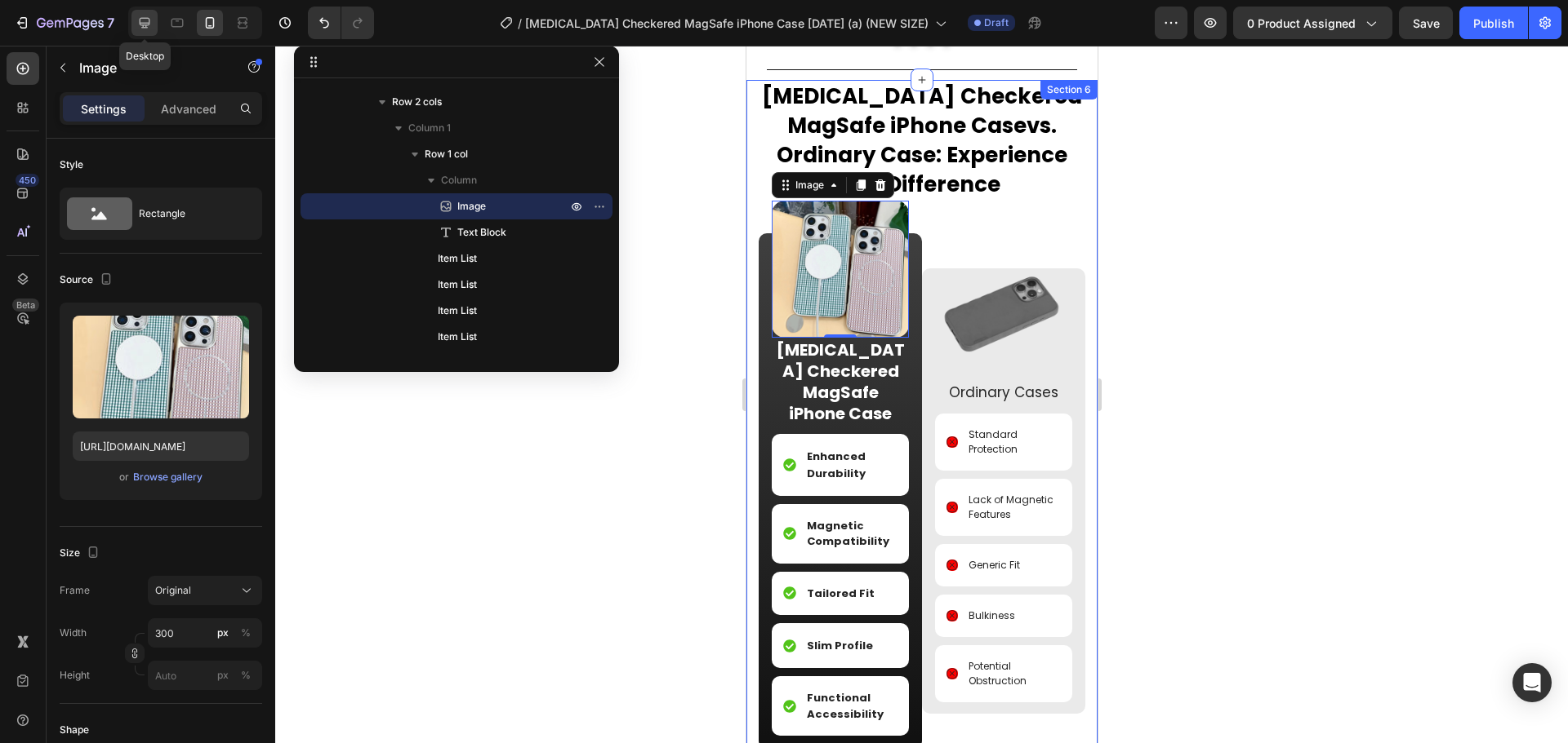
click at [136, 21] on div at bounding box center [145, 23] width 26 height 26
type input "https://cdn.shopify.com/s/files/1/0835/5119/1341/files/gempages_553512382287054…"
type input "1000"
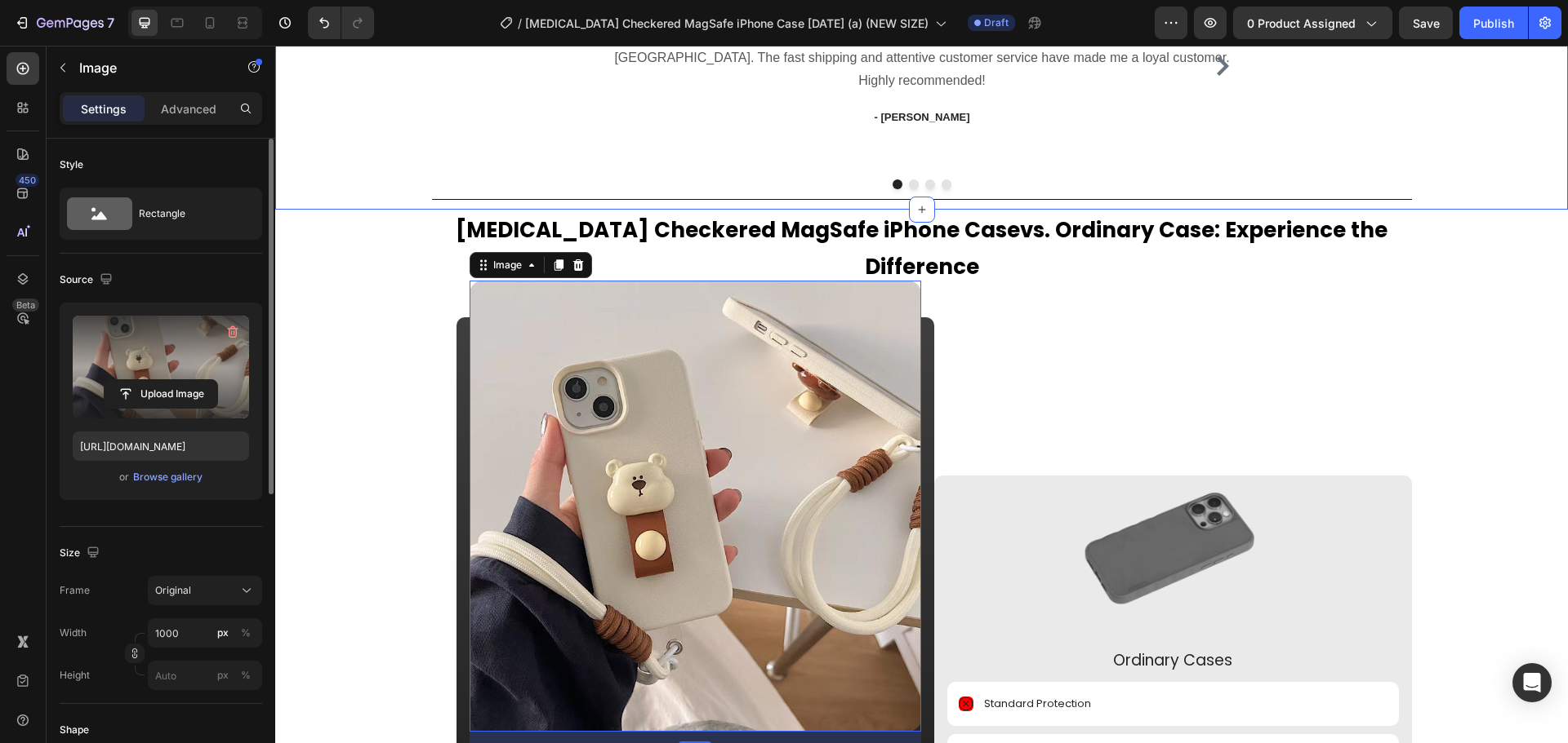
scroll to position [1795, 0]
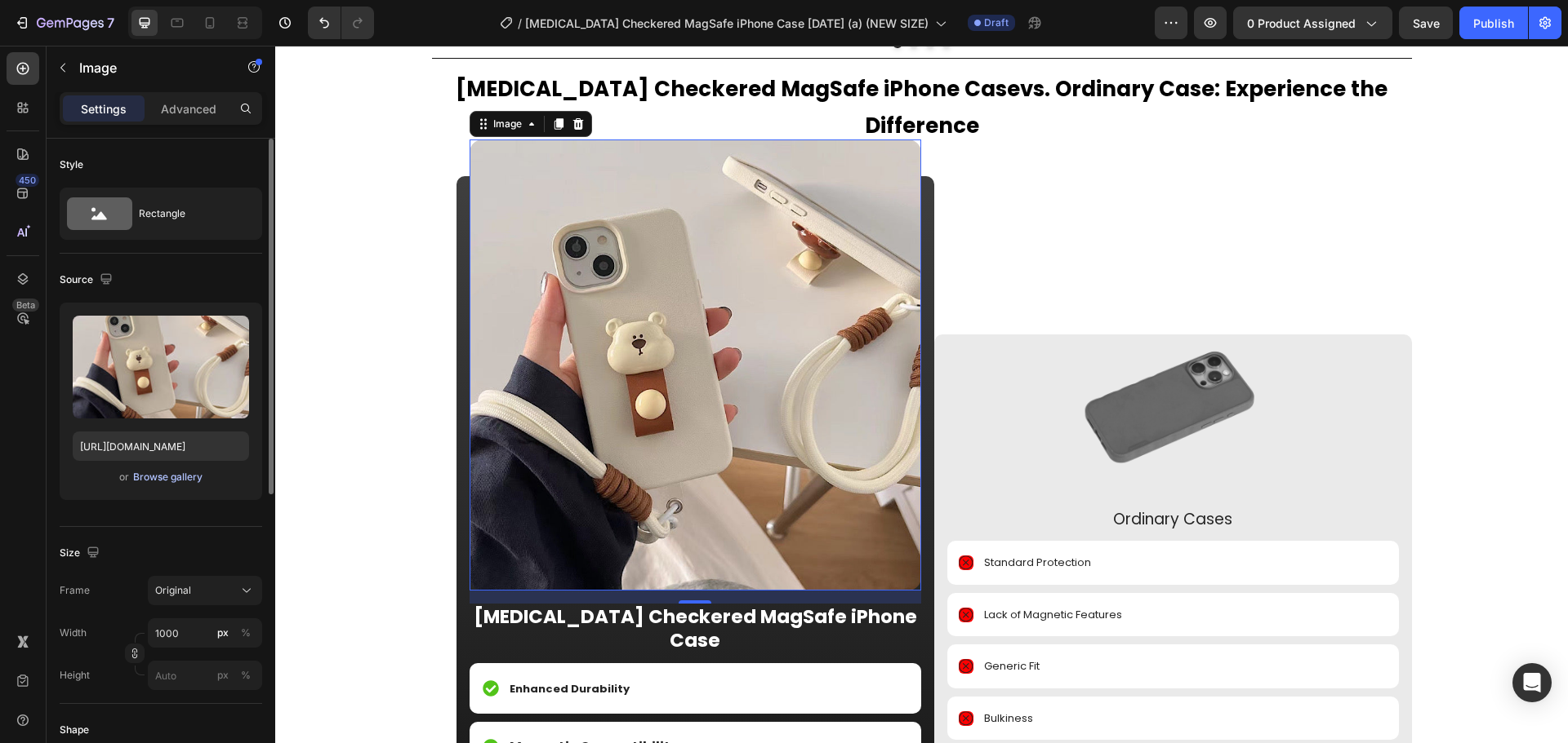
click at [189, 471] on div "Browse gallery" at bounding box center [168, 478] width 69 height 15
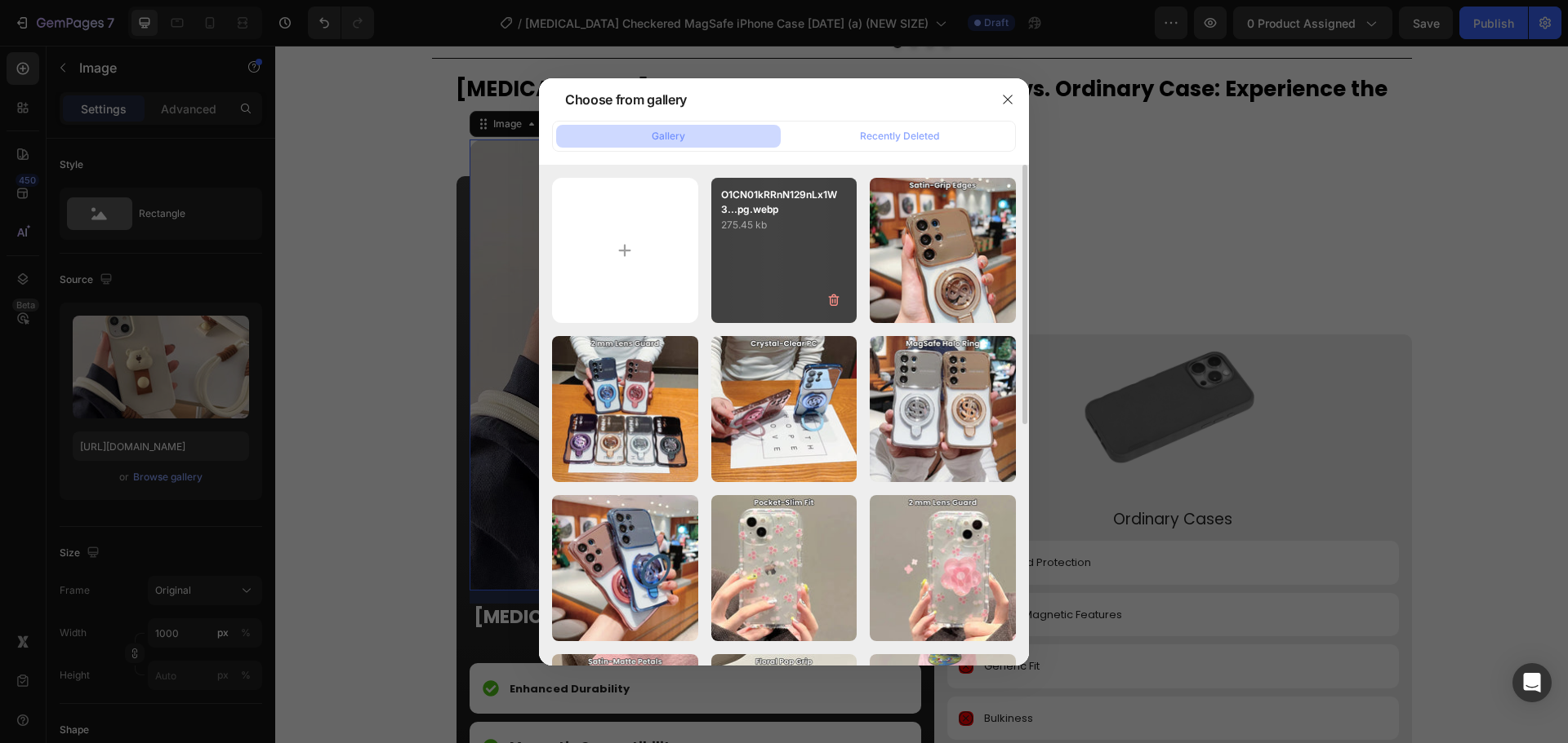
click at [790, 235] on div "O1CN01kRRnN129nLx1W3...pg.webp 275.45 kb" at bounding box center [784, 251] width 146 height 146
type input "https://cdn.shopify.com/s/files/1/0835/5119/1341/files/gempages_553512382287054…"
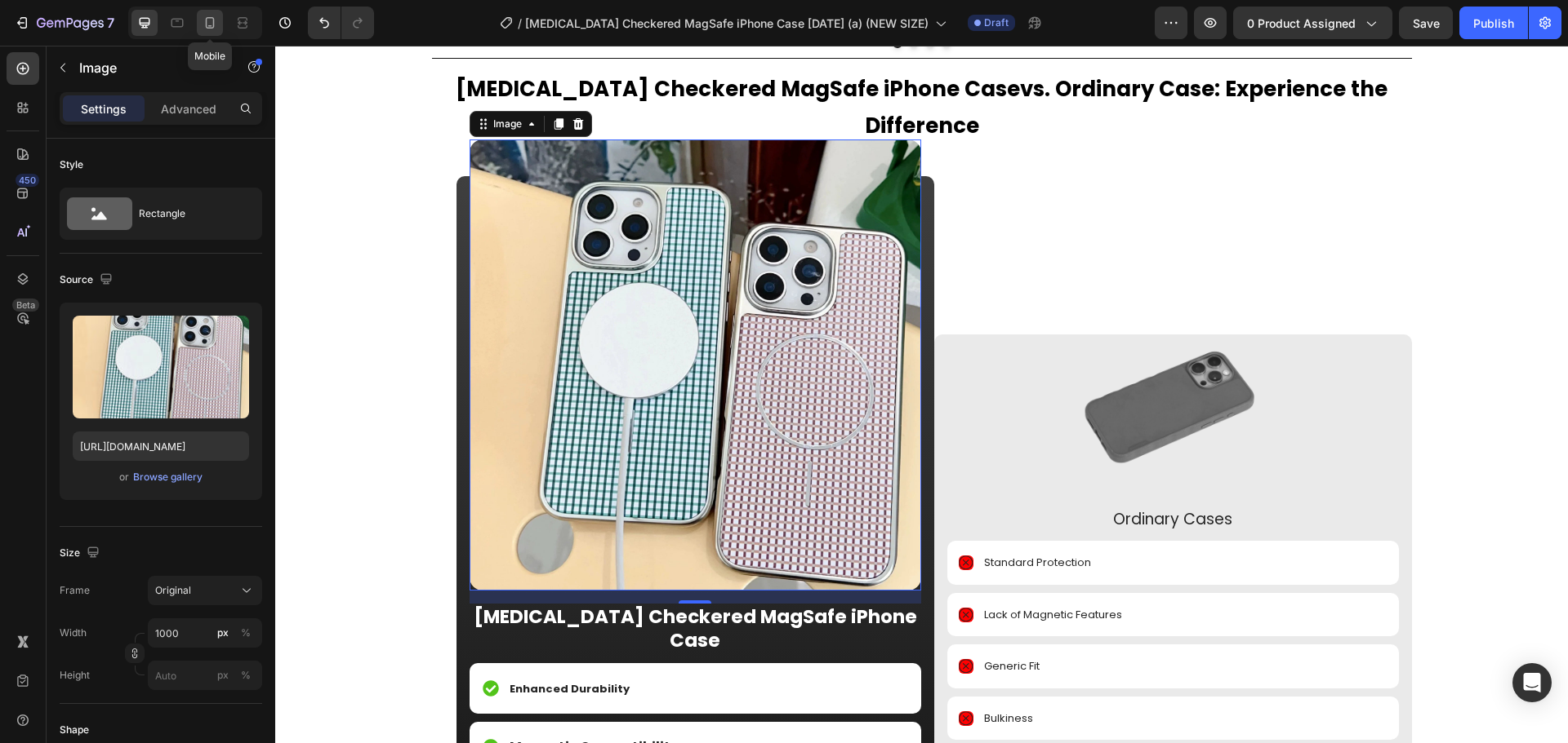
click at [211, 26] on icon at bounding box center [209, 23] width 16 height 16
type input "300"
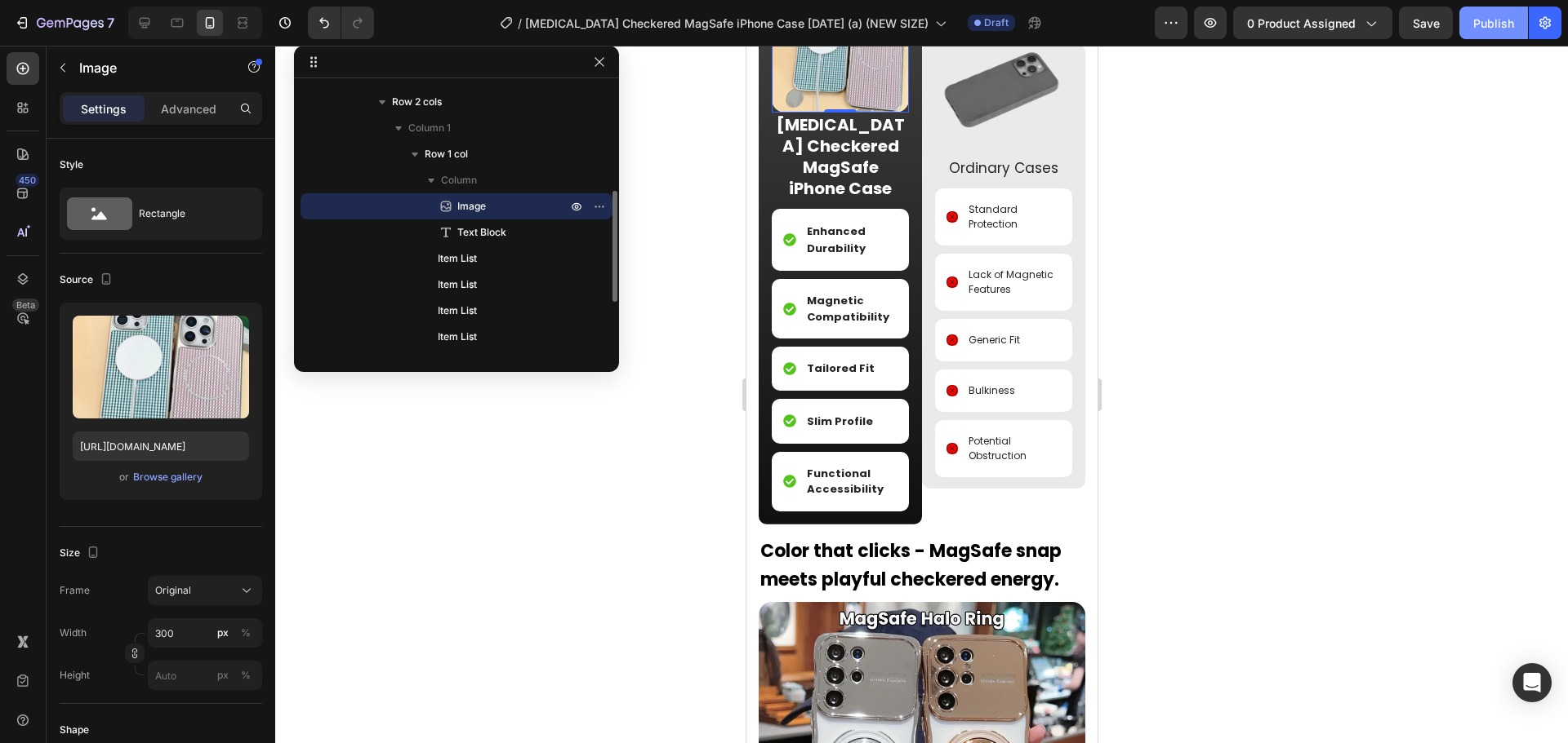
scroll to position [1645, 0]
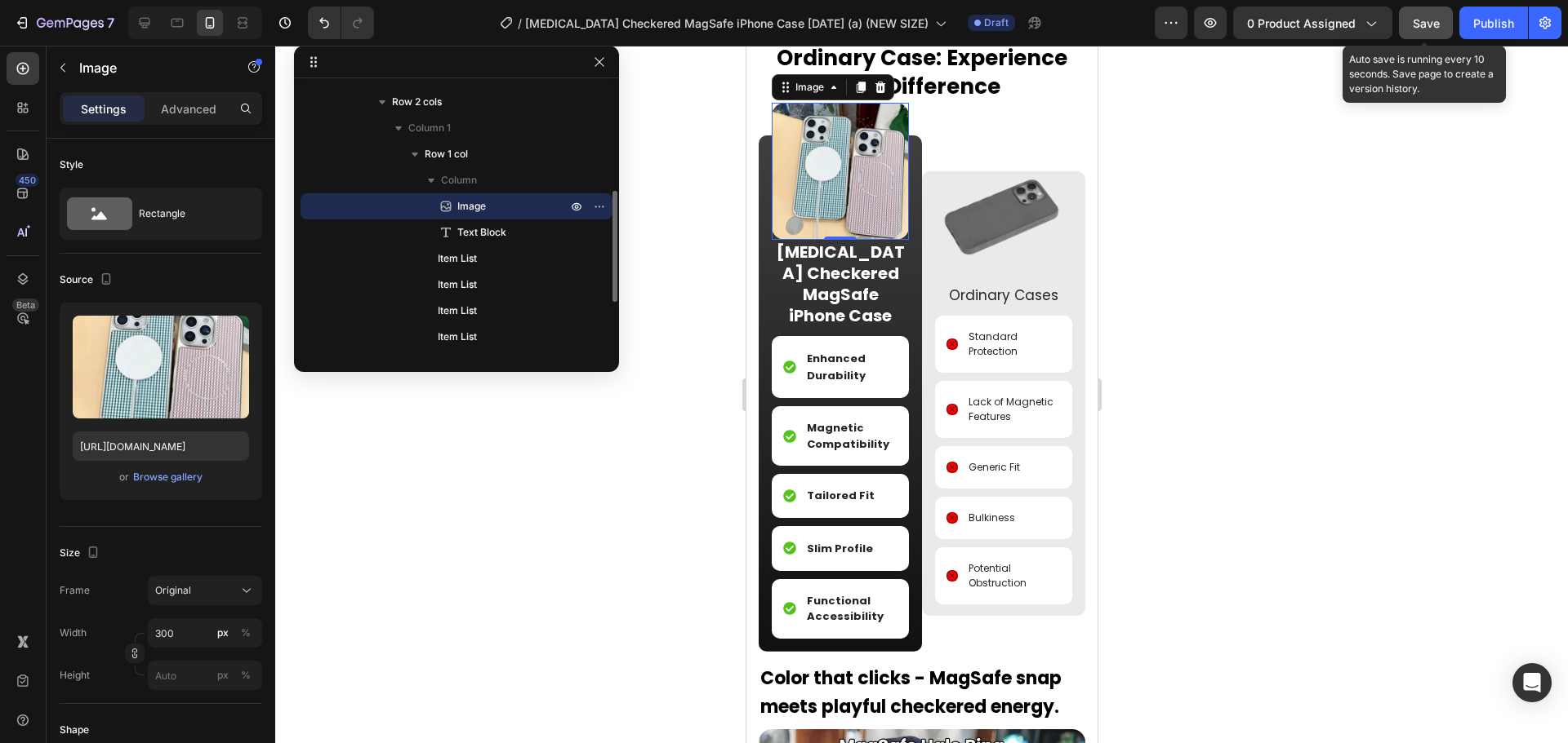
click at [1425, 11] on button "Save" at bounding box center [1425, 23] width 54 height 33
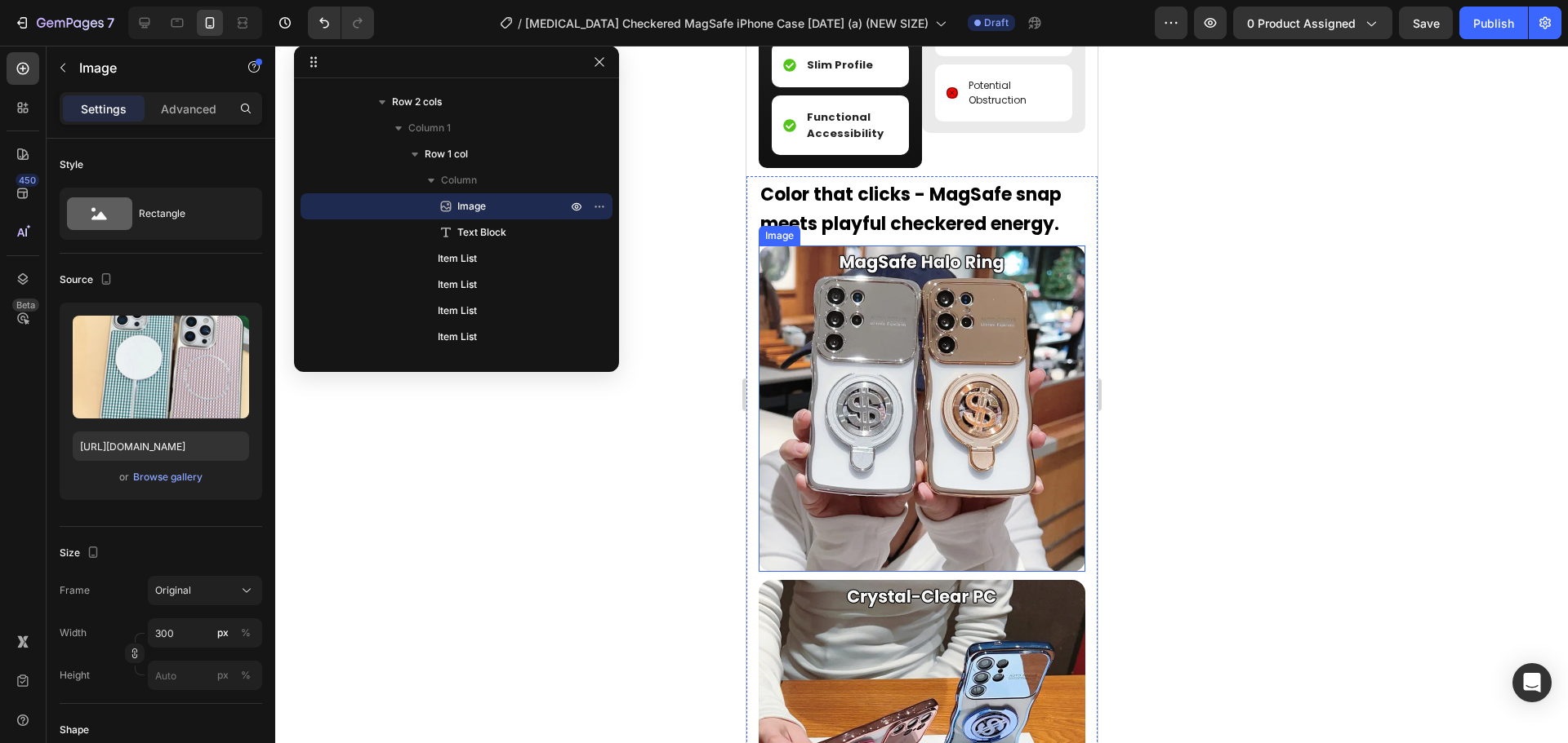
scroll to position [2216, 0]
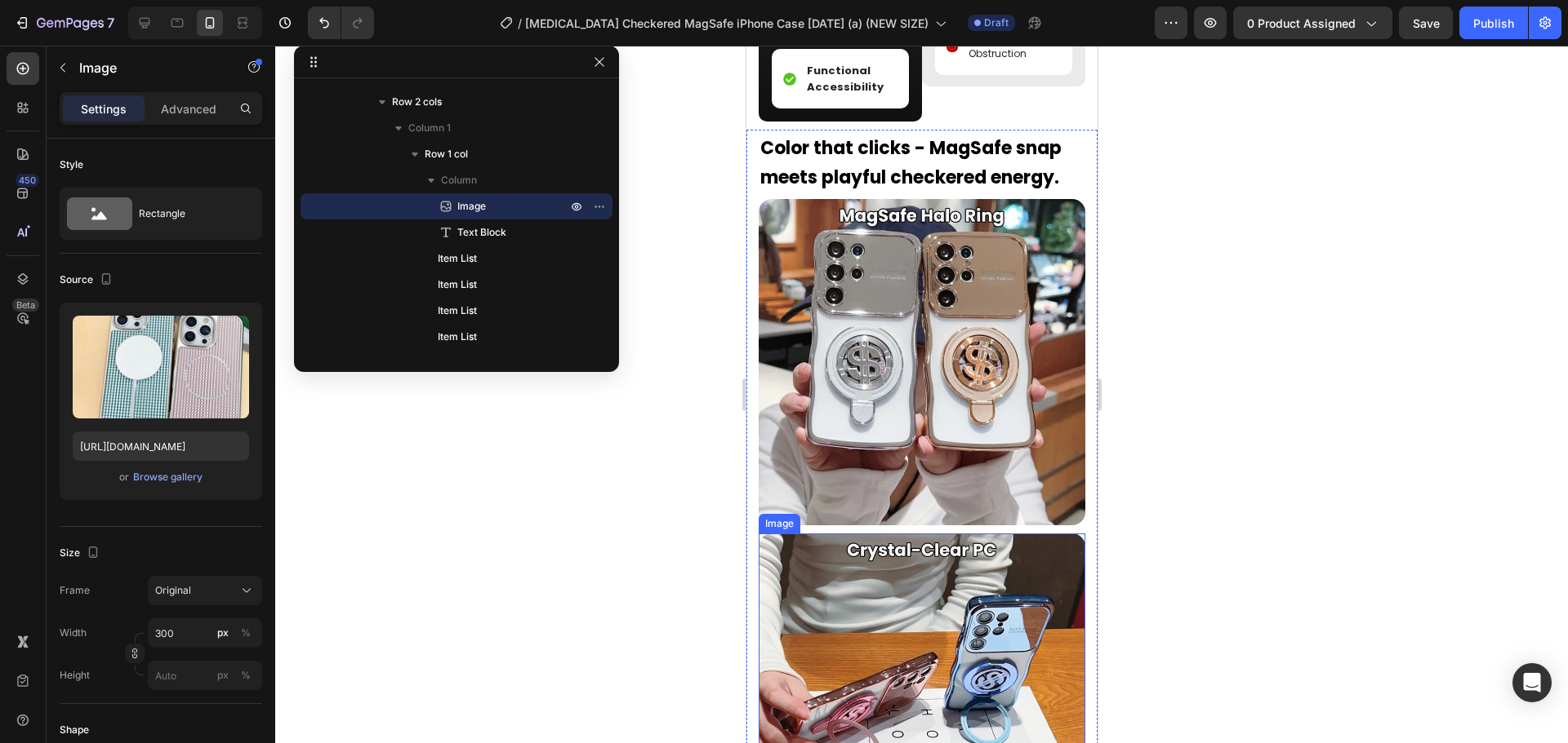
click at [934, 425] on img at bounding box center [921, 363] width 327 height 327
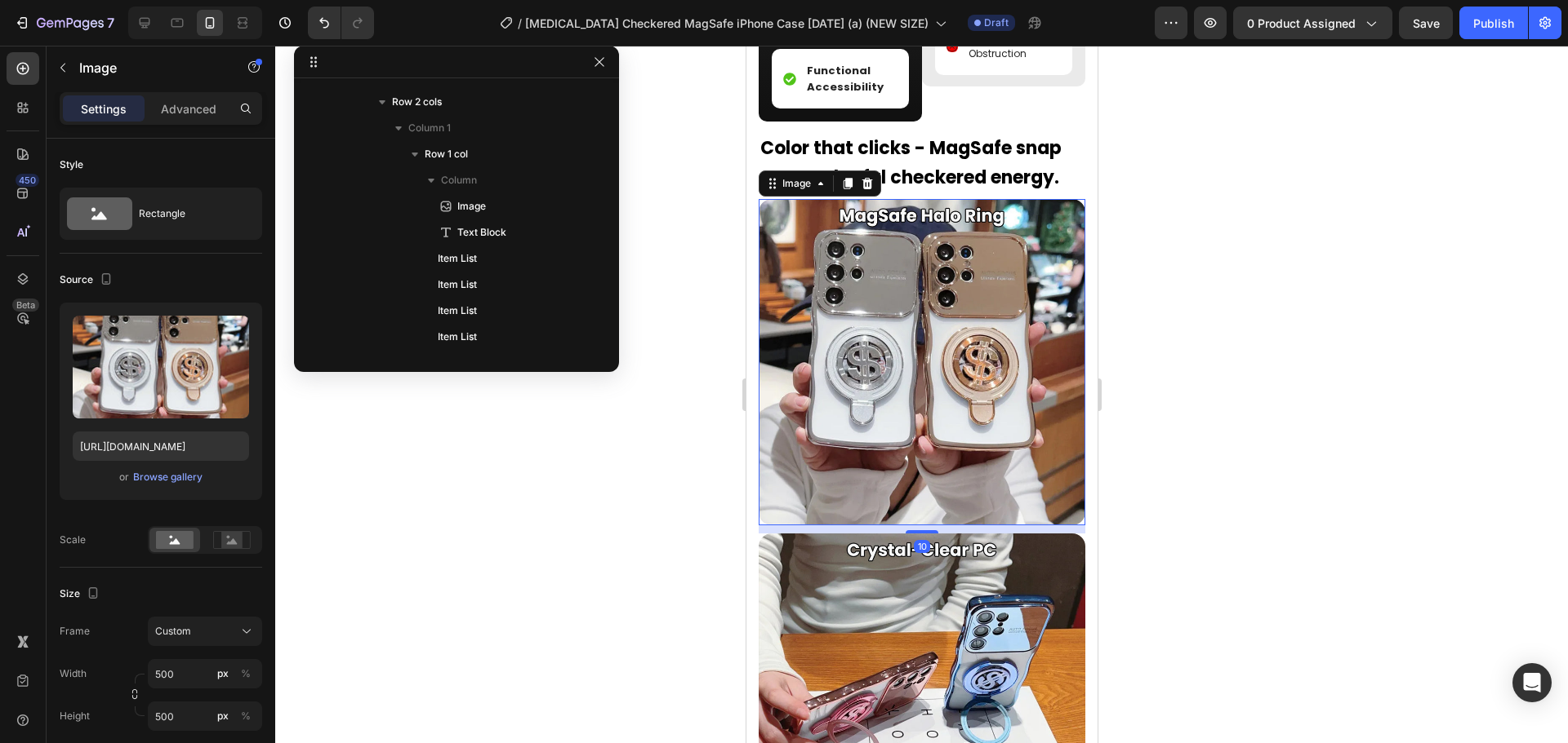
scroll to position [540, 0]
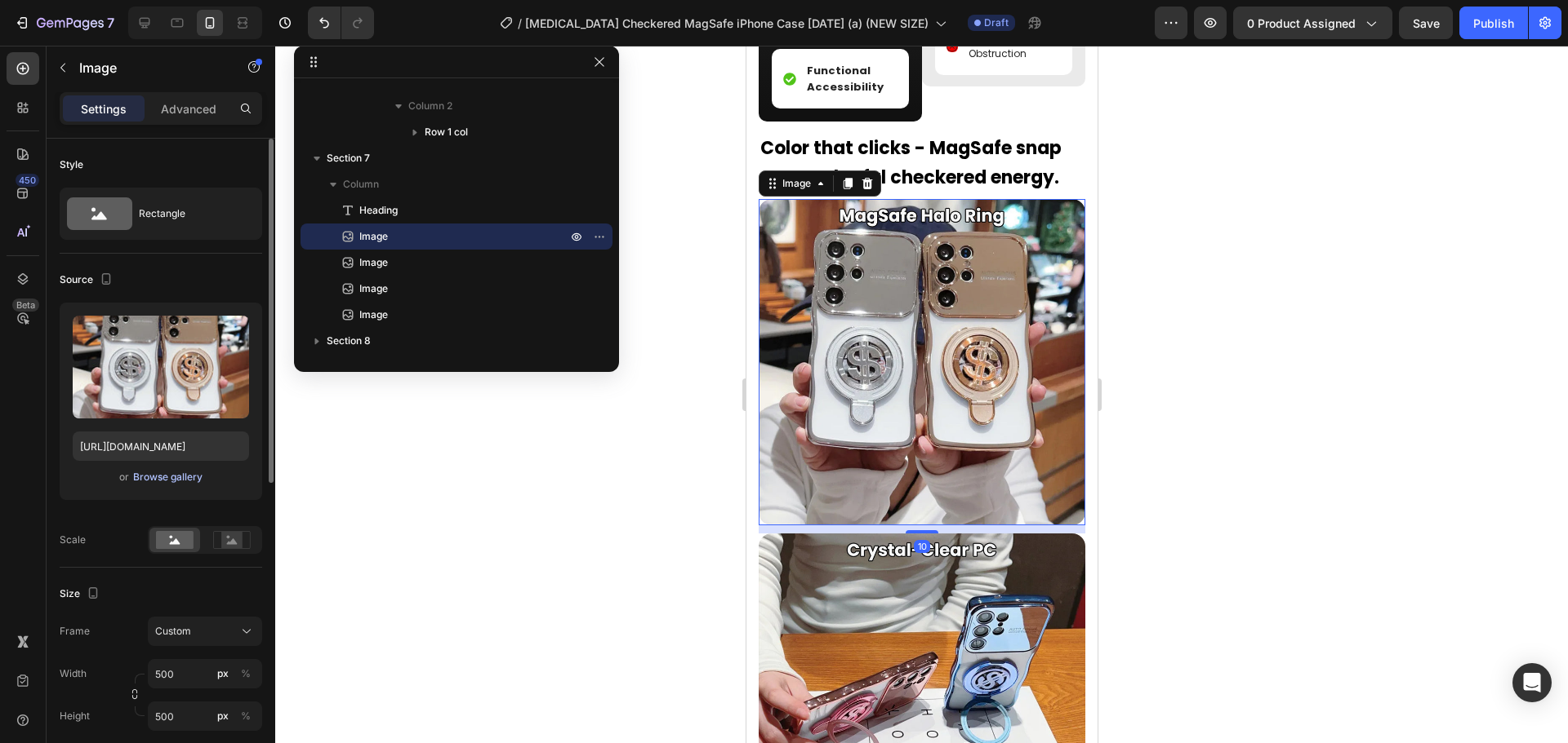
click at [173, 475] on div "Browse gallery" at bounding box center [168, 478] width 69 height 15
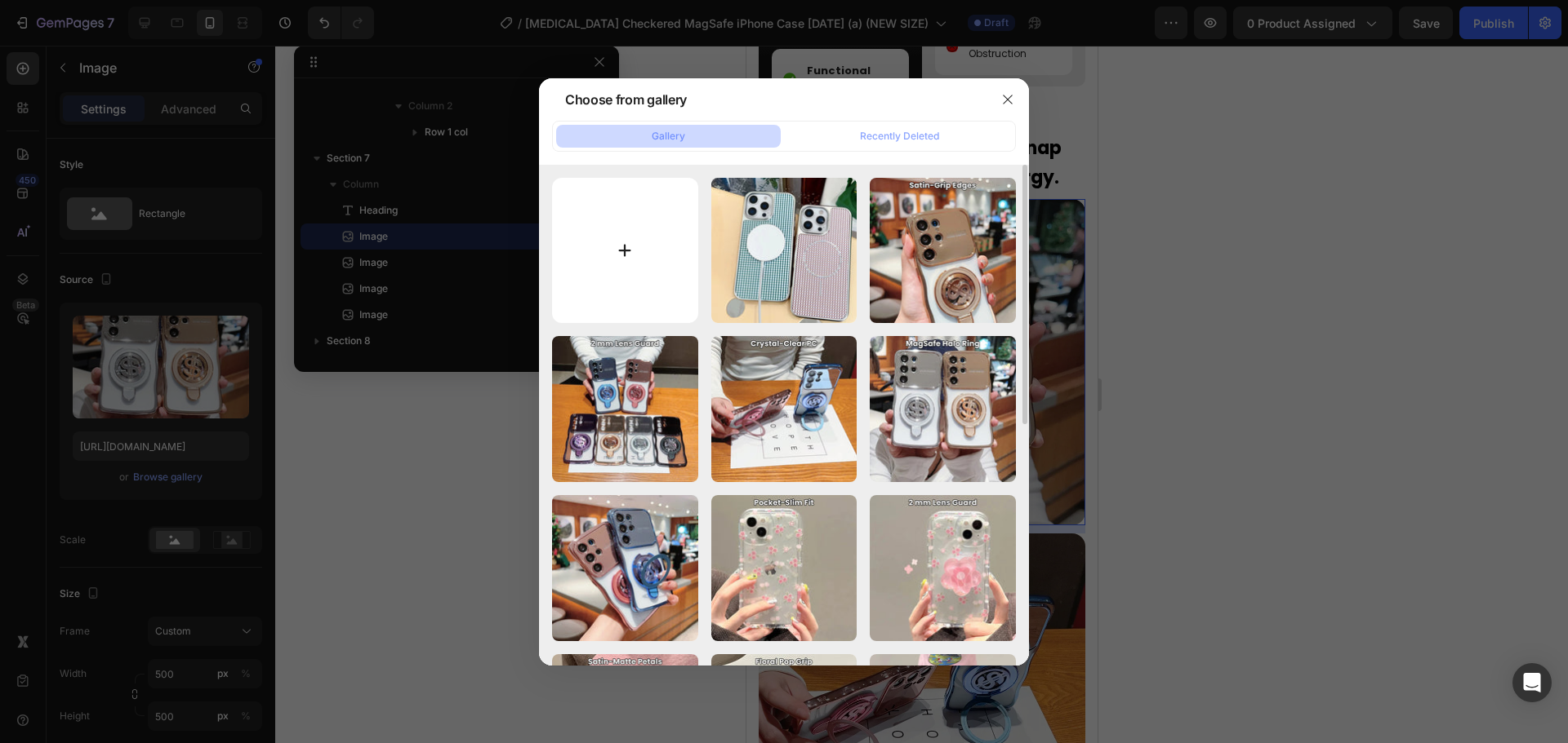
click at [608, 239] on input "file" at bounding box center [624, 251] width 146 height 146
type input "C:\fakepath\dop.jpg"
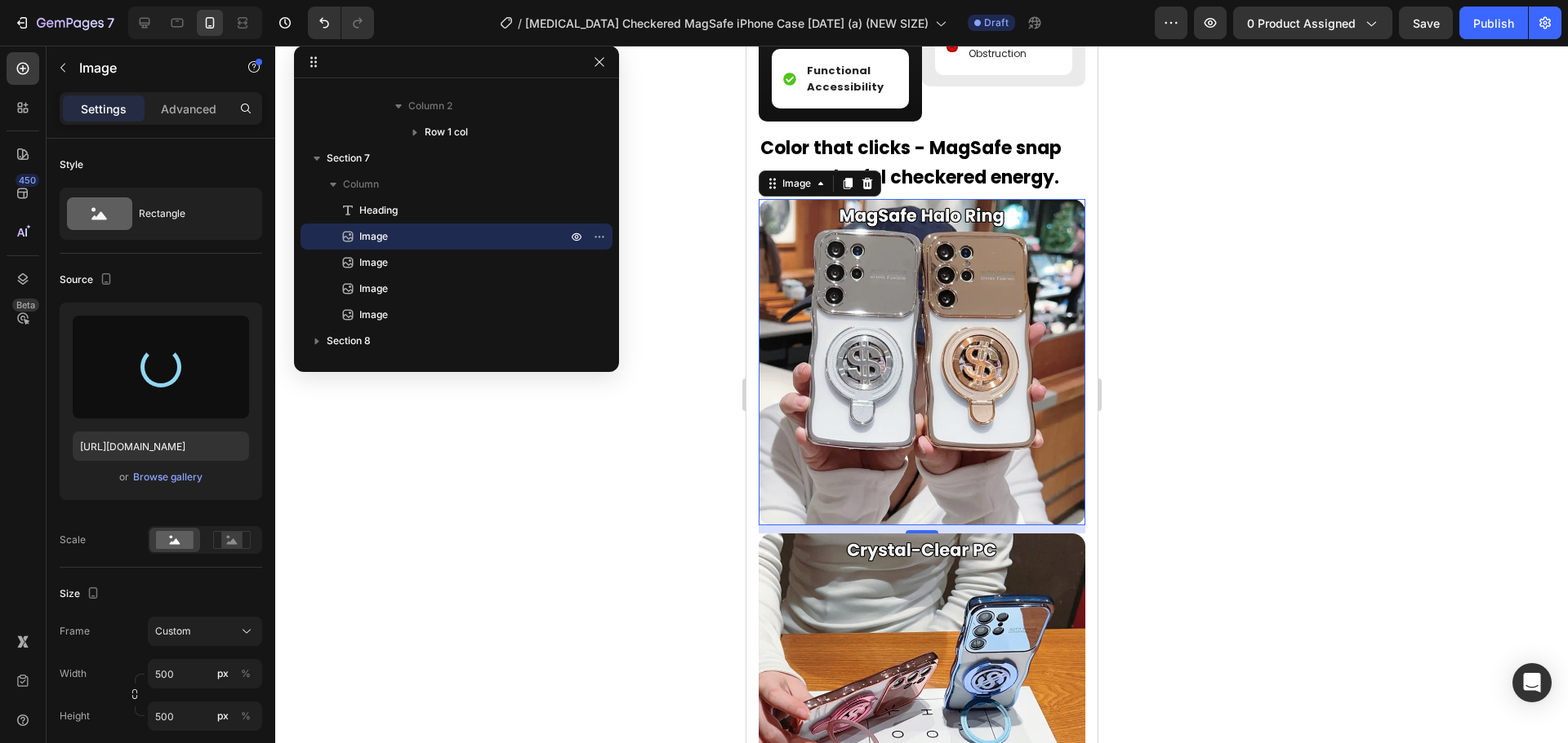
type input "https://cdn.shopify.com/s/files/1/0835/5119/1341/files/gempages_553512382287054…"
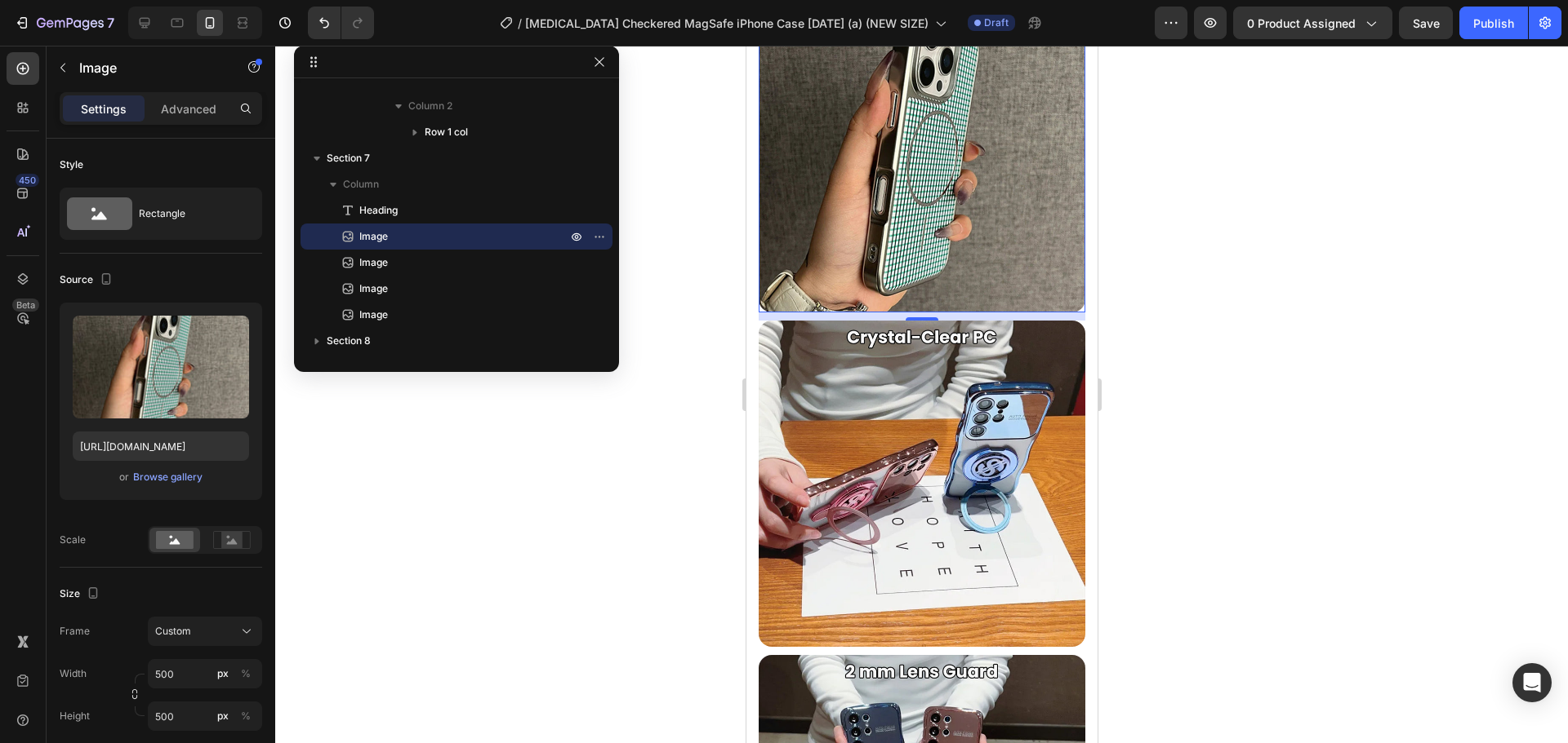
scroll to position [2429, 0]
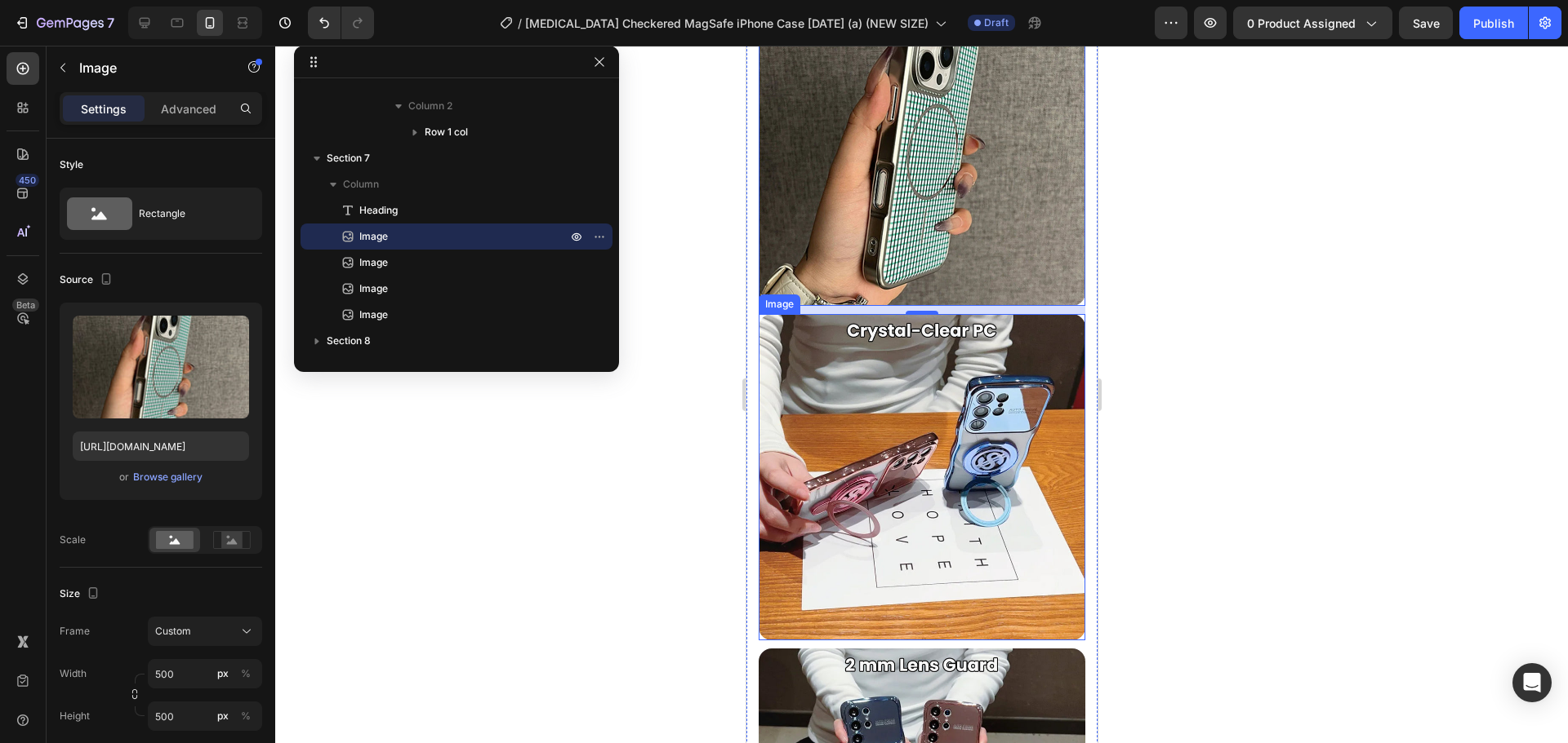
click at [913, 416] on img at bounding box center [921, 478] width 327 height 327
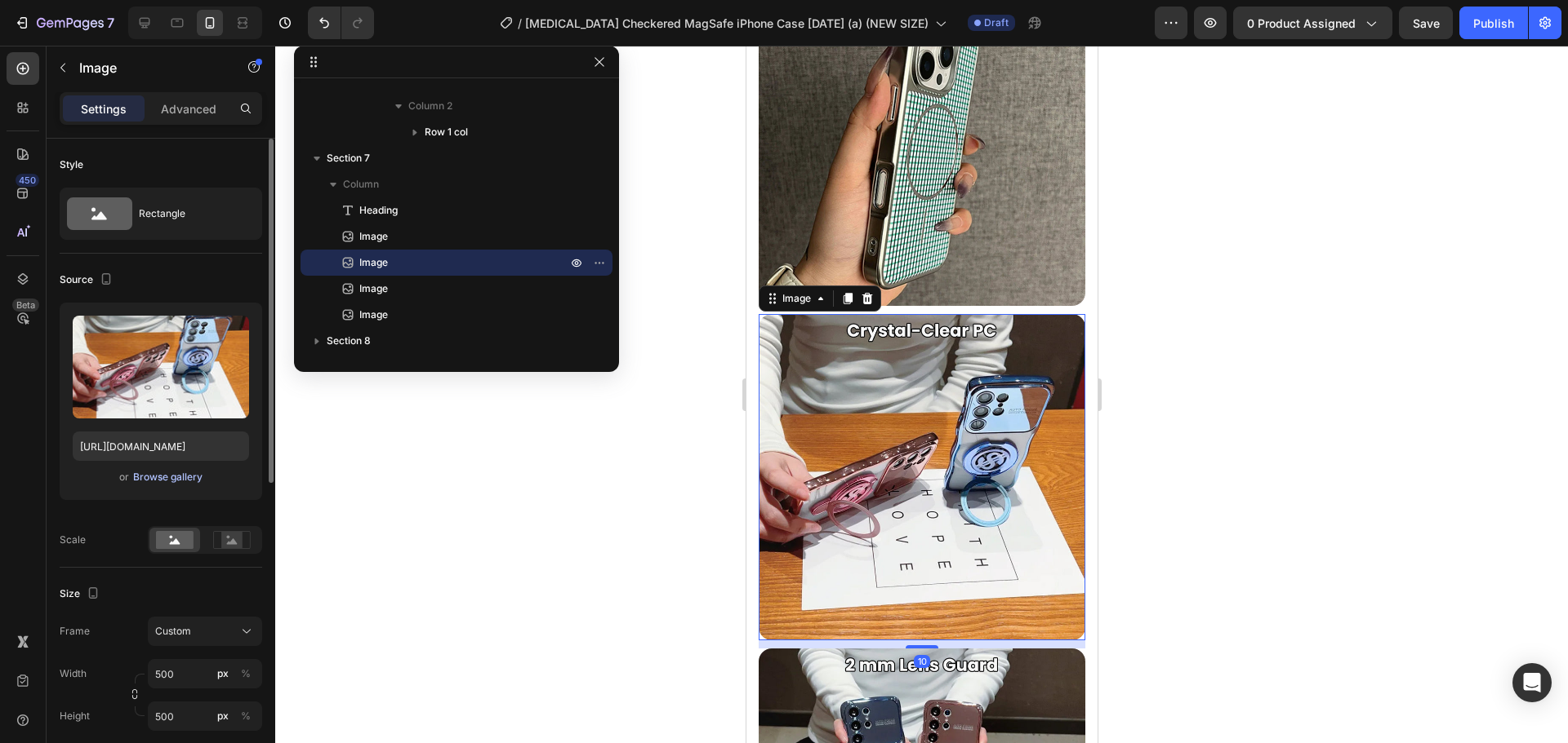
click at [185, 482] on div "Browse gallery" at bounding box center [168, 478] width 69 height 15
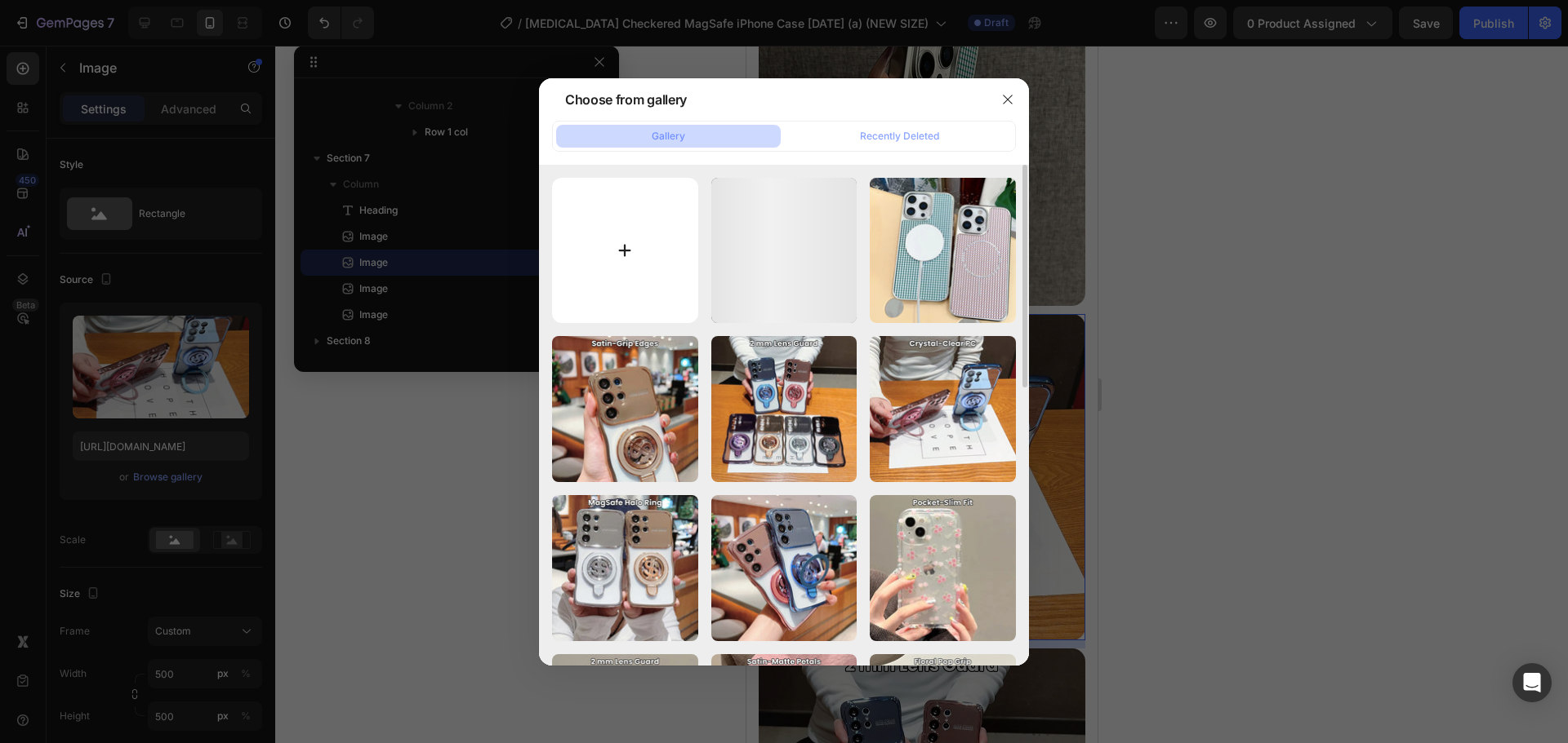
click at [670, 243] on input "file" at bounding box center [624, 251] width 146 height 146
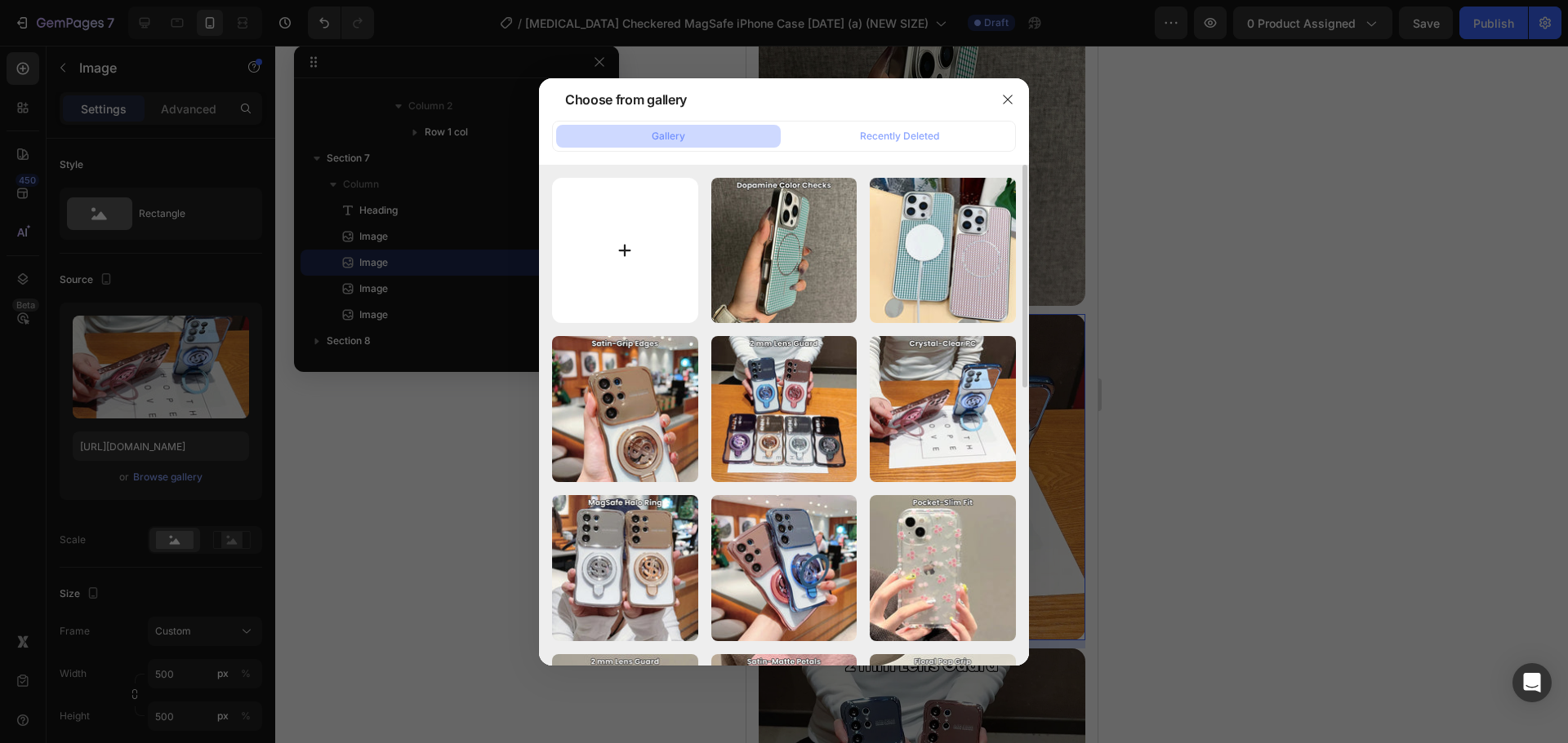
type input "C:\fakepath\mg.jpg"
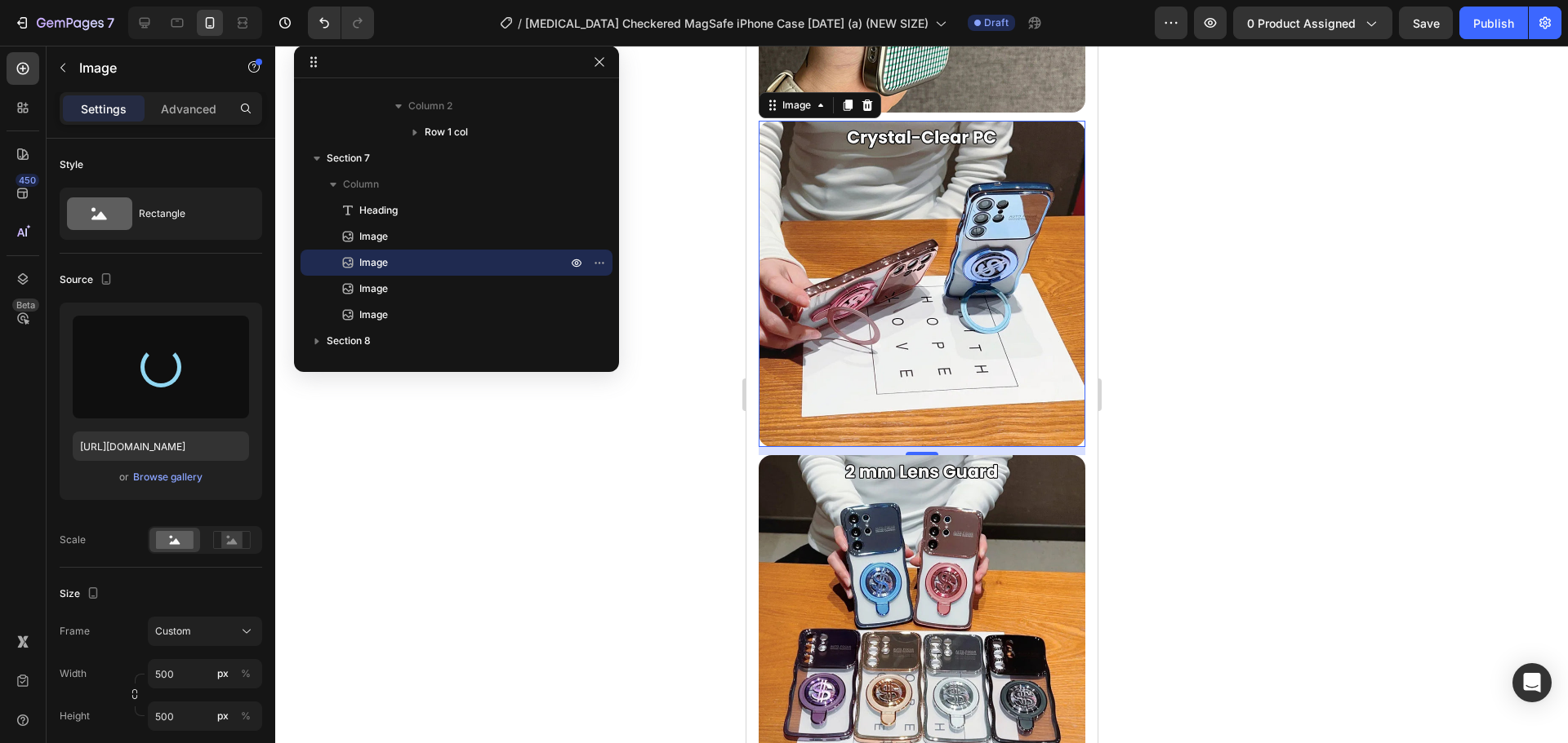
scroll to position [2675, 0]
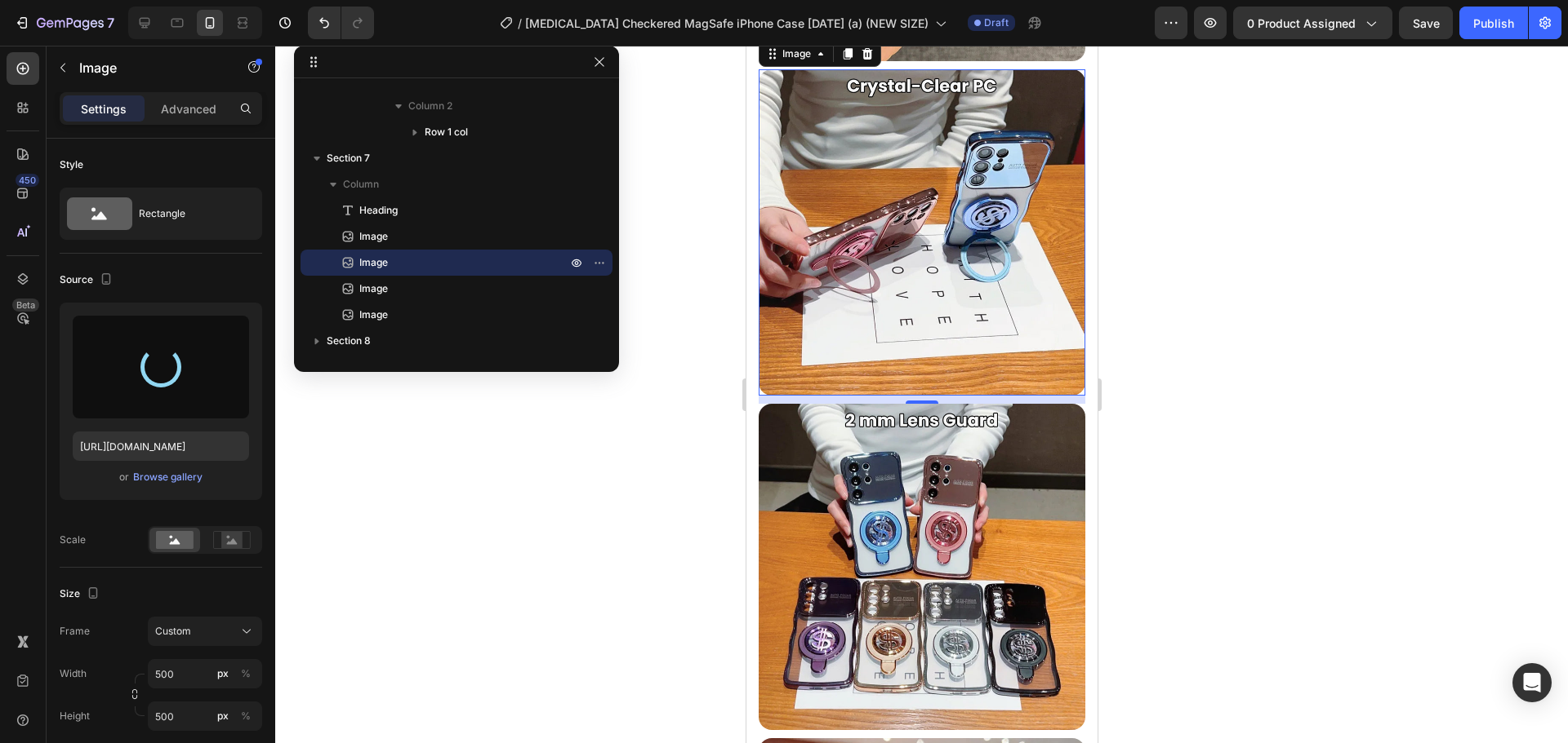
type input "https://cdn.shopify.com/s/files/1/0835/5119/1341/files/gempages_553512382287054…"
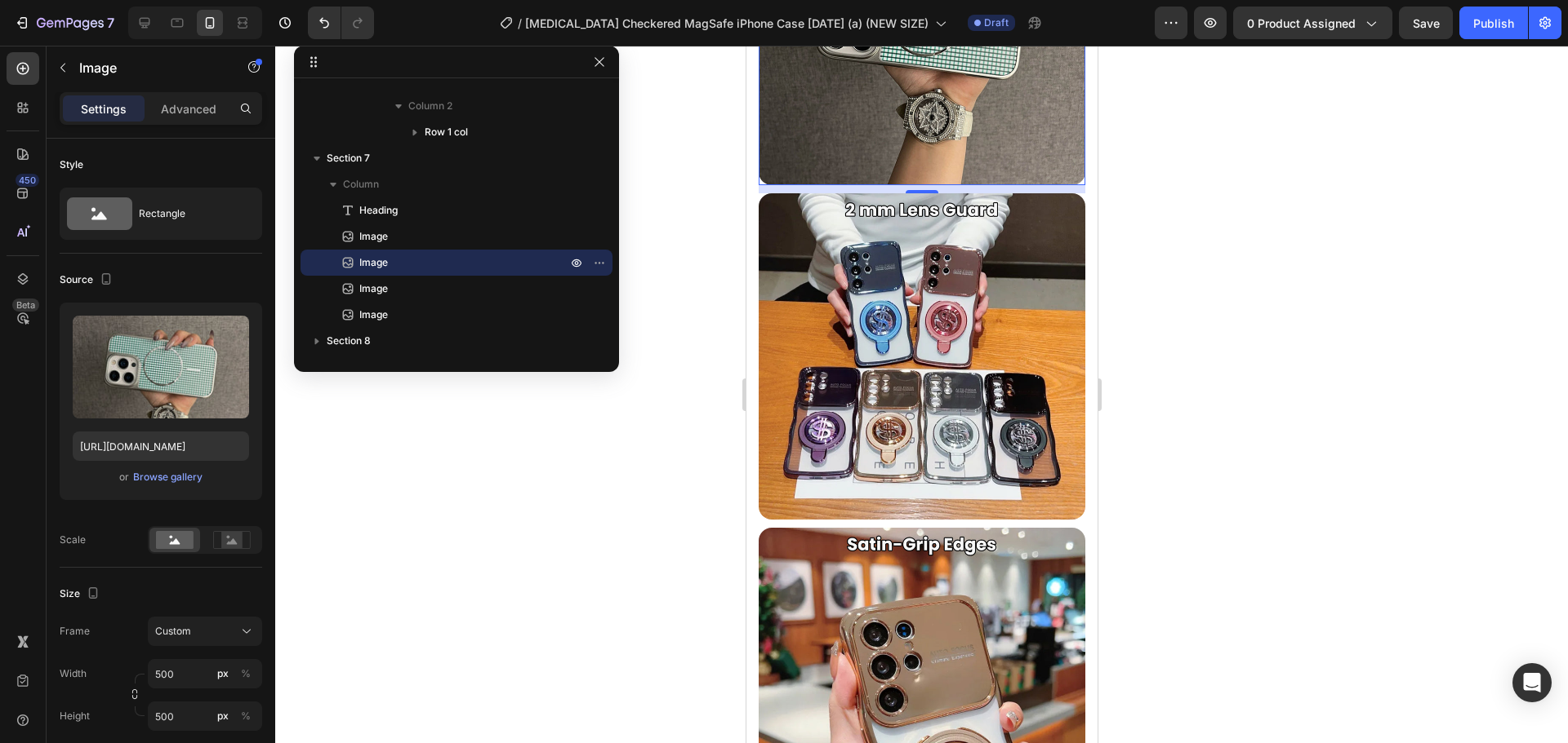
scroll to position [2919, 0]
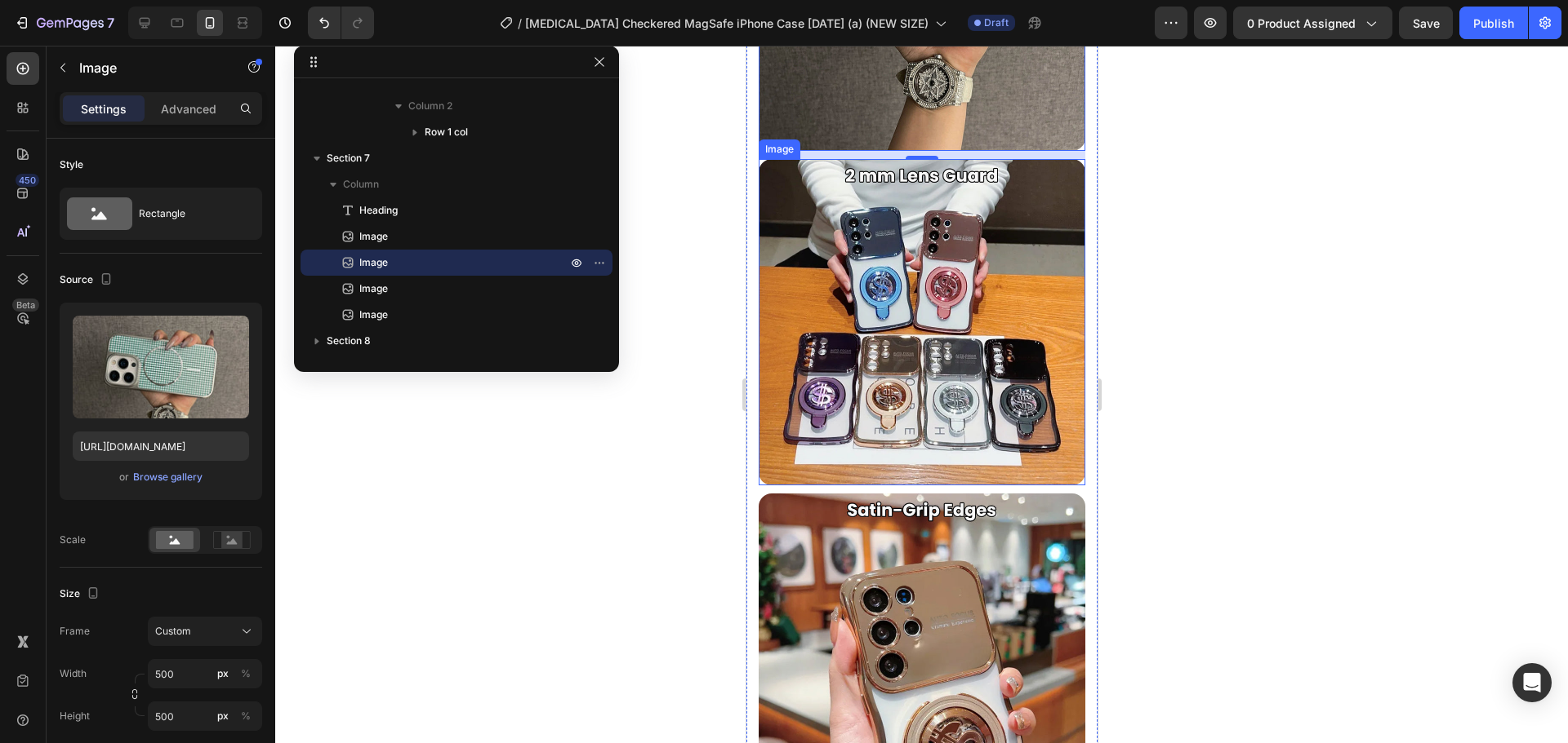
click at [991, 303] on img at bounding box center [921, 323] width 327 height 327
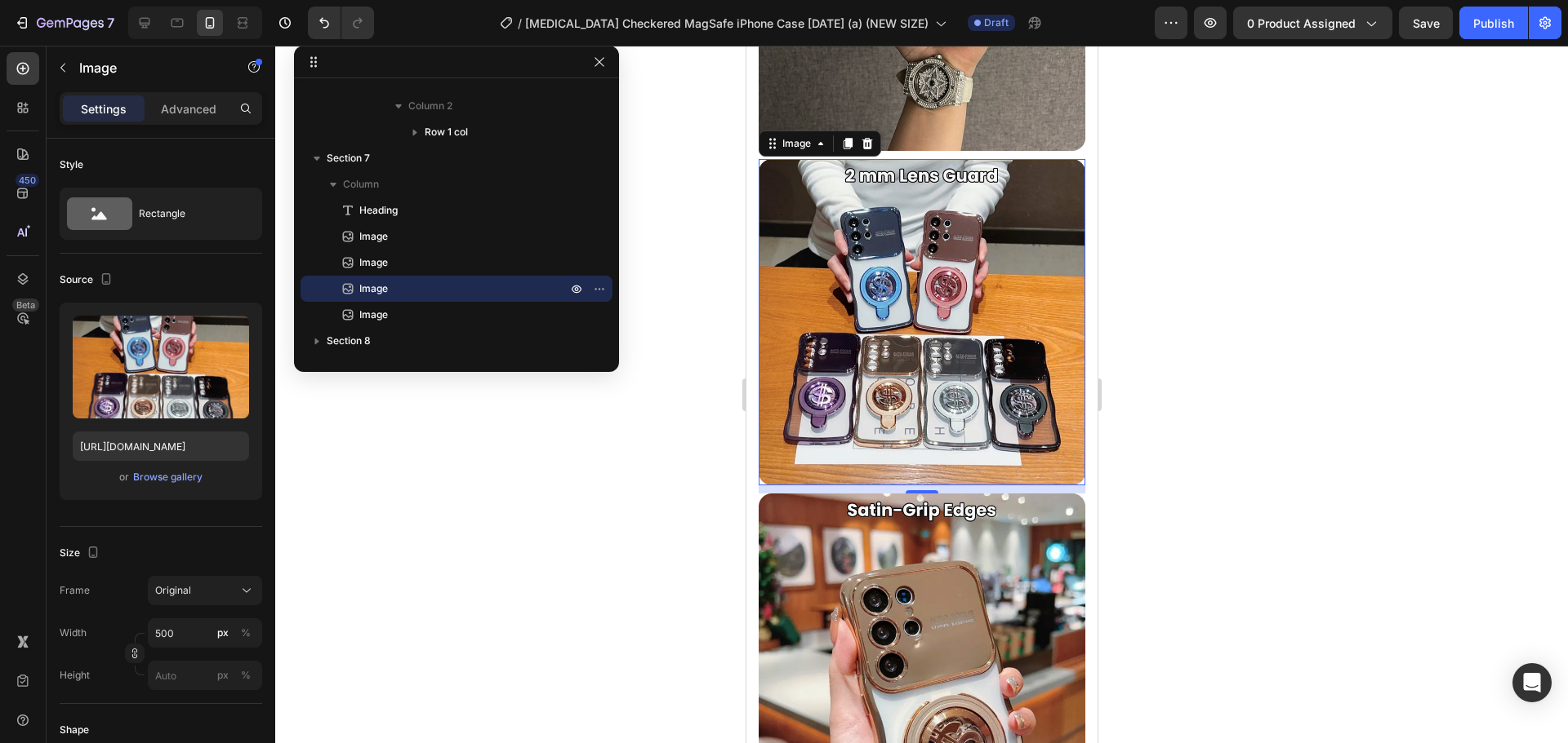
click at [882, 362] on img at bounding box center [921, 323] width 327 height 327
click at [187, 477] on div "Browse gallery" at bounding box center [168, 478] width 69 height 15
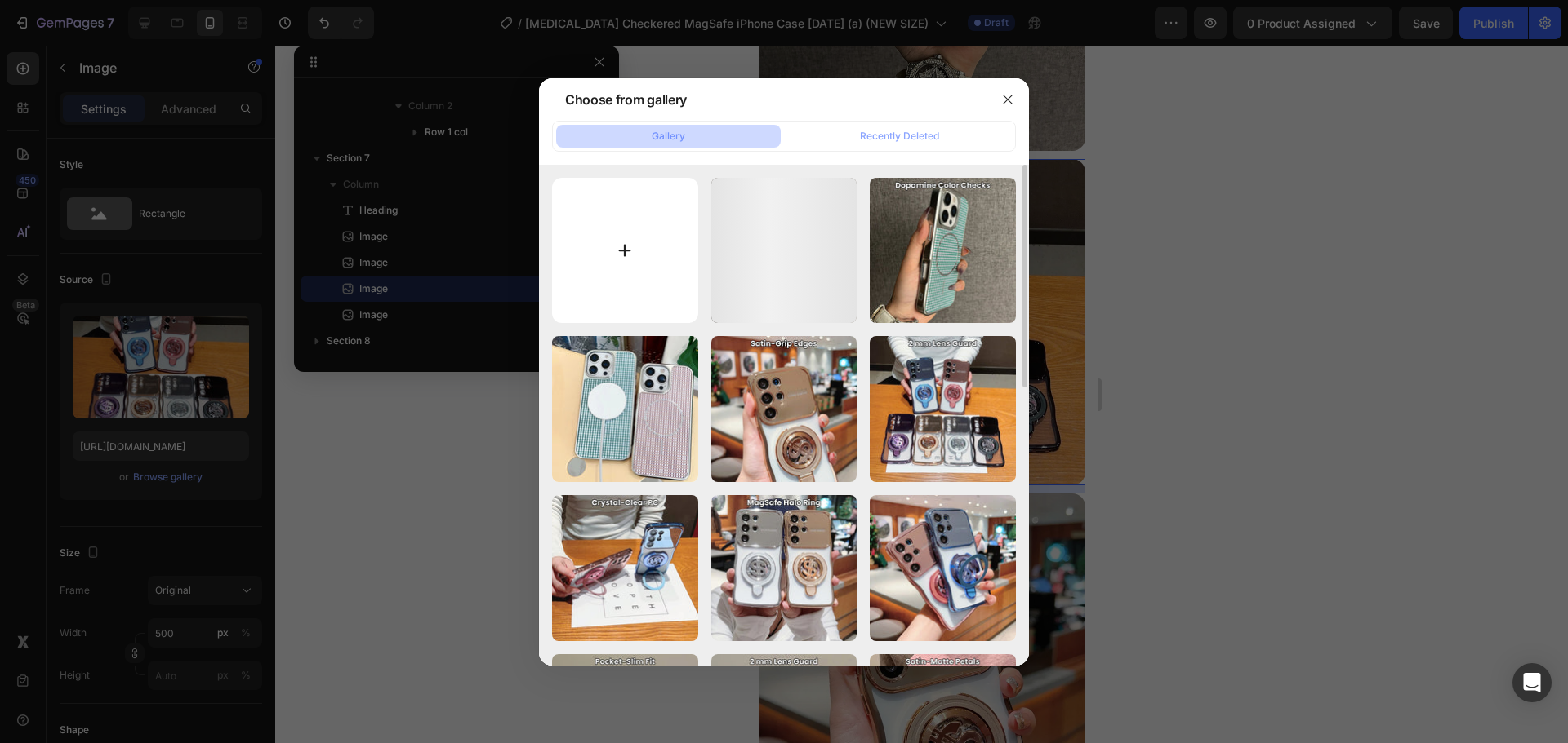
click at [643, 253] on input "file" at bounding box center [624, 251] width 146 height 146
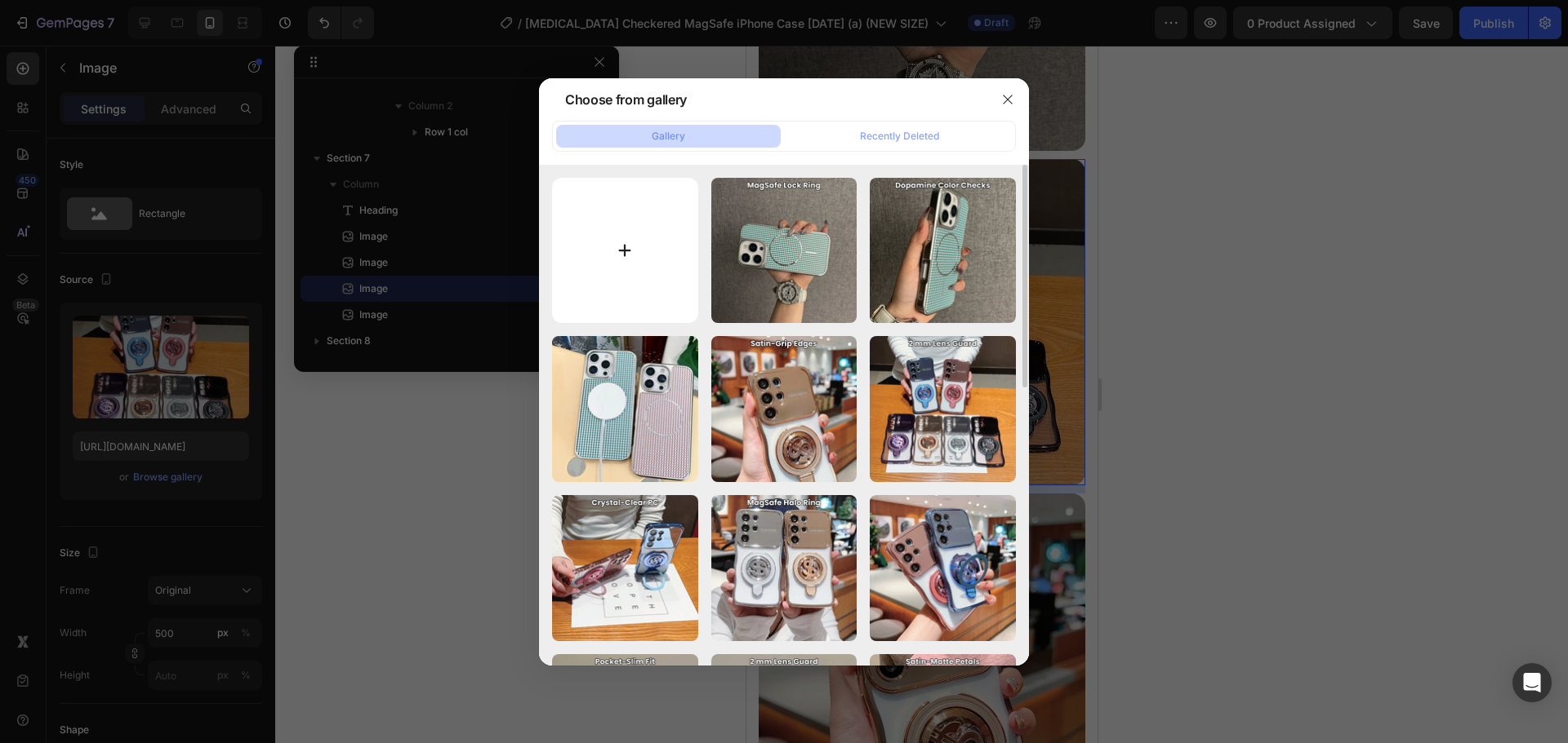
type input "C:\fakepath\re.jpg"
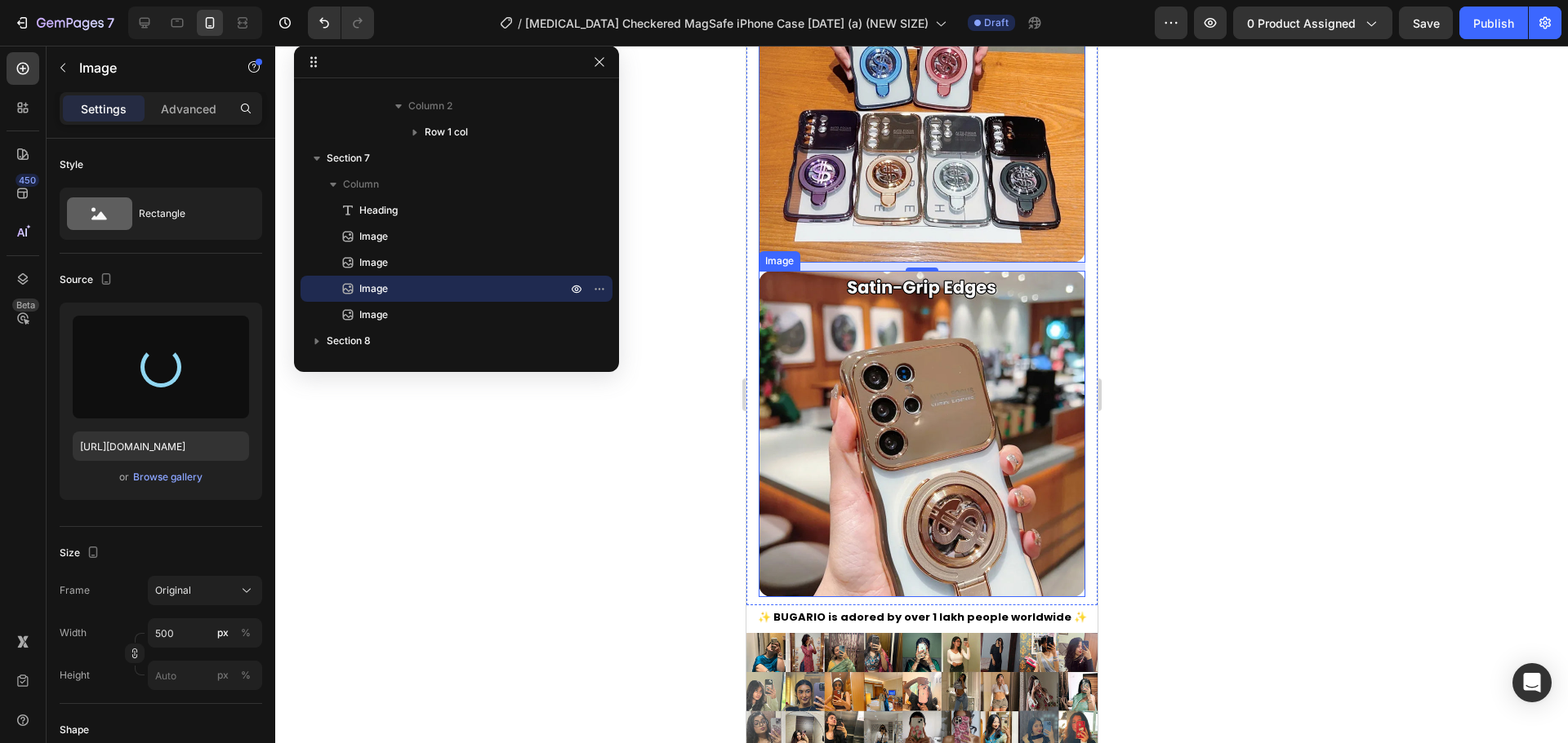
scroll to position [3164, 0]
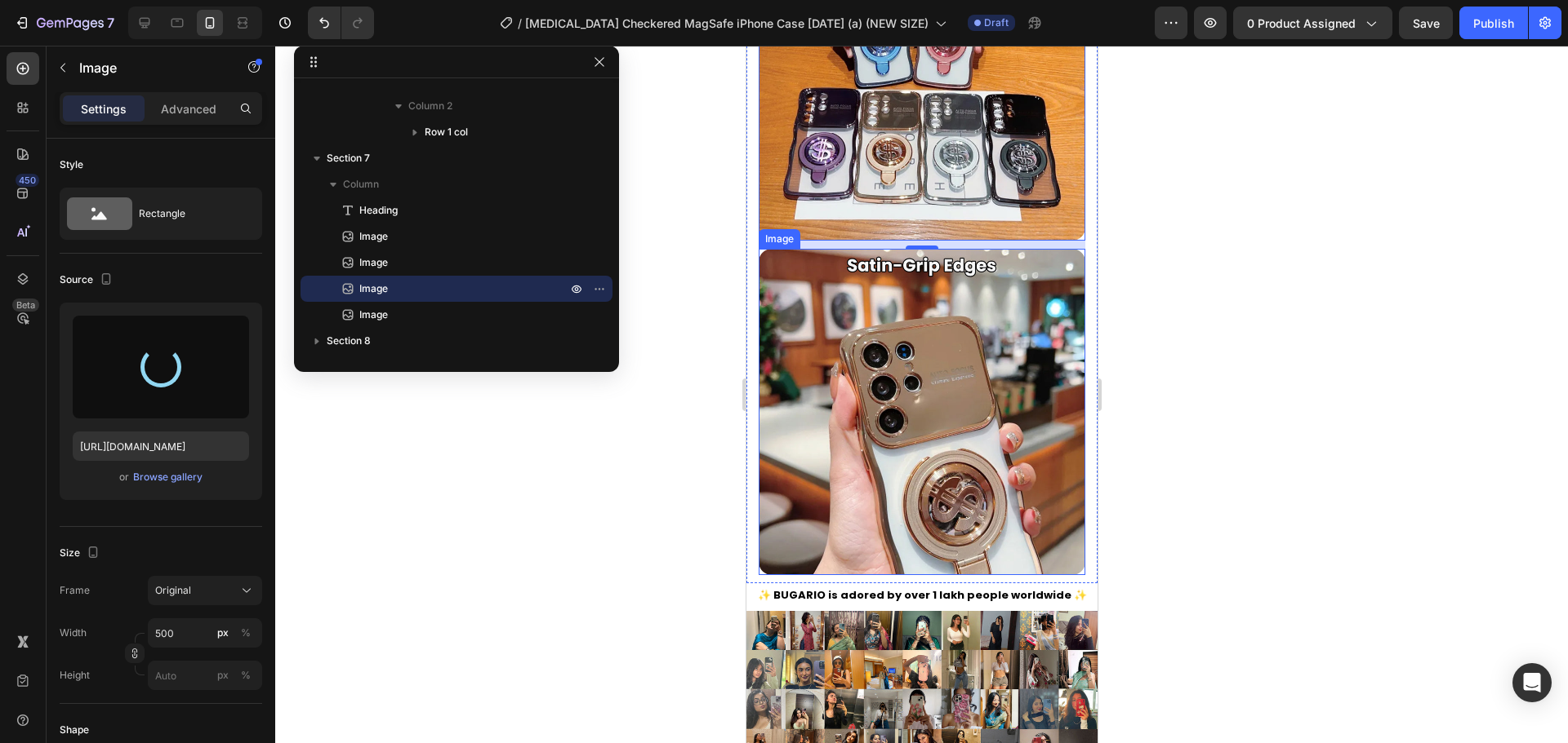
type input "https://cdn.shopify.com/s/files/1/0835/5119/1341/files/gempages_553512382287054…"
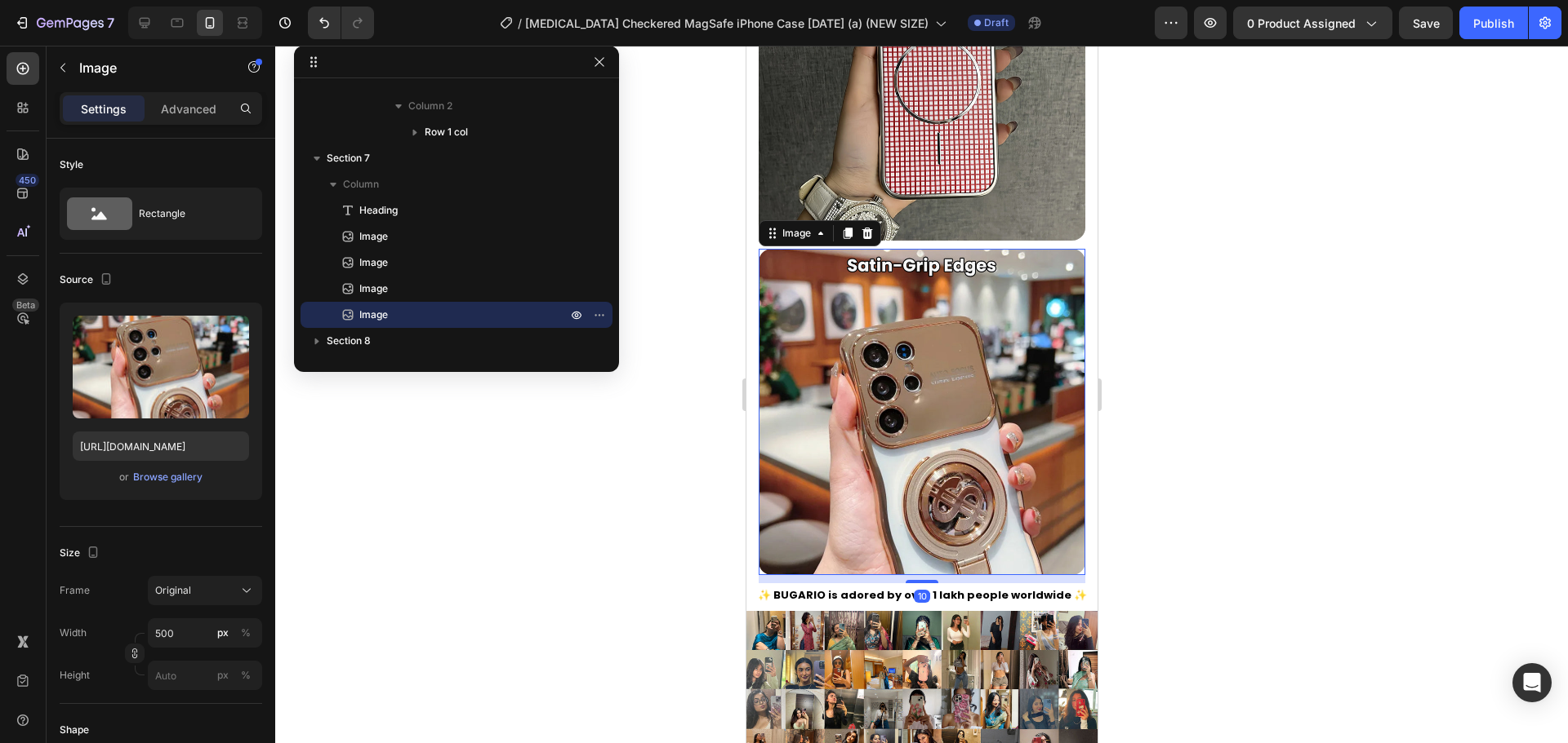
click at [897, 387] on img at bounding box center [921, 412] width 327 height 327
click at [197, 475] on div "Browse gallery" at bounding box center [168, 478] width 69 height 15
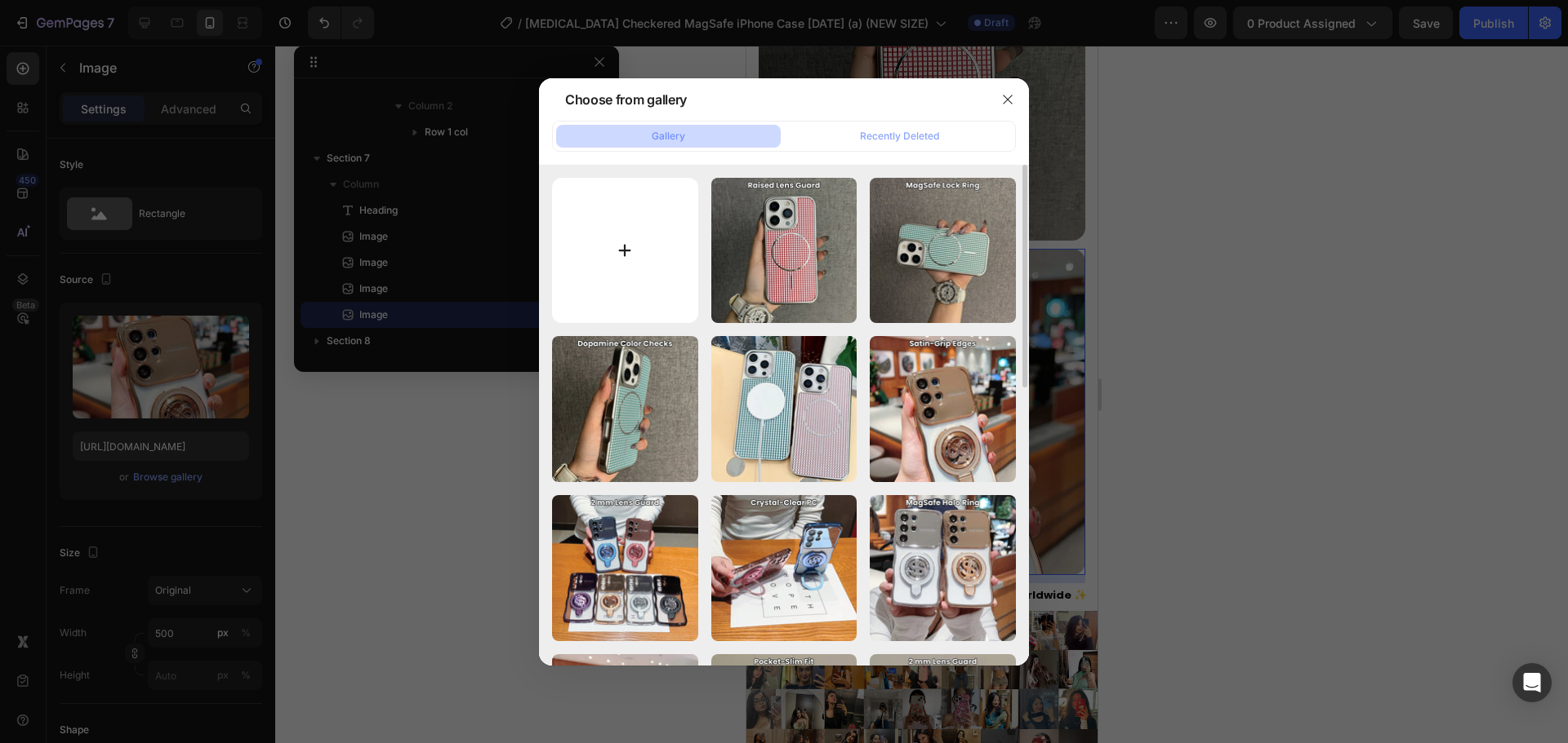
click at [578, 231] on input "file" at bounding box center [624, 251] width 146 height 146
type input "C:\fakepath\O1CN01nNS6hk29nLwzOvjtX__2215015258112-0-cib_jpg.webp"
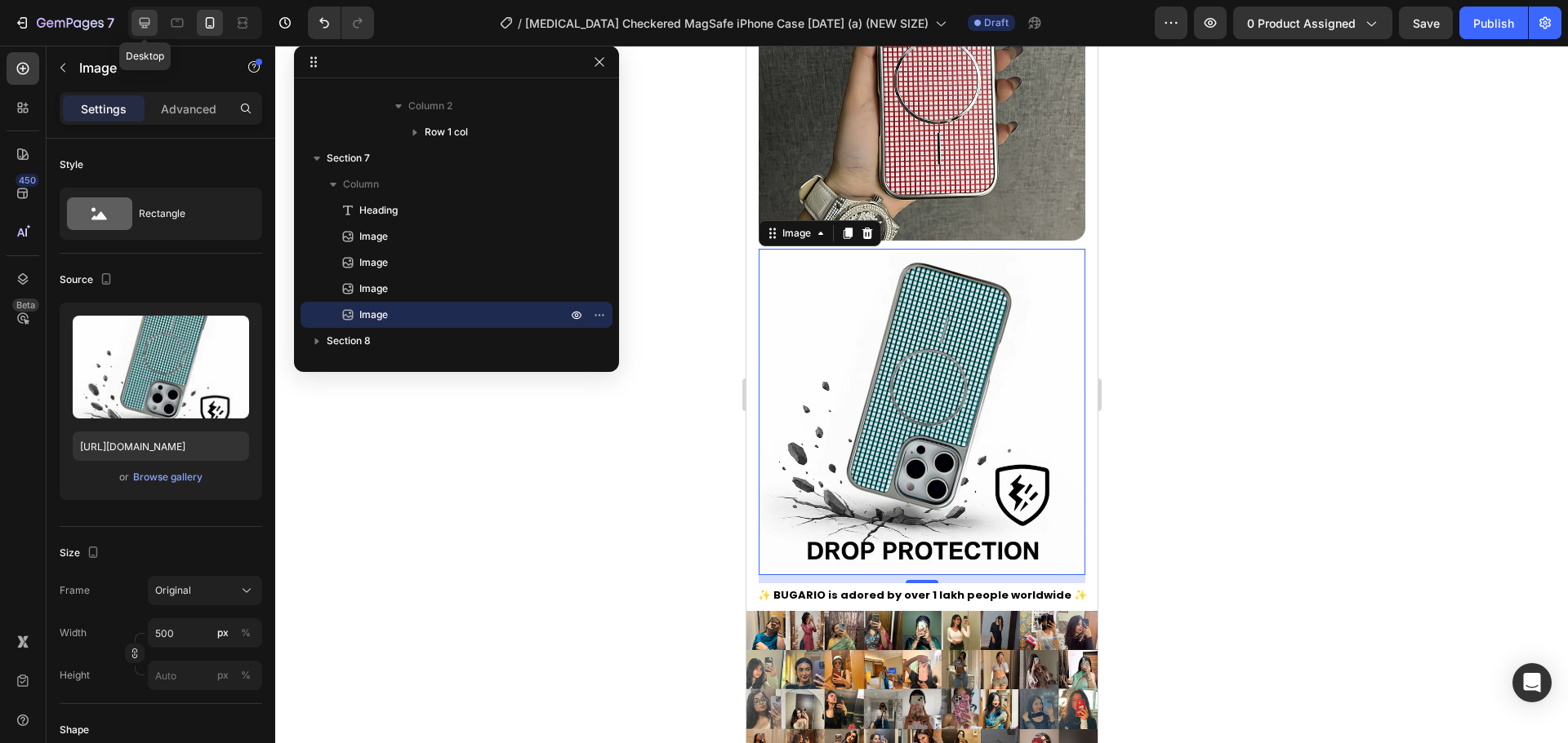
click at [142, 21] on icon at bounding box center [145, 23] width 16 height 16
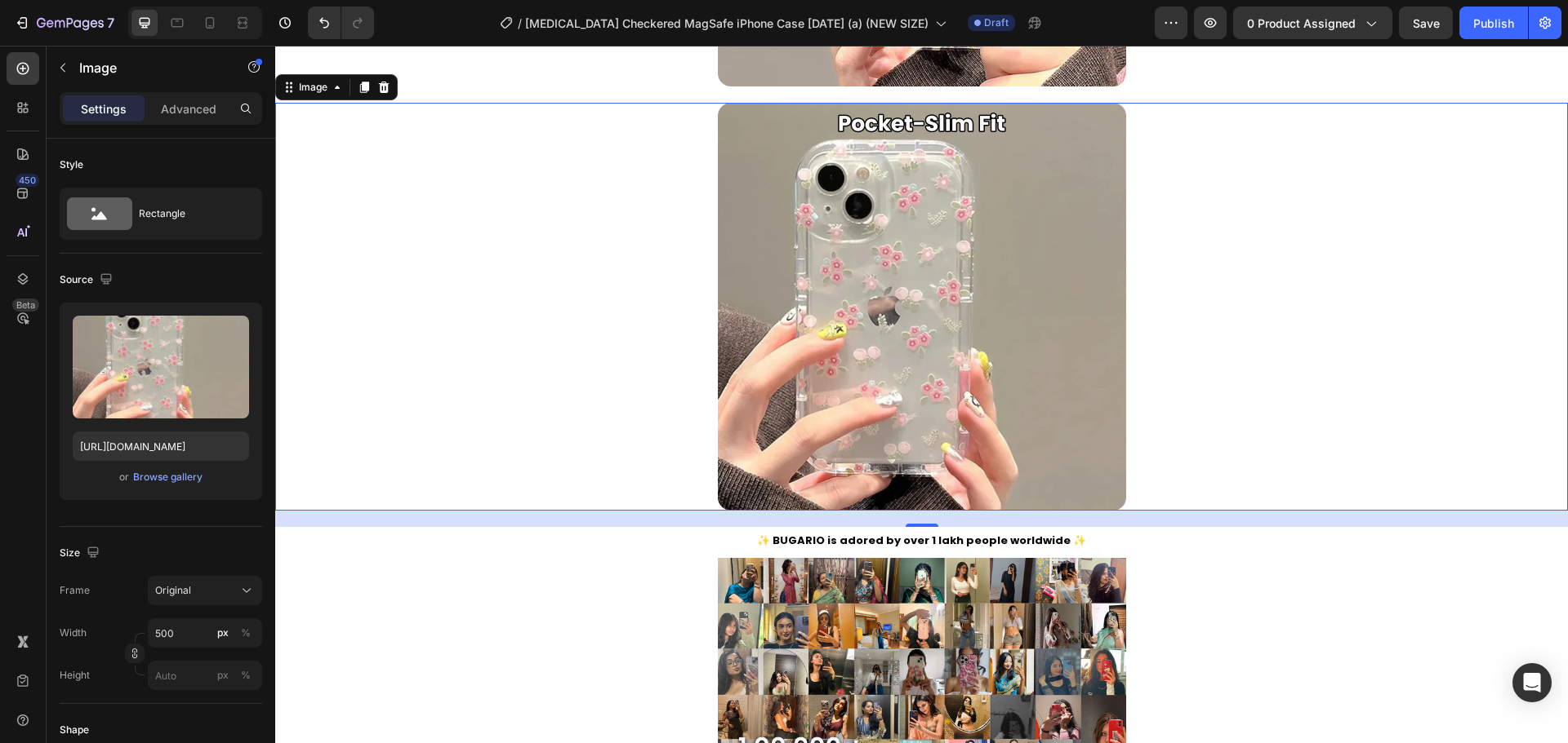
scroll to position [3768, 0]
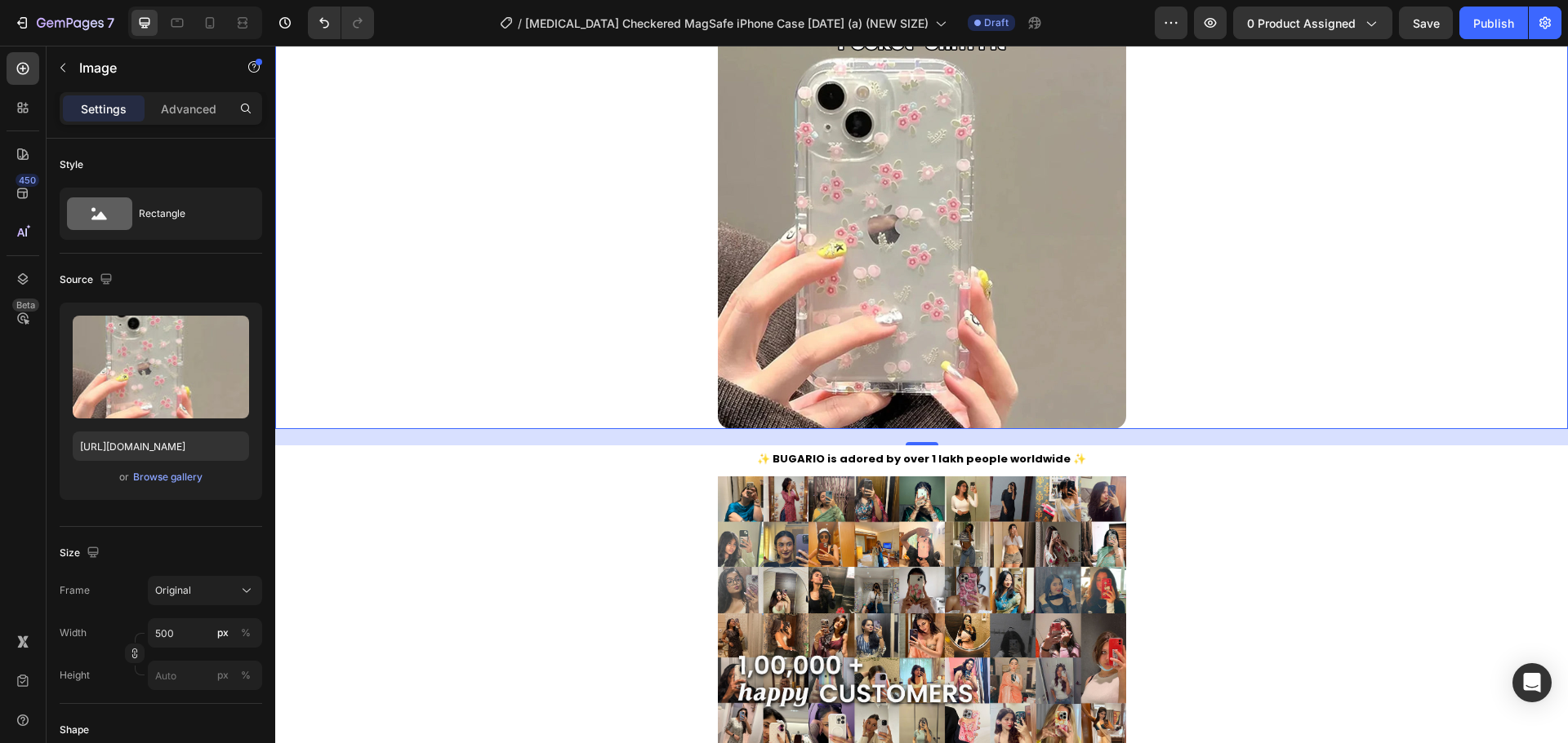
click at [887, 277] on img at bounding box center [922, 225] width 408 height 408
click at [160, 472] on div "Browse gallery" at bounding box center [168, 478] width 69 height 15
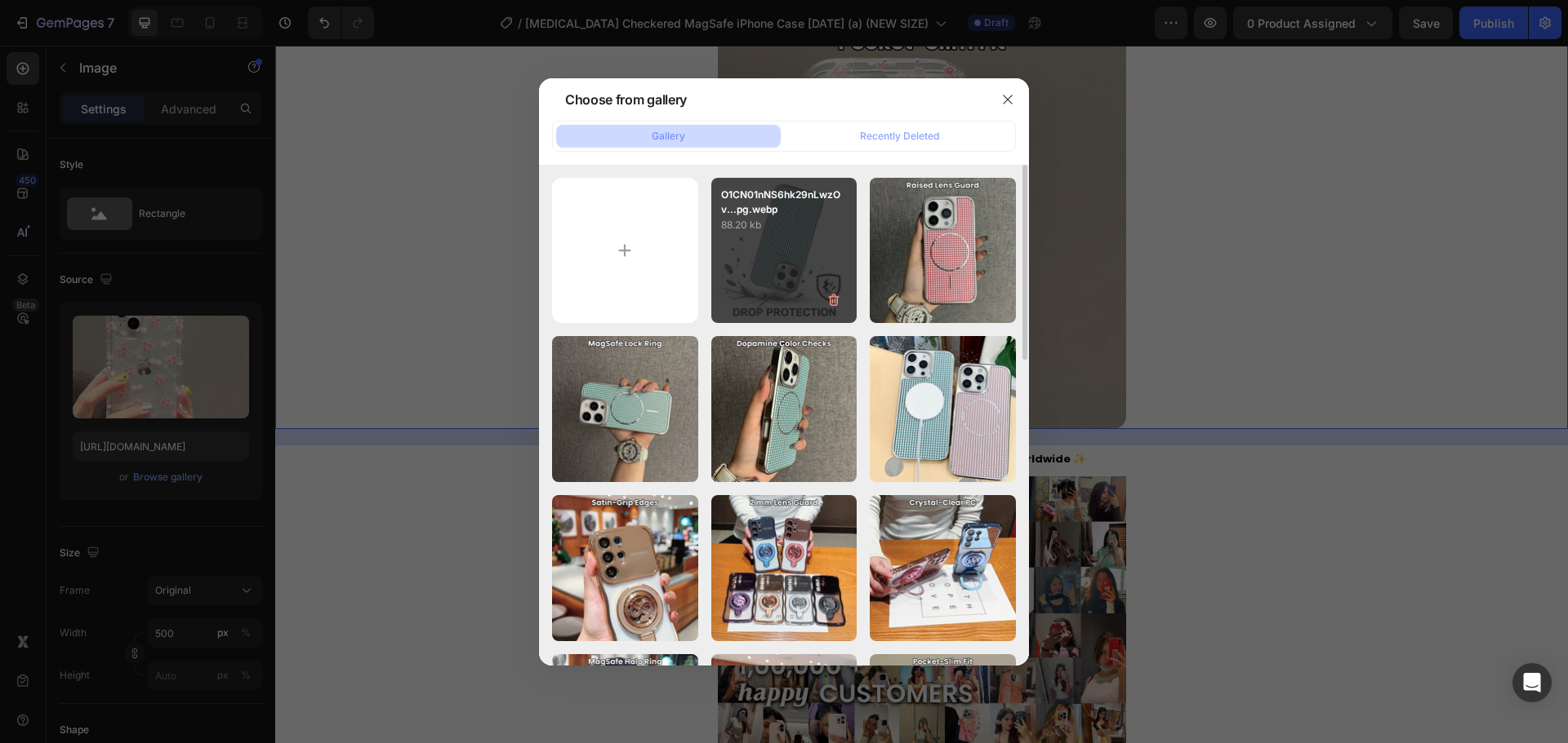
click at [795, 273] on div "O1CN01nNS6hk29nLwzOv...pg.webp 88.20 kb" at bounding box center [784, 251] width 146 height 146
type input "https://cdn.shopify.com/s/files/1/0835/5119/1341/files/gempages_553512382287054…"
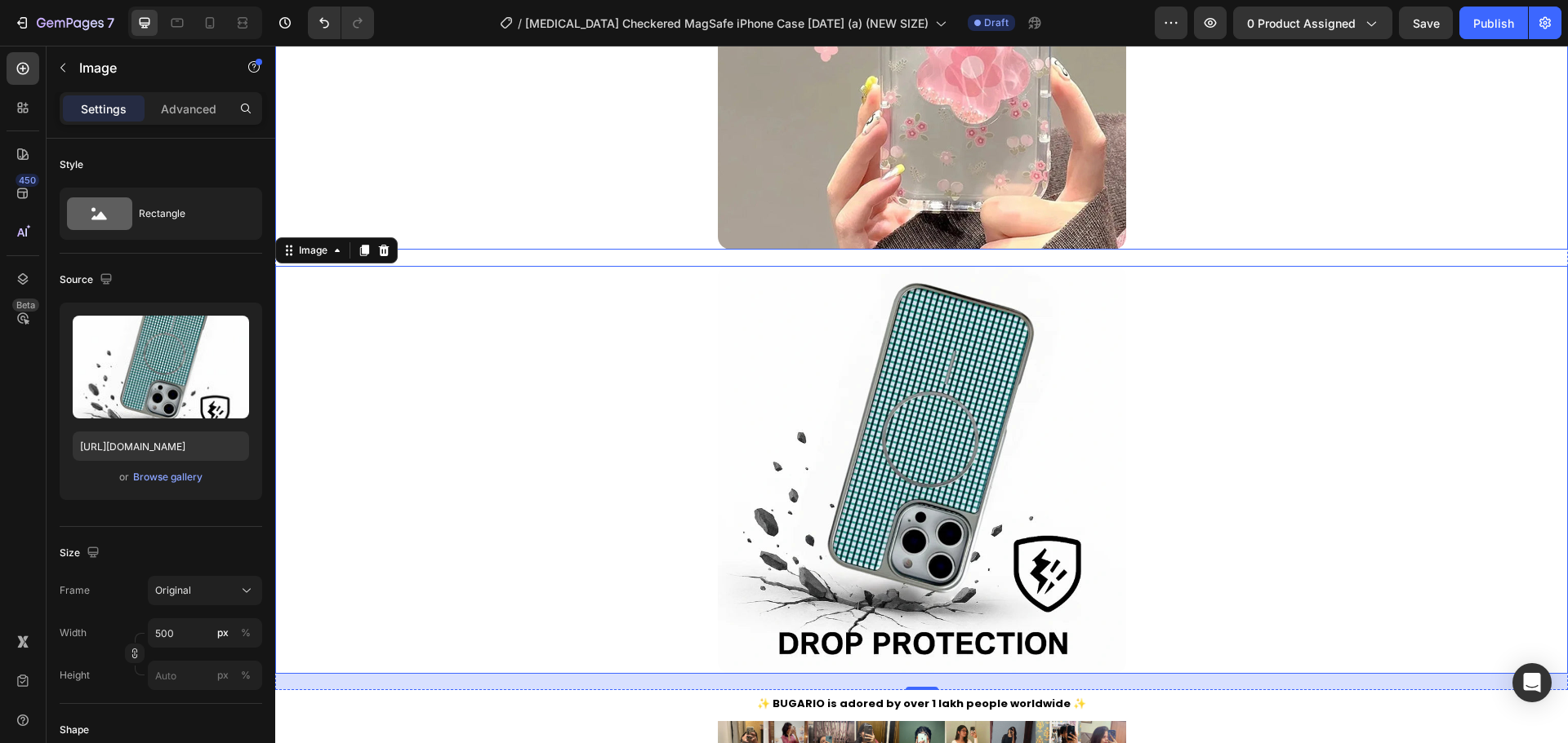
scroll to position [3277, 0]
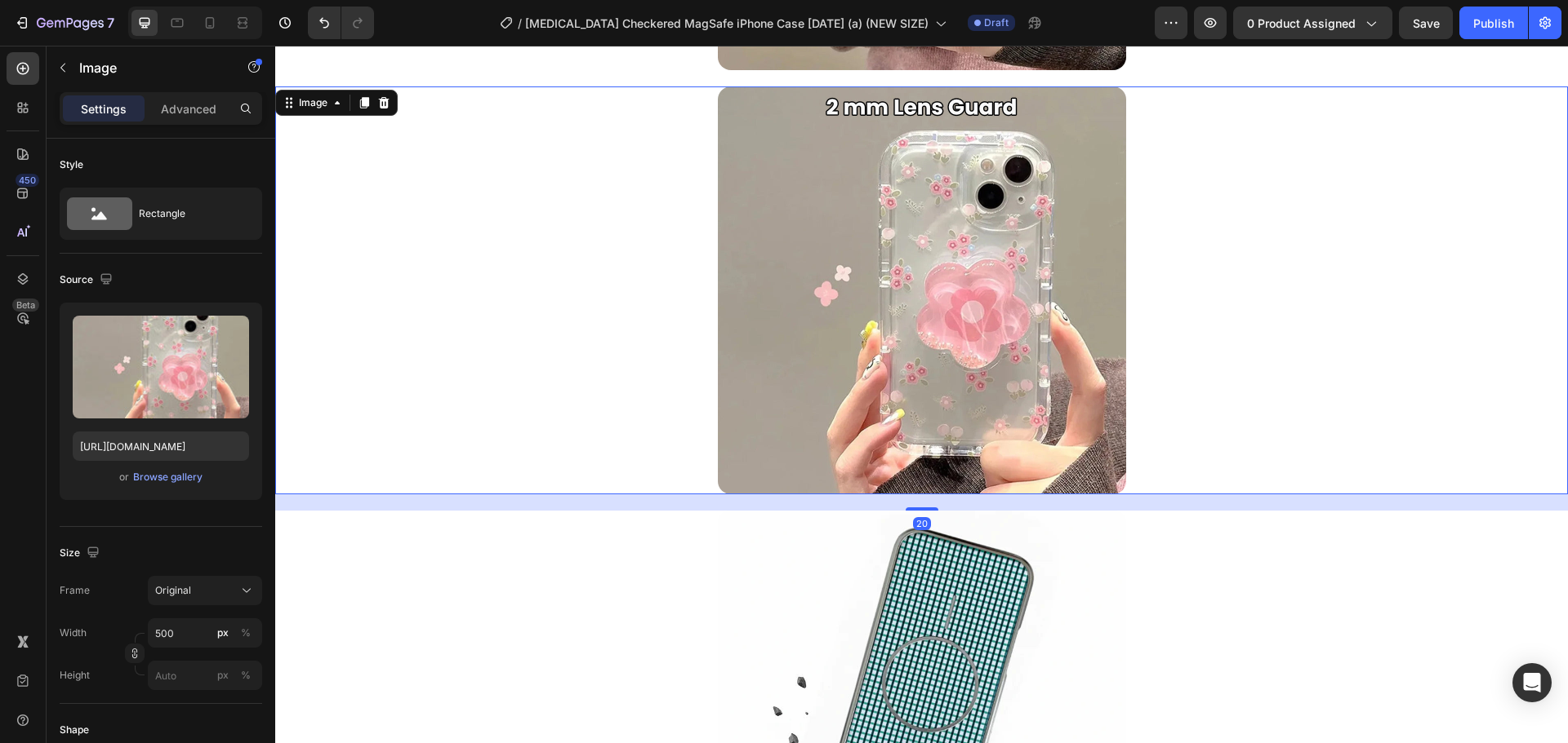
click at [938, 239] on img at bounding box center [922, 290] width 408 height 408
click at [161, 475] on div "Browse gallery" at bounding box center [168, 478] width 69 height 15
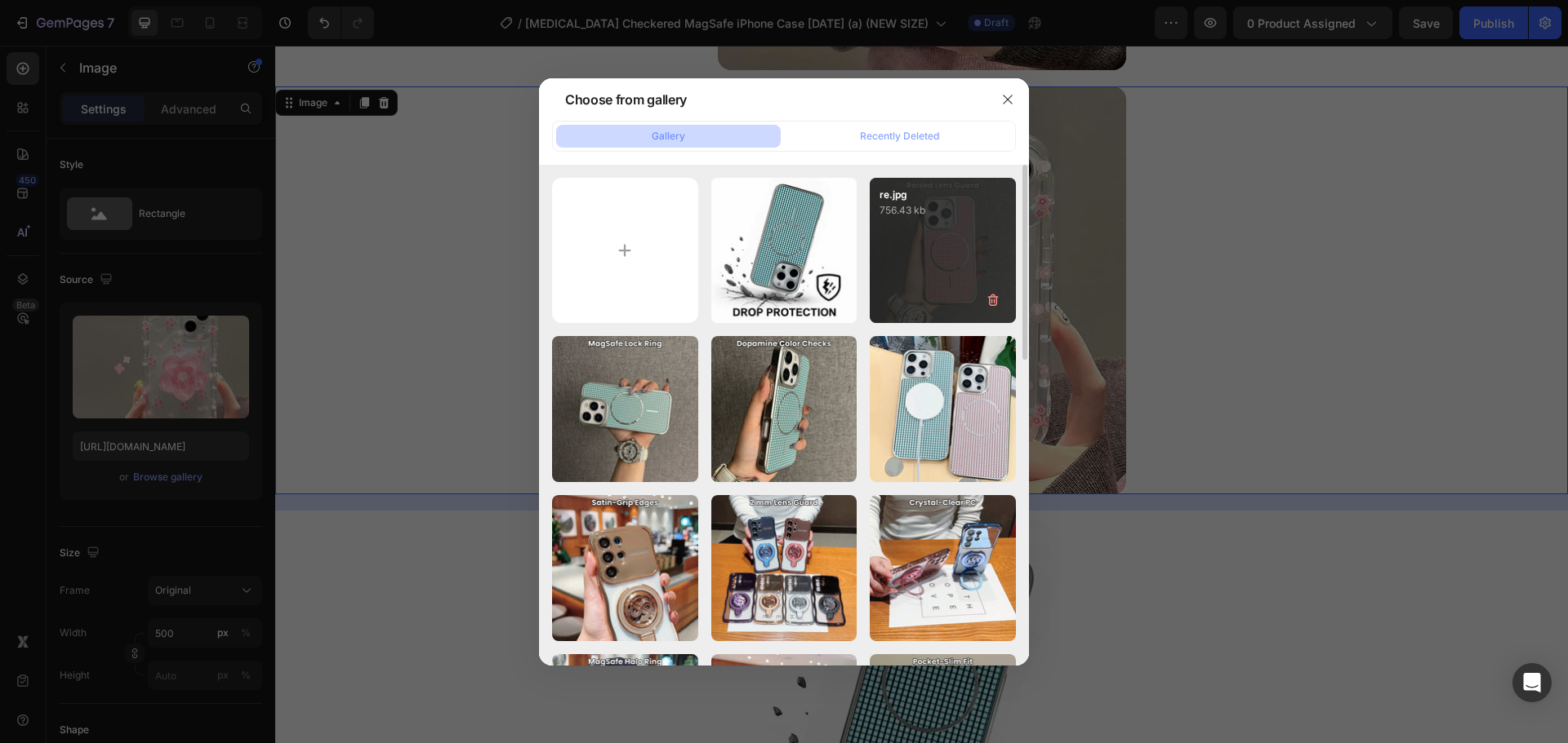
click at [917, 274] on div "re.jpg 756.43 kb" at bounding box center [942, 251] width 146 height 146
type input "https://cdn.shopify.com/s/files/1/0835/5119/1341/files/gempages_553512382287054…"
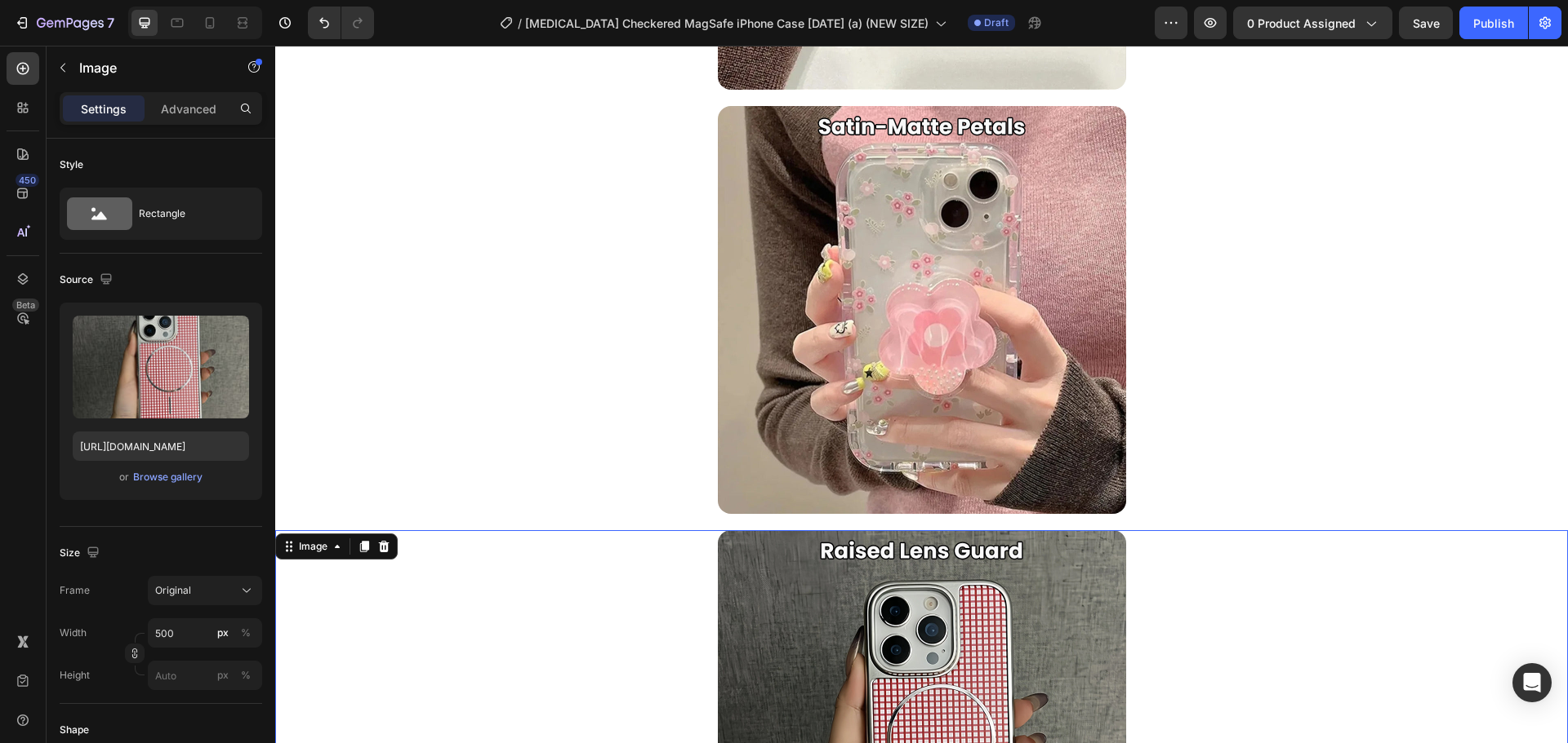
scroll to position [2788, 0]
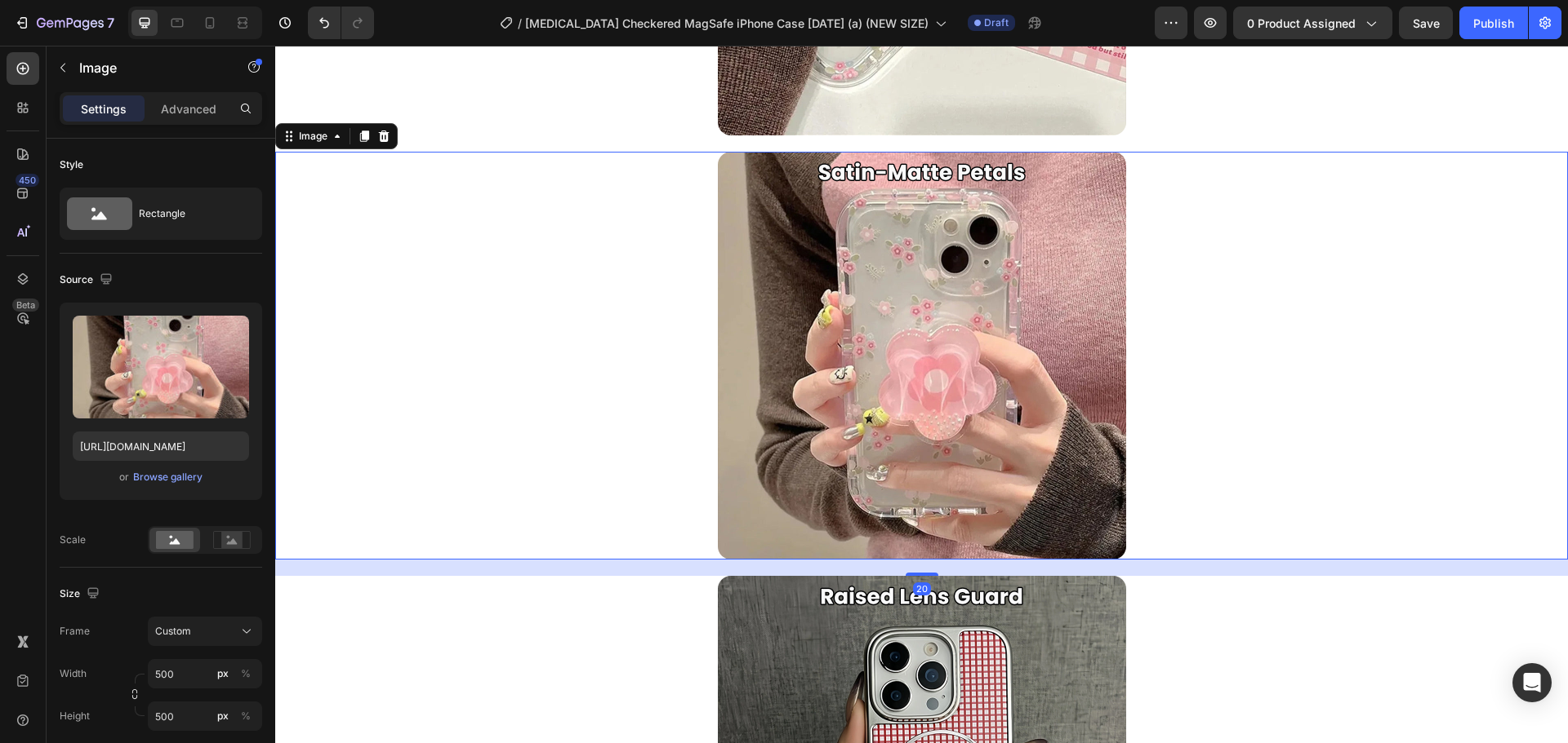
click at [917, 274] on img at bounding box center [922, 356] width 408 height 408
click at [177, 473] on div "Browse gallery" at bounding box center [168, 478] width 69 height 15
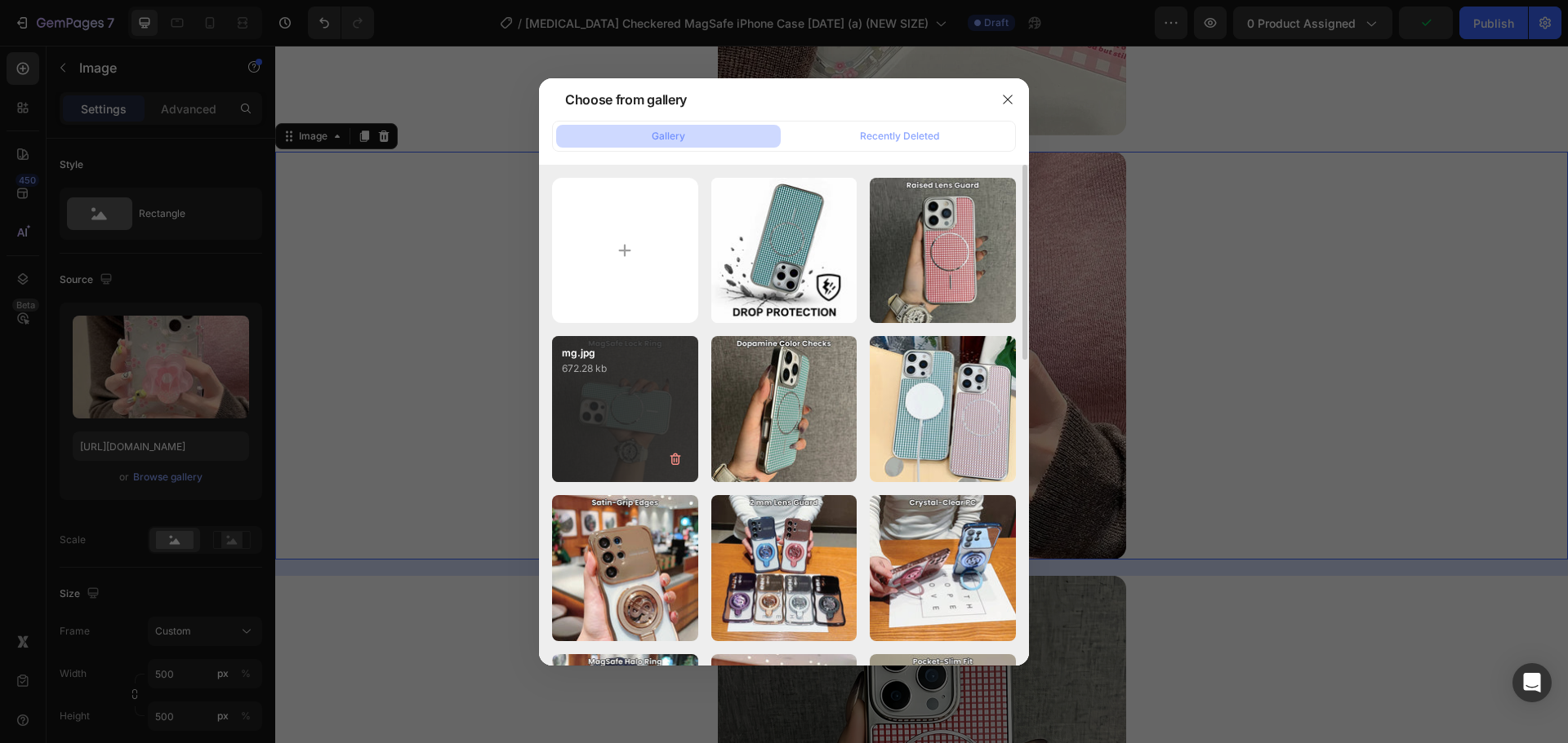
drag, startPoint x: 602, startPoint y: 384, endPoint x: 637, endPoint y: 369, distance: 38.1
click at [601, 384] on div "mg.jpg 672.28 kb" at bounding box center [624, 408] width 146 height 146
type input "https://cdn.shopify.com/s/files/1/0835/5119/1341/files/gempages_553512382287054…"
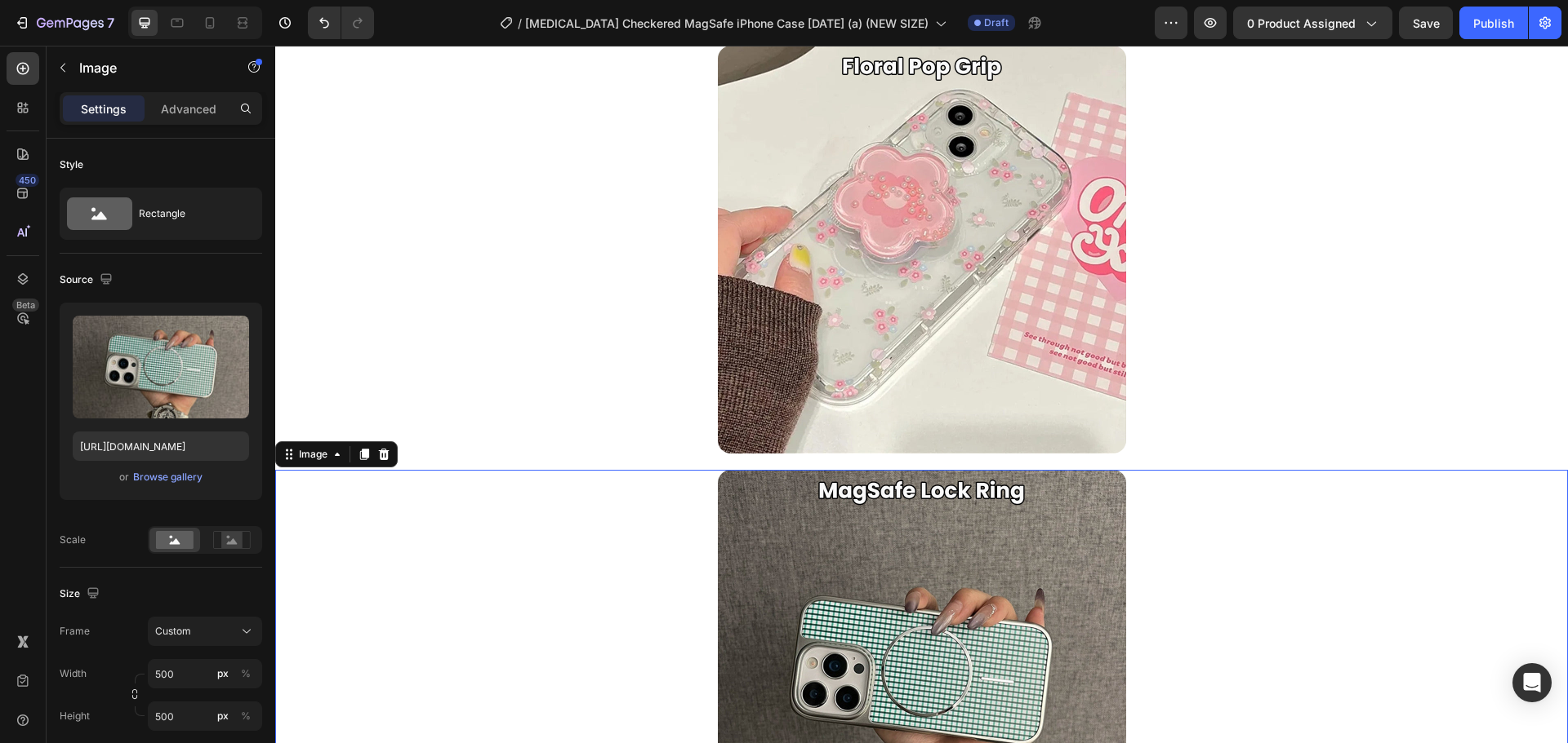
scroll to position [2462, 0]
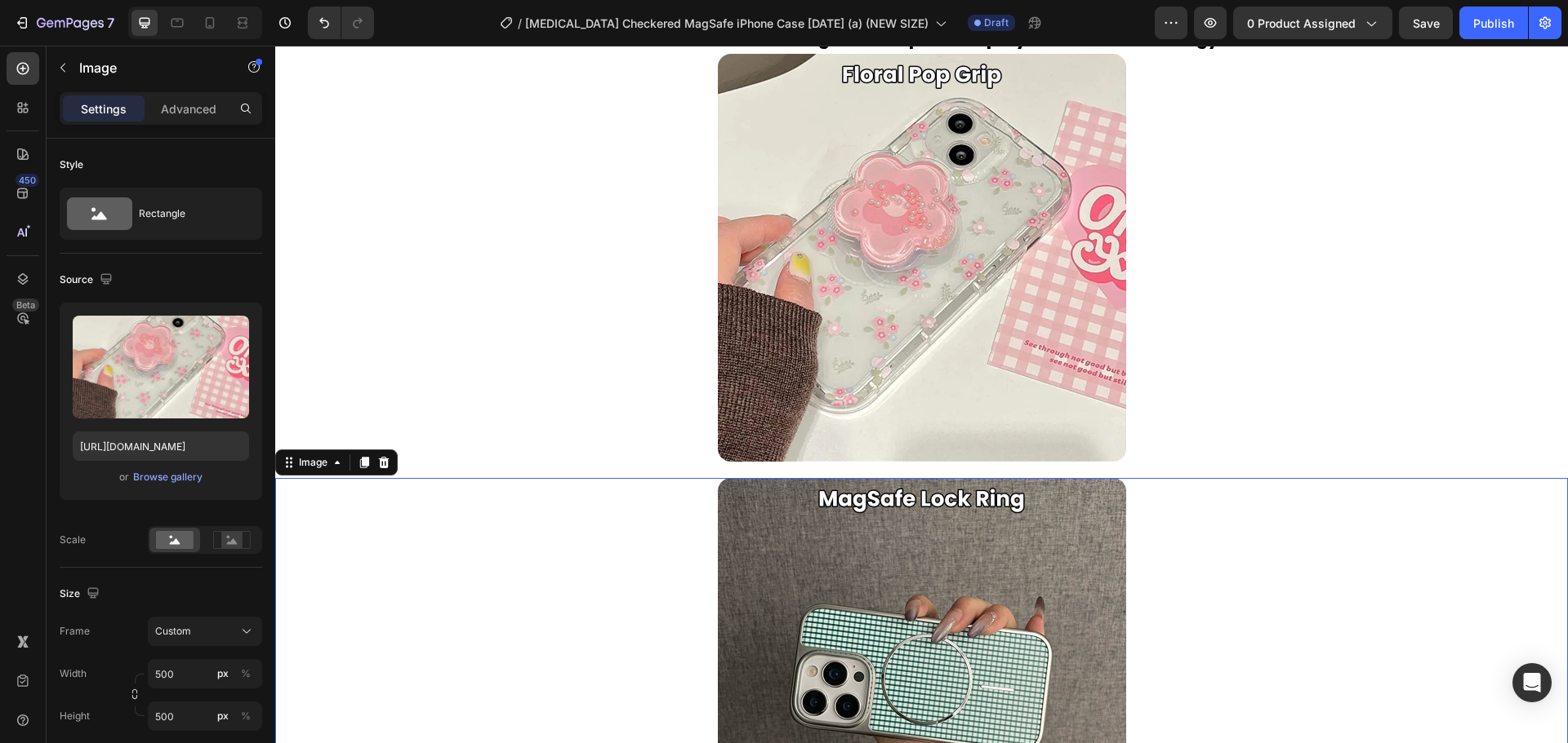
click at [829, 316] on img at bounding box center [922, 258] width 408 height 408
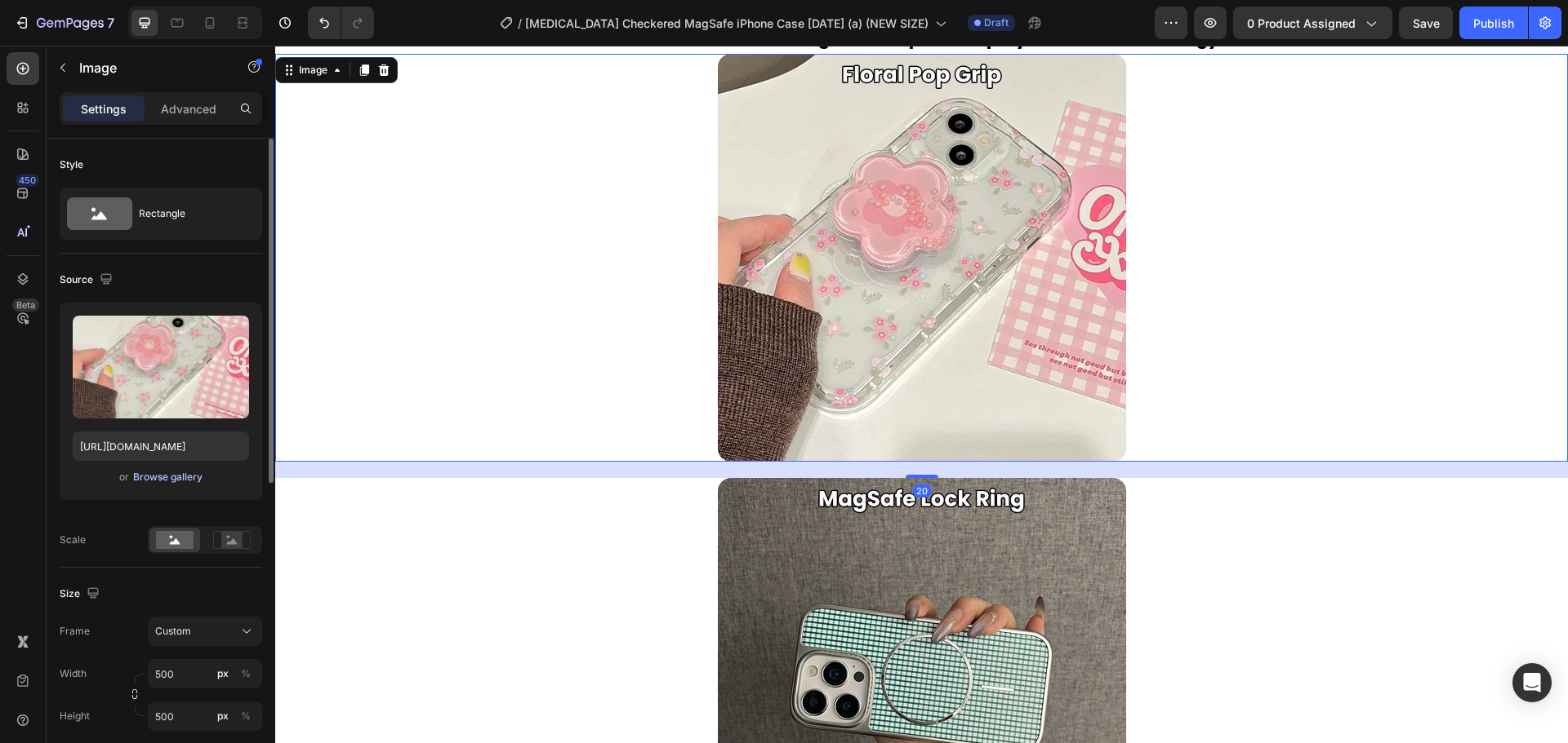
click at [167, 475] on div "Browse gallery" at bounding box center [168, 478] width 69 height 15
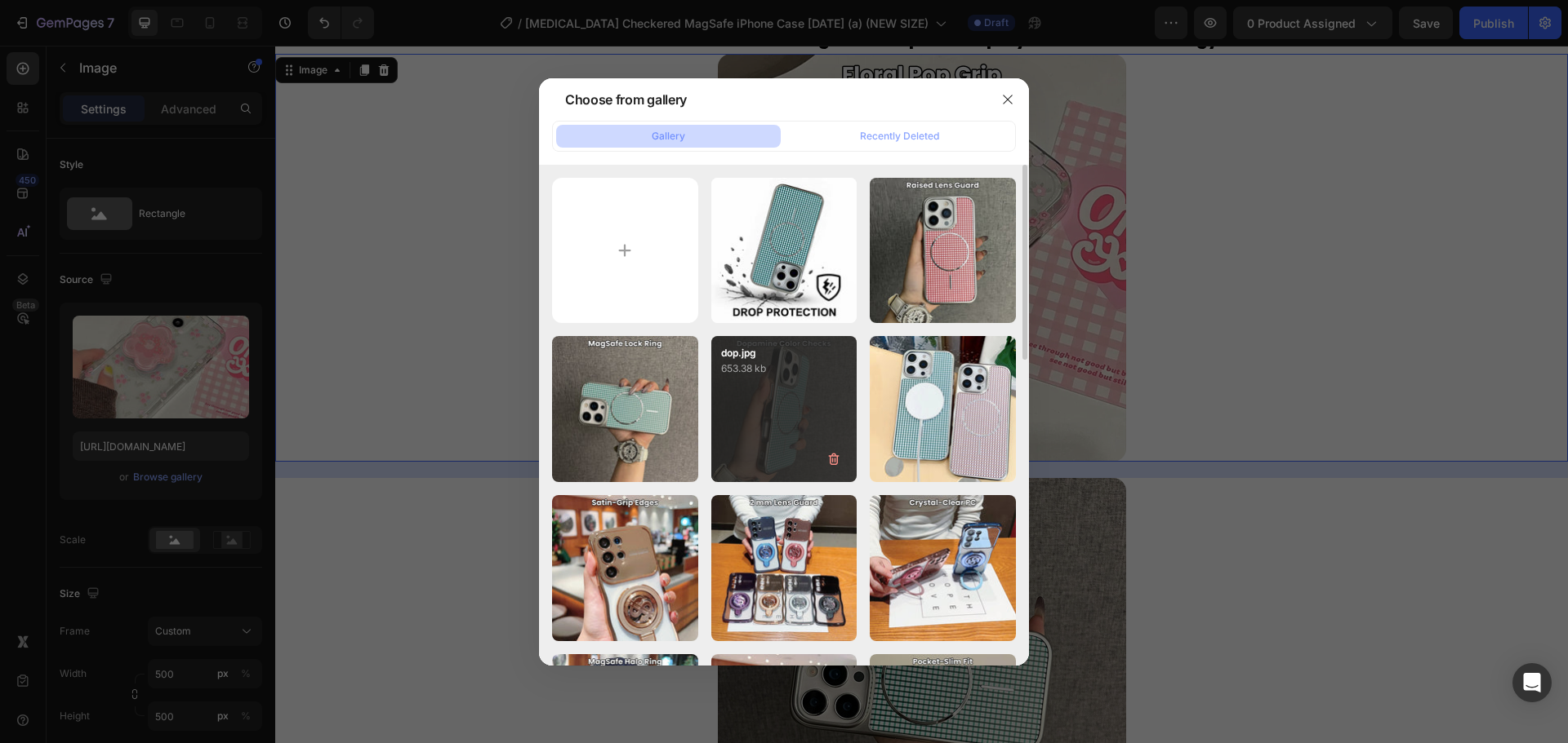
click at [757, 383] on div "dop.jpg 653.38 kb" at bounding box center [784, 408] width 146 height 146
type input "https://cdn.shopify.com/s/files/1/0835/5119/1341/files/gempages_553512382287054…"
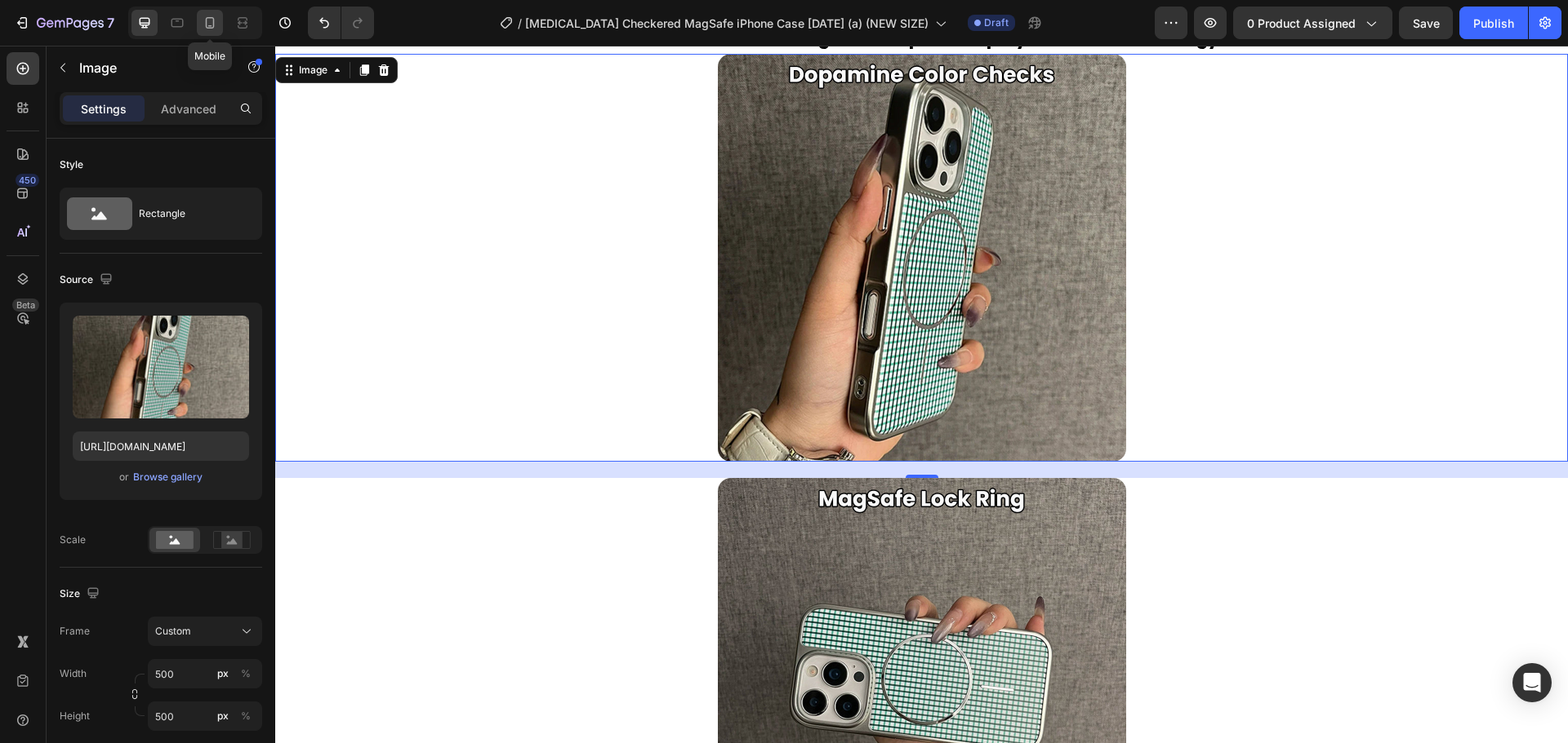
click at [204, 23] on icon at bounding box center [209, 23] width 16 height 16
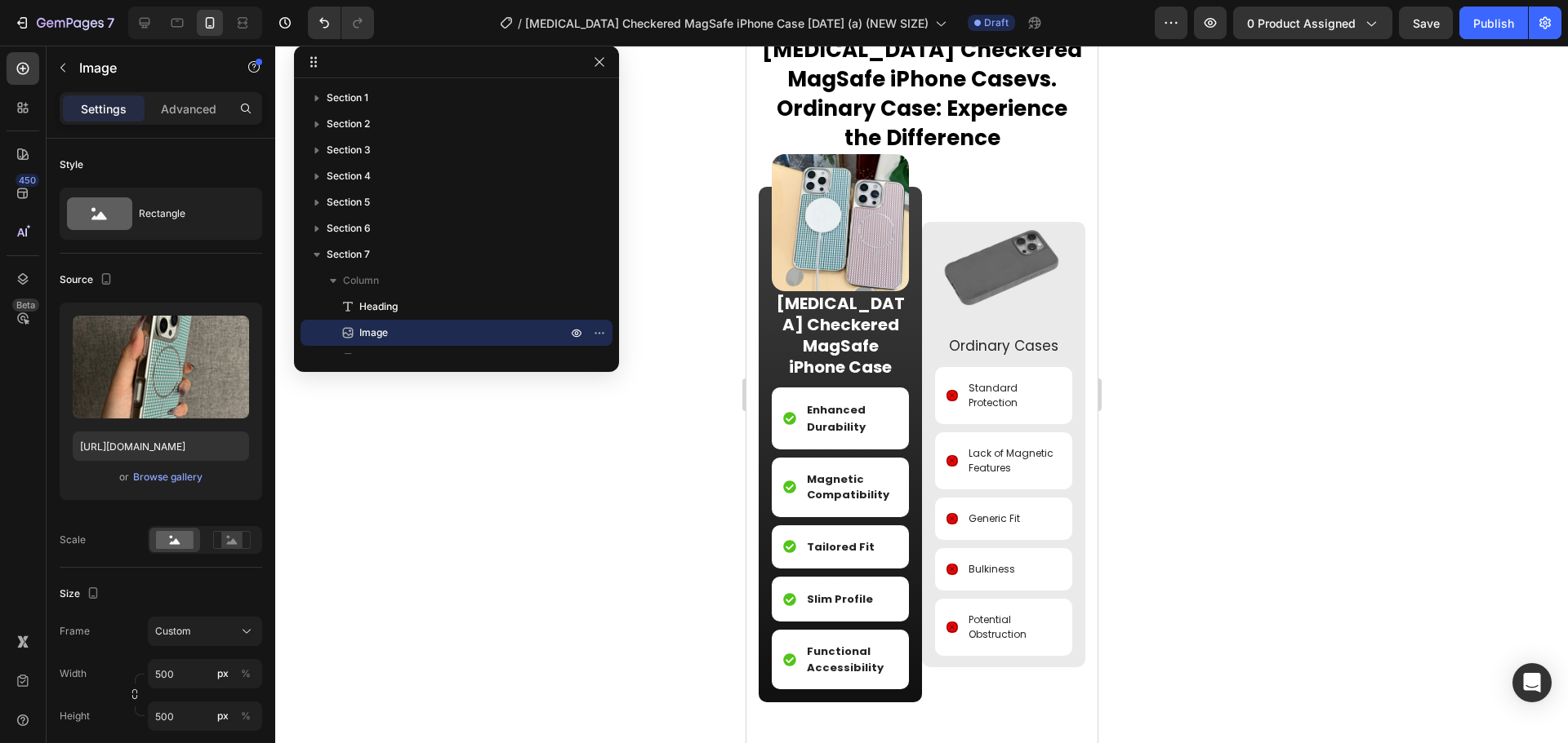
scroll to position [1348, 0]
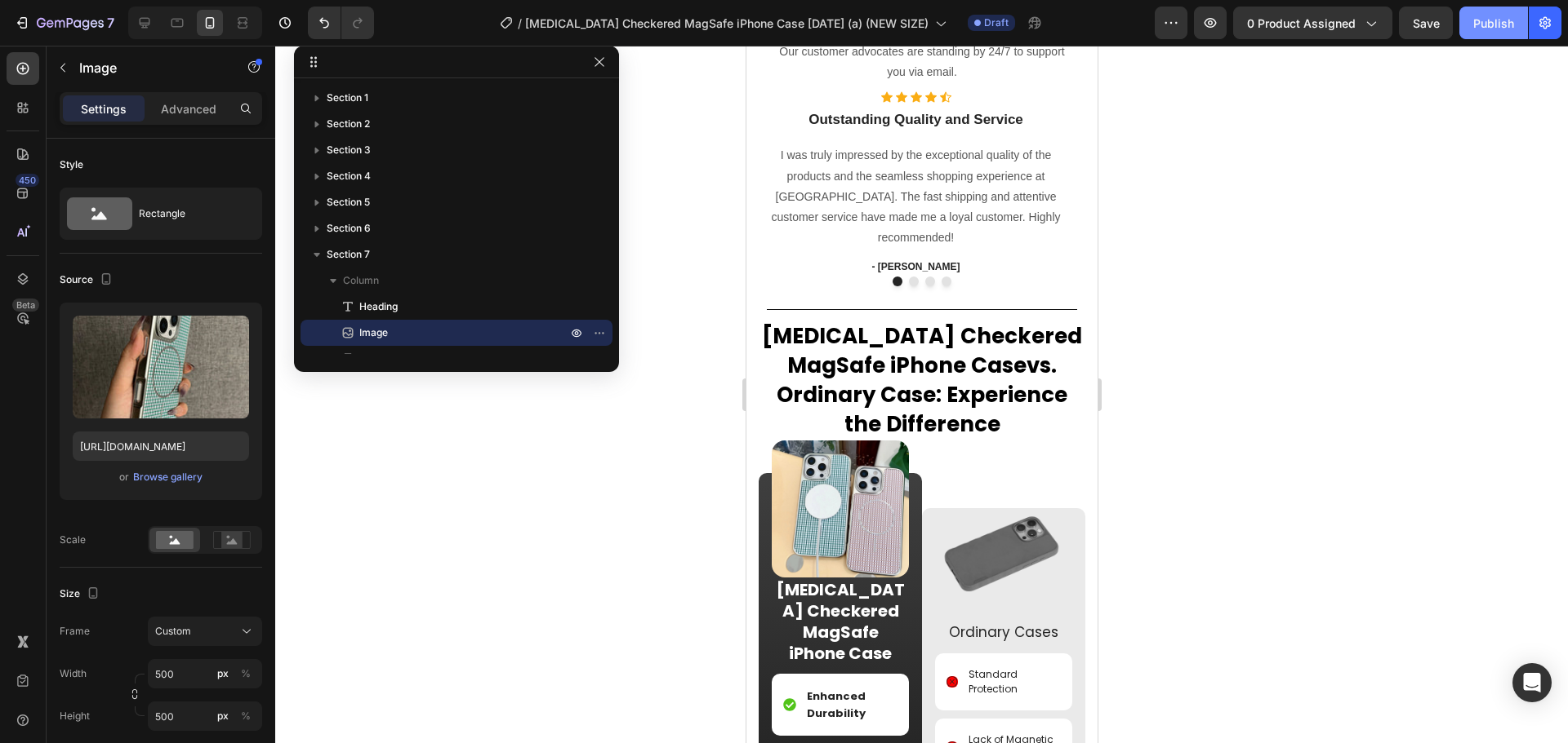
click at [1498, 19] on div "Publish" at bounding box center [1493, 23] width 41 height 17
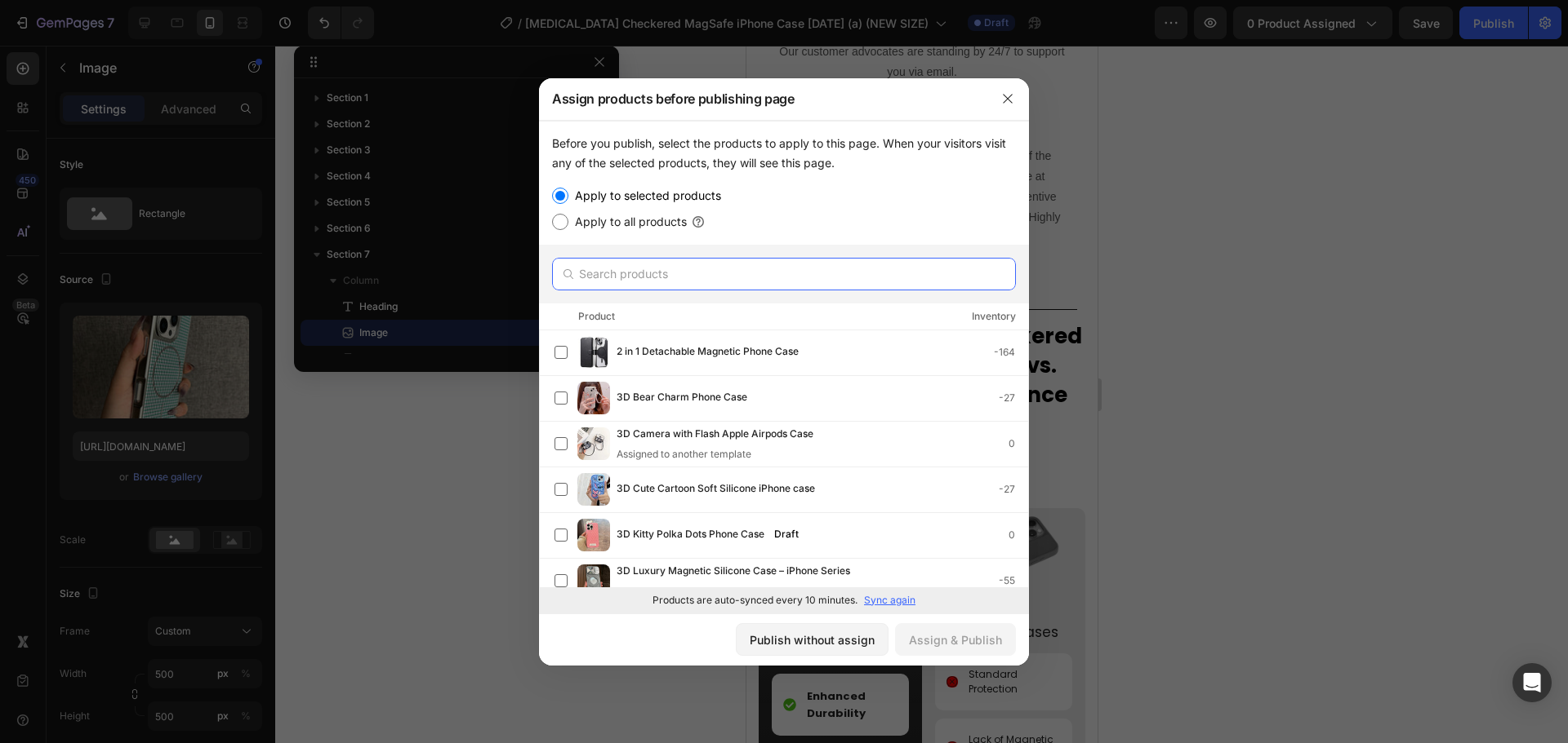
click at [735, 274] on input "text" at bounding box center [784, 273] width 464 height 33
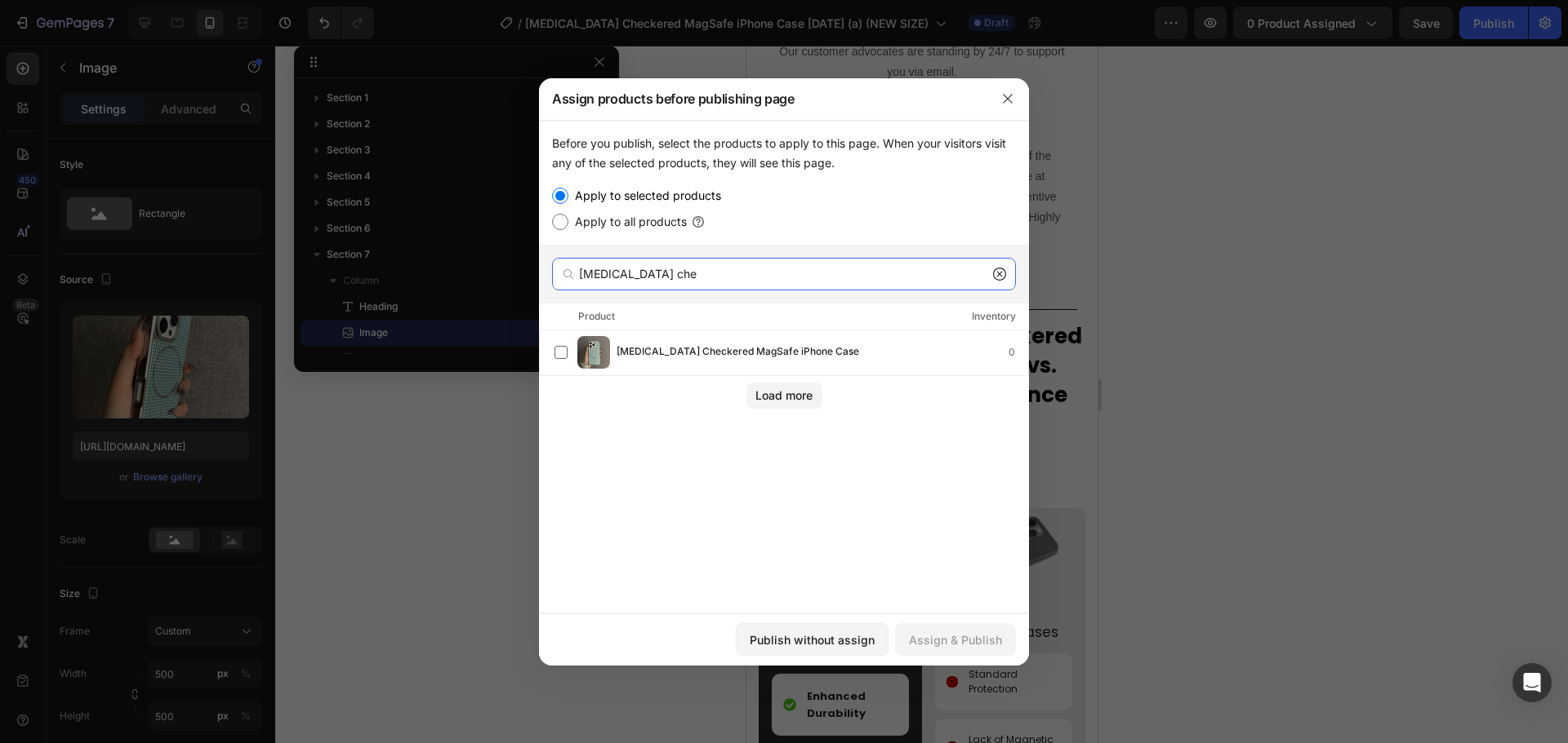
type input "dopamine che"
click at [739, 358] on span "Dopamine Checkered MagSafe iPhone Case" at bounding box center [737, 353] width 243 height 18
click at [950, 635] on div "Assign & Publish" at bounding box center [955, 640] width 93 height 17
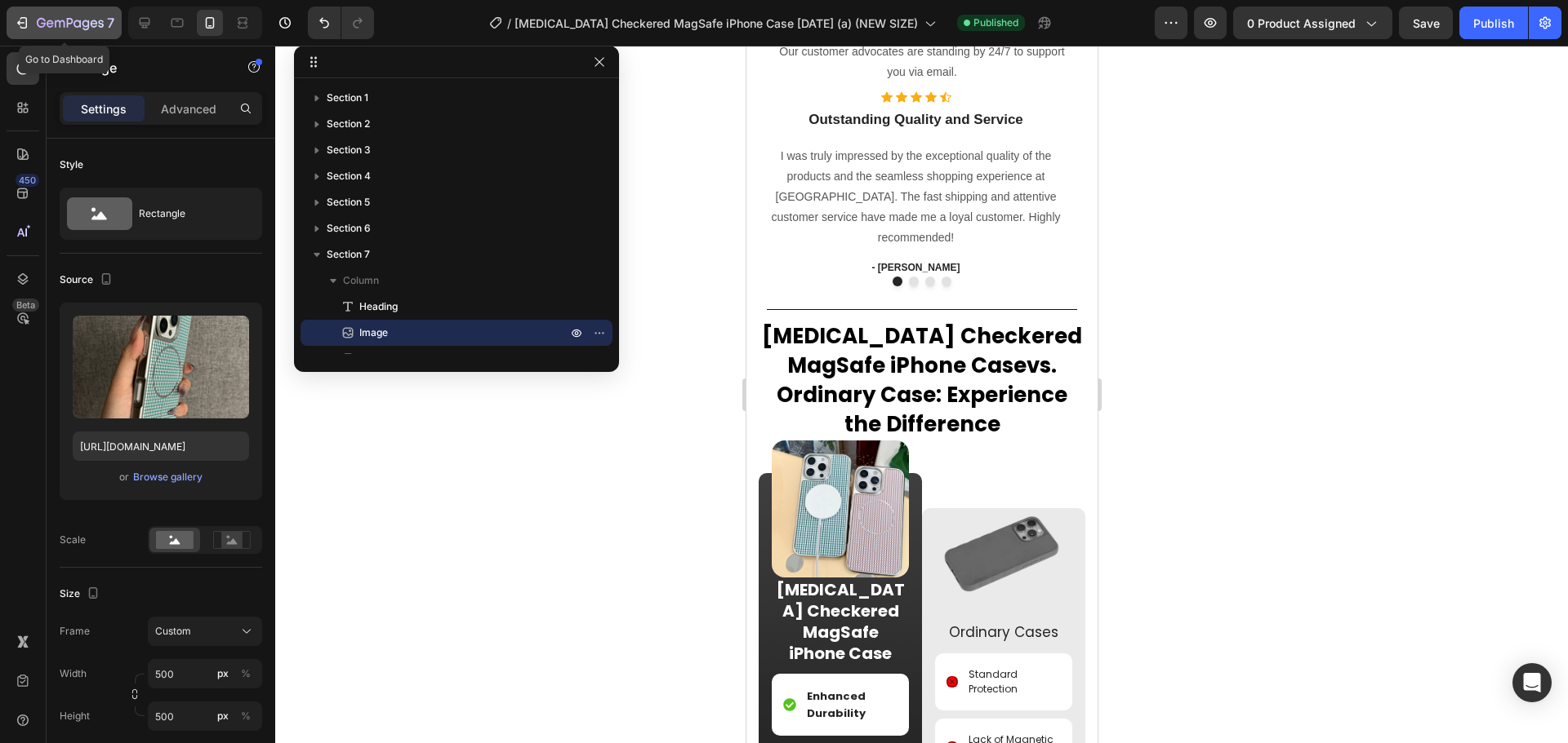
click at [100, 22] on icon "button" at bounding box center [70, 24] width 67 height 14
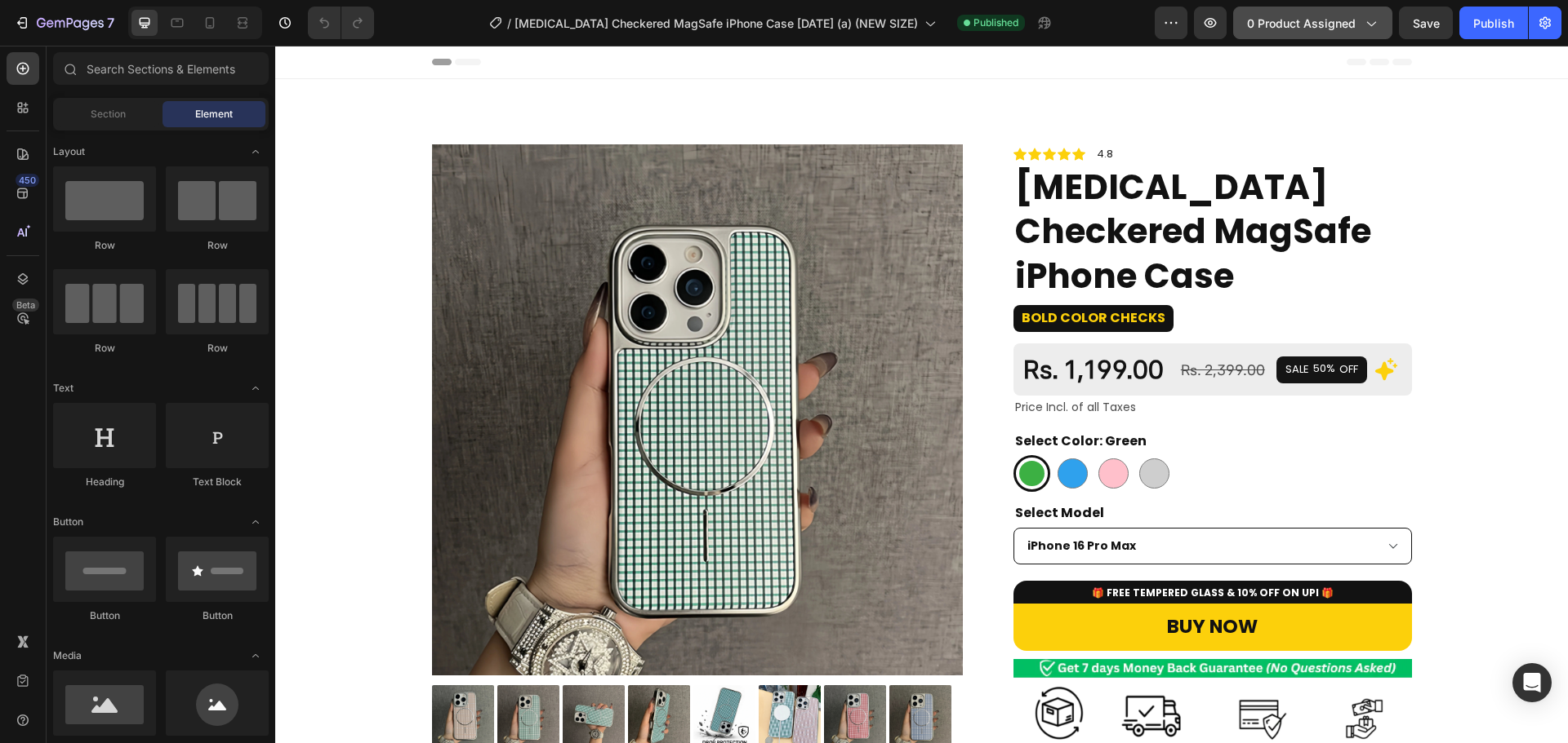
click at [1324, 17] on span "0 product assigned" at bounding box center [1301, 23] width 109 height 17
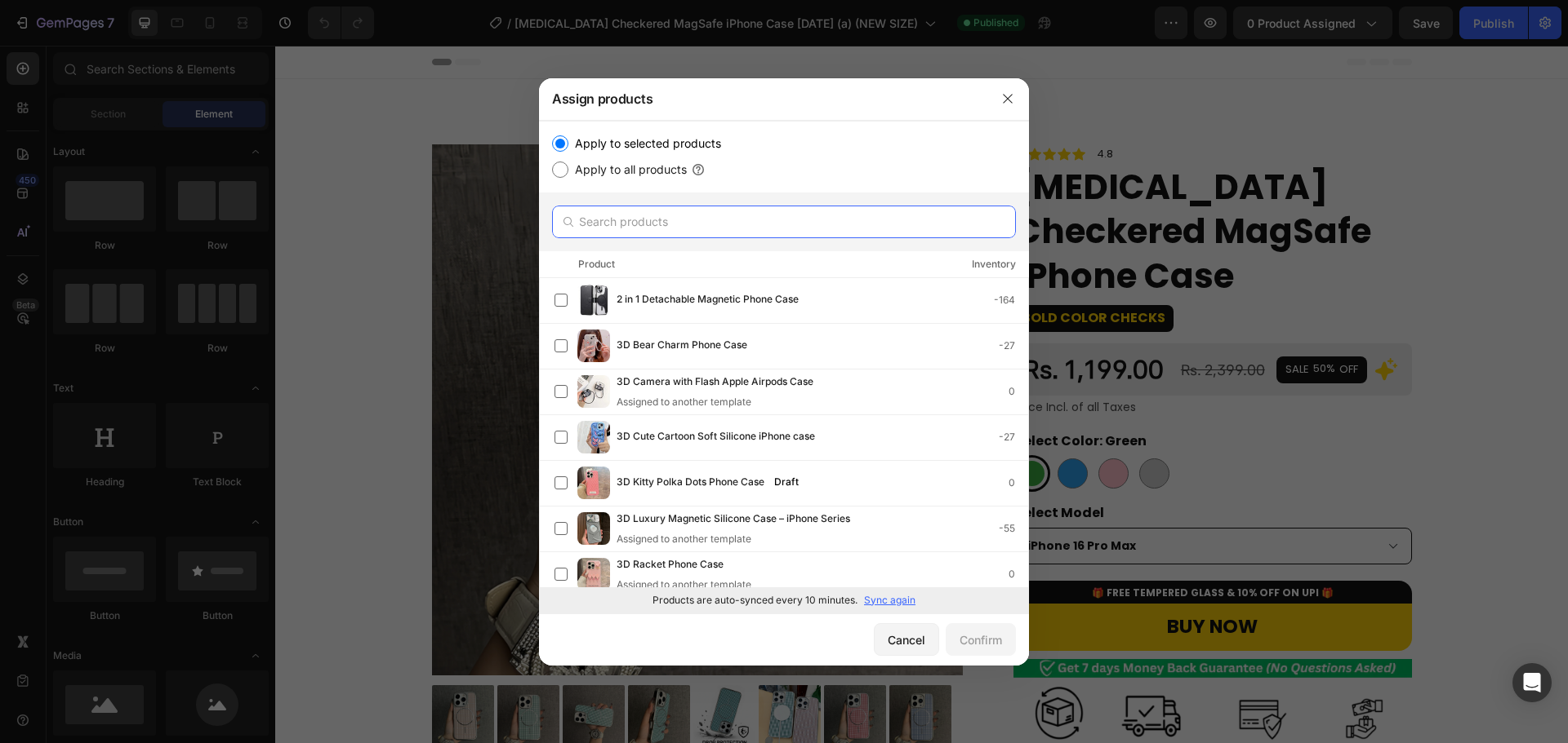
click at [741, 229] on input "text" at bounding box center [784, 222] width 464 height 33
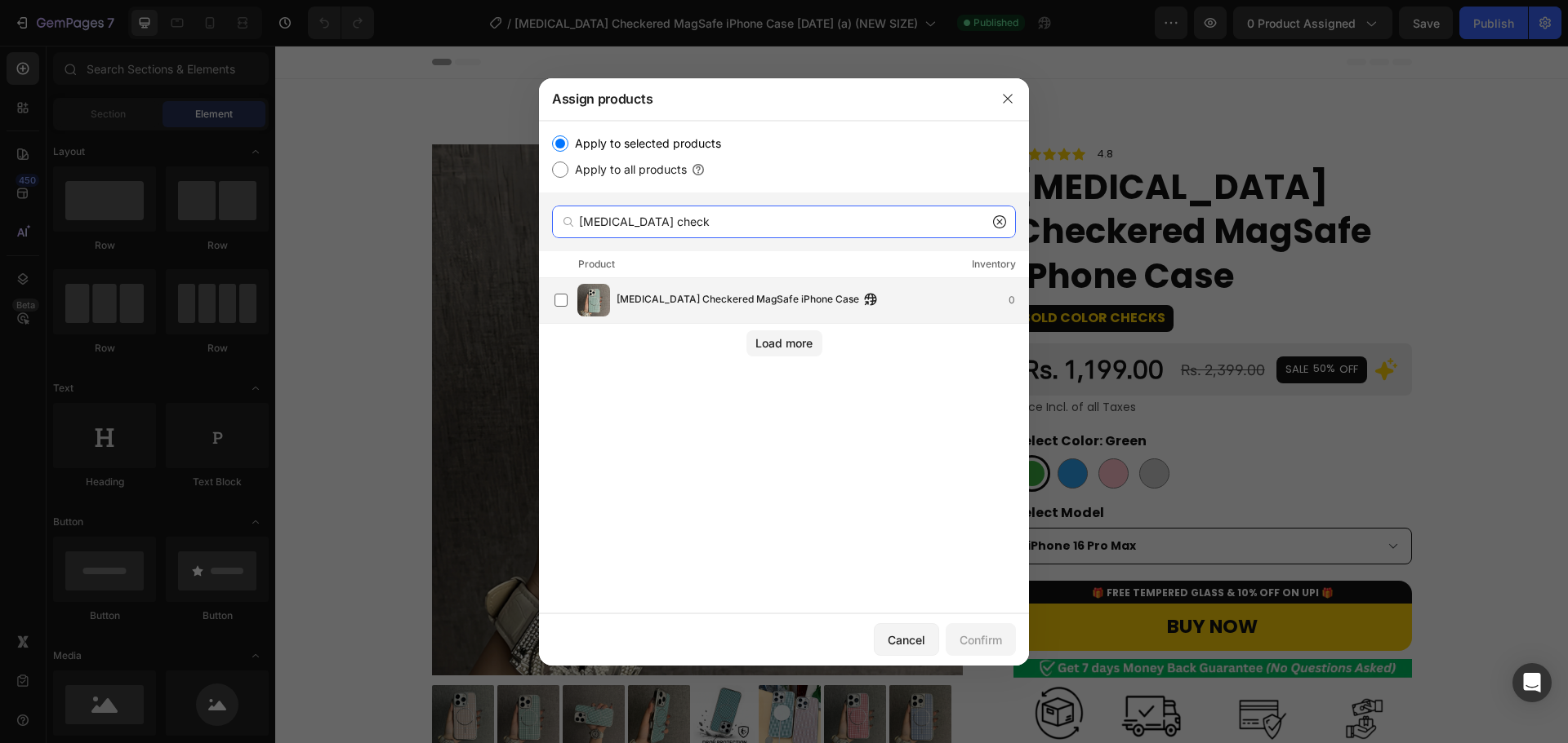
type input "dopamine check"
click at [743, 281] on div "Dopamine Checkered MagSafe iPhone Case 0" at bounding box center [784, 301] width 490 height 46
click at [952, 626] on button "Confirm" at bounding box center [980, 639] width 70 height 33
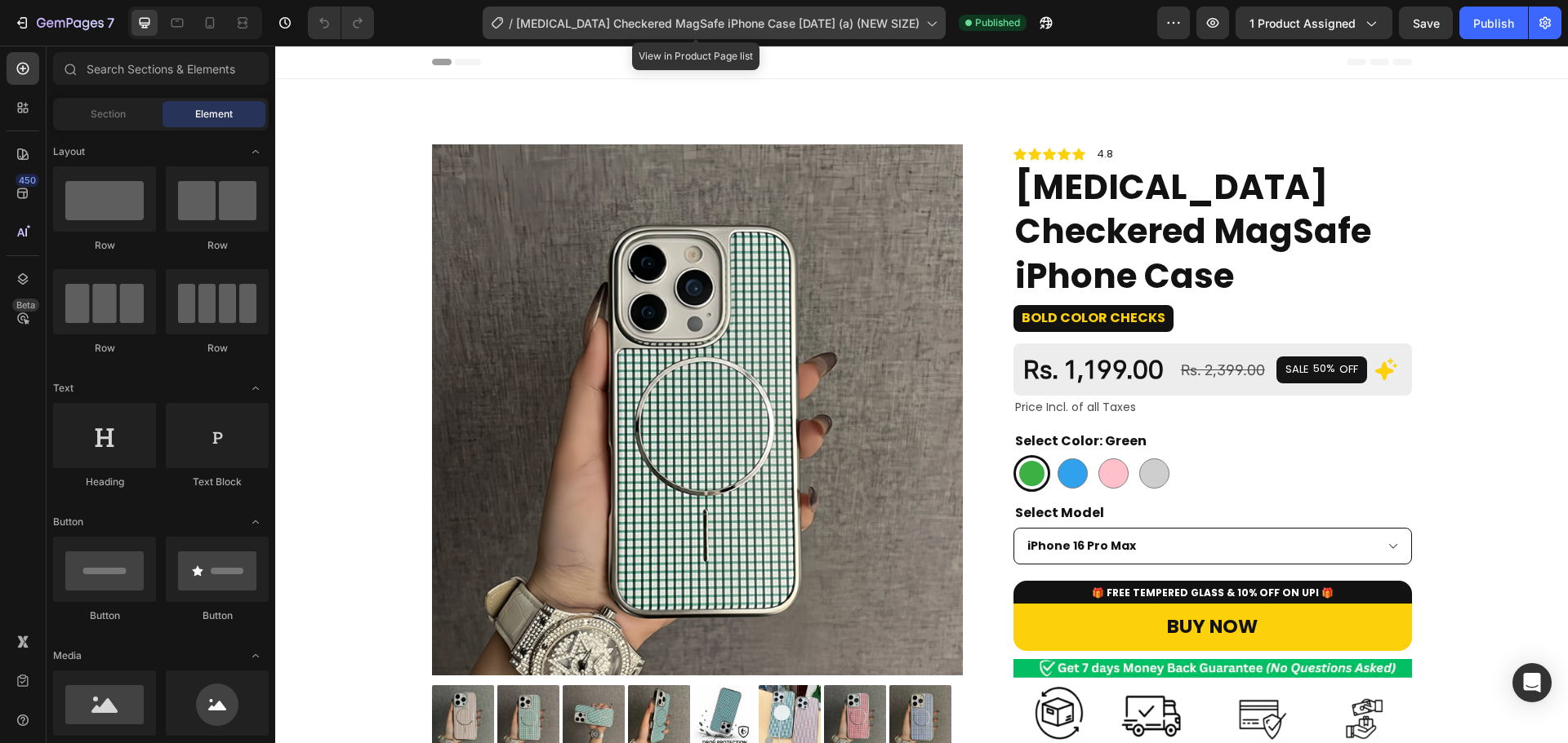
click at [725, 15] on span "[MEDICAL_DATA] Checkered MagSafe iPhone Case [DATE] (a) (NEW SIZE)" at bounding box center [718, 23] width 403 height 17
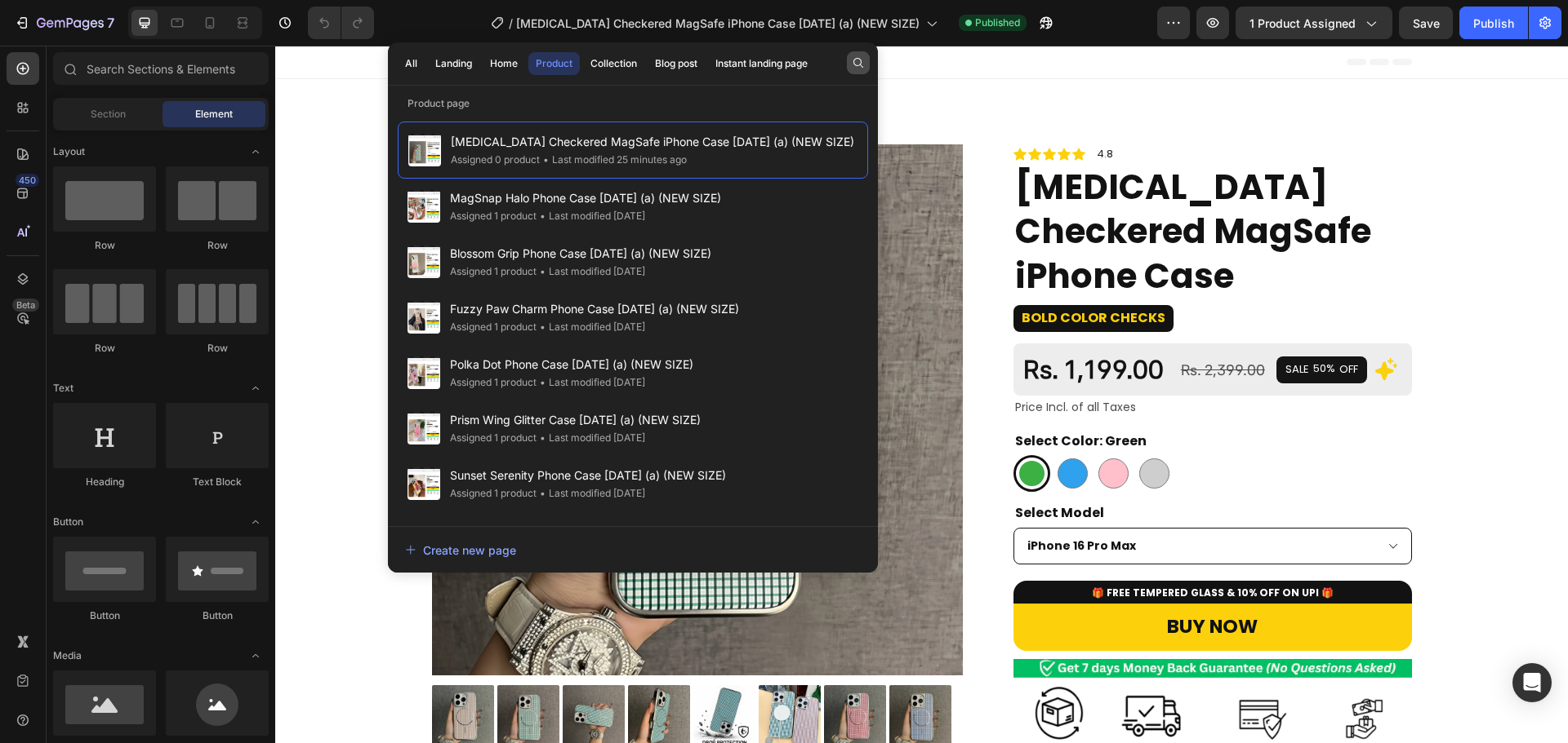
click at [864, 65] on button "button" at bounding box center [857, 62] width 23 height 23
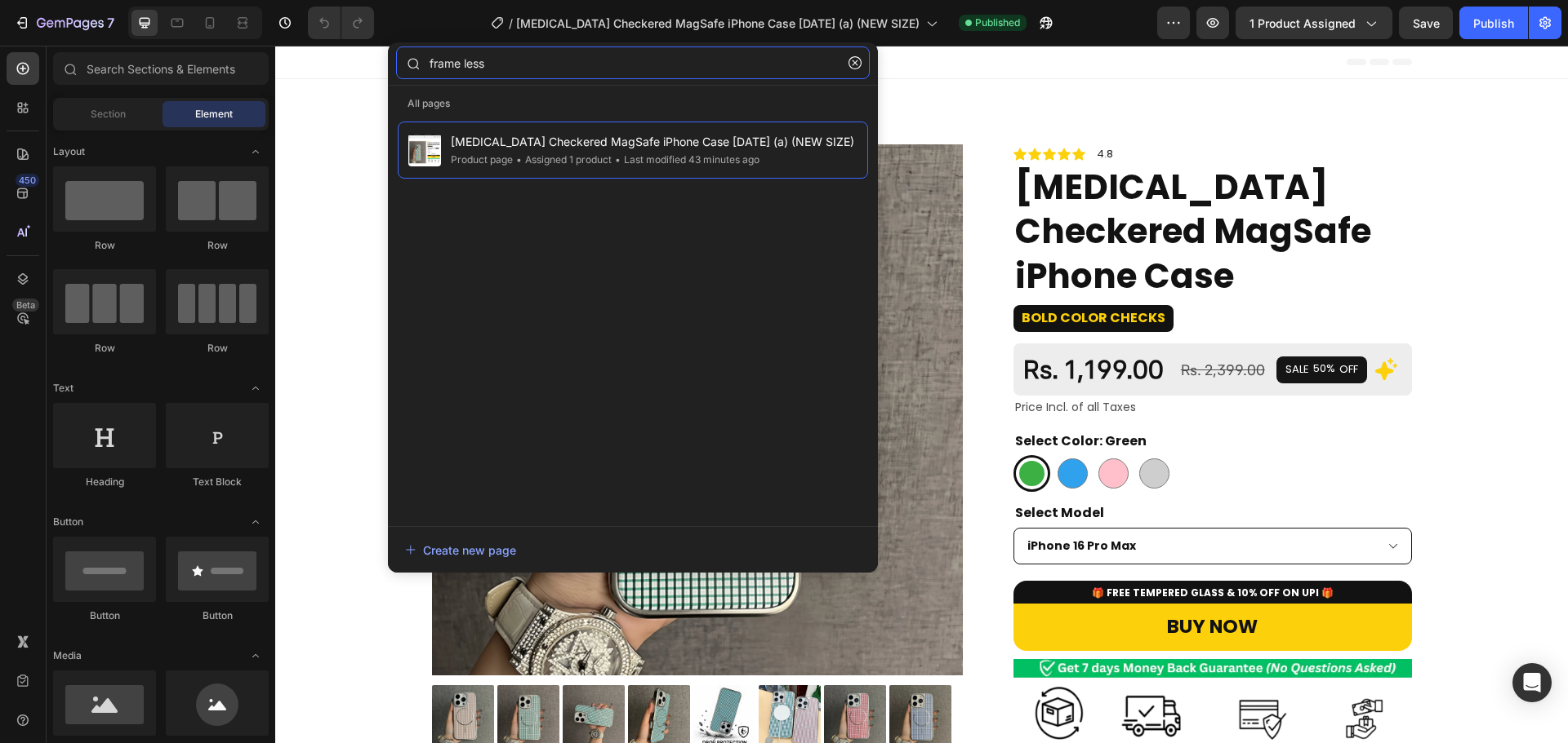
click at [465, 65] on input "frame less" at bounding box center [633, 62] width 474 height 33
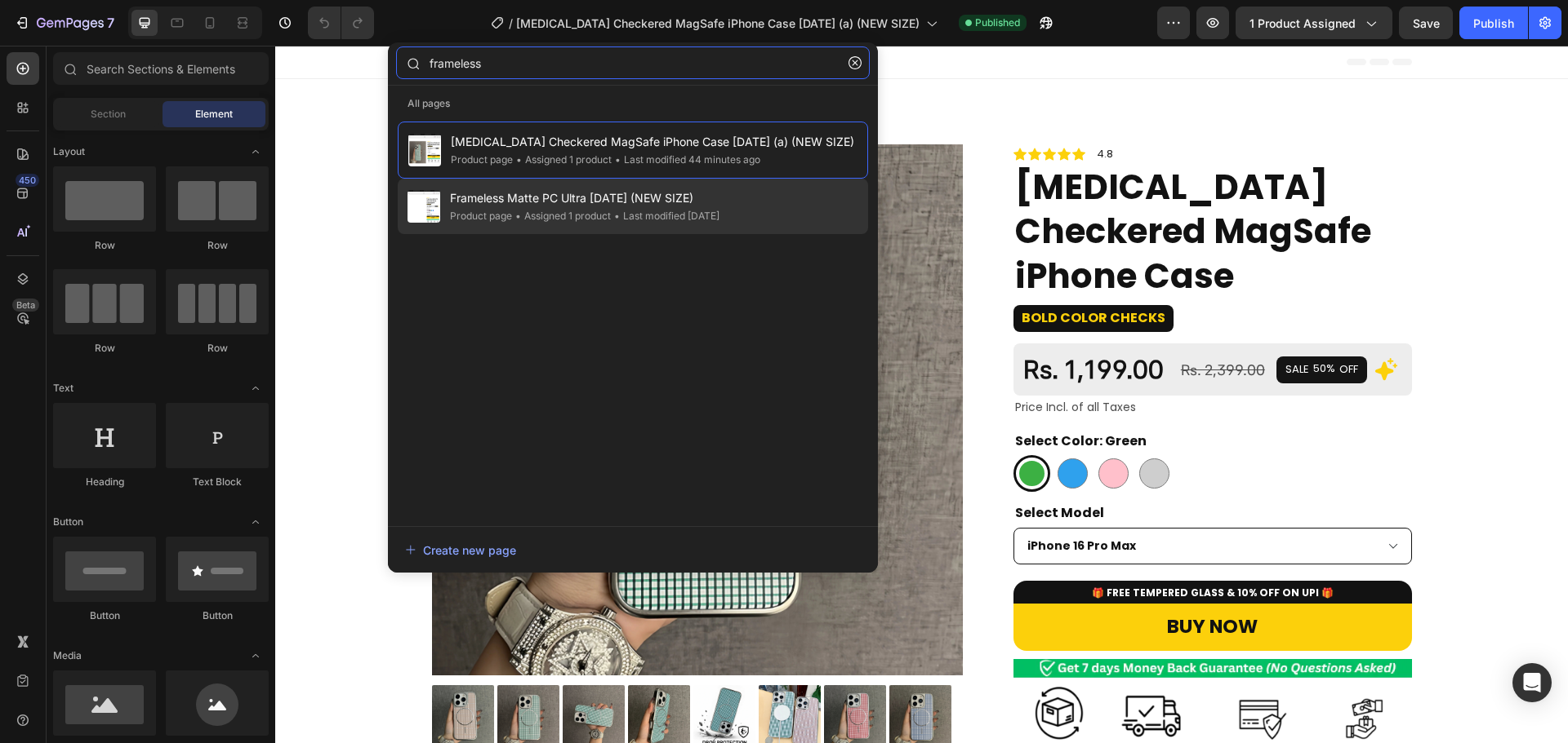
type input "frameless"
click at [588, 208] on div "• Assigned 1 product" at bounding box center [562, 216] width 99 height 16
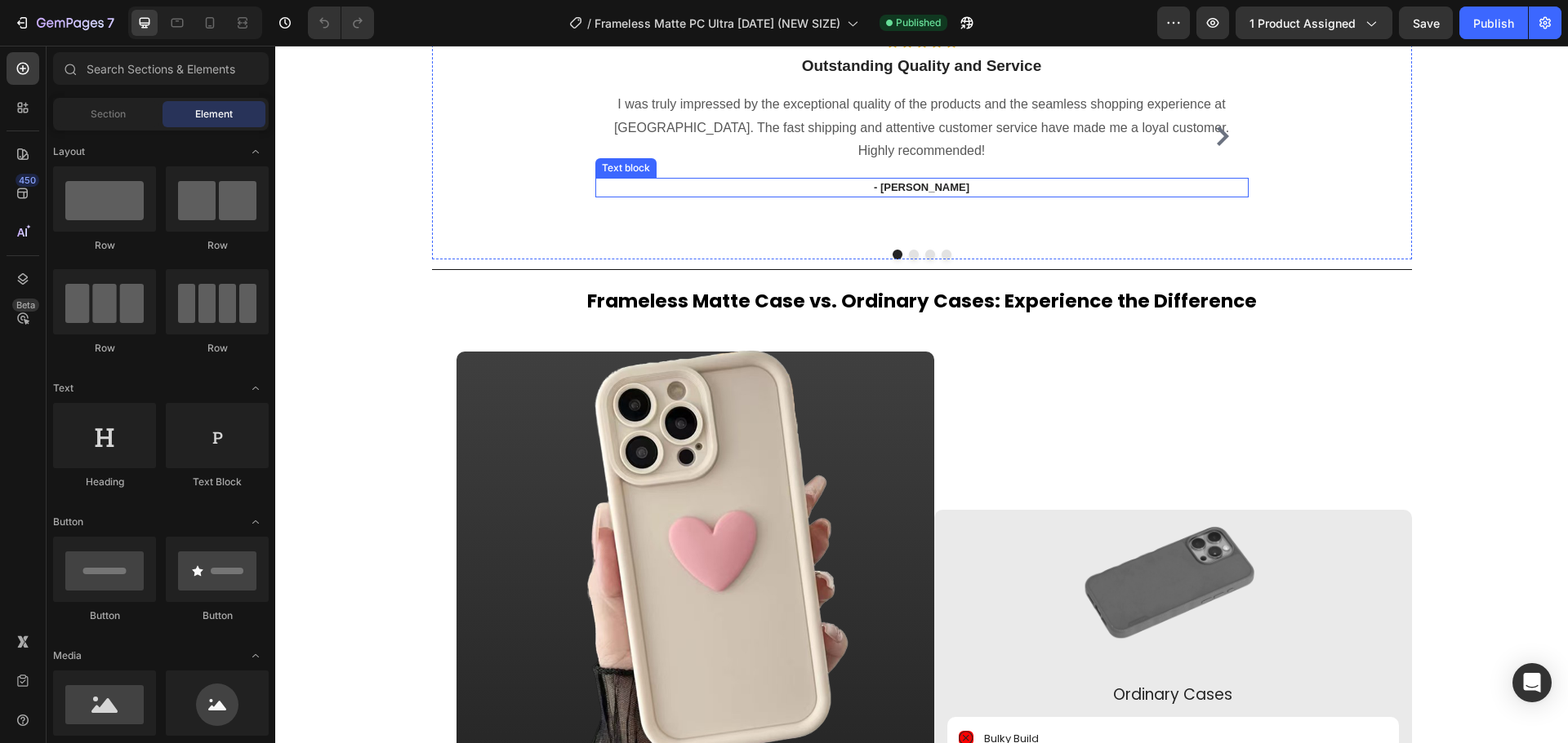
scroll to position [2448, 0]
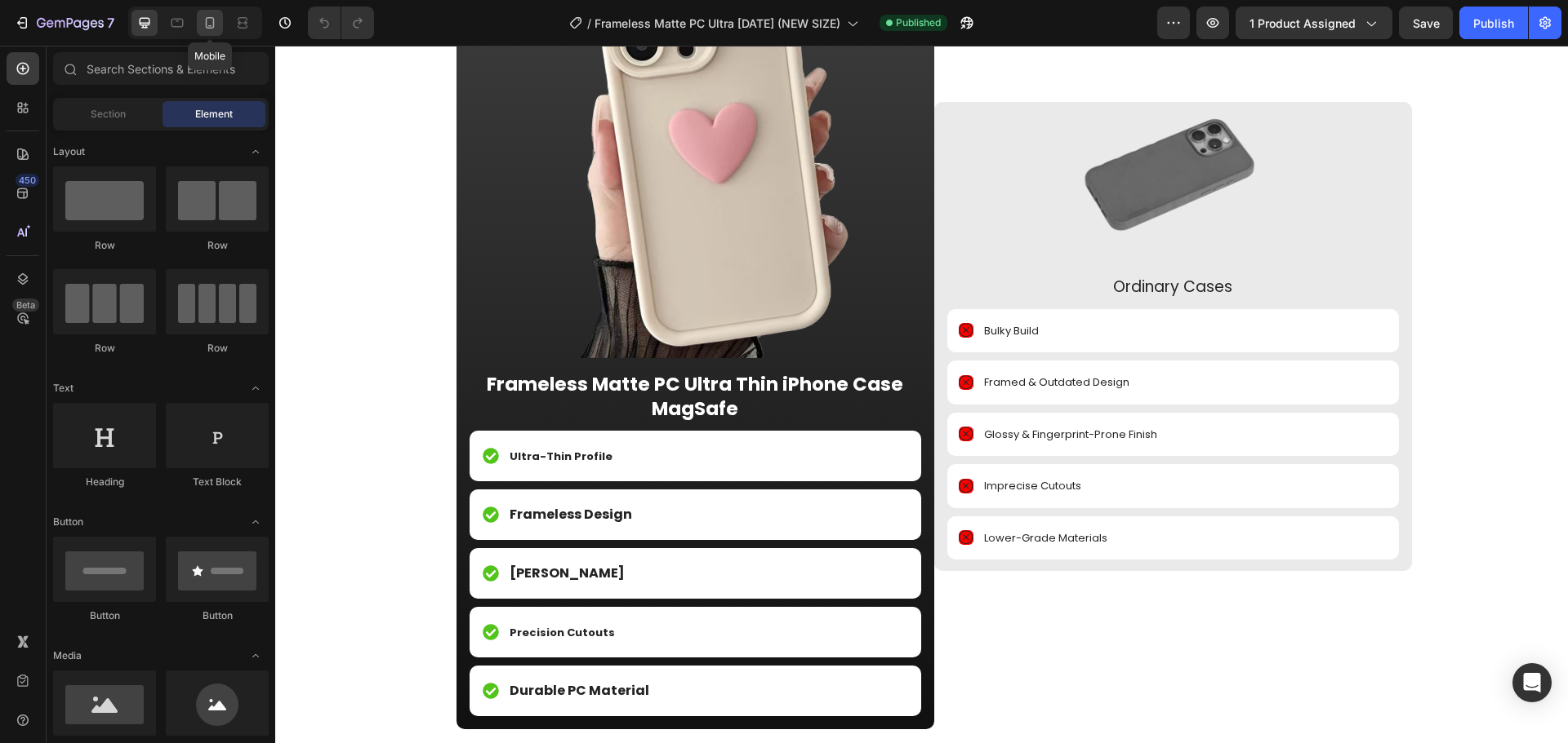
click at [220, 15] on div at bounding box center [210, 23] width 26 height 26
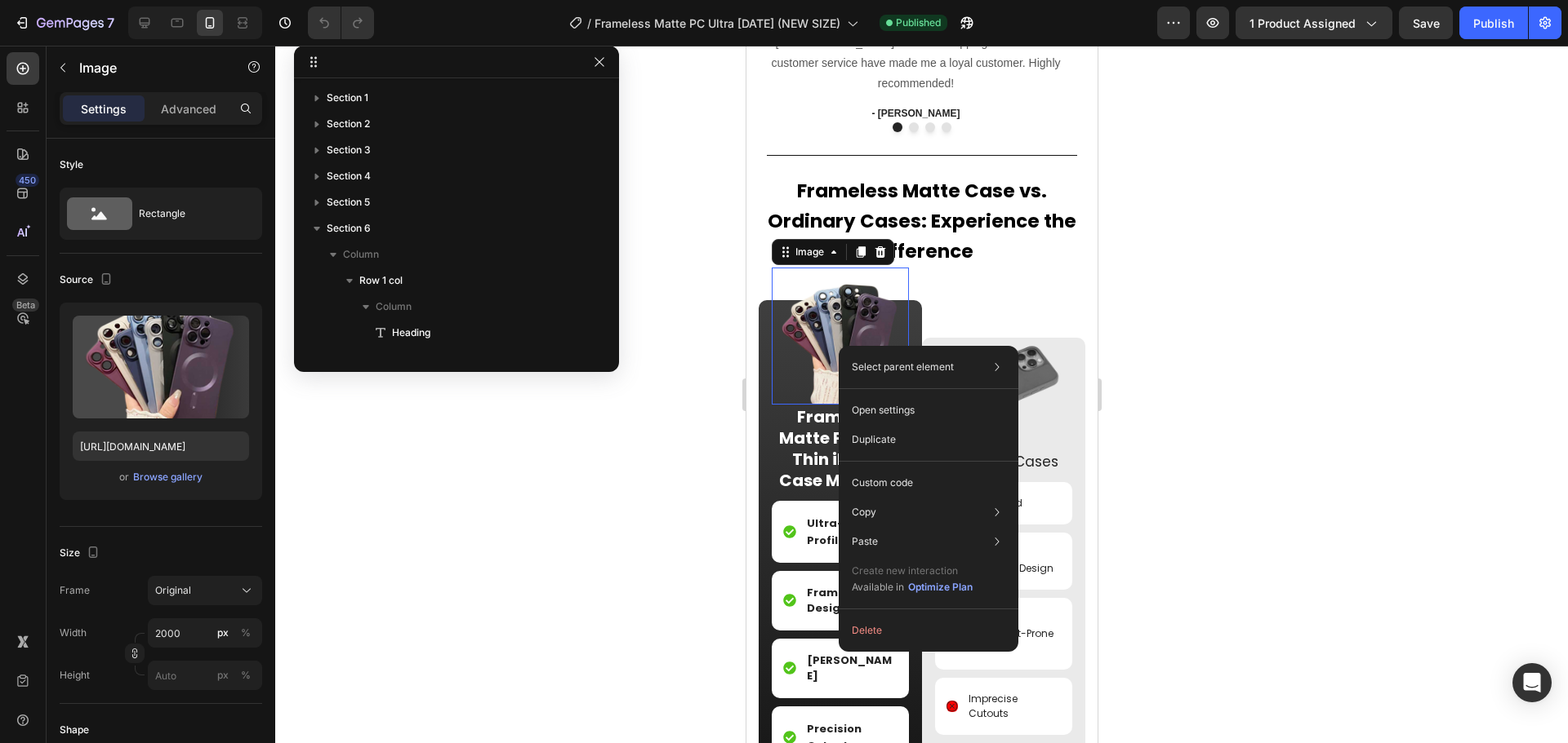
scroll to position [257, 0]
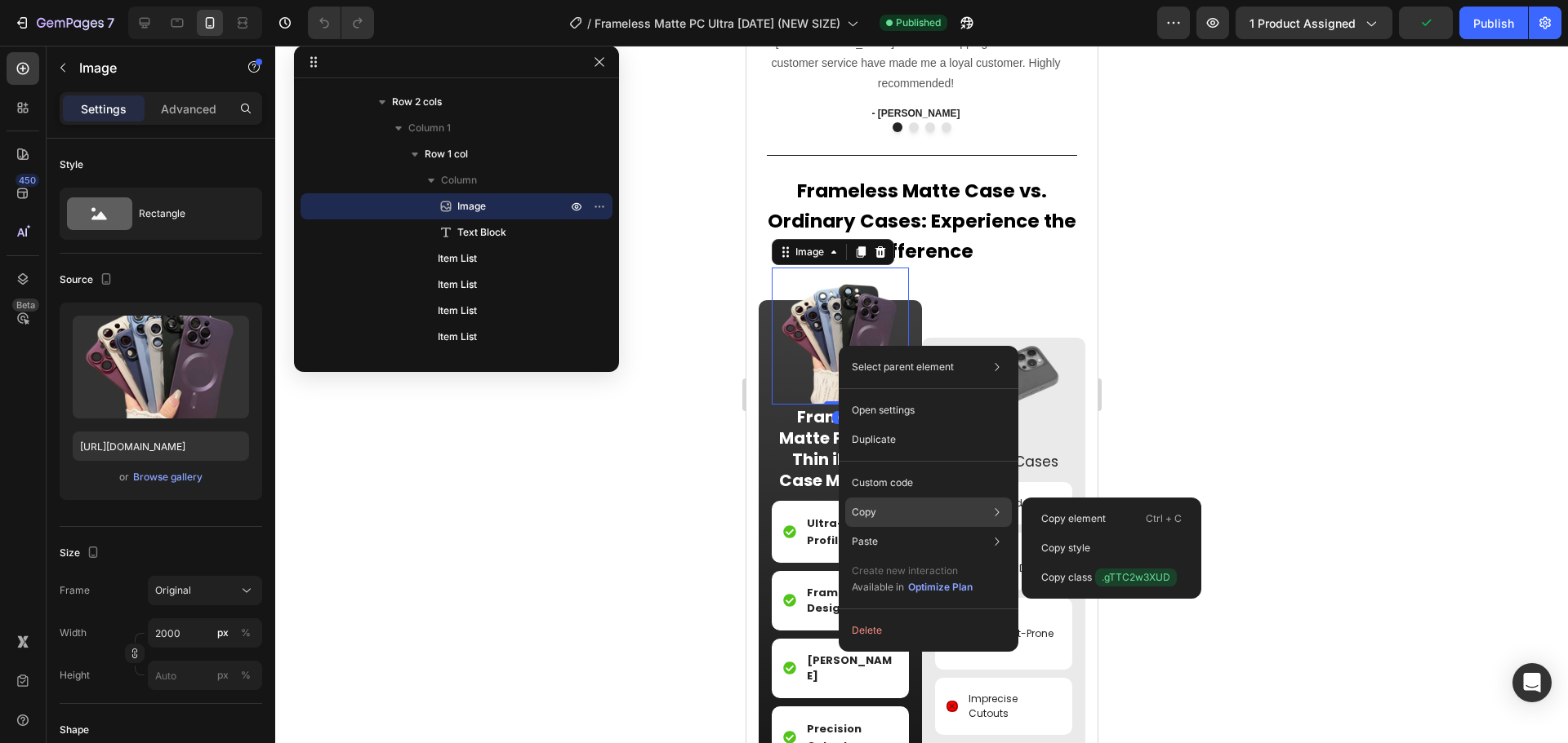
click at [888, 557] on div "Copy Copy element Ctrl + C Copy style Copy class .gTTC2w3XUD" at bounding box center [929, 580] width 167 height 46
click at [1059, 516] on p "Copy element" at bounding box center [1072, 519] width 64 height 15
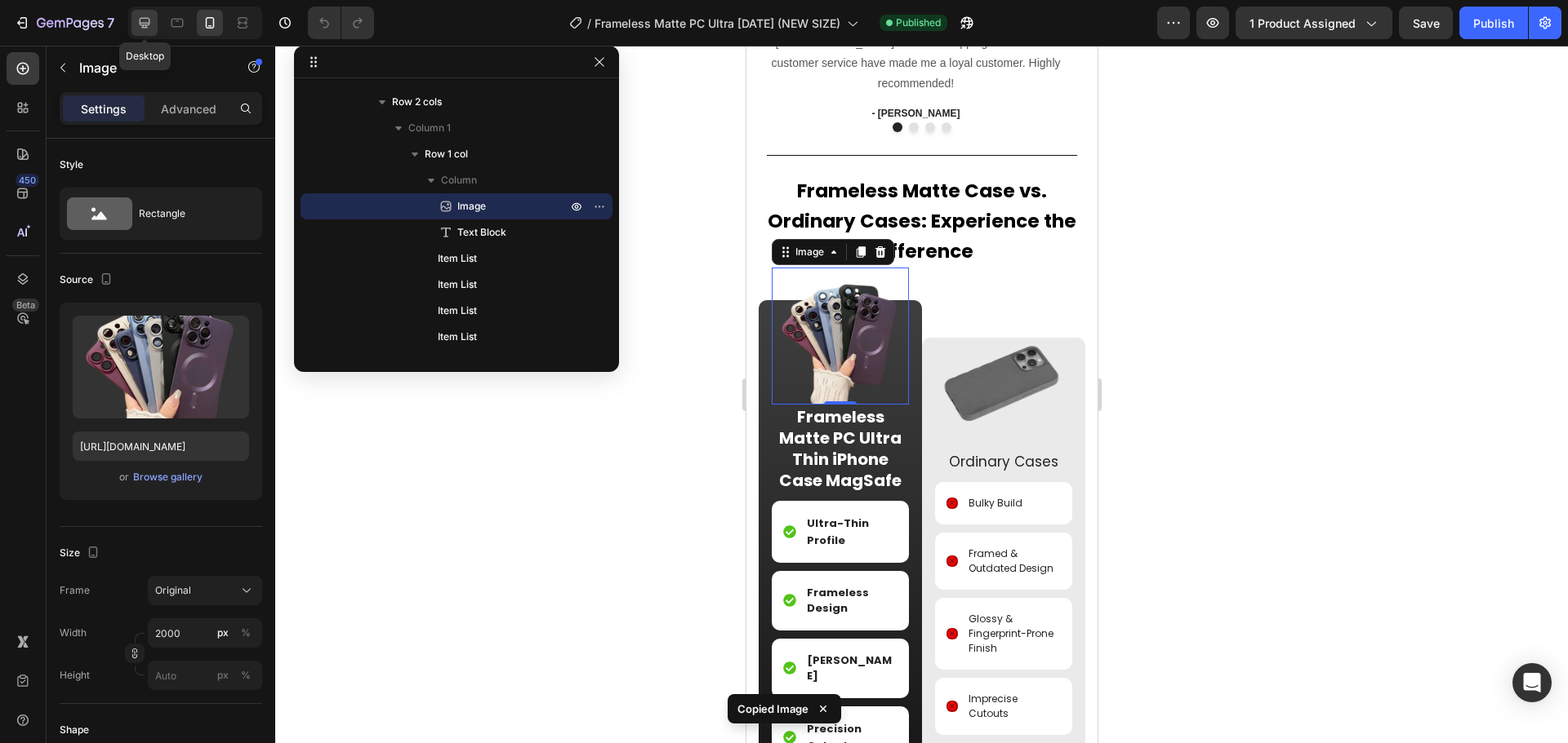
click at [149, 21] on icon at bounding box center [145, 23] width 16 height 16
type input "https://cdn.shopify.com/s/files/1/0835/5119/1341/files/gempages_553512382287054…"
type input "1000"
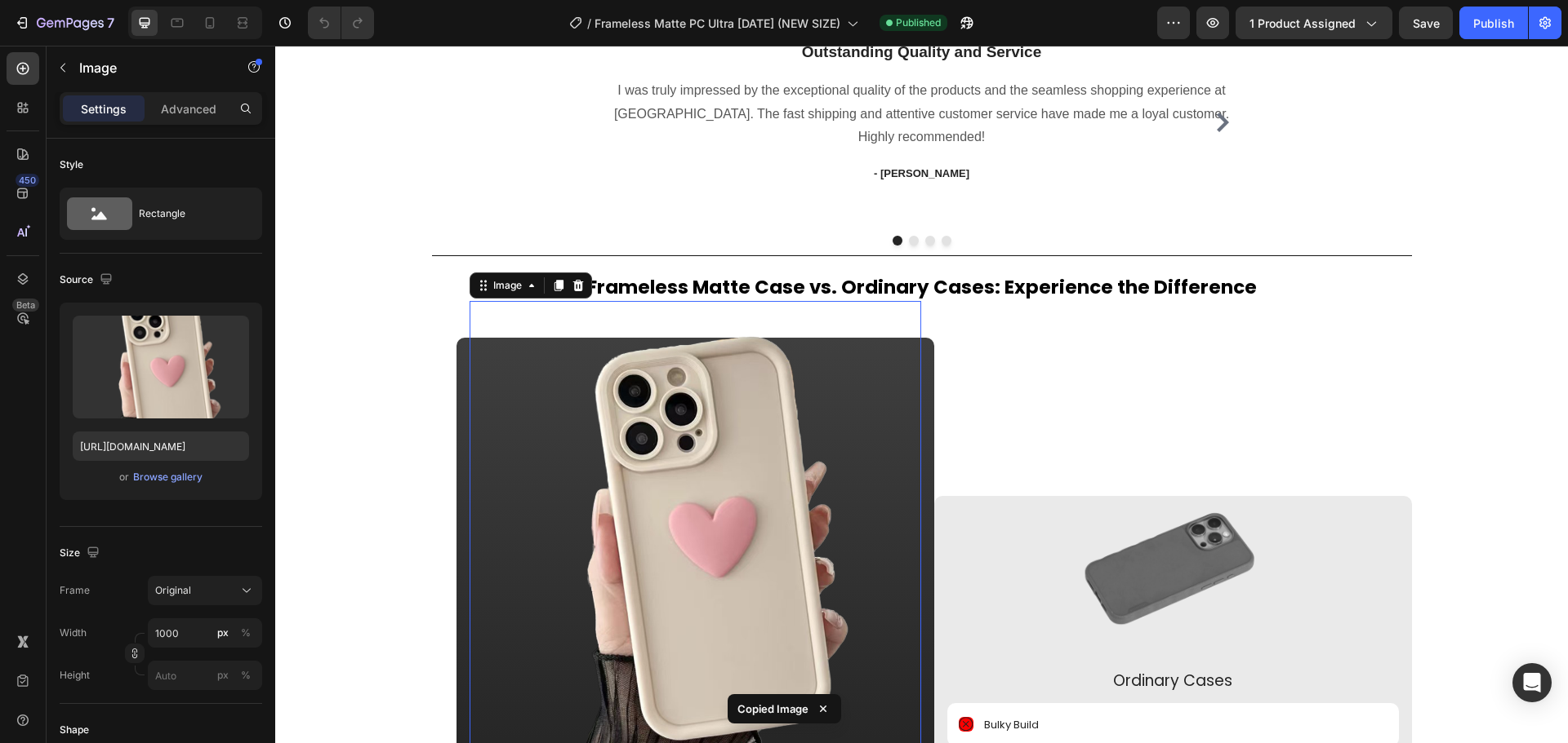
scroll to position [2253, 0]
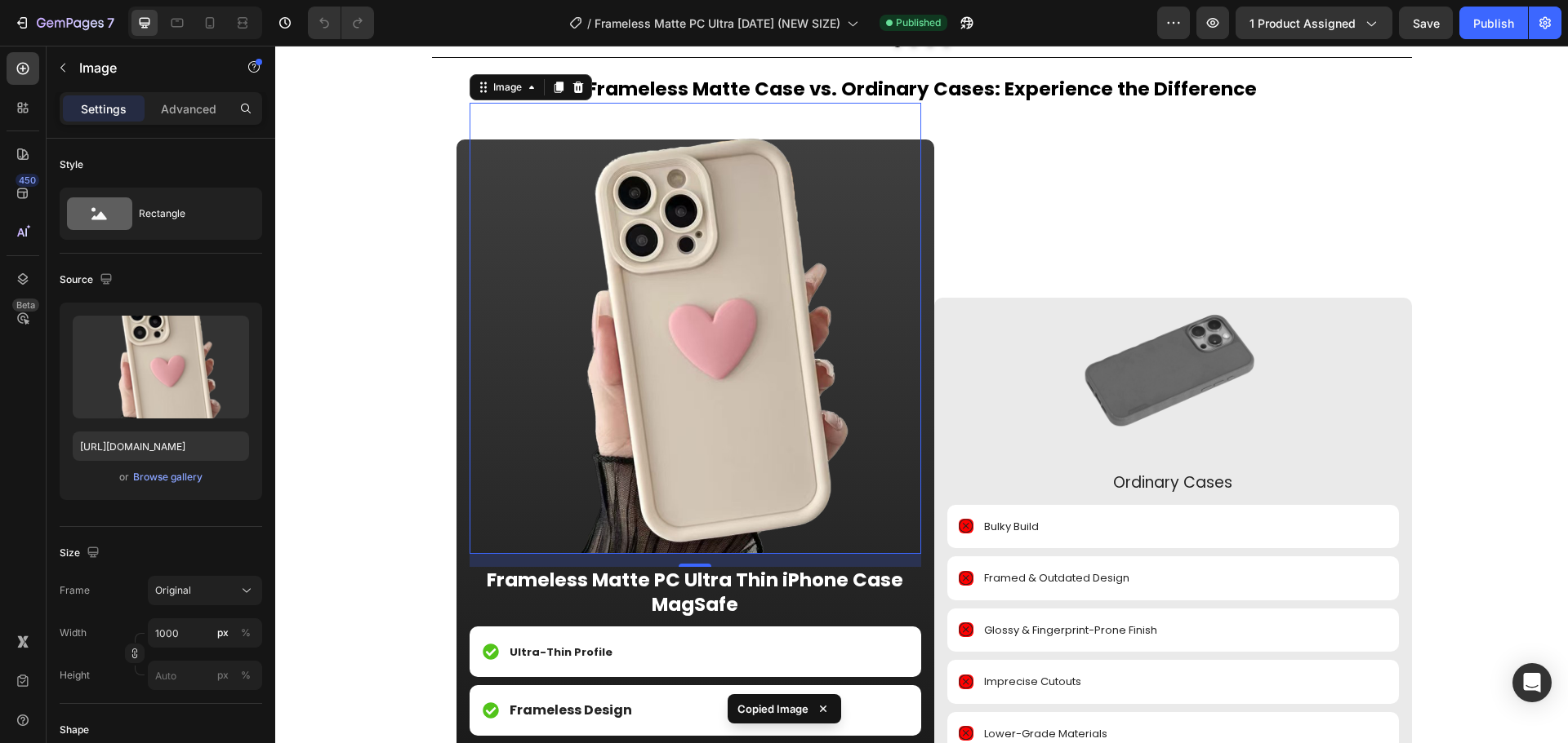
click at [743, 407] on img at bounding box center [696, 329] width 452 height 452
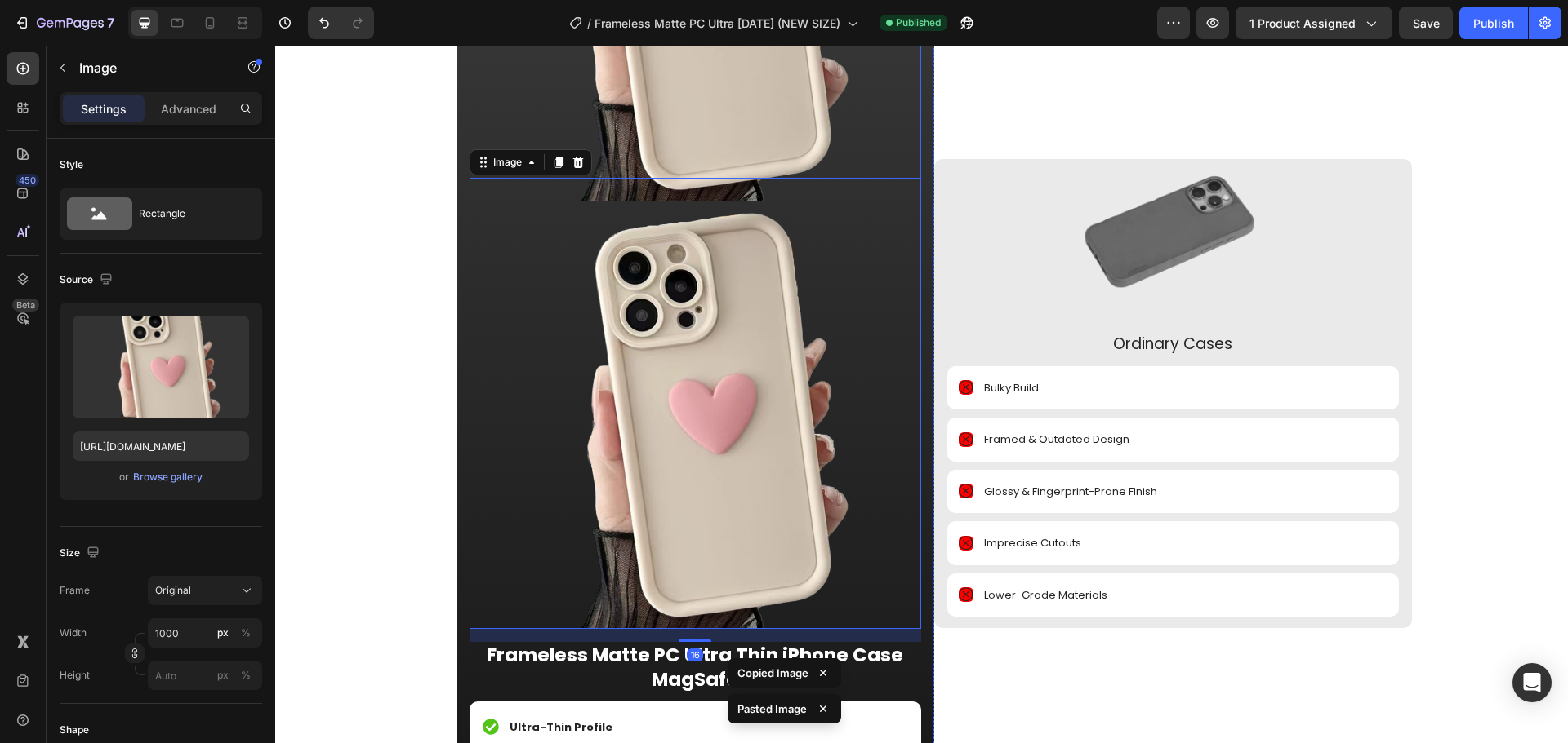
scroll to position [2680, 0]
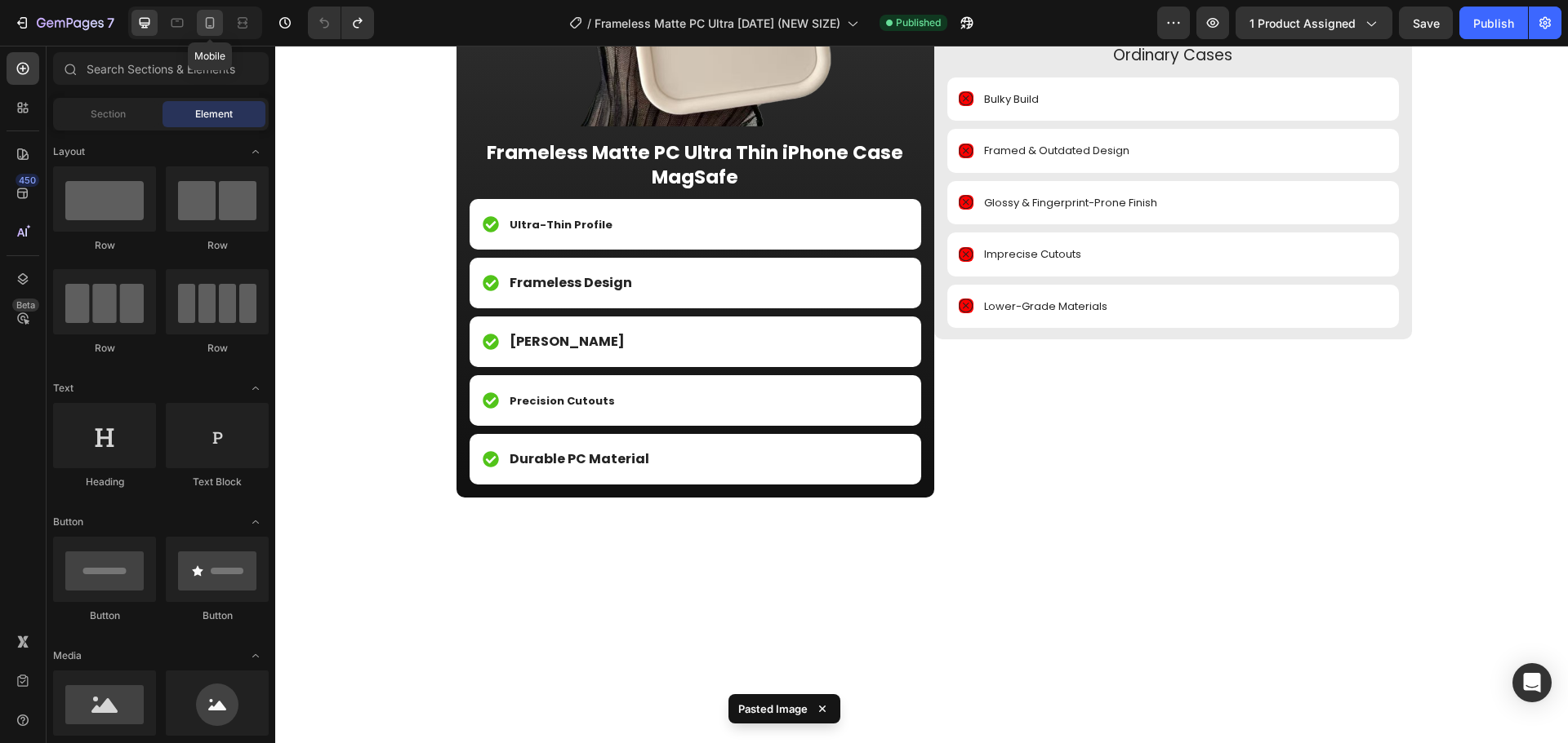
click at [215, 15] on icon at bounding box center [209, 23] width 16 height 16
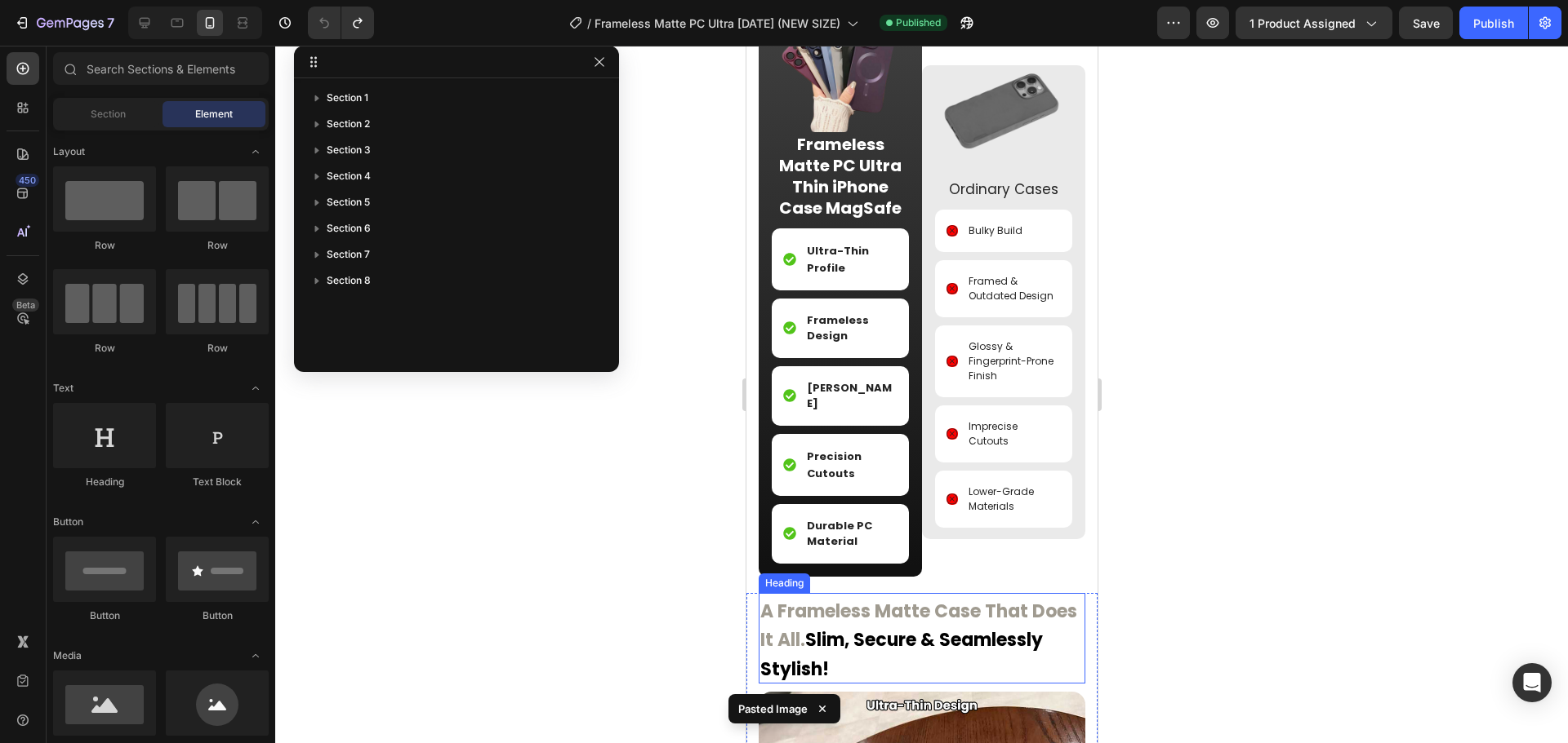
scroll to position [2027, 0]
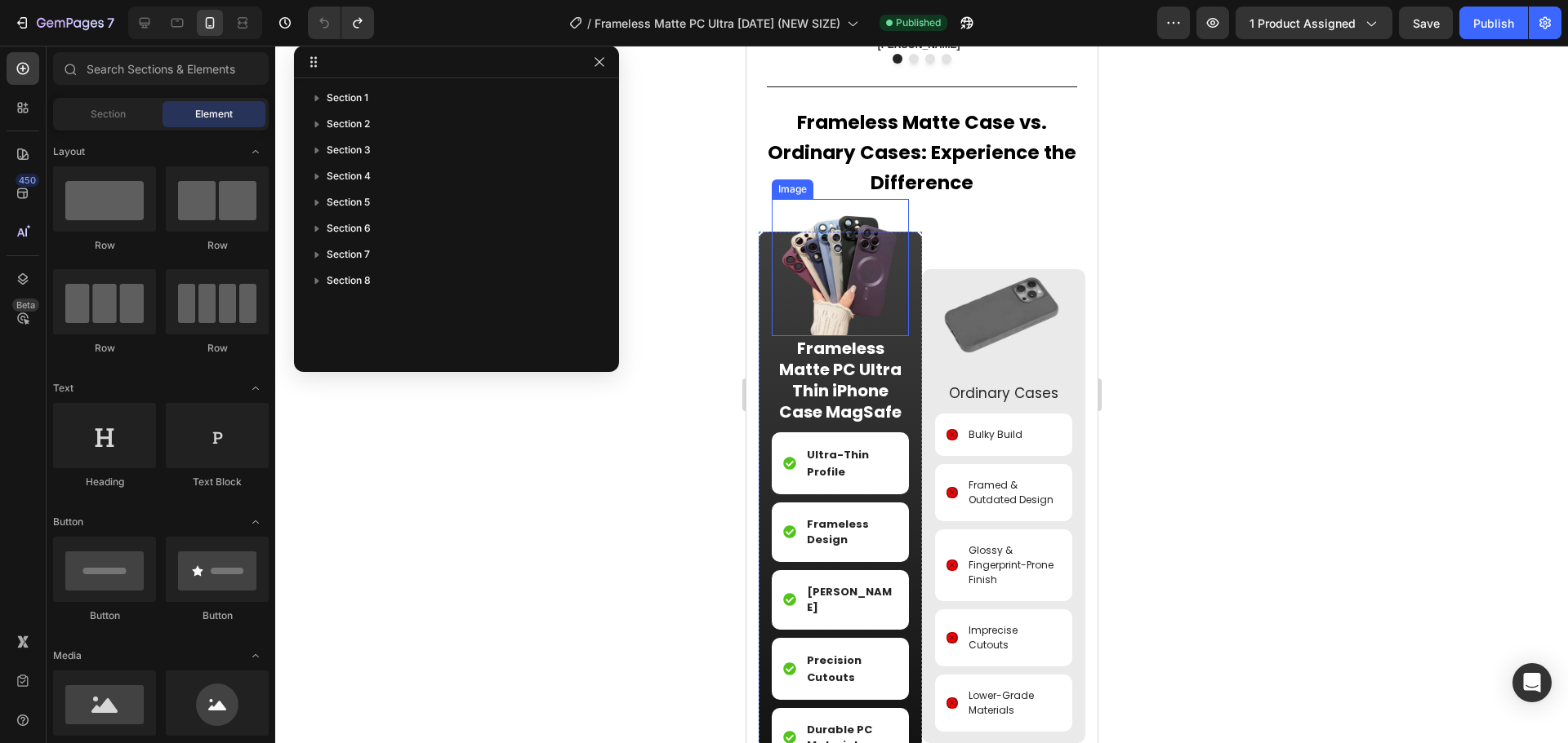
click at [844, 272] on img at bounding box center [840, 267] width 137 height 137
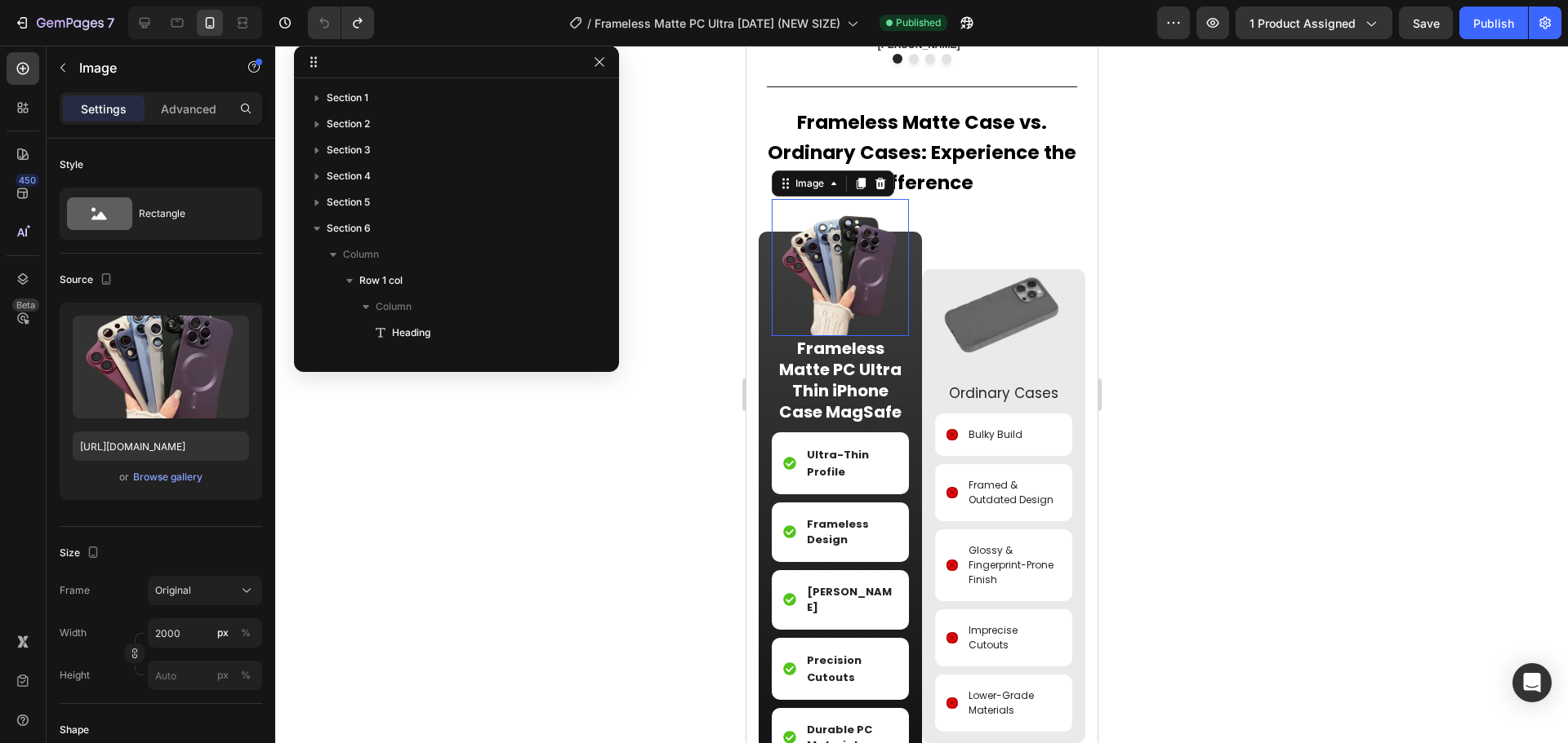
scroll to position [257, 0]
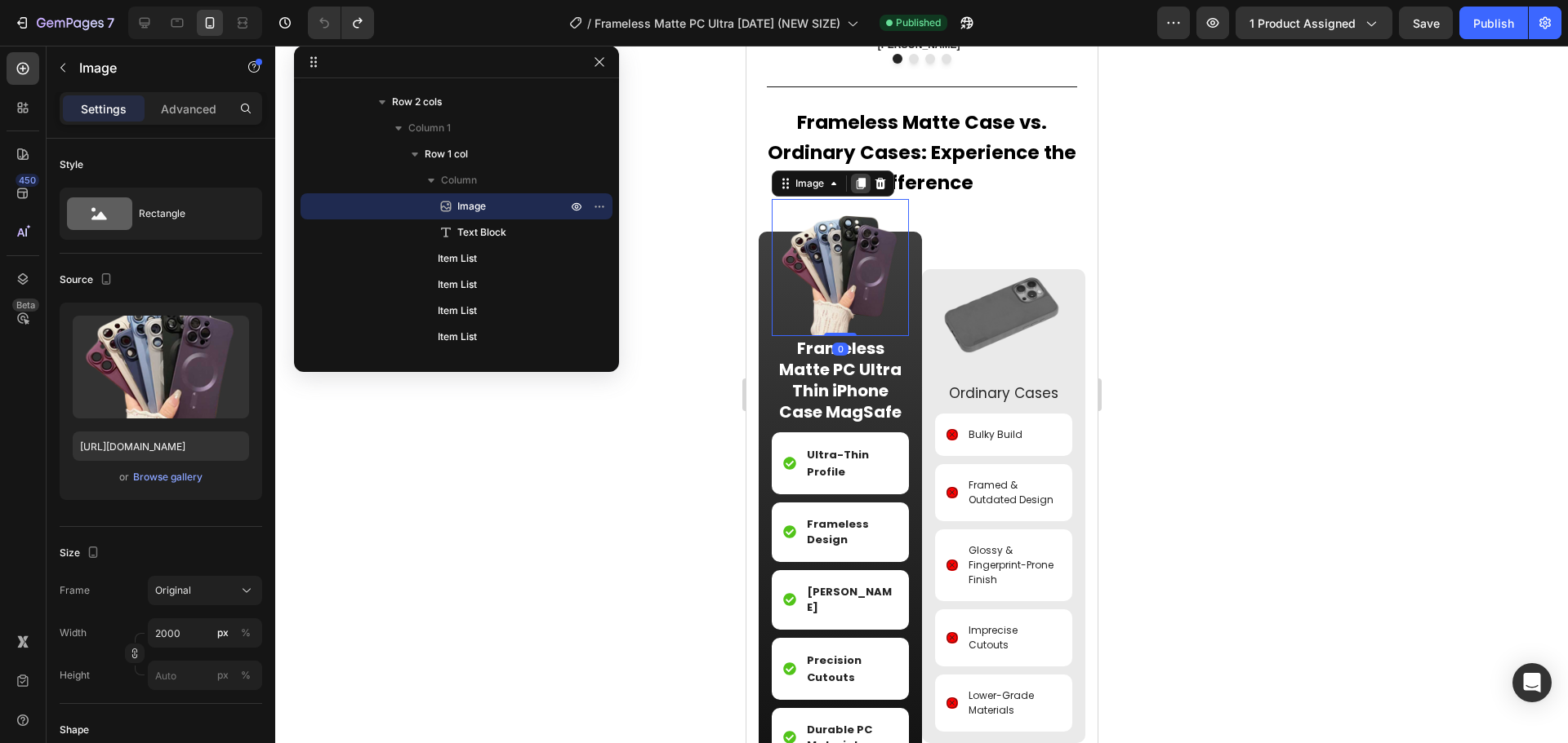
click at [855, 173] on div at bounding box center [860, 183] width 20 height 20
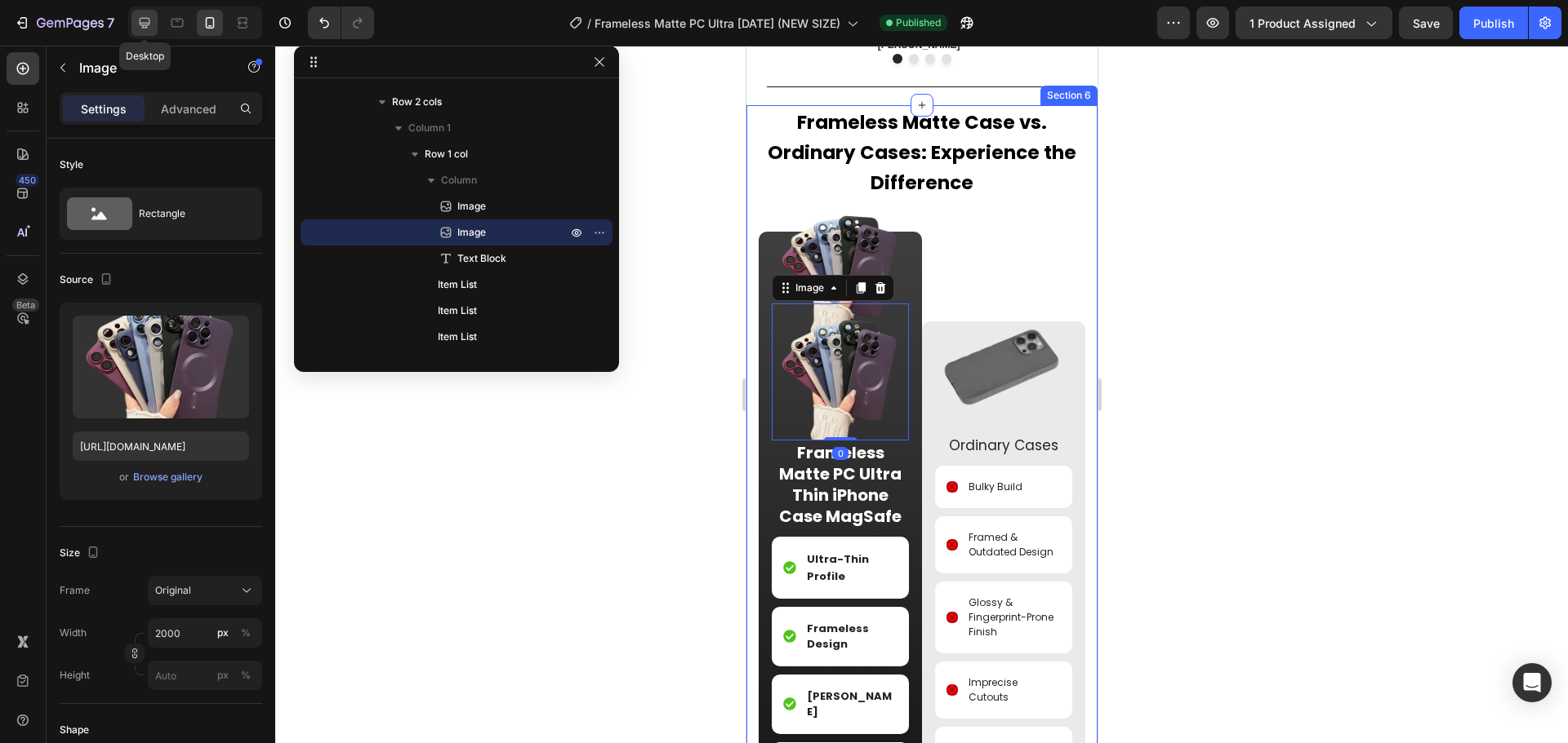
click at [146, 19] on icon at bounding box center [145, 23] width 11 height 11
type input "https://cdn.shopify.com/s/files/1/0835/5119/1341/files/gempages_553512382287054…"
type input "1000"
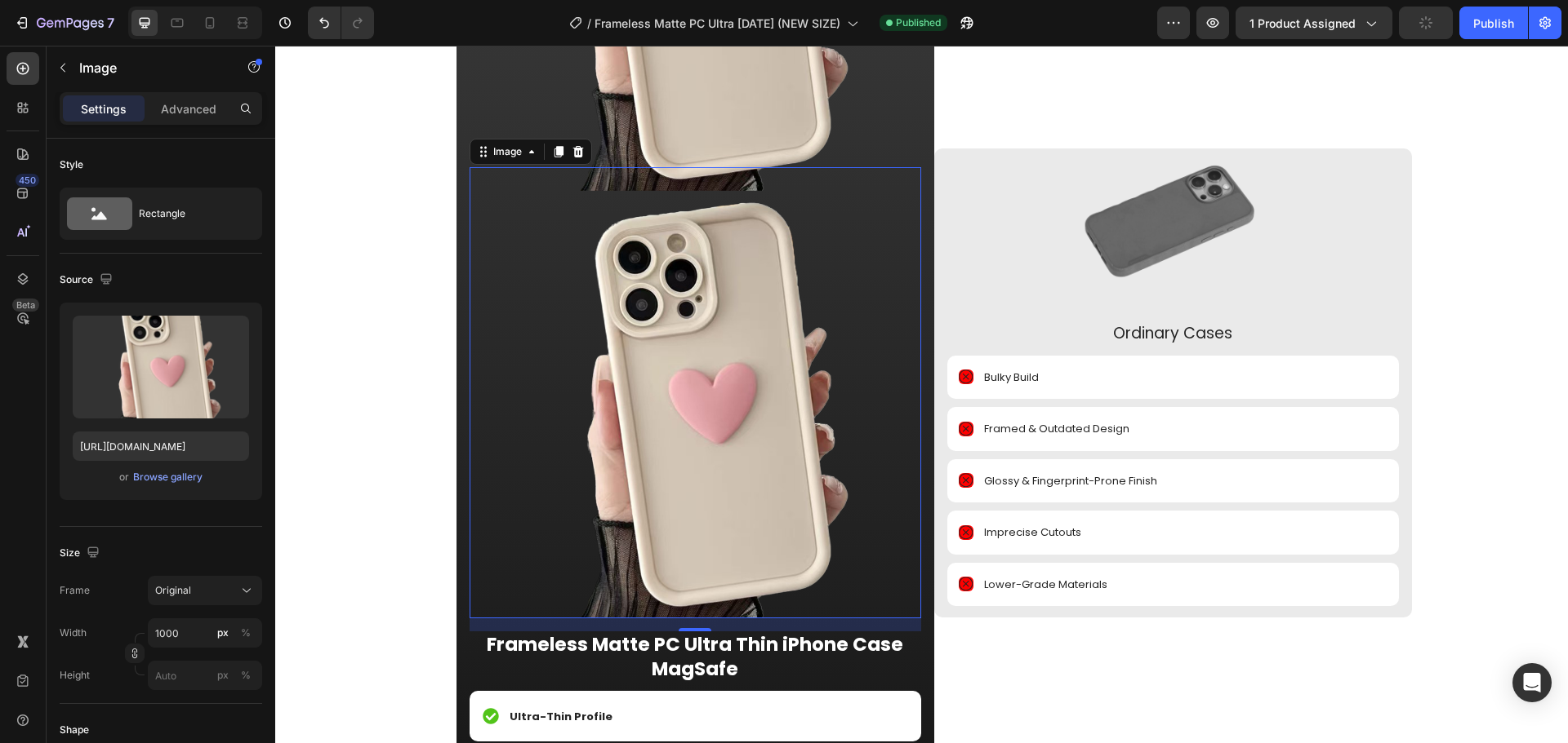
scroll to position [2680, 0]
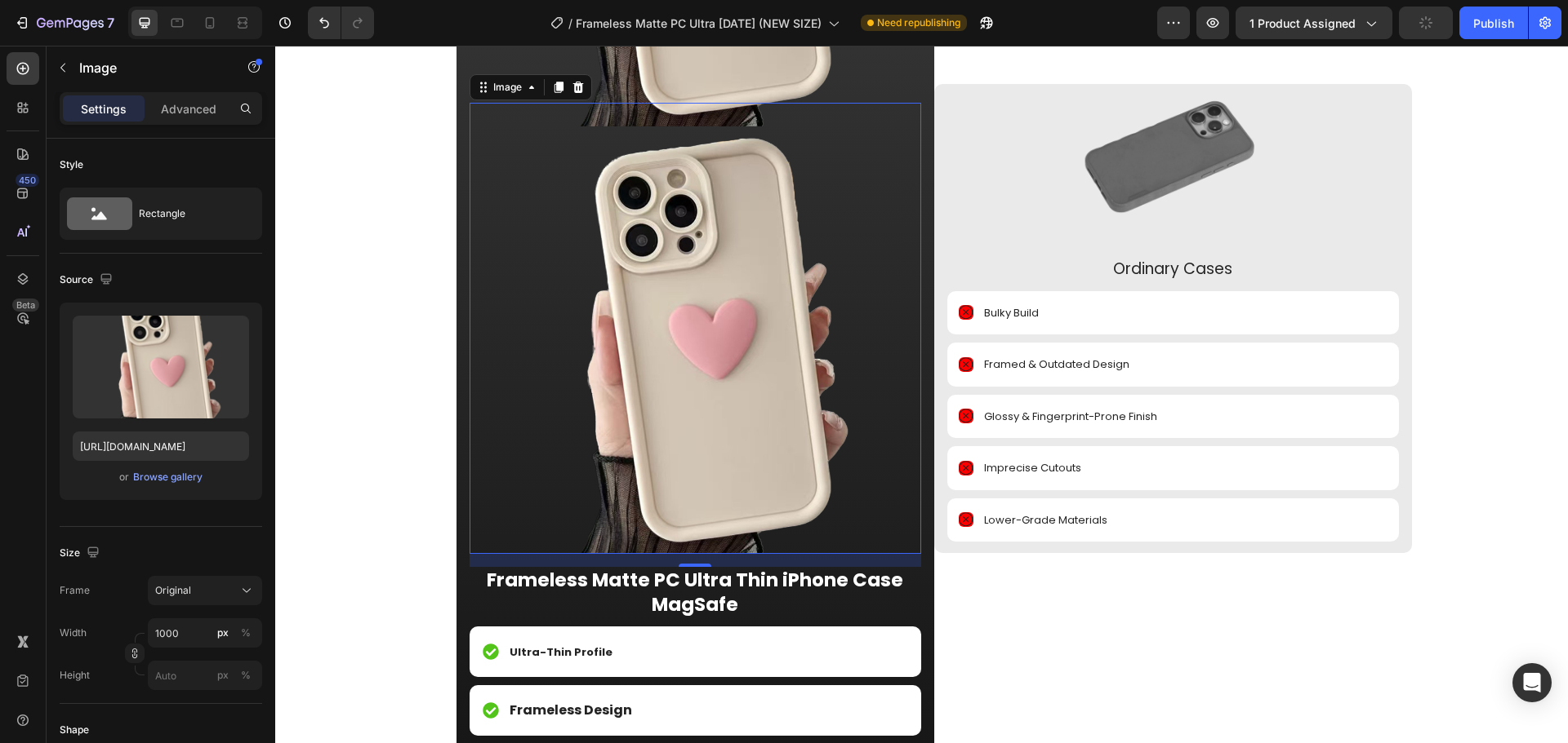
click at [707, 307] on img at bounding box center [696, 329] width 452 height 452
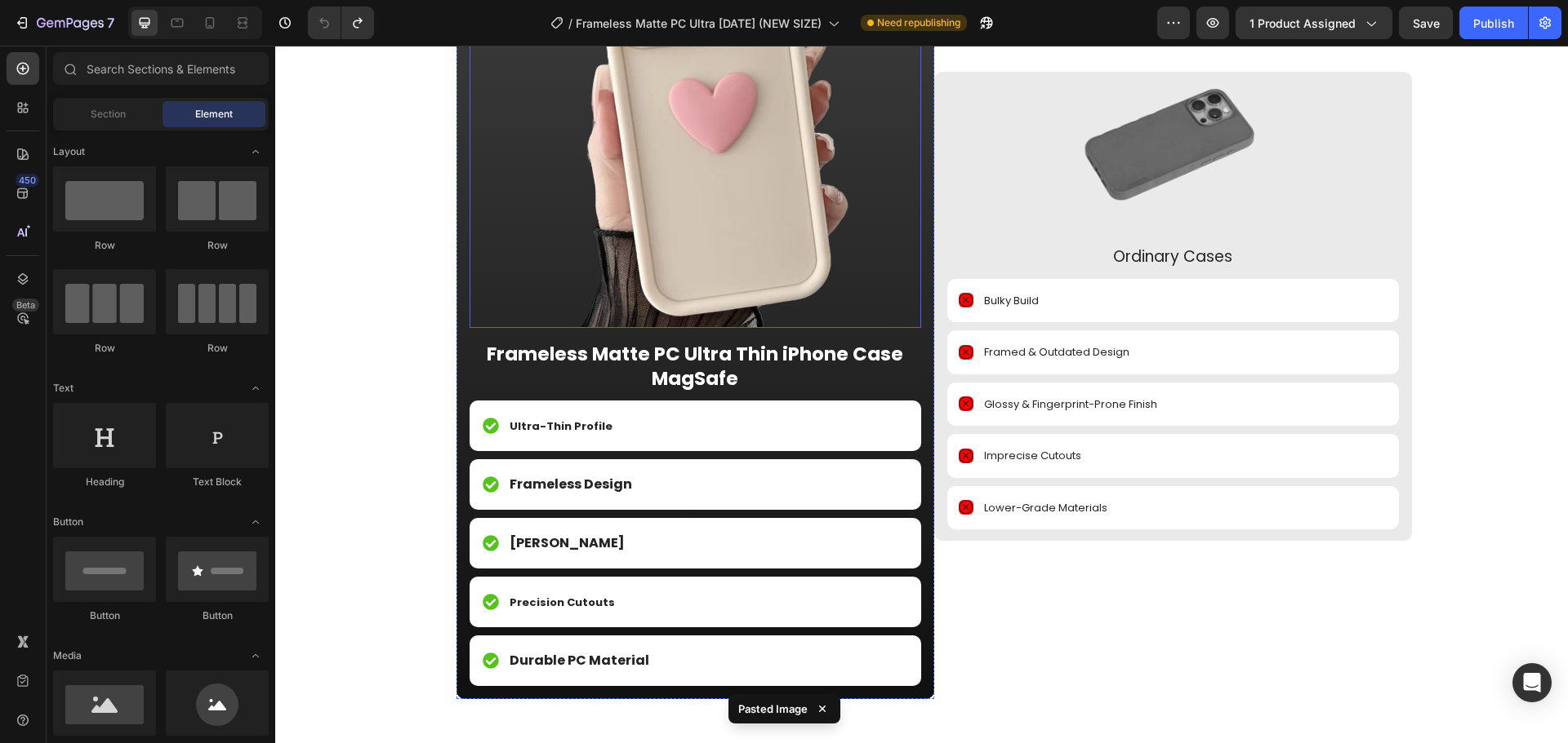
scroll to position [2210, 0]
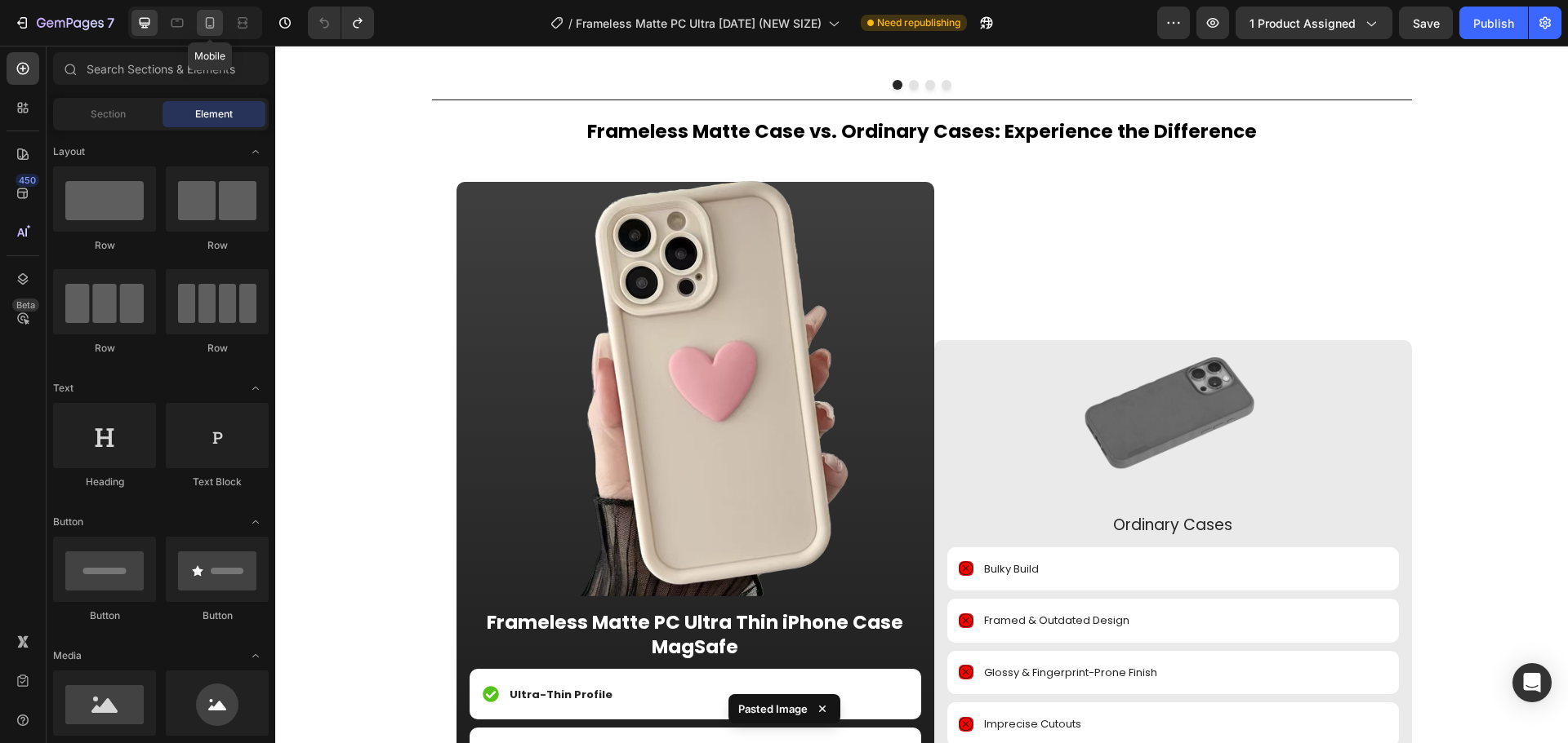
click at [208, 28] on icon at bounding box center [210, 23] width 9 height 12
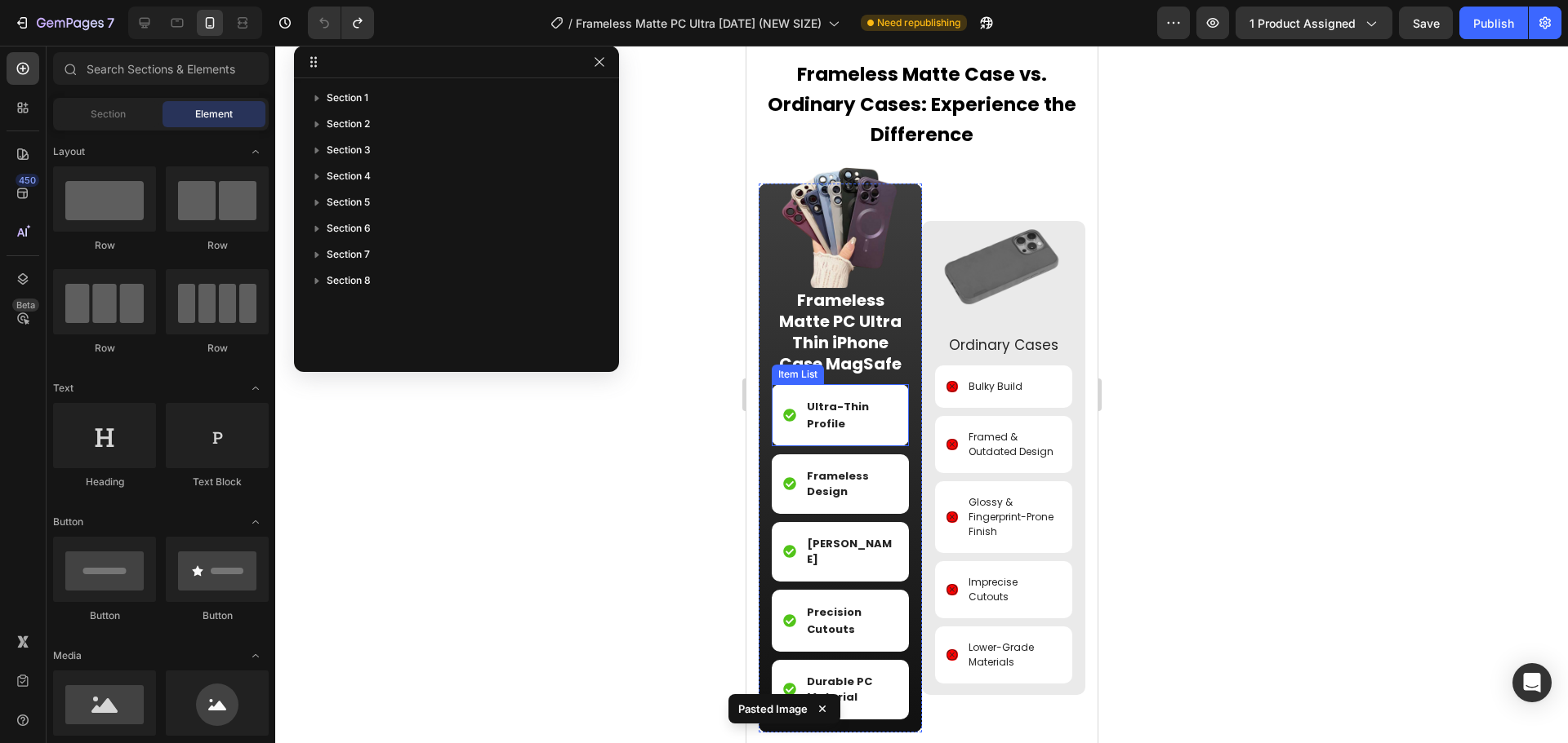
scroll to position [1883, 0]
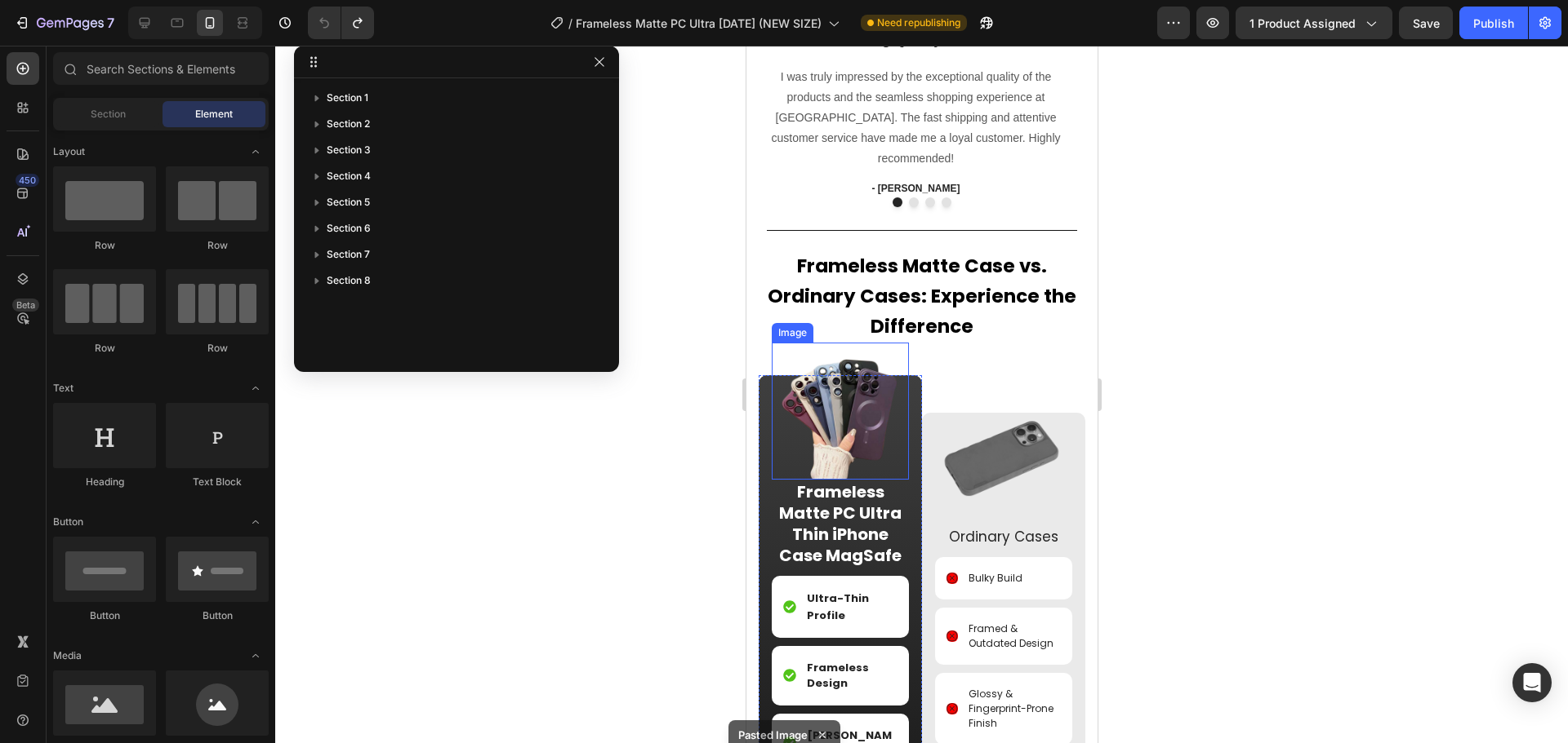
click at [856, 423] on img at bounding box center [840, 411] width 137 height 137
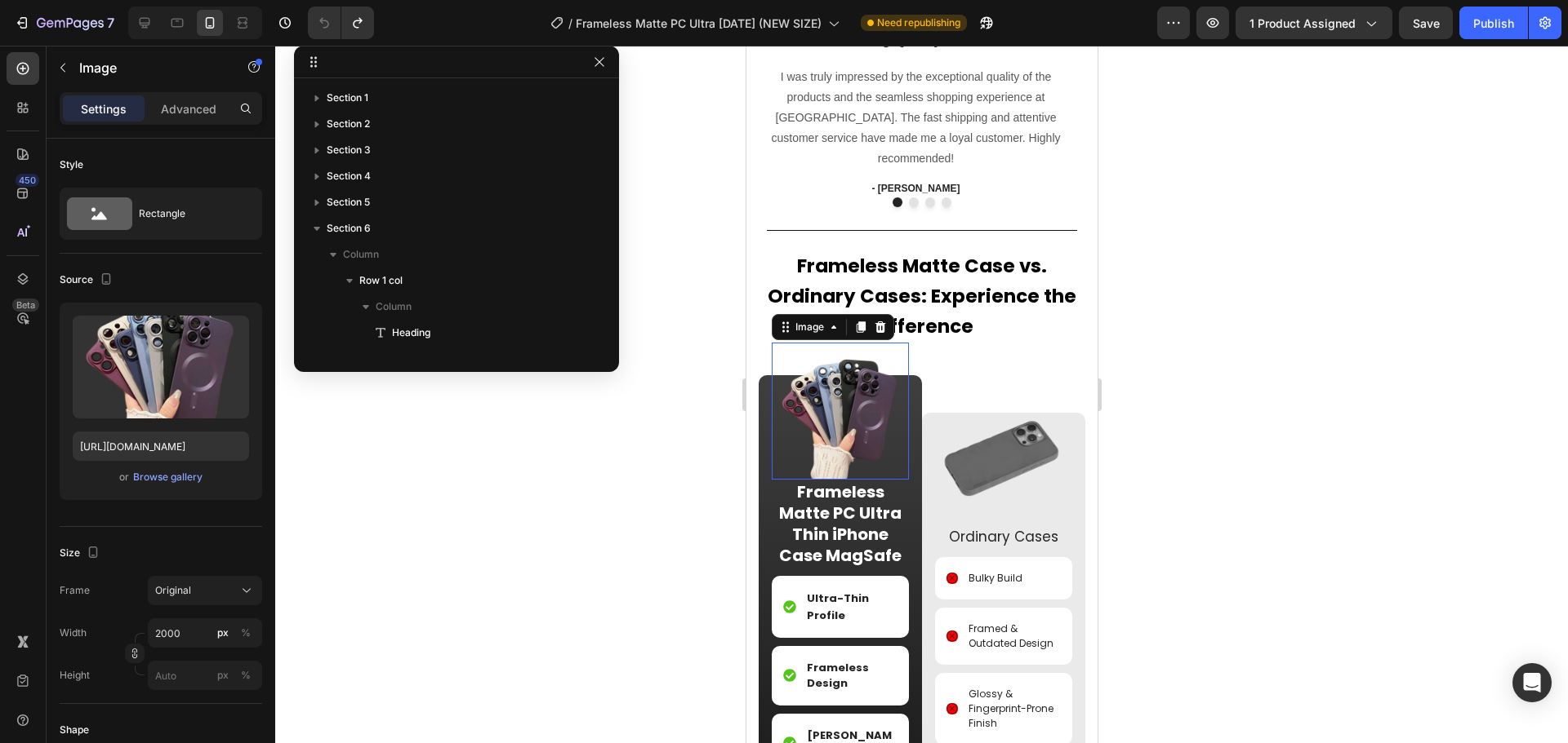
scroll to position [257, 0]
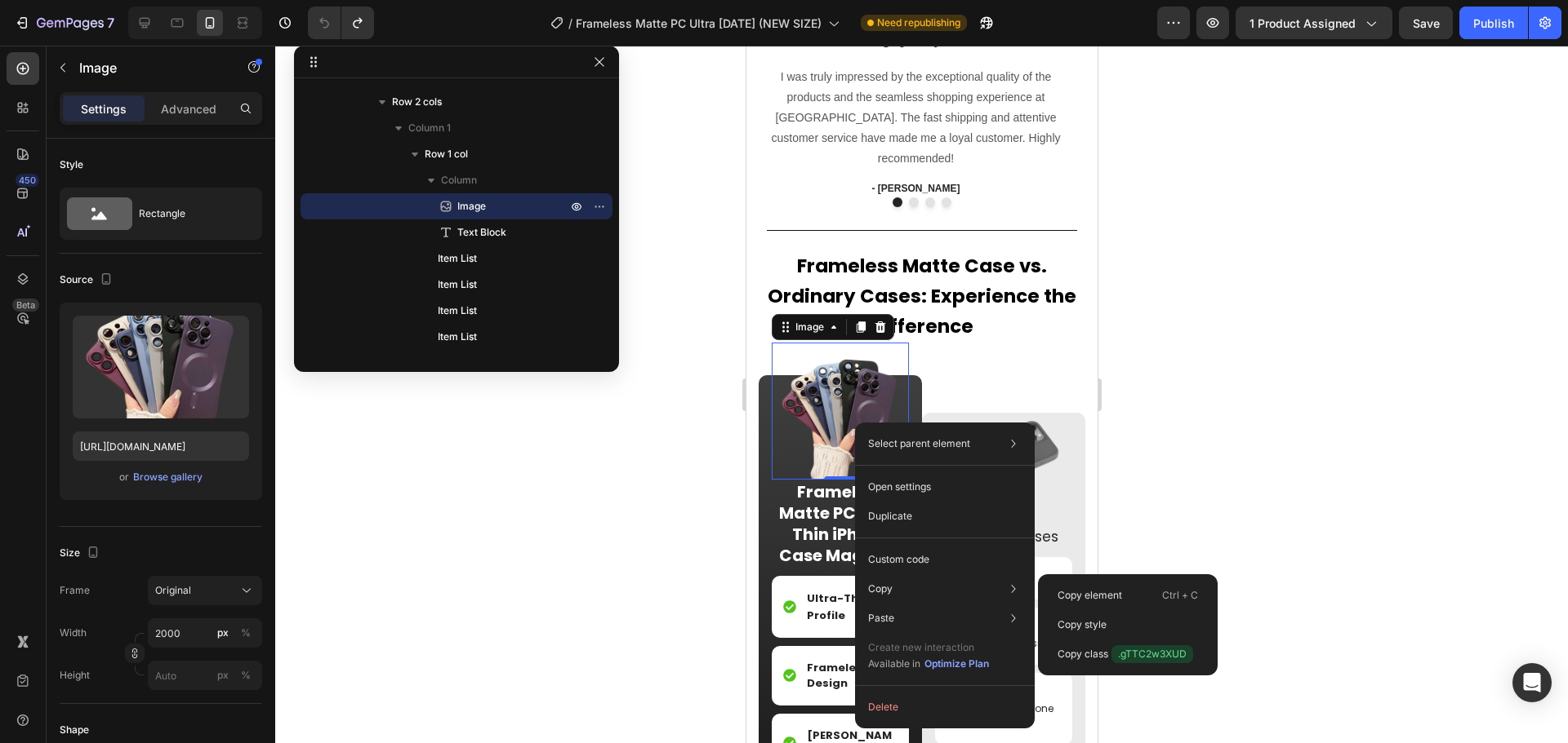
click at [1125, 640] on div "Copy style" at bounding box center [1128, 655] width 167 height 30
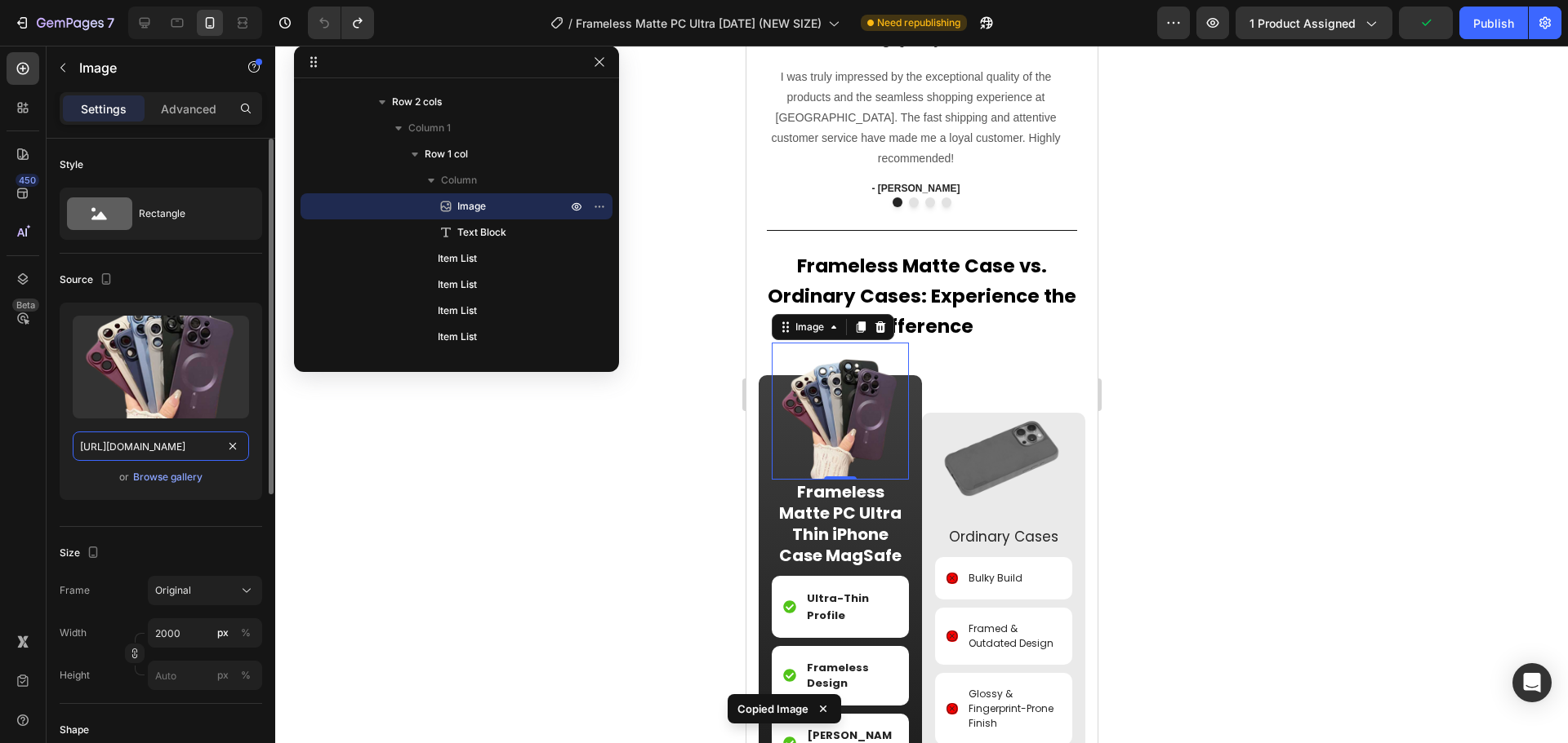
click at [180, 447] on input "https://cdn.shopify.com/s/files/1/0835/5119/1341/files/gempages_553512382287054…" at bounding box center [161, 447] width 176 height 30
click at [149, 20] on icon at bounding box center [145, 23] width 16 height 16
type input "https://cdn.shopify.com/s/files/1/0835/5119/1341/files/gempages_553512382287054…"
type input "1000"
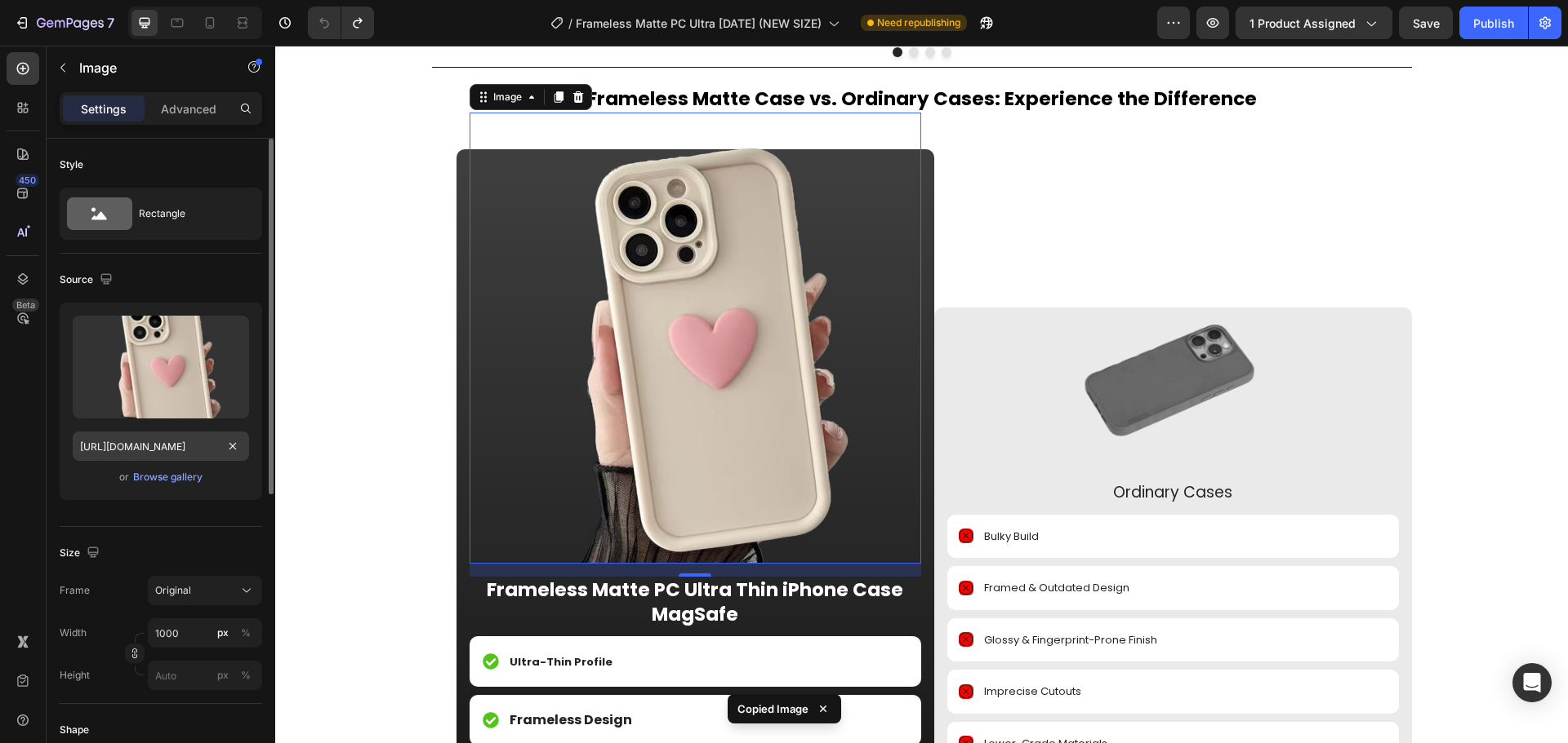
scroll to position [2253, 0]
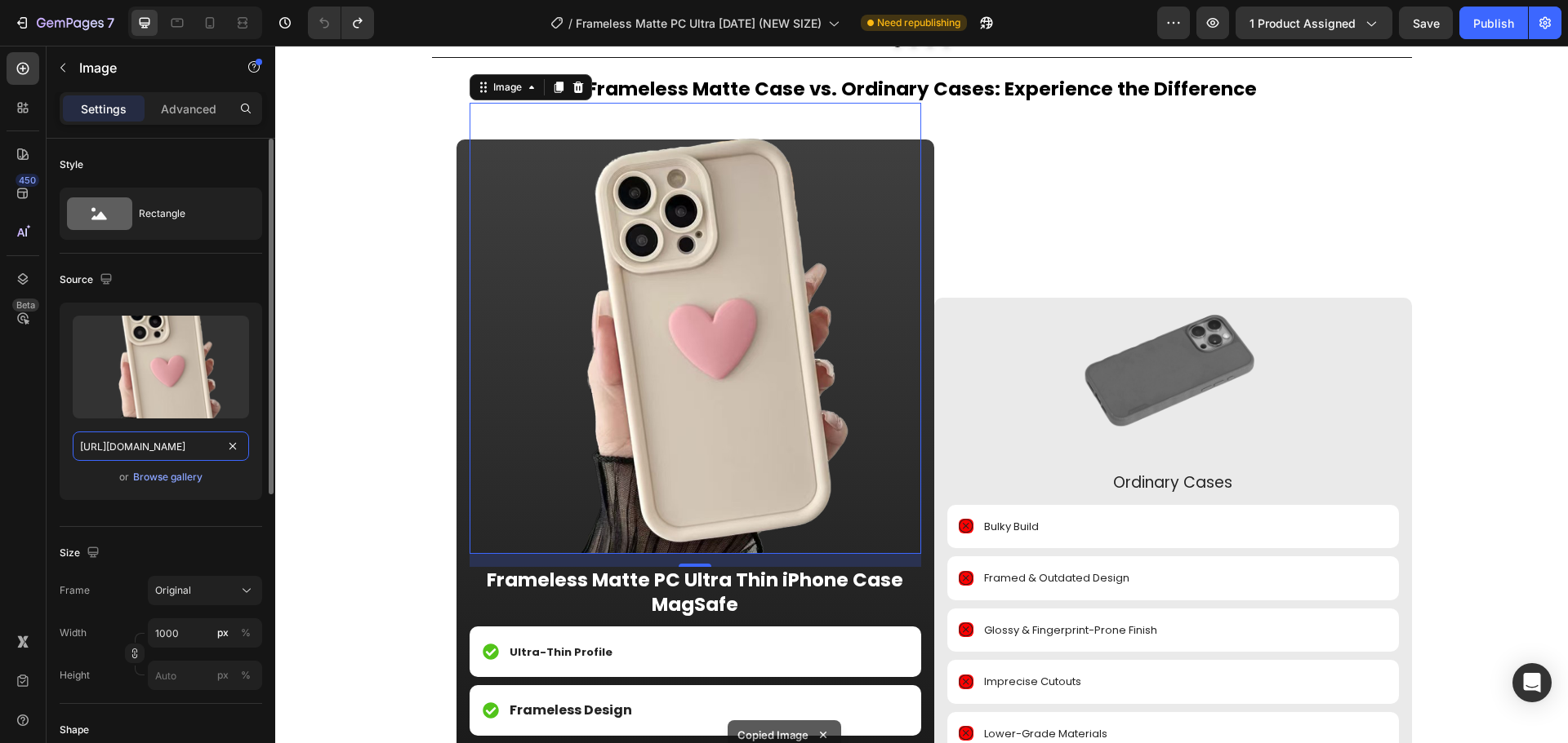
click at [164, 453] on input "https://cdn.shopify.com/s/files/1/0835/5119/1341/files/gempages_553512382287054…" at bounding box center [161, 447] width 176 height 30
paste input "c78ca361-e4e6-4338-ac97-db1c70c43f00"
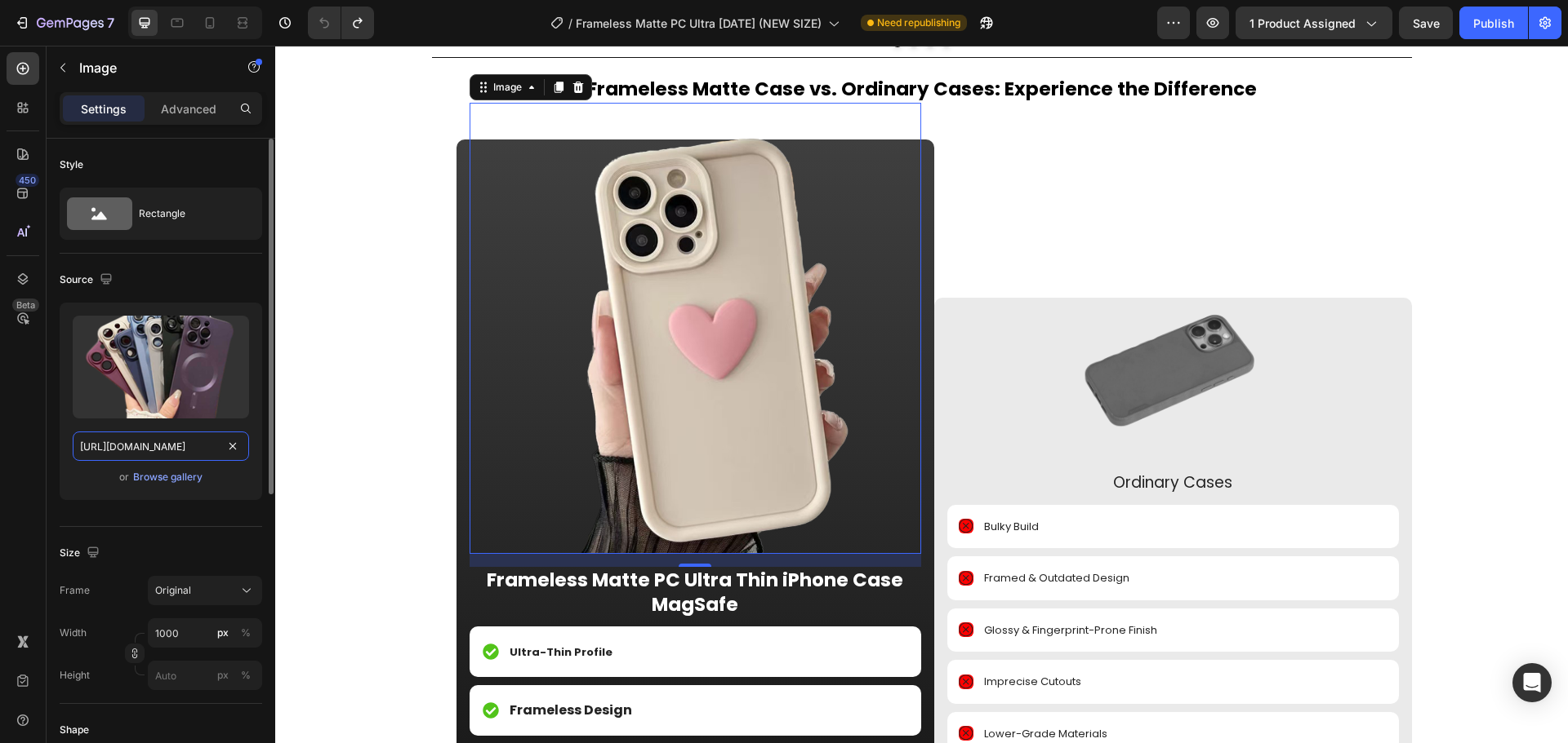
scroll to position [0, 496]
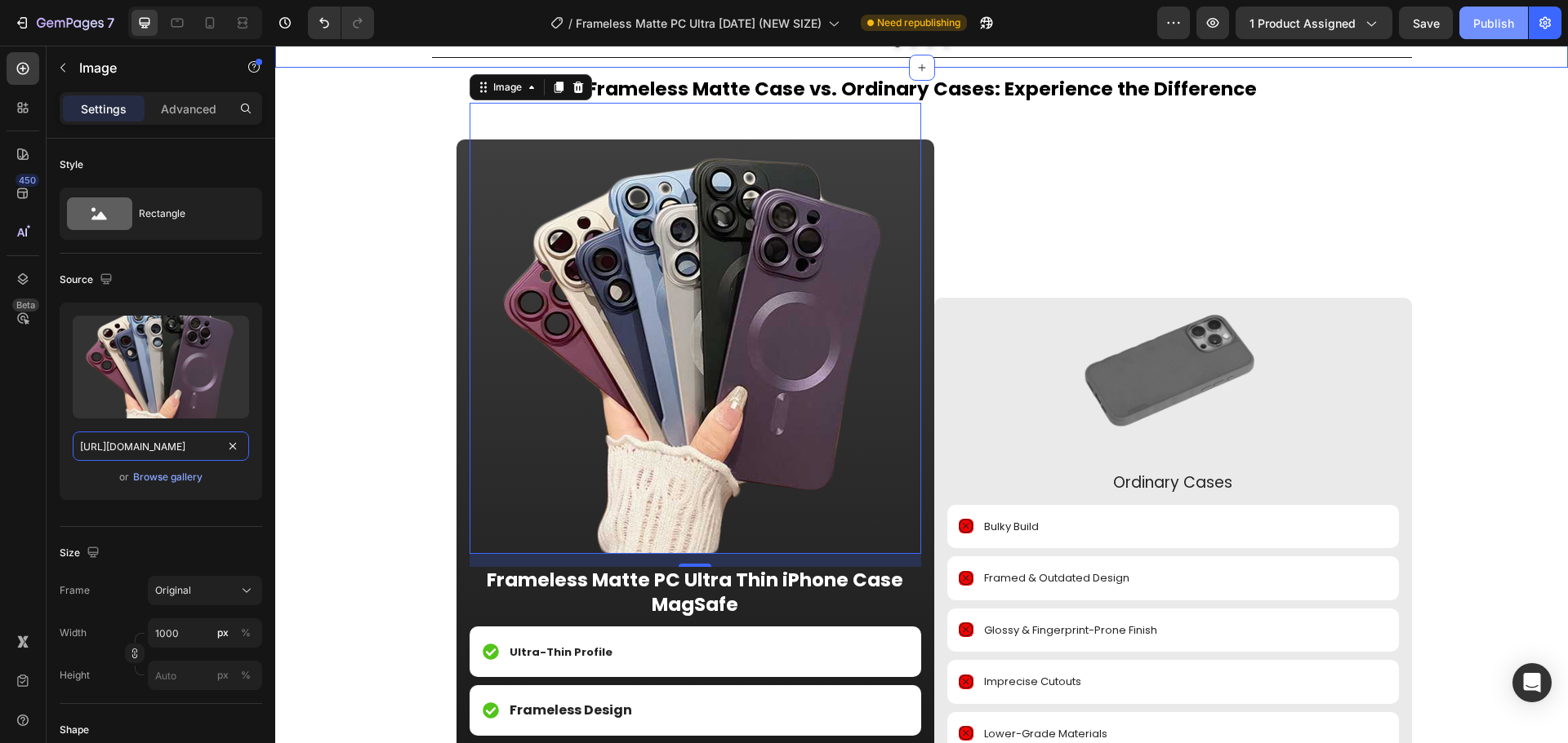
type input "https://cdn.shopify.com/s/files/1/0835/5119/1341/files/gempages_553512382287054…"
click at [1495, 26] on div "Publish" at bounding box center [1493, 23] width 41 height 17
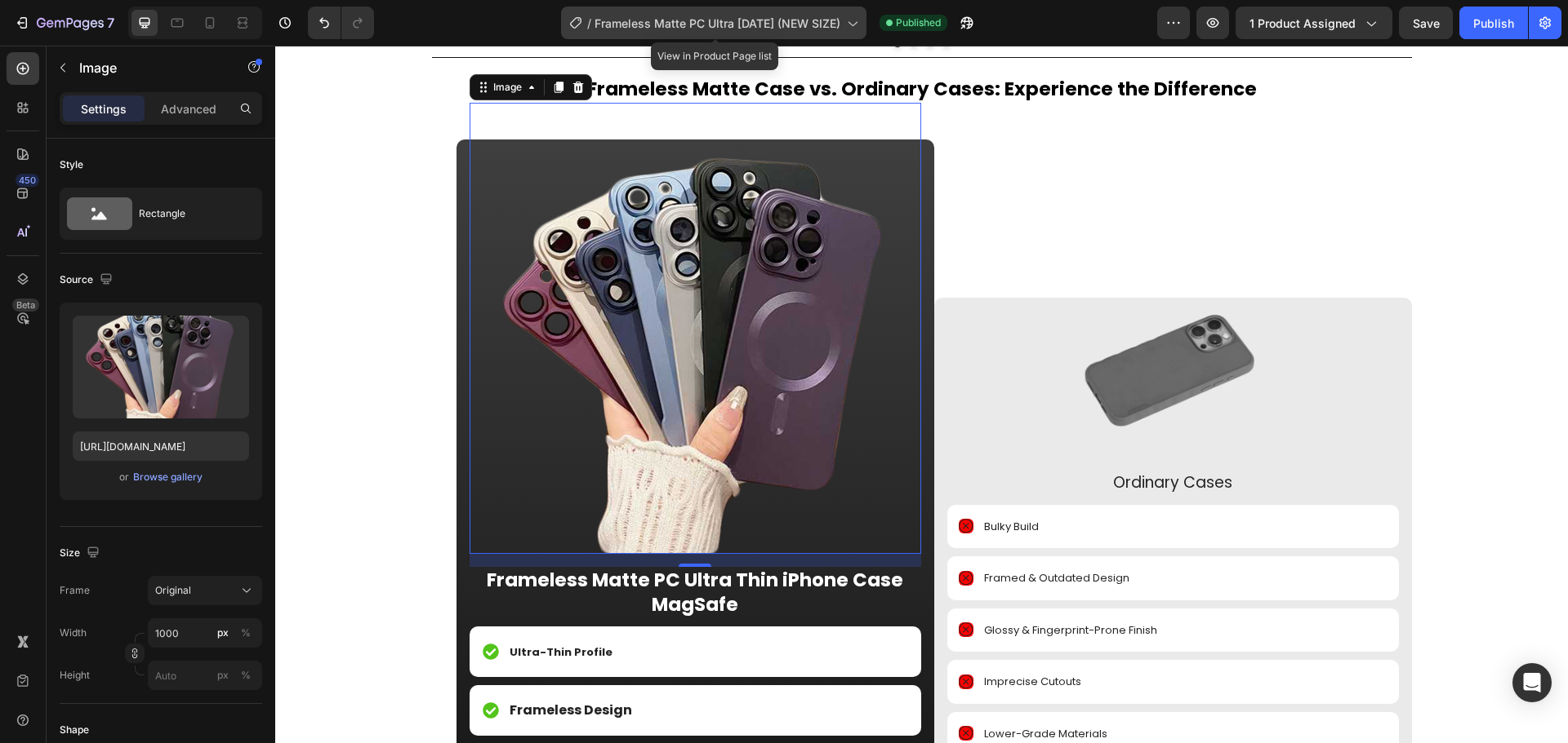
click at [781, 26] on span "Frameless Matte PC Ultra [DATE] (NEW SIZE)" at bounding box center [718, 23] width 246 height 17
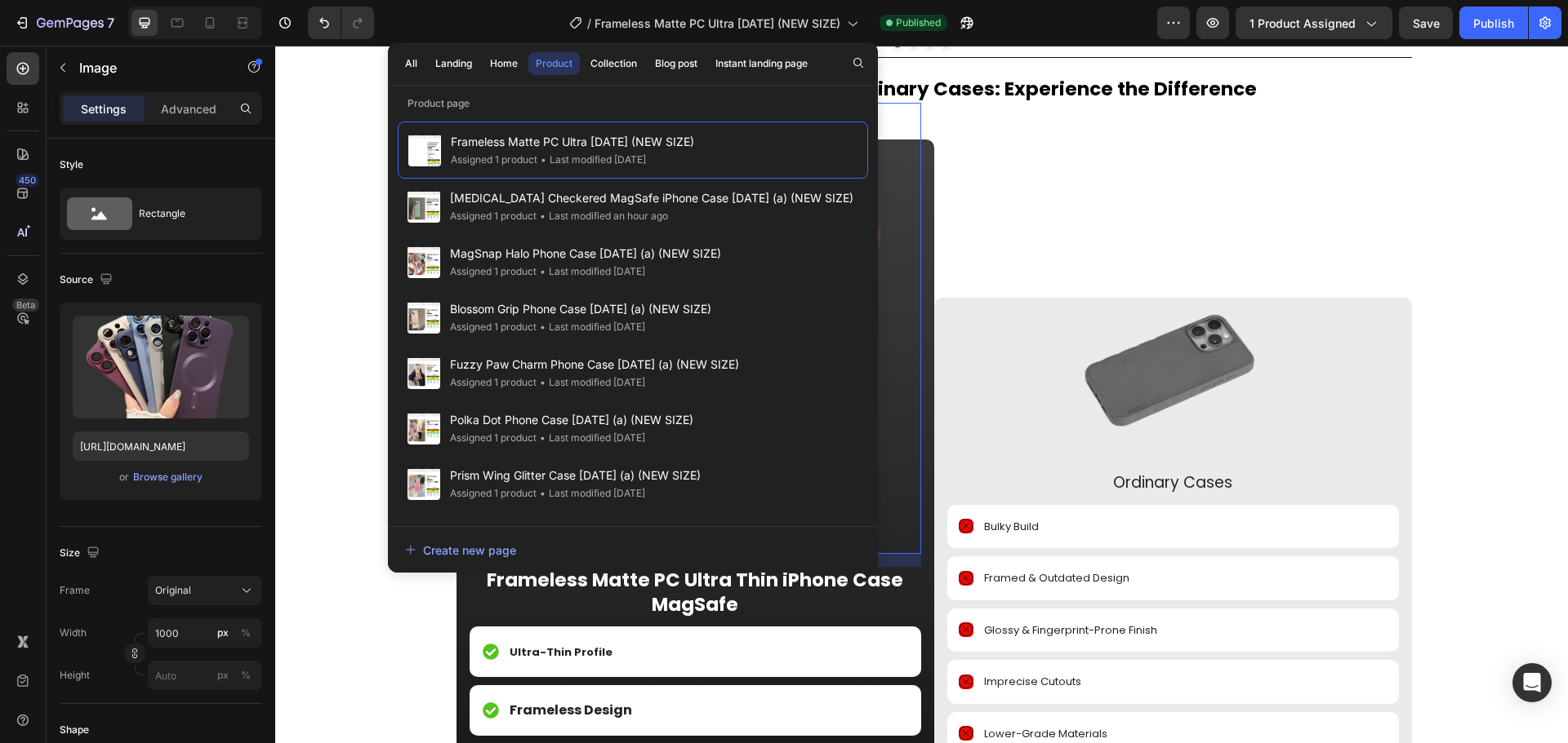
click at [693, 94] on div "All Landing Home Product Collection Blog post Instant landing page Product page…" at bounding box center [632, 307] width 490 height 530
click at [849, 64] on button "button" at bounding box center [857, 62] width 23 height 23
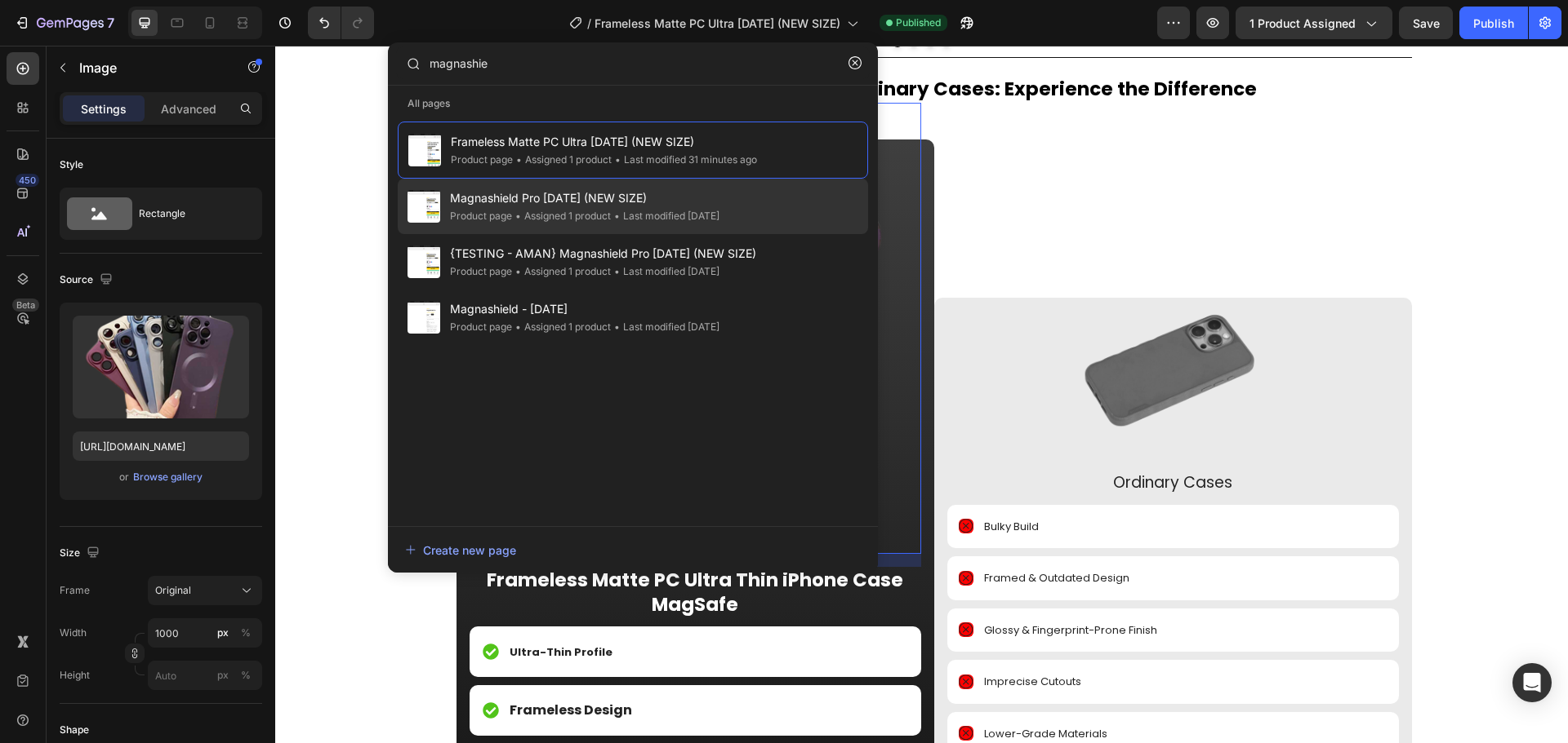
type input "magnashie"
click at [684, 234] on div "Magnashield Pro 19/3/25 (NEW SIZE) Product page • Assigned 1 product • Last mod…" at bounding box center [632, 262] width 471 height 55
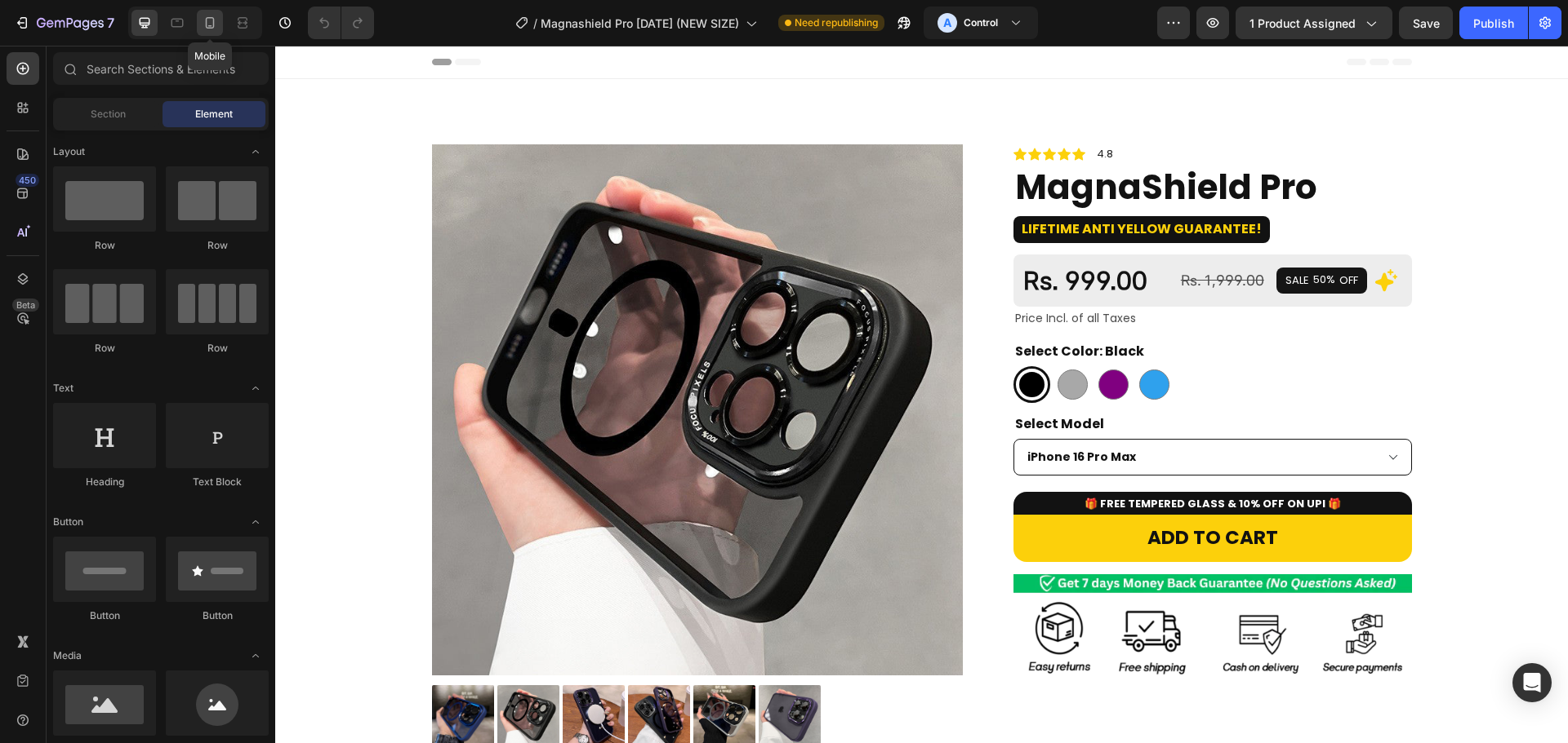
click at [202, 26] on icon at bounding box center [209, 23] width 16 height 16
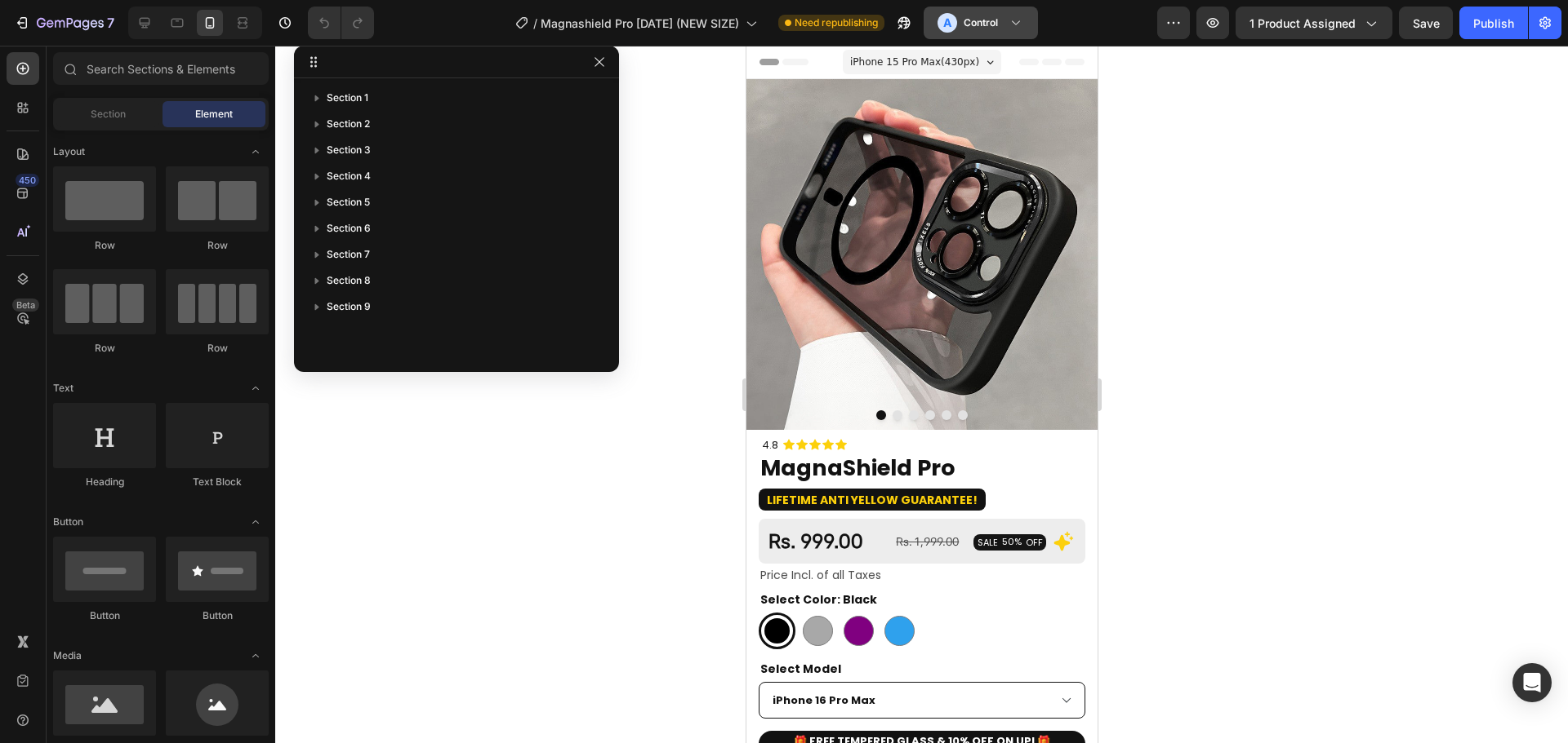
click at [998, 21] on h3 "Control" at bounding box center [980, 23] width 35 height 16
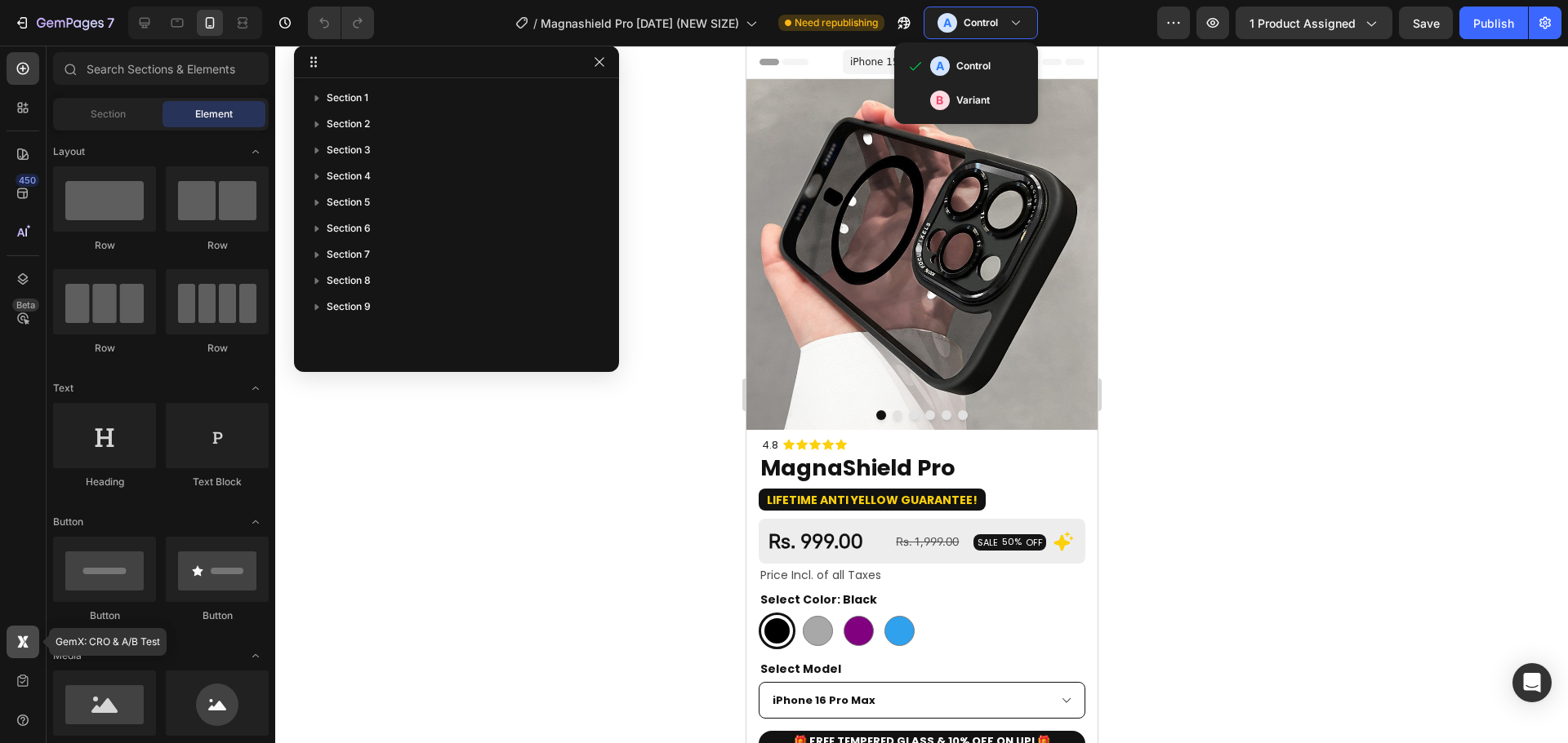
click at [26, 632] on div at bounding box center [23, 642] width 33 height 33
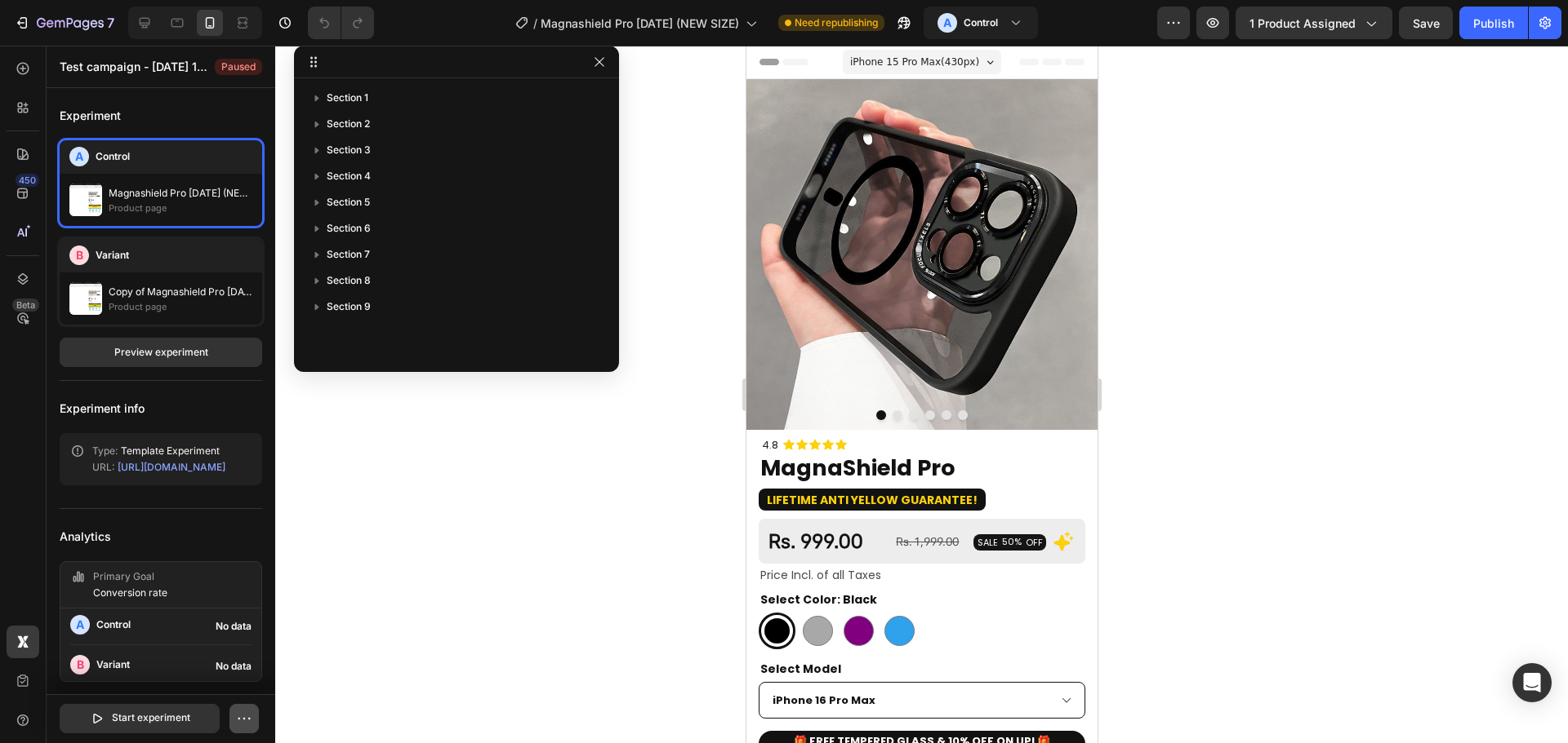
click at [232, 715] on button "button" at bounding box center [244, 719] width 30 height 30
click at [1456, 23] on div "Preview 1 product assigned Save Publish" at bounding box center [1359, 23] width 404 height 33
click at [1489, 35] on button "Publish" at bounding box center [1493, 23] width 68 height 33
click at [982, 17] on h3 "Control" at bounding box center [980, 23] width 35 height 16
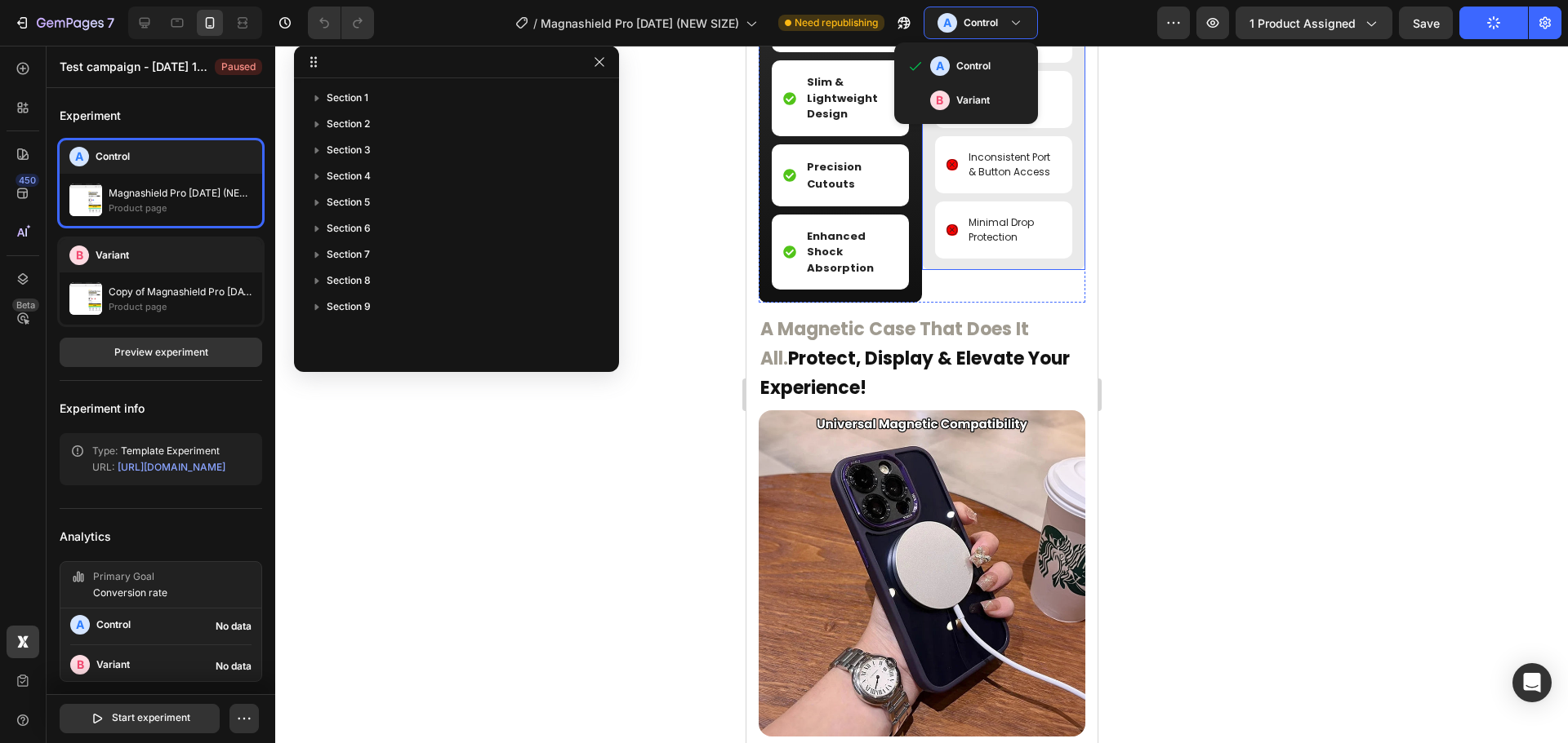
scroll to position [1862, 0]
